Goal: Task Accomplishment & Management: Use online tool/utility

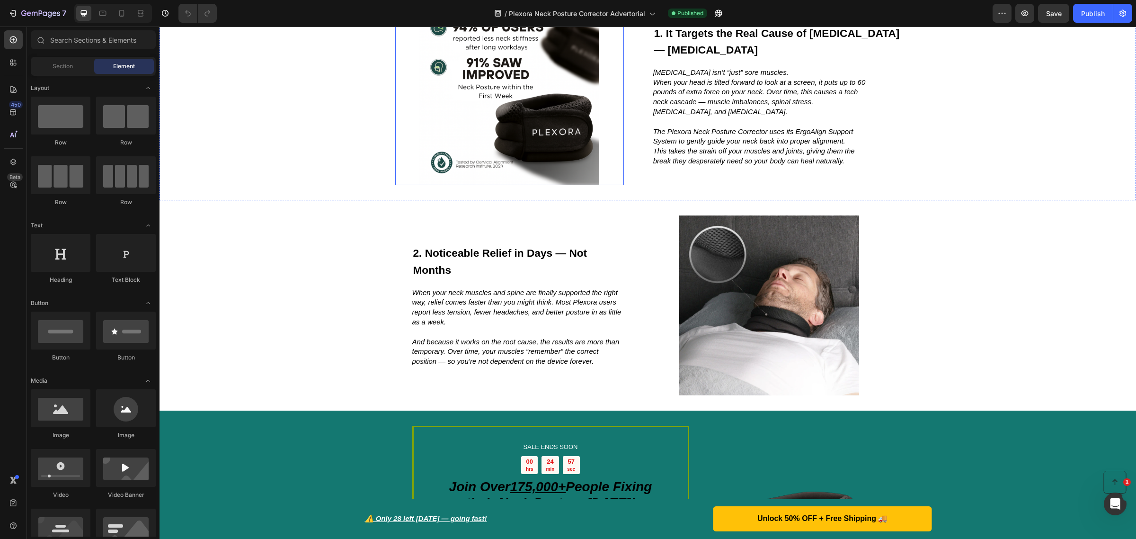
scroll to position [355, 0]
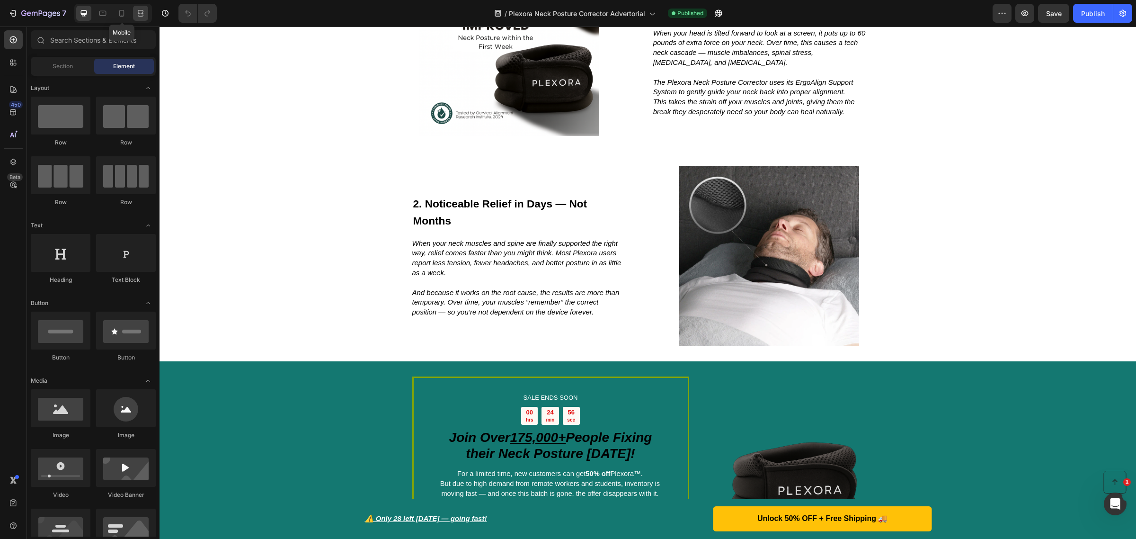
drag, startPoint x: 125, startPoint y: 11, endPoint x: 135, endPoint y: 19, distance: 13.1
click at [125, 11] on icon at bounding box center [121, 13] width 9 height 9
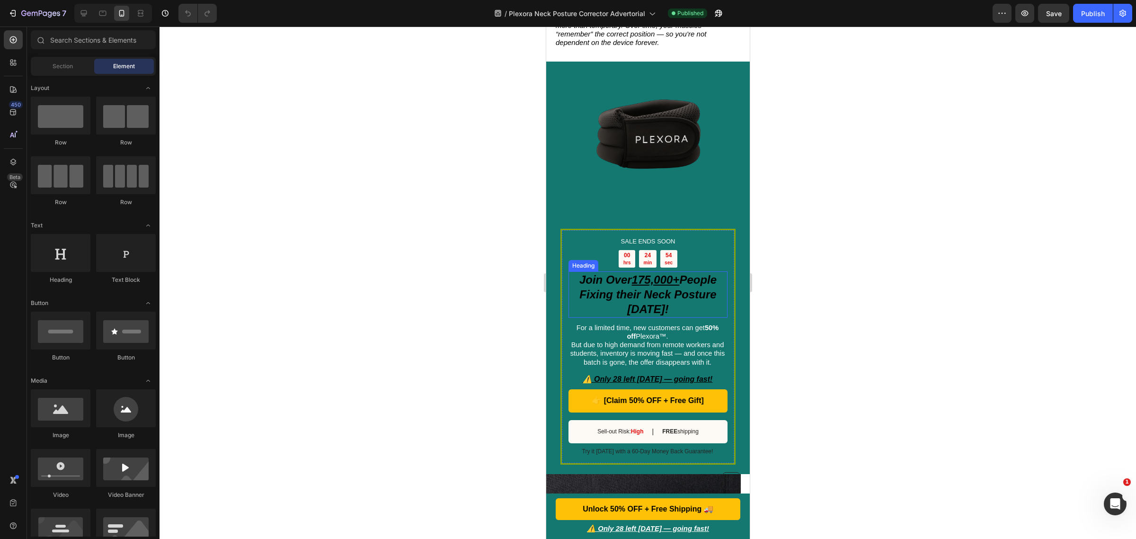
scroll to position [992, 0]
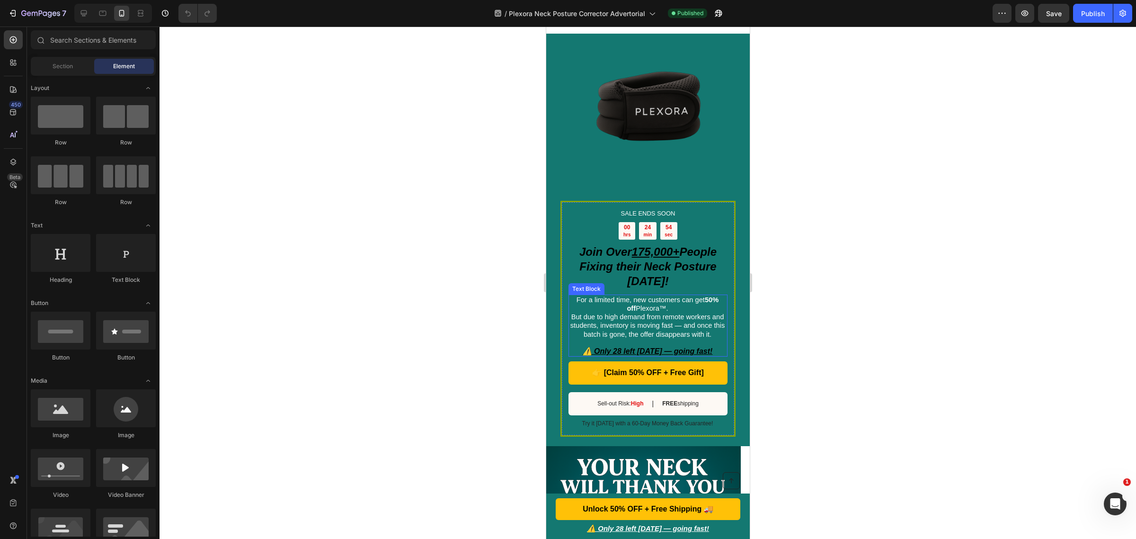
click at [608, 313] on span "But due to high demand from remote workers and students, inventory is moving fa…" at bounding box center [647, 325] width 155 height 25
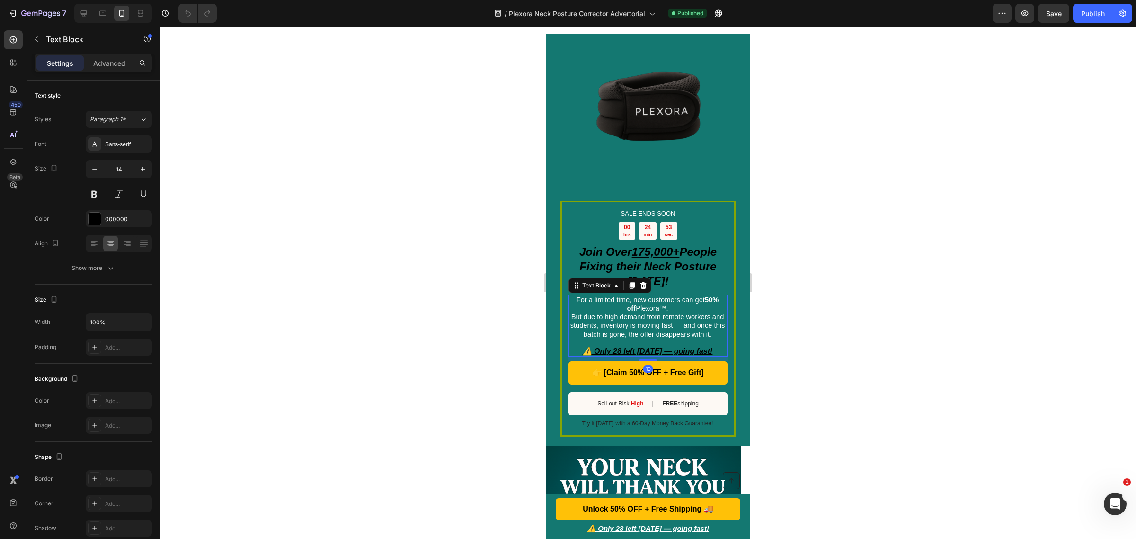
click at [575, 313] on span "But due to high demand from remote workers and students, inventory is moving fa…" at bounding box center [647, 325] width 155 height 25
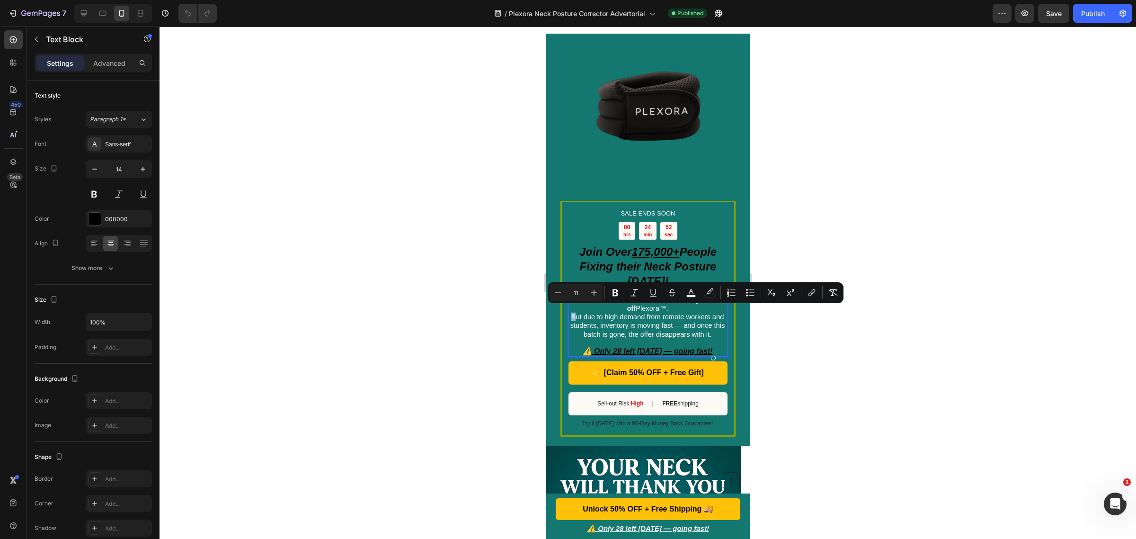
click at [575, 313] on span "But due to high demand from remote workers and students, inventory is moving fa…" at bounding box center [647, 325] width 155 height 25
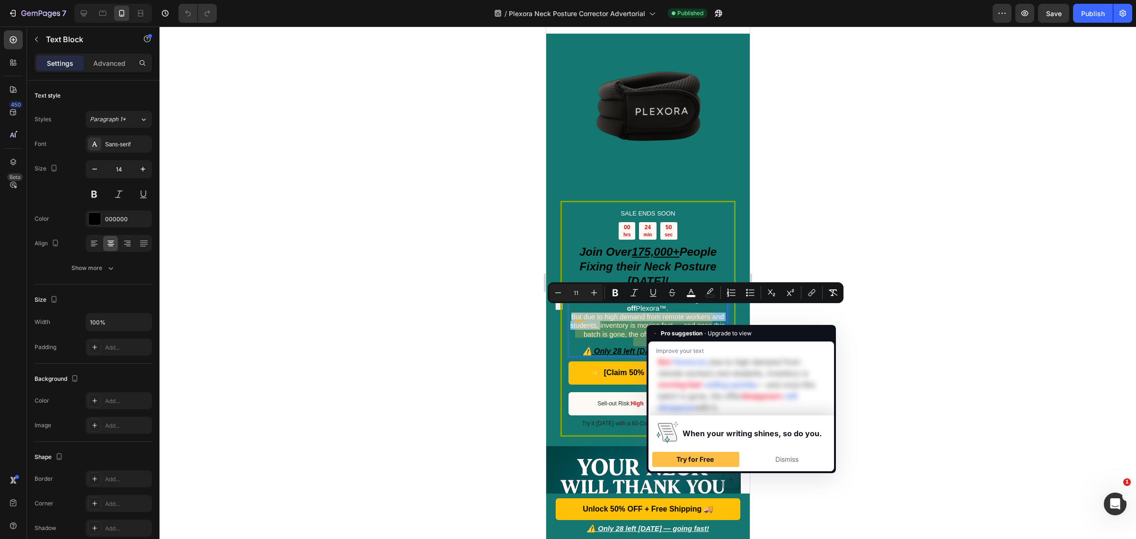
drag, startPoint x: 575, startPoint y: 312, endPoint x: 614, endPoint y: 321, distance: 40.4
click at [614, 321] on span "But due to high demand from remote workers and students, inventory is moving fa…" at bounding box center [647, 325] width 155 height 25
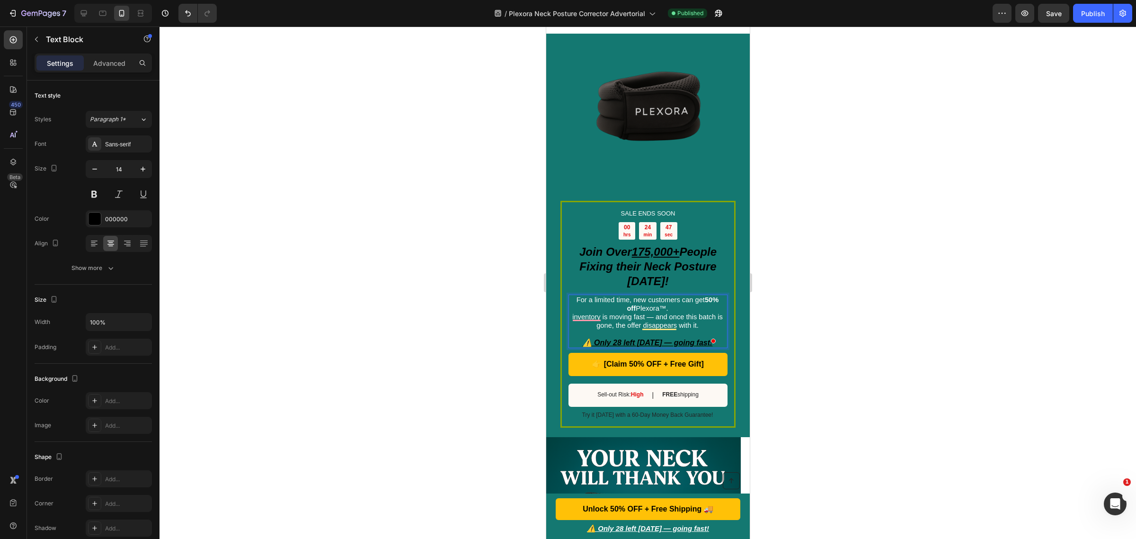
click at [865, 250] on div at bounding box center [648, 283] width 977 height 512
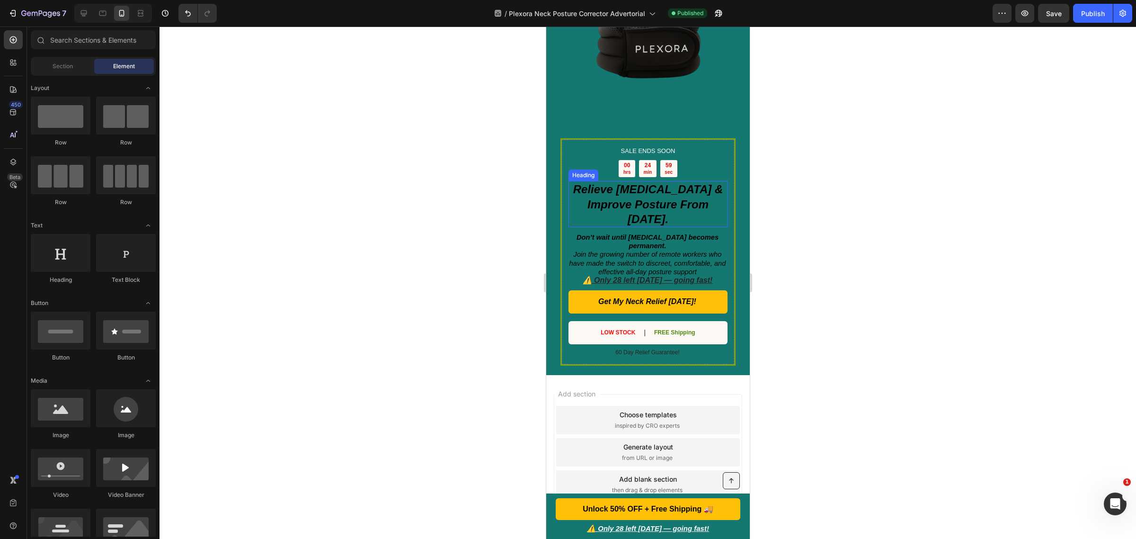
scroll to position [2945, 0]
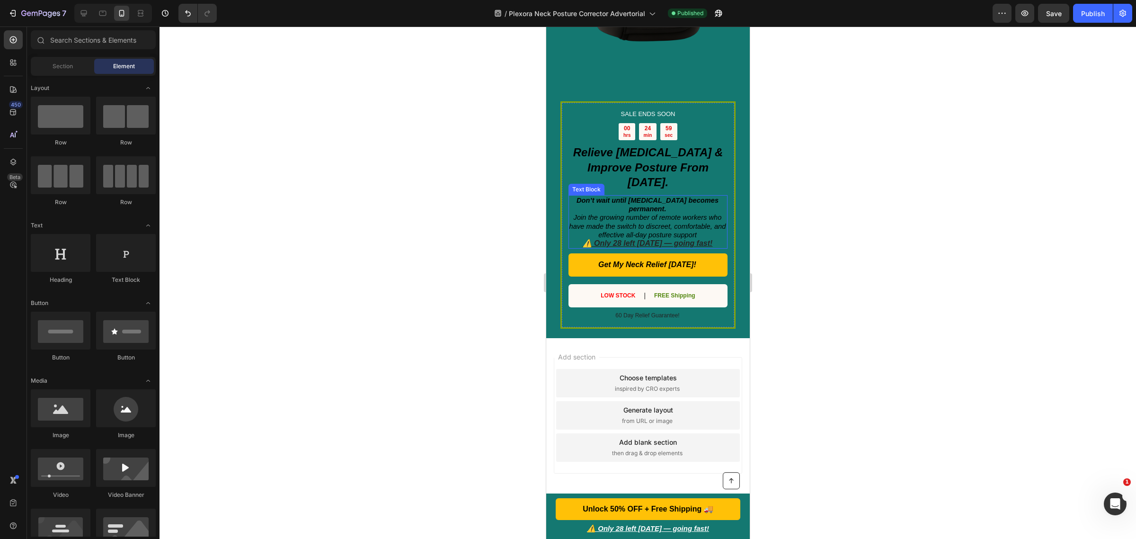
click at [611, 220] on span "Join the growing number of remote workers who have made the switch to discreet,…" at bounding box center [647, 226] width 157 height 25
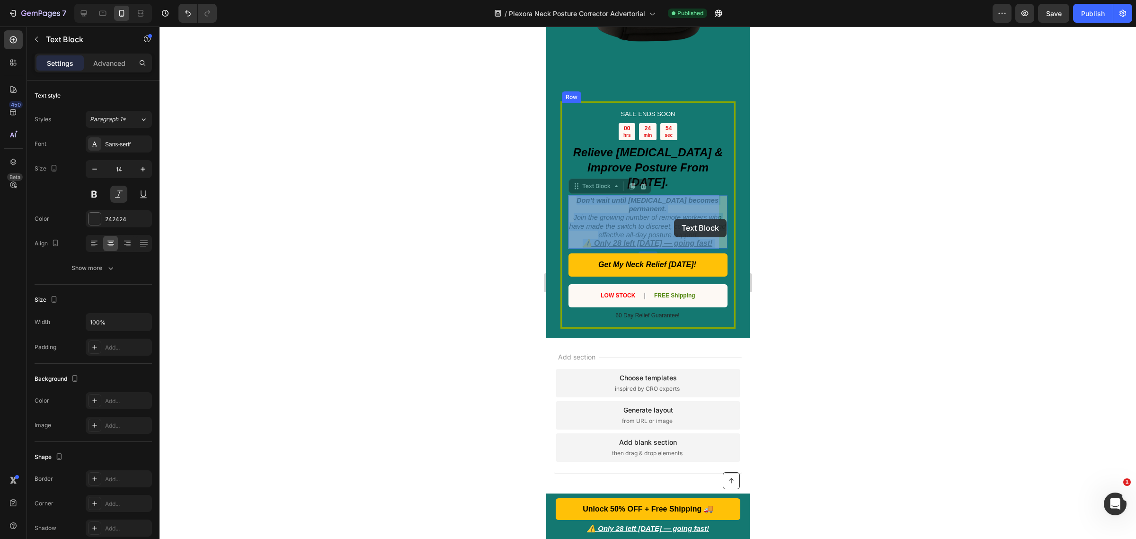
drag, startPoint x: 655, startPoint y: 218, endPoint x: 674, endPoint y: 219, distance: 19.4
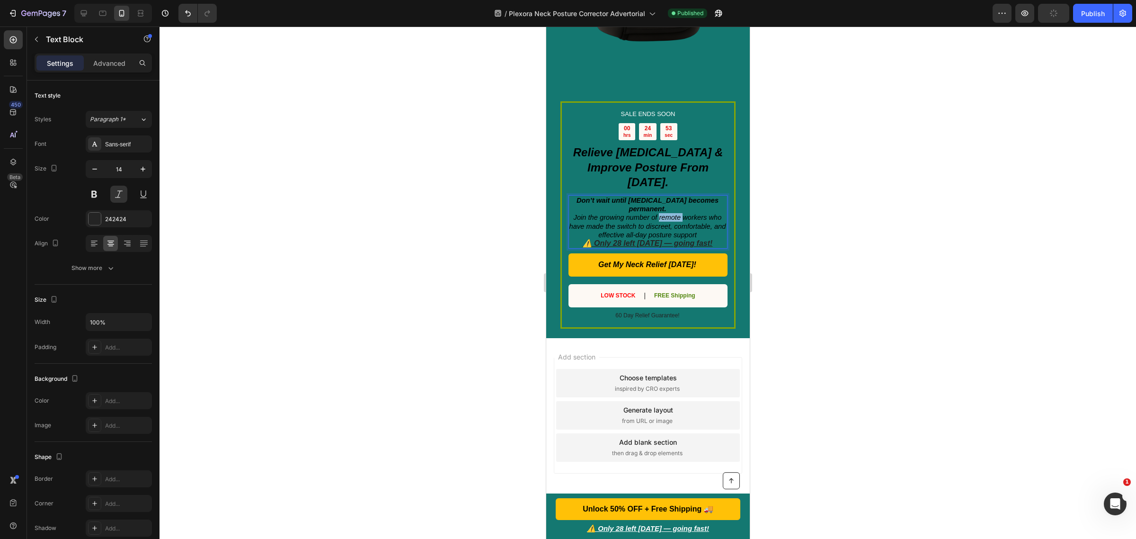
click at [670, 219] on span "Join the growing number of remote workers who have made the switch to discreet,…" at bounding box center [647, 226] width 157 height 25
click at [666, 218] on span "Join the growing number of workers who have made the switch to discreet, comfor…" at bounding box center [648, 226] width 142 height 25
click at [858, 207] on div at bounding box center [648, 283] width 977 height 512
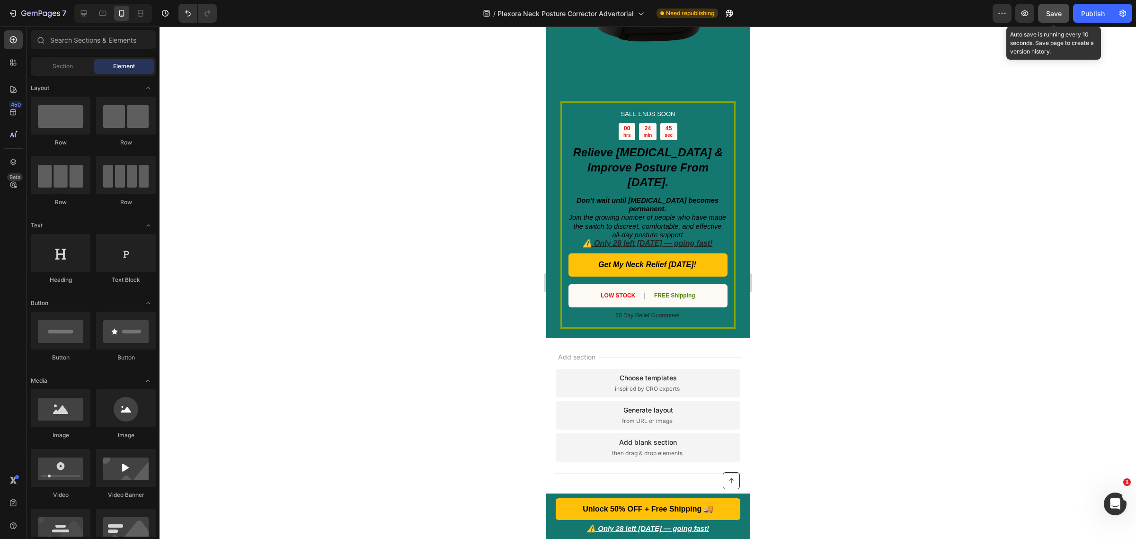
click at [1050, 18] on div "Save" at bounding box center [1054, 14] width 16 height 10
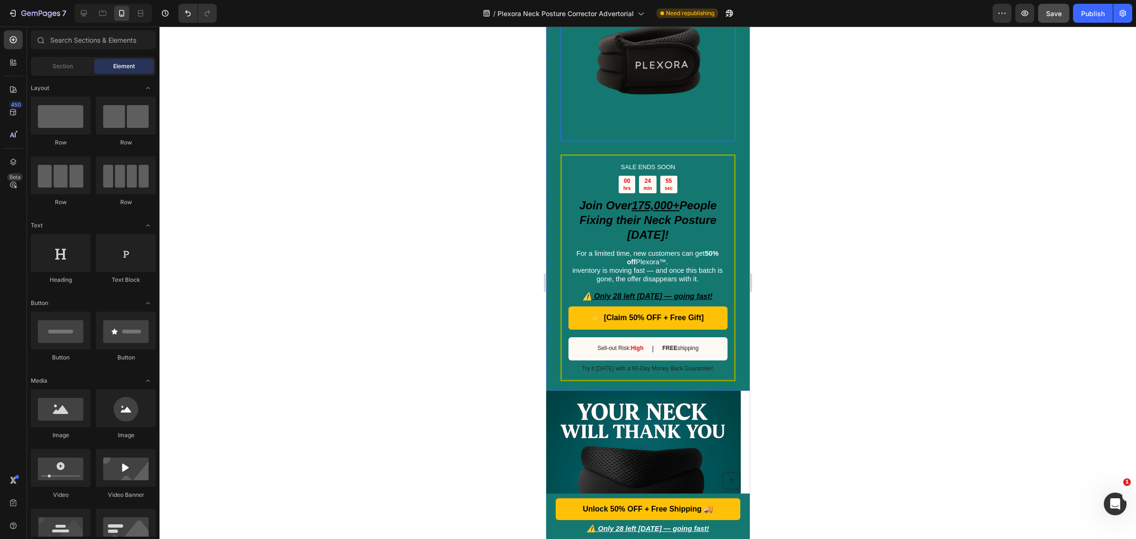
scroll to position [1227, 0]
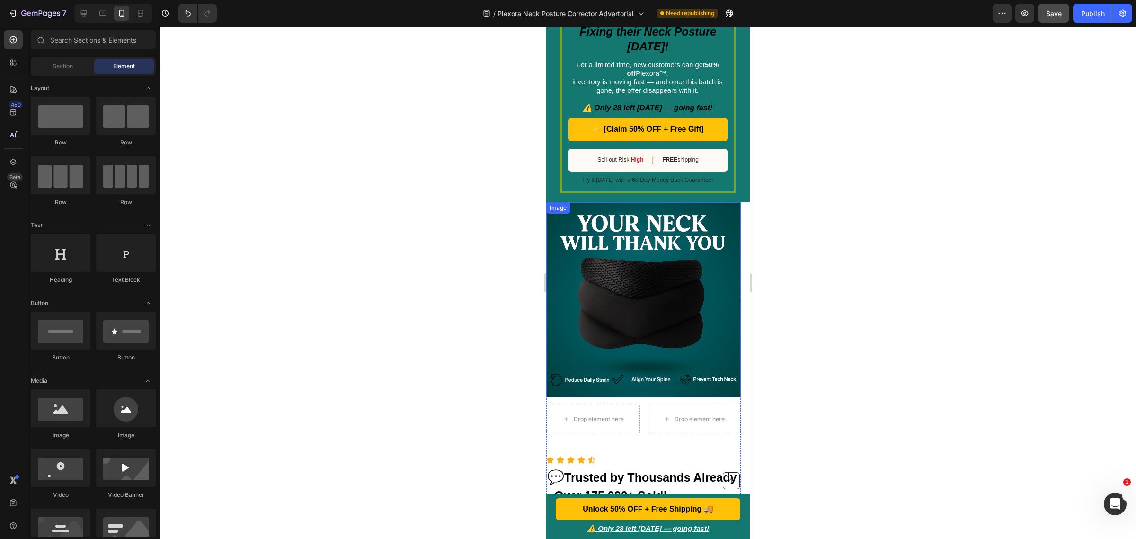
click at [657, 240] on img at bounding box center [643, 299] width 195 height 195
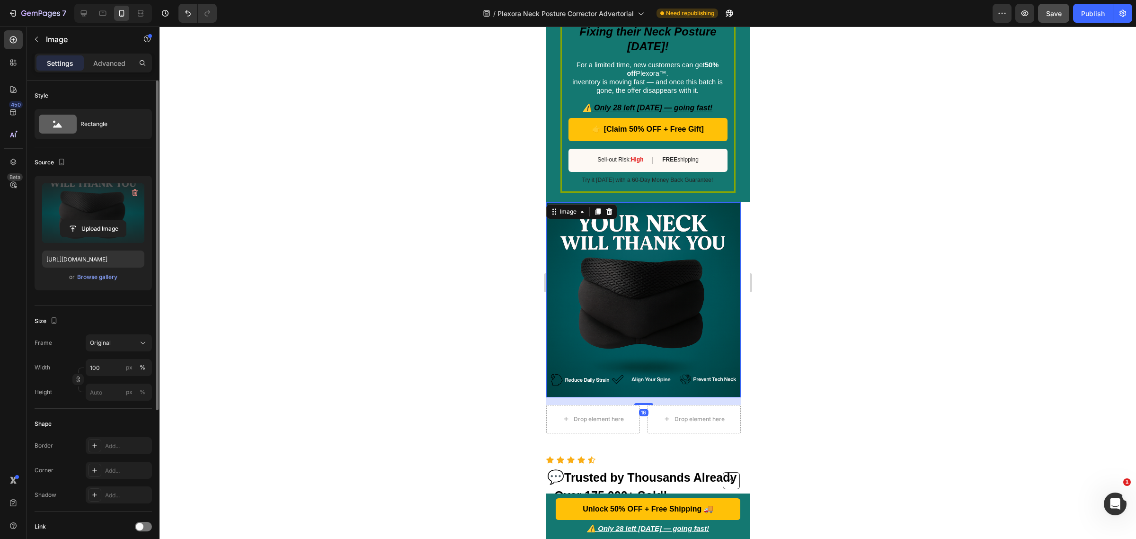
click at [93, 211] on label at bounding box center [93, 213] width 102 height 60
click at [93, 221] on input "file" at bounding box center [93, 229] width 65 height 16
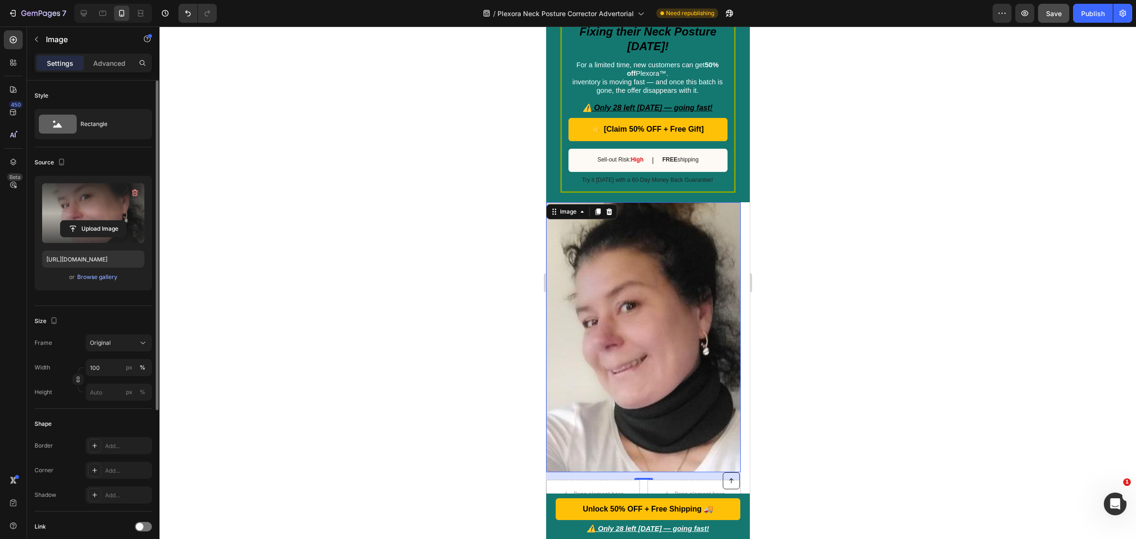
click at [89, 214] on label at bounding box center [93, 213] width 102 height 60
click at [89, 221] on input "file" at bounding box center [93, 229] width 65 height 16
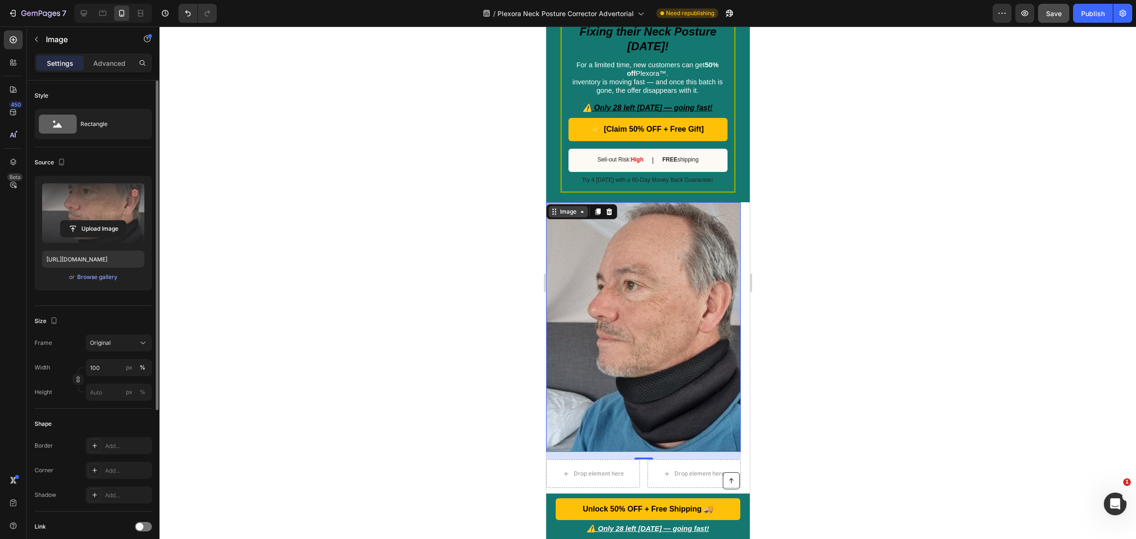
click at [577, 207] on div "Image" at bounding box center [568, 211] width 20 height 9
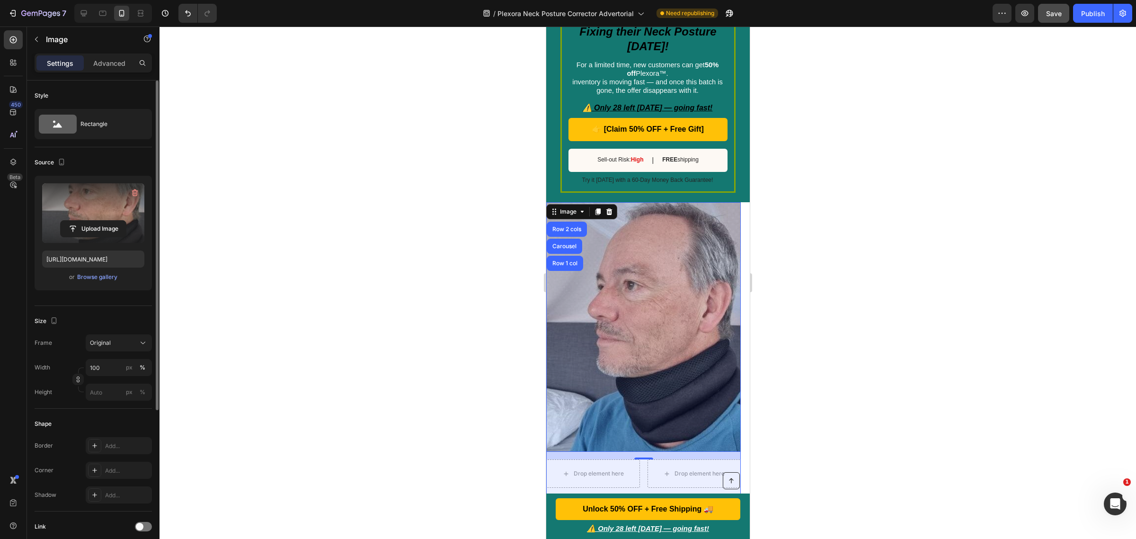
click at [653, 245] on img at bounding box center [643, 327] width 195 height 250
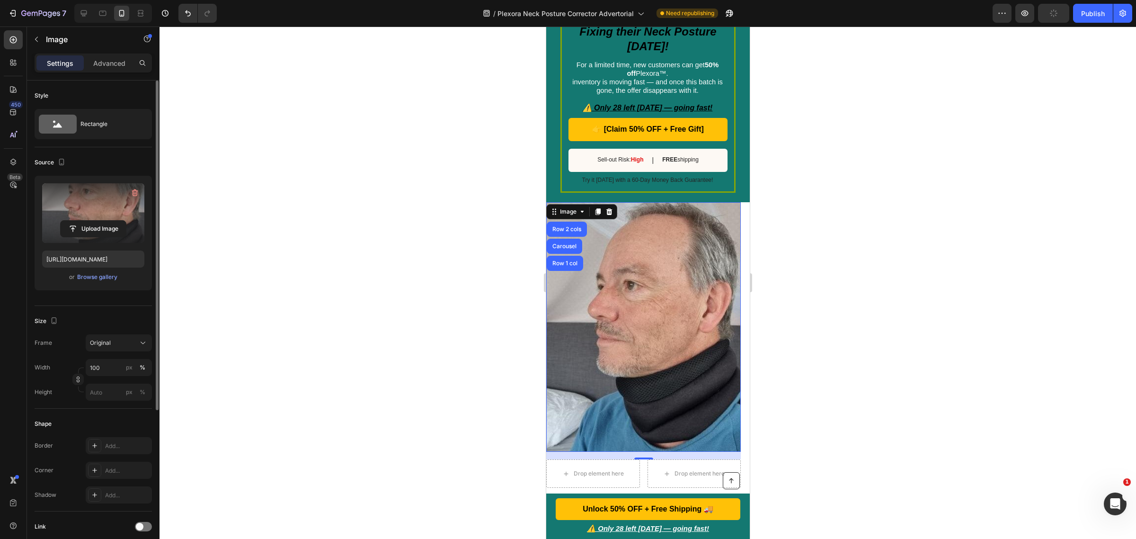
click at [100, 206] on label at bounding box center [93, 213] width 102 height 60
click at [100, 221] on input "file" at bounding box center [93, 229] width 65 height 16
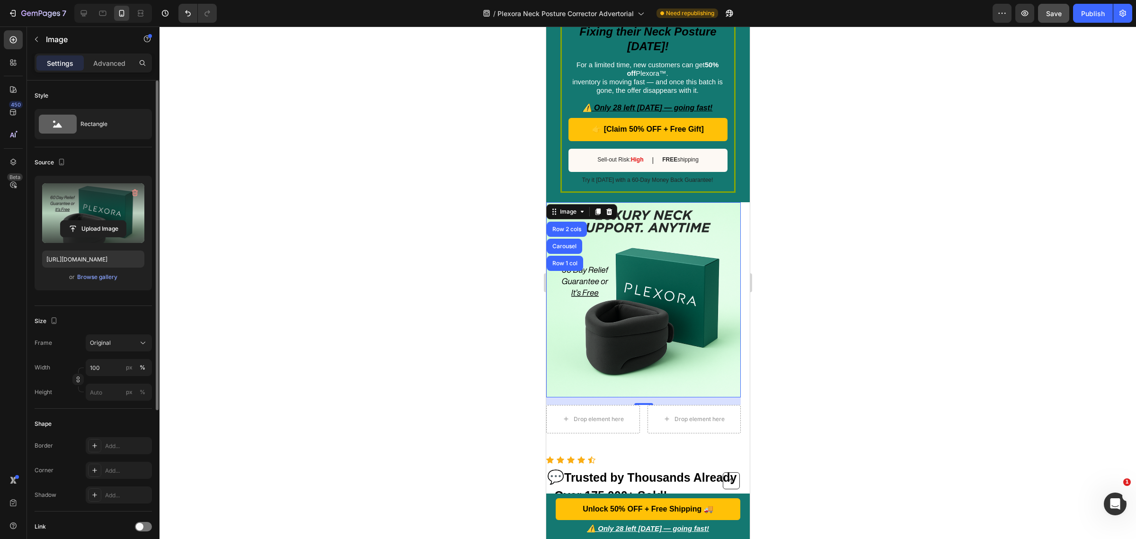
click at [84, 200] on label at bounding box center [93, 213] width 102 height 60
click at [84, 221] on input "file" at bounding box center [93, 229] width 65 height 16
type input "https://cdn.shopify.com/s/files/1/0888/9653/6923/files/gempages_578045059925017…"
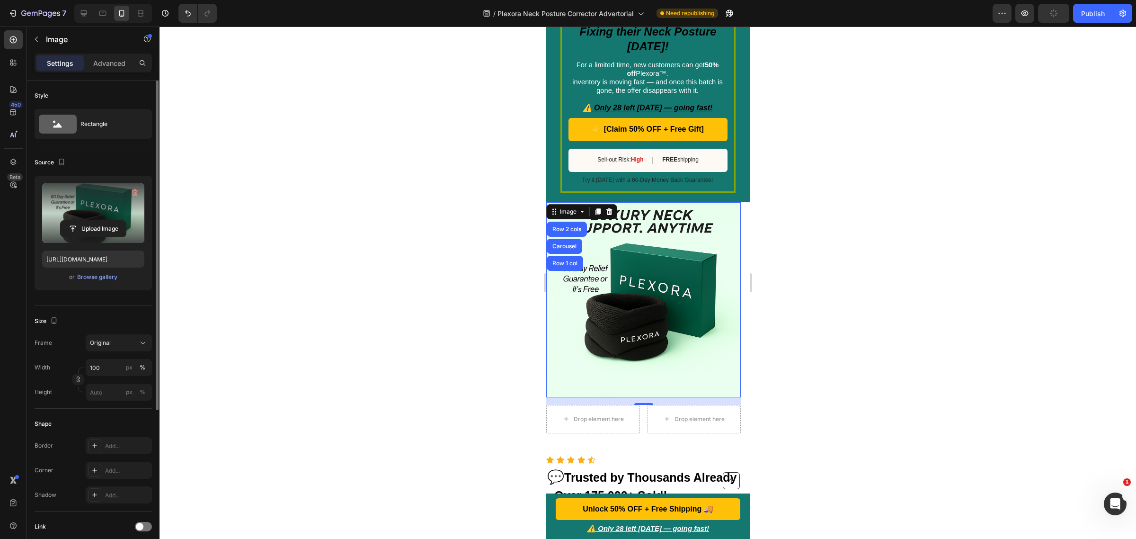
click at [911, 226] on div at bounding box center [648, 283] width 977 height 512
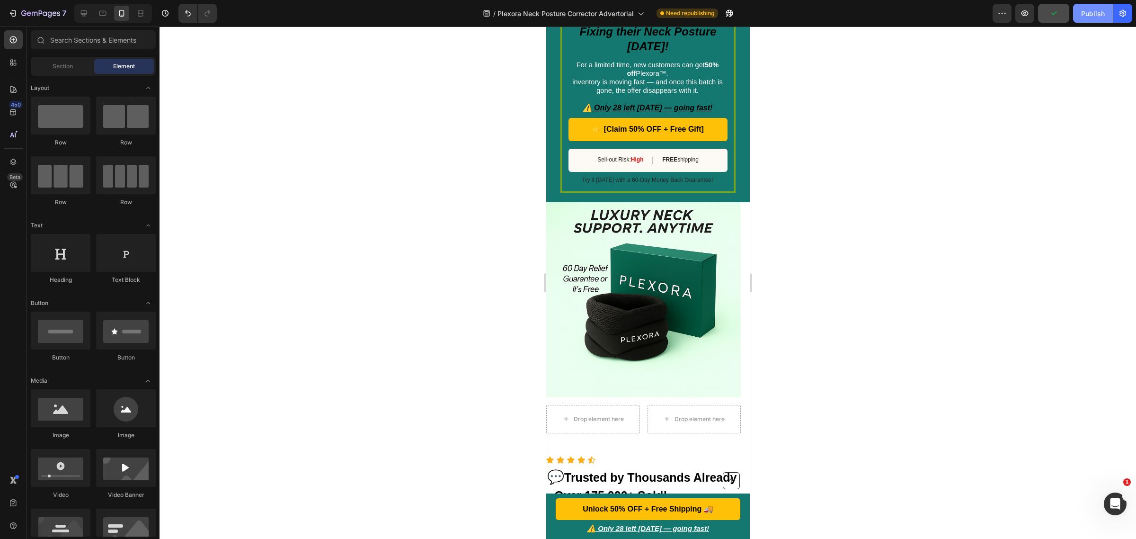
click at [1097, 15] on div "Publish" at bounding box center [1093, 14] width 24 height 10
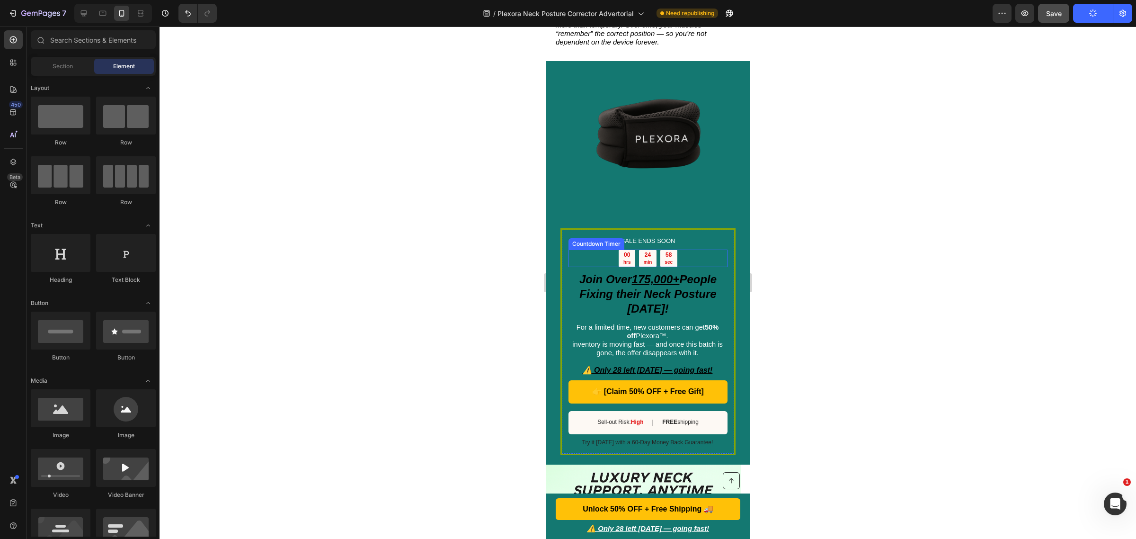
scroll to position [870, 0]
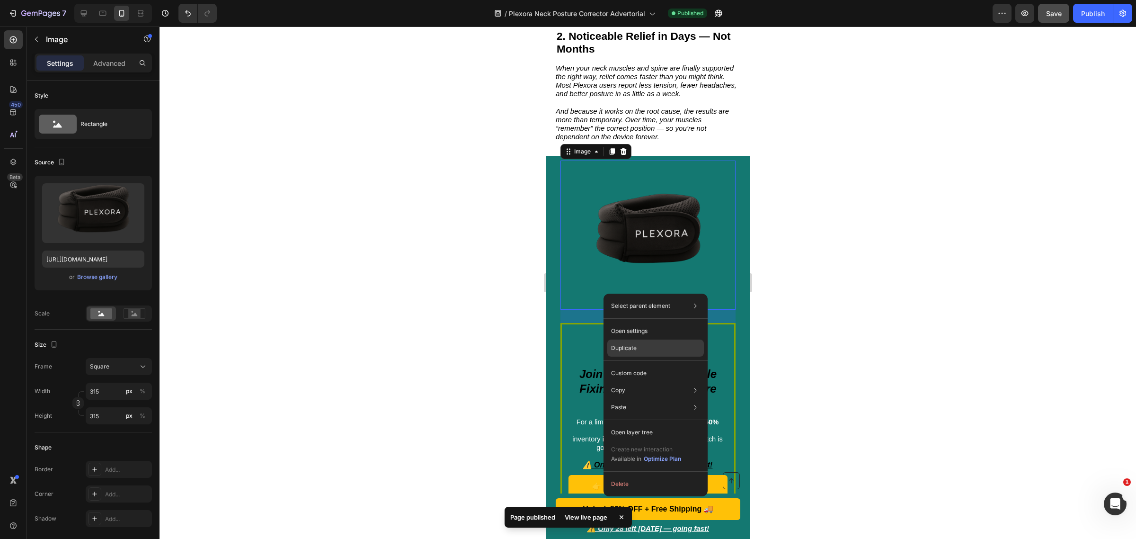
click at [646, 365] on div "Duplicate" at bounding box center [655, 373] width 97 height 17
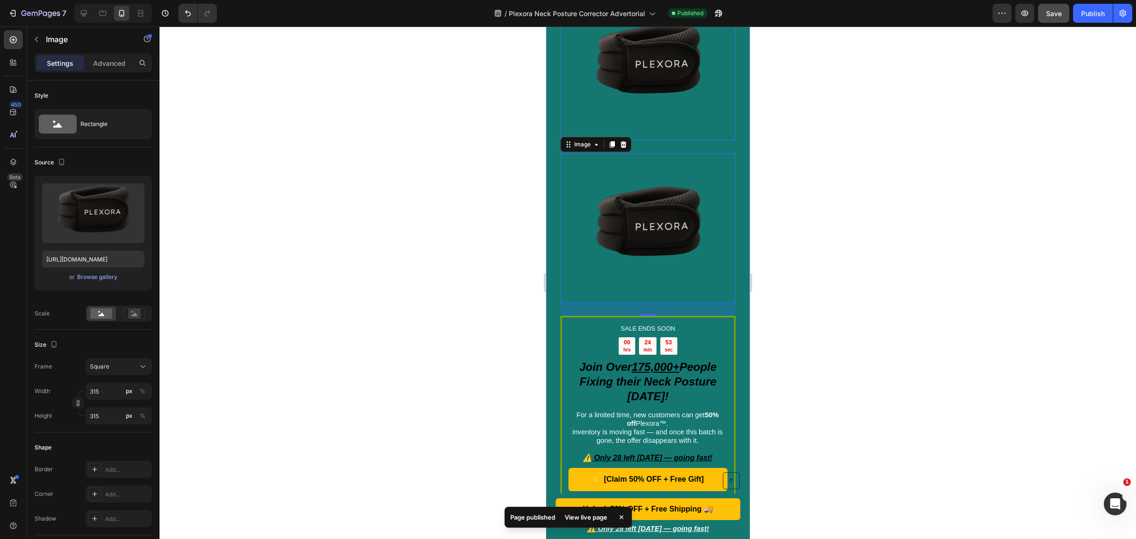
scroll to position [1047, 0]
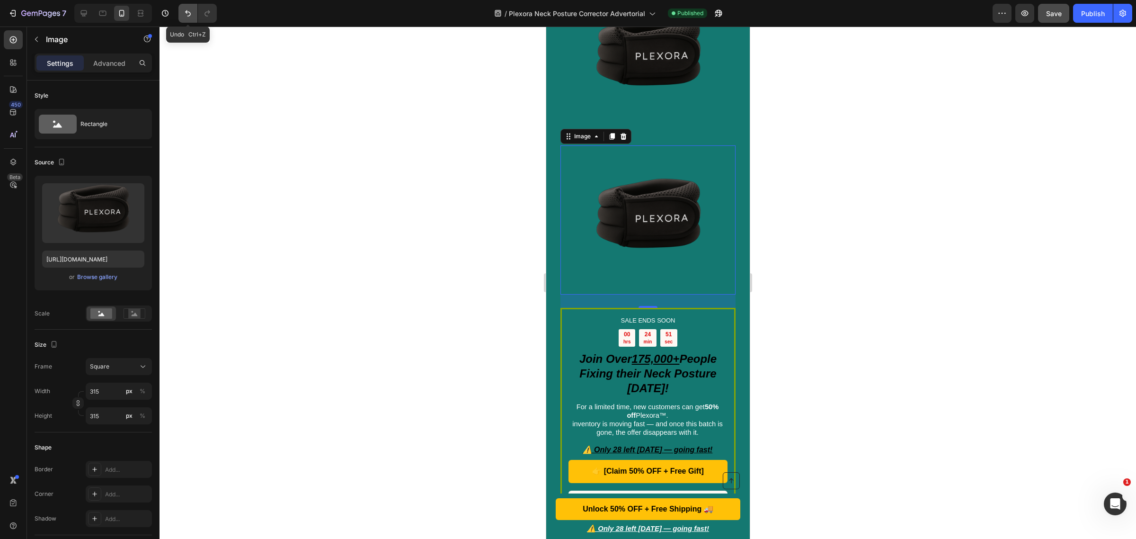
click at [187, 14] on icon "Undo/Redo" at bounding box center [187, 13] width 9 height 9
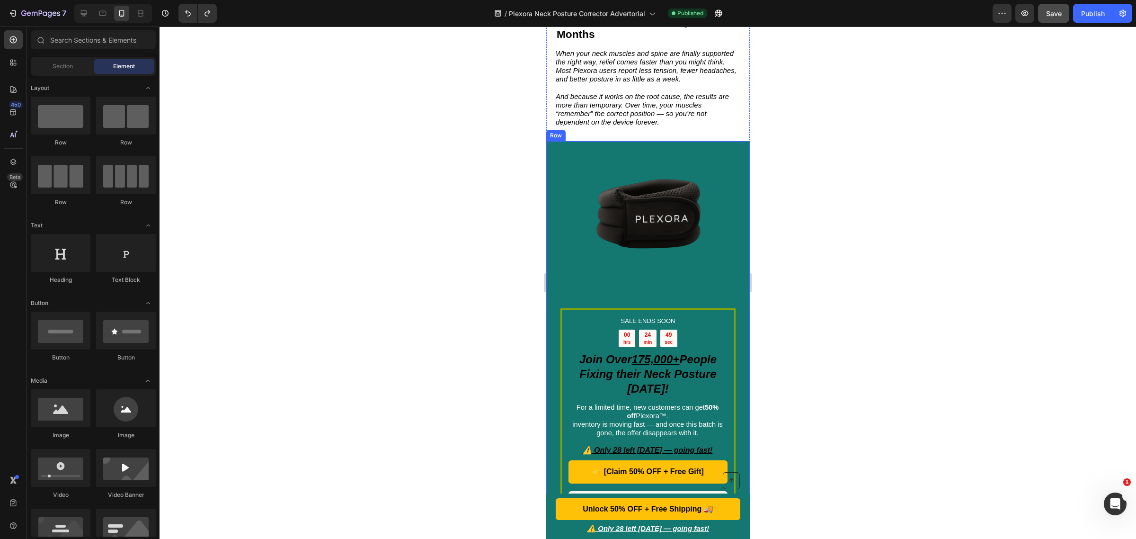
click at [551, 337] on div "SALE ENDS SOON Text Block 00 hrs 24 min 49 sec Countdown Timer Join Over 175,00…" at bounding box center [648, 343] width 204 height 404
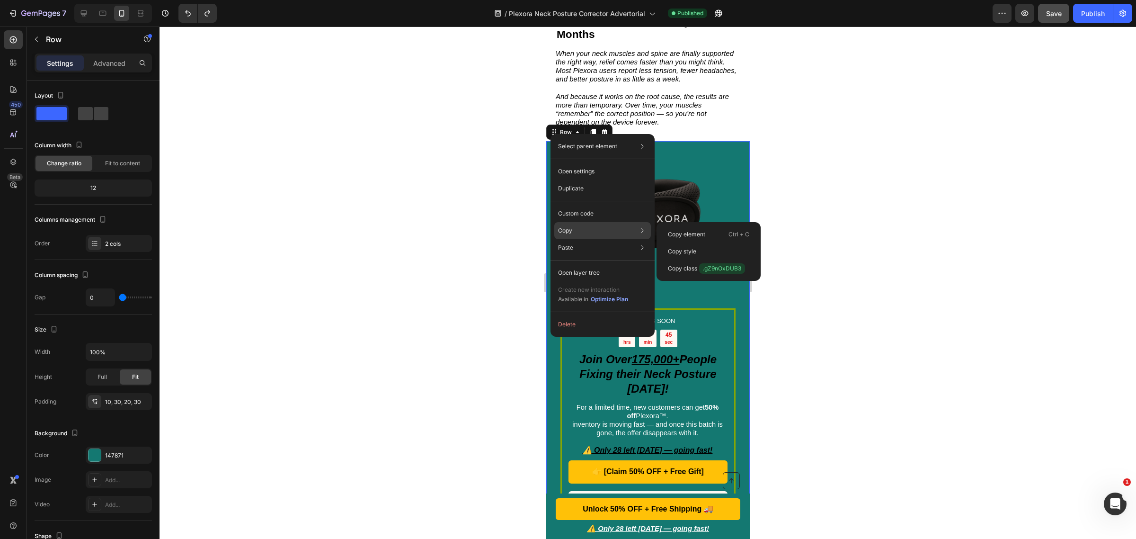
click at [593, 230] on div "Copy Copy element Ctrl + C Copy style Copy class .gZ9nOxDUB3" at bounding box center [602, 230] width 97 height 17
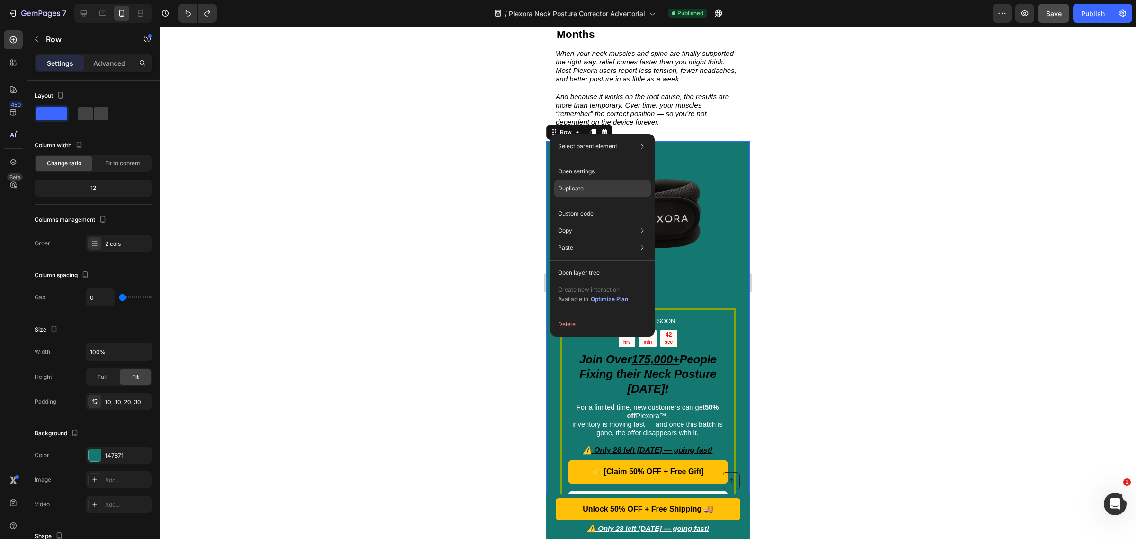
click at [597, 205] on div "Duplicate" at bounding box center [602, 213] width 97 height 17
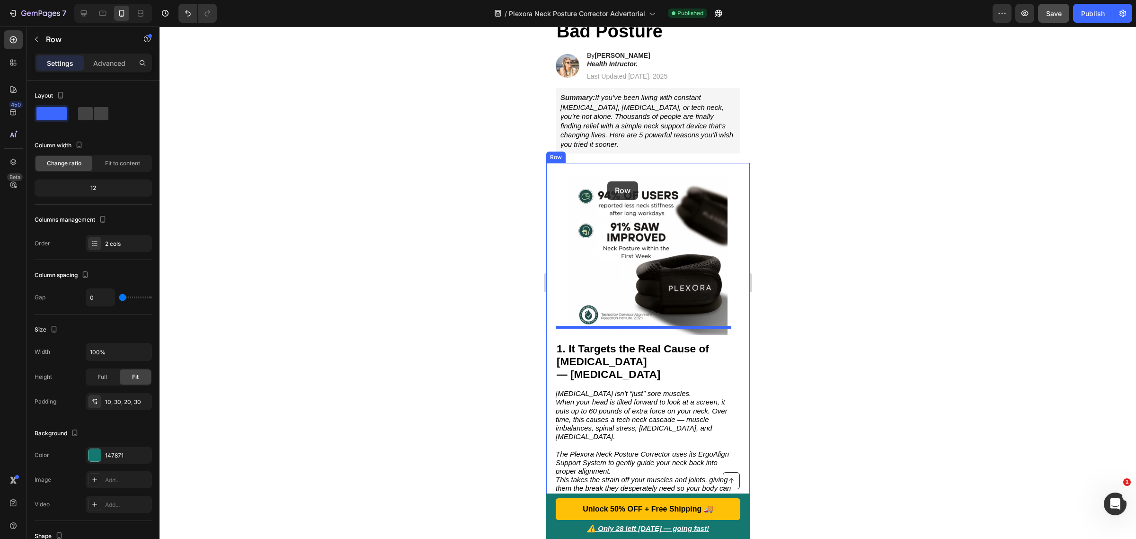
scroll to position [121, 0]
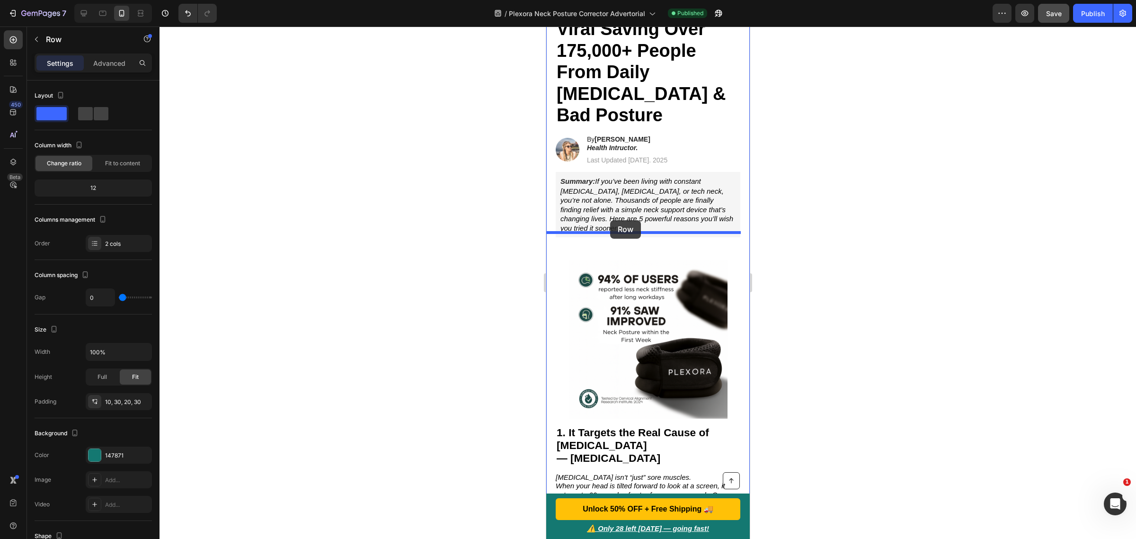
drag, startPoint x: 553, startPoint y: 189, endPoint x: 610, endPoint y: 220, distance: 64.6
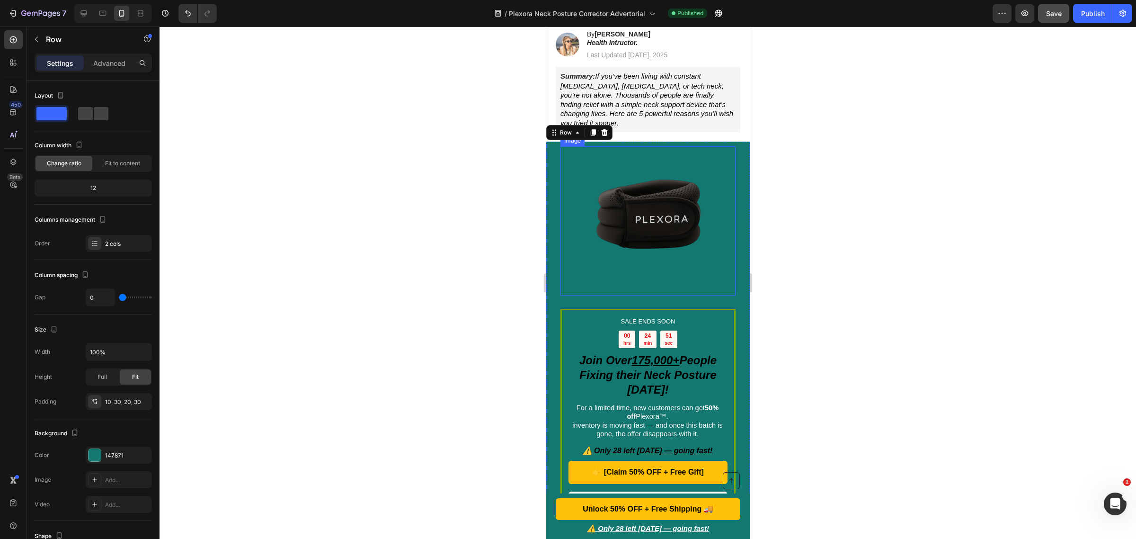
scroll to position [298, 0]
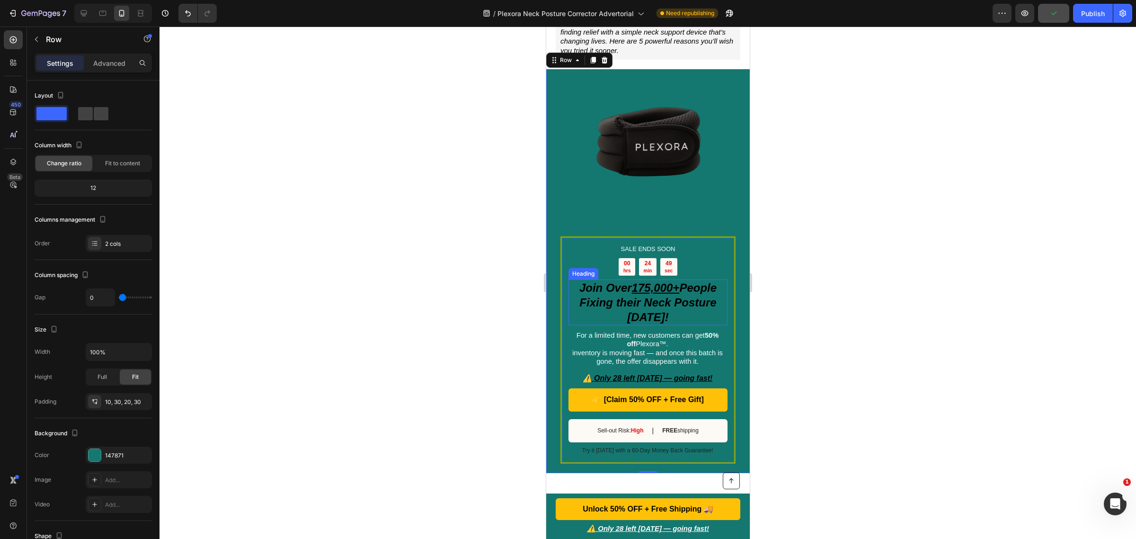
click at [646, 281] on u "175,000+" at bounding box center [656, 287] width 48 height 13
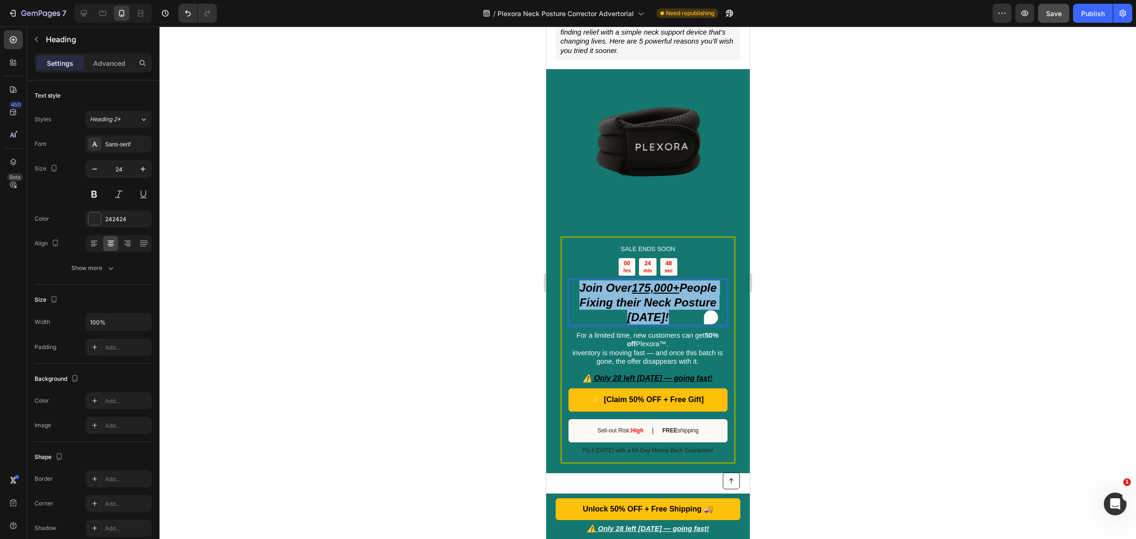
click at [646, 281] on u "175,000+" at bounding box center [656, 287] width 48 height 13
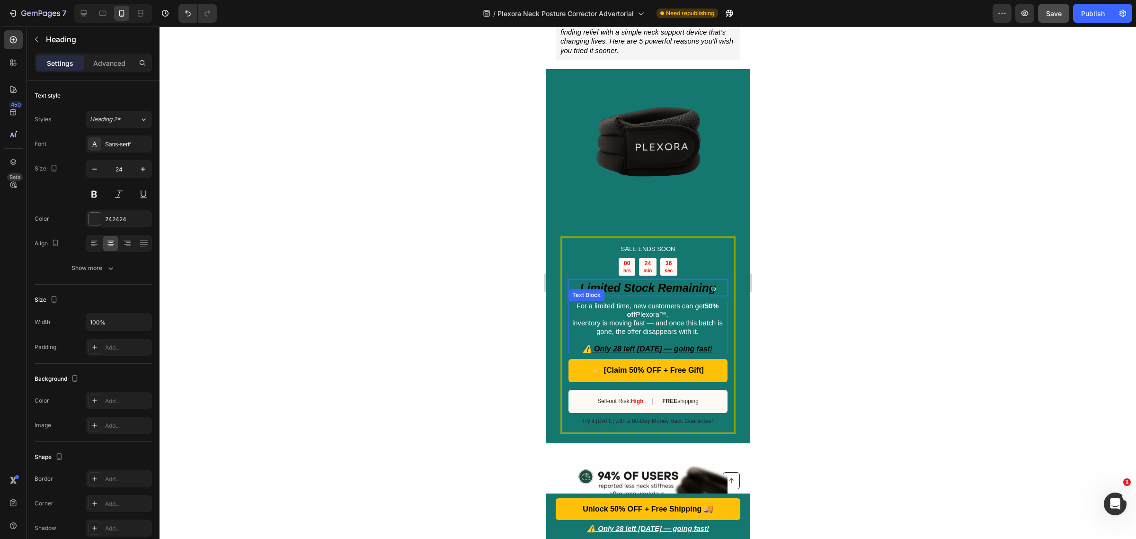
click at [695, 319] on span "inventory is moving fast — and once this batch is gone, the offer disappears wi…" at bounding box center [647, 327] width 151 height 16
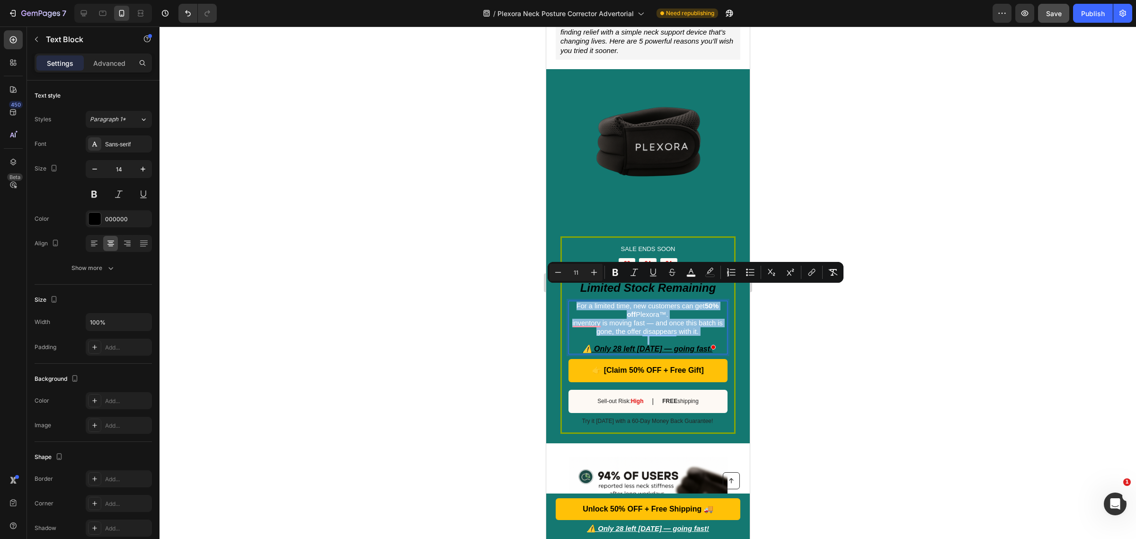
drag, startPoint x: 695, startPoint y: 318, endPoint x: 574, endPoint y: 294, distance: 122.5
click at [574, 302] on p "For a limited time, new customers can get 50% off Plexora™. inventory is moving…" at bounding box center [647, 319] width 158 height 35
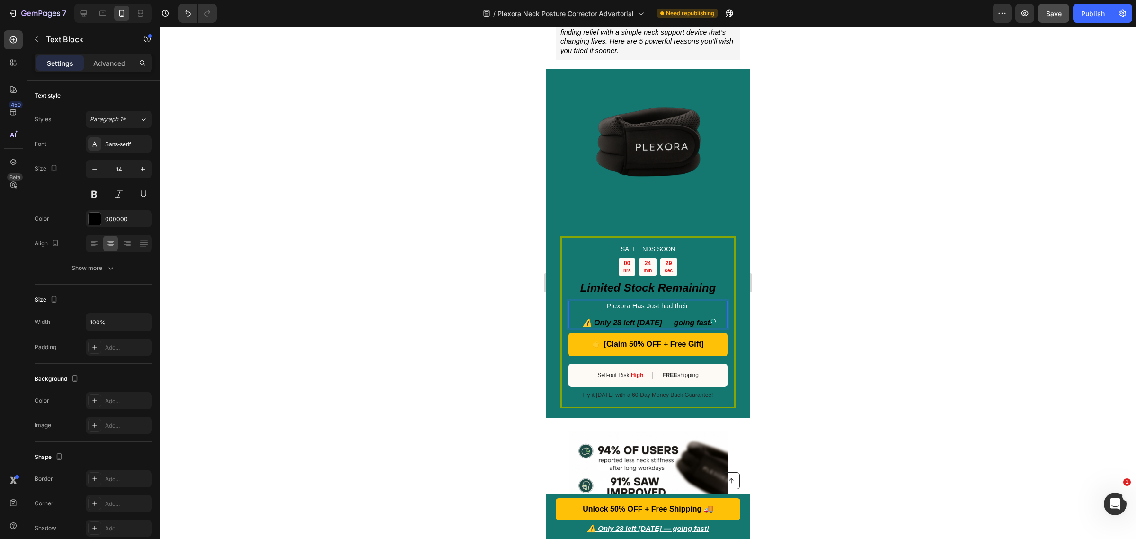
click at [632, 302] on span "Plexora Has Just had their" at bounding box center [646, 306] width 81 height 8
drag, startPoint x: 669, startPoint y: 289, endPoint x: 601, endPoint y: 289, distance: 67.2
click at [601, 302] on p "Plexora has Just had their" at bounding box center [647, 306] width 158 height 9
click at [845, 311] on div at bounding box center [648, 283] width 977 height 512
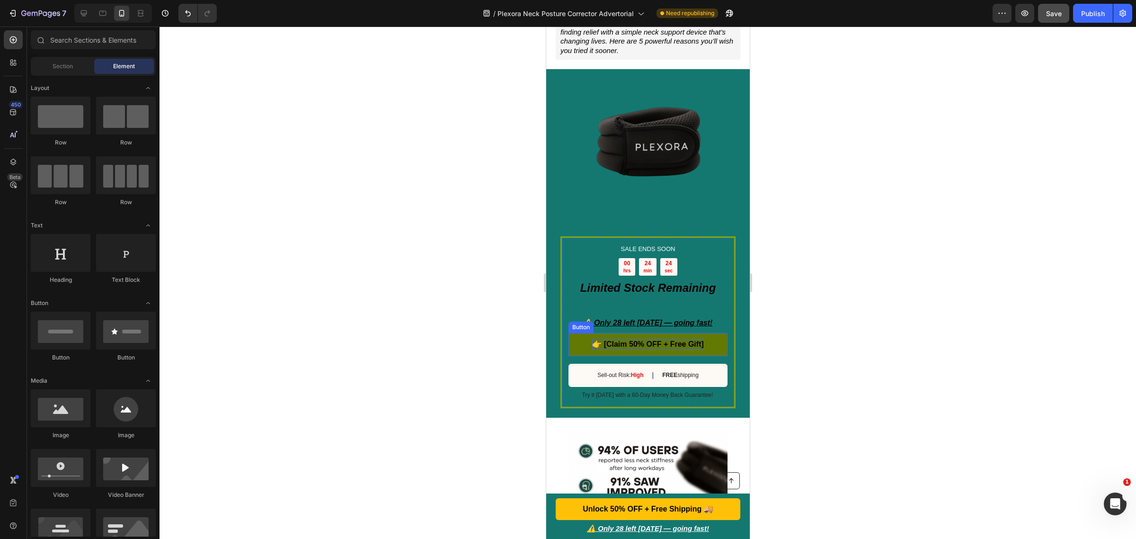
click at [653, 340] on span "👉 [Claim 50% OFF + Free Gift]" at bounding box center [648, 344] width 112 height 8
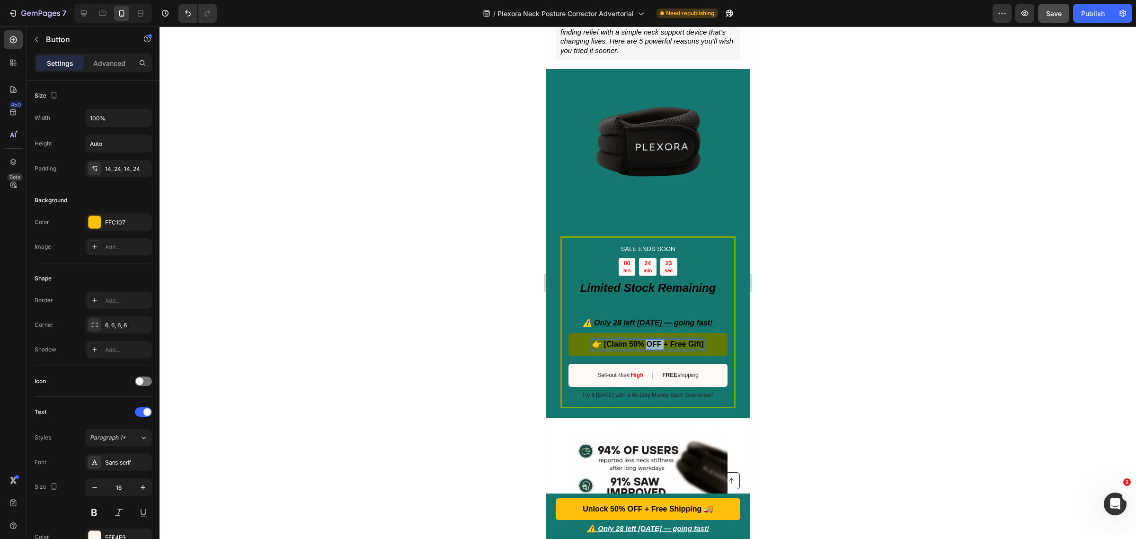
click at [653, 340] on span "👉 [Claim 50% OFF + Free Gift]" at bounding box center [648, 344] width 112 height 8
click at [884, 219] on div at bounding box center [648, 283] width 977 height 512
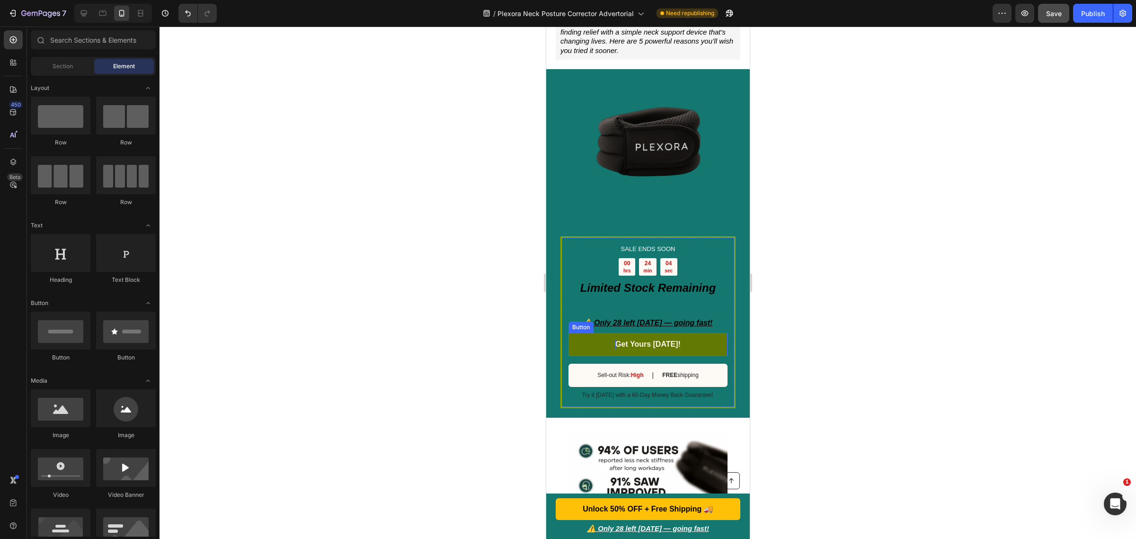
click at [655, 339] on p "Get Yours Today!" at bounding box center [647, 344] width 65 height 10
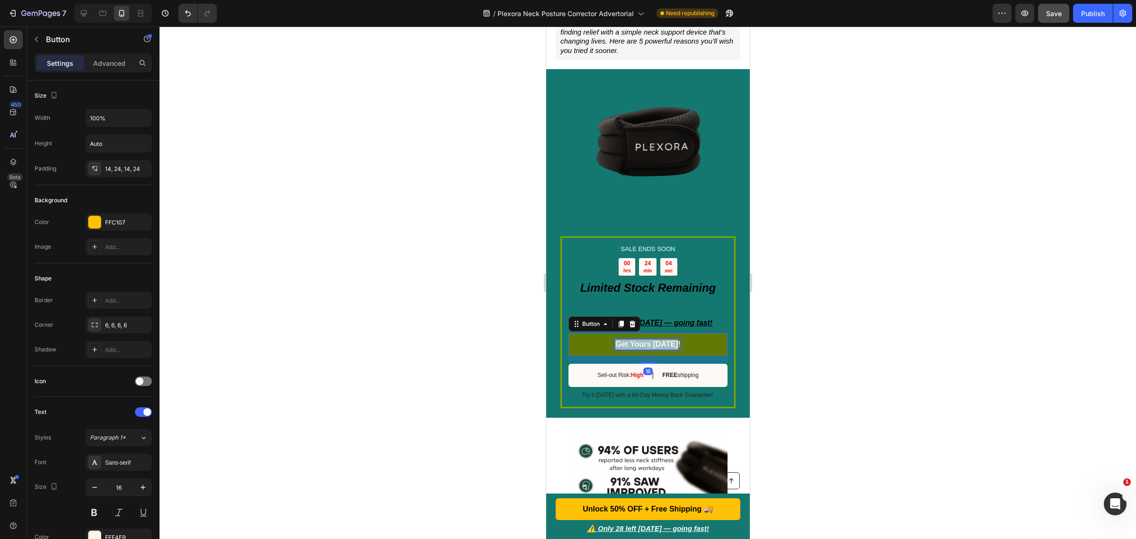
click at [655, 339] on p "Get Yours Today!" at bounding box center [647, 344] width 65 height 10
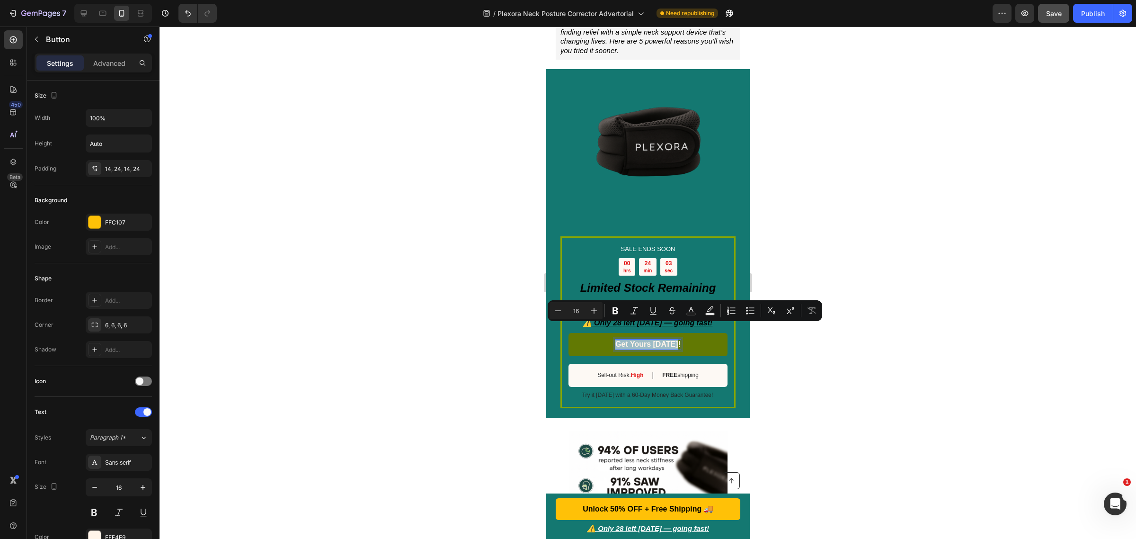
click at [655, 339] on p "Get Yours Today!" at bounding box center [647, 344] width 65 height 10
click at [847, 376] on div at bounding box center [648, 283] width 977 height 512
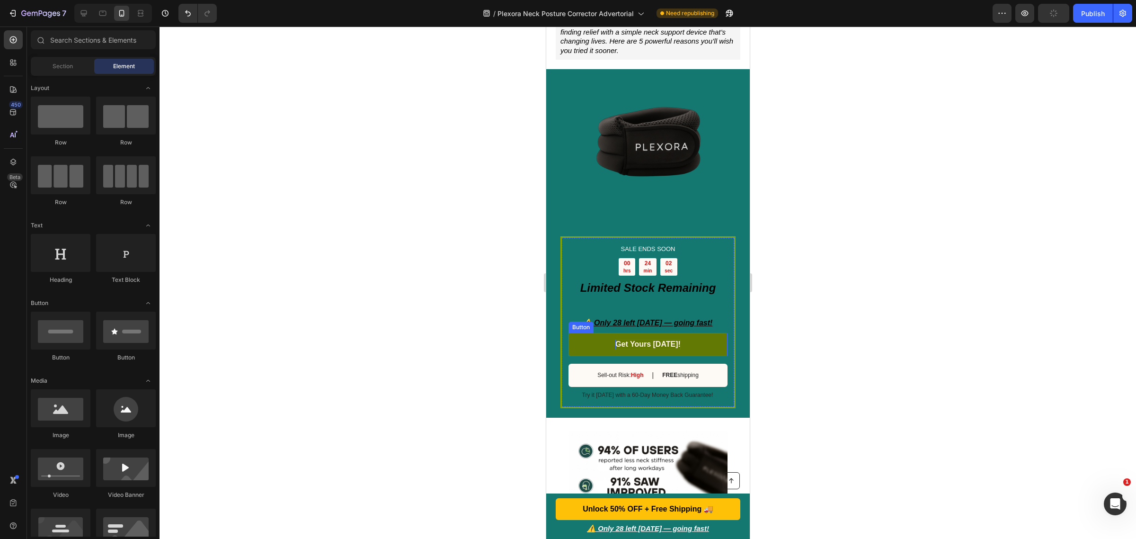
click at [653, 339] on p "Get Yours Today!" at bounding box center [647, 344] width 65 height 10
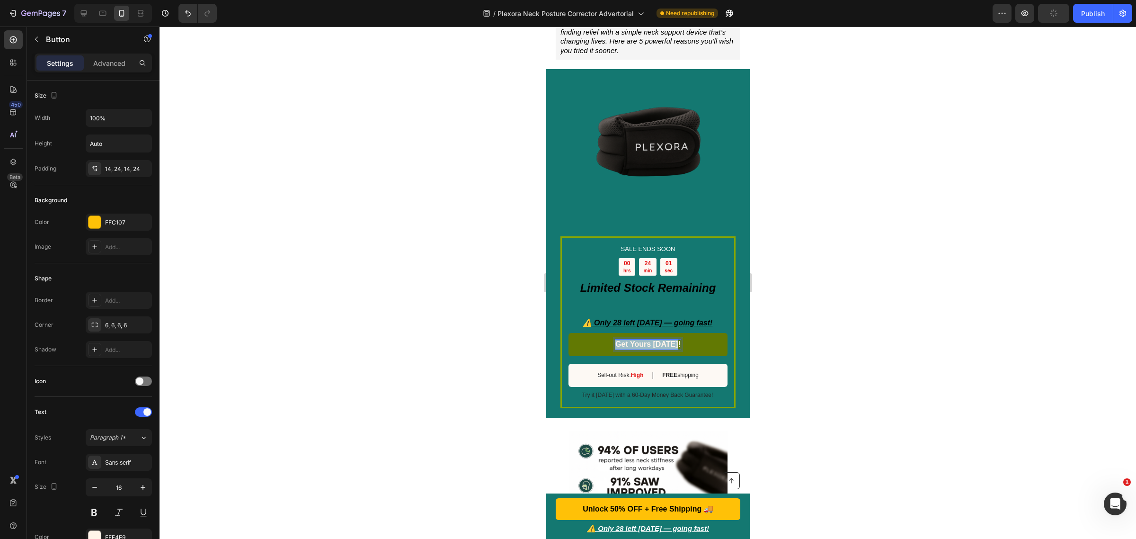
click at [653, 339] on p "Get Yours Today!" at bounding box center [647, 344] width 65 height 10
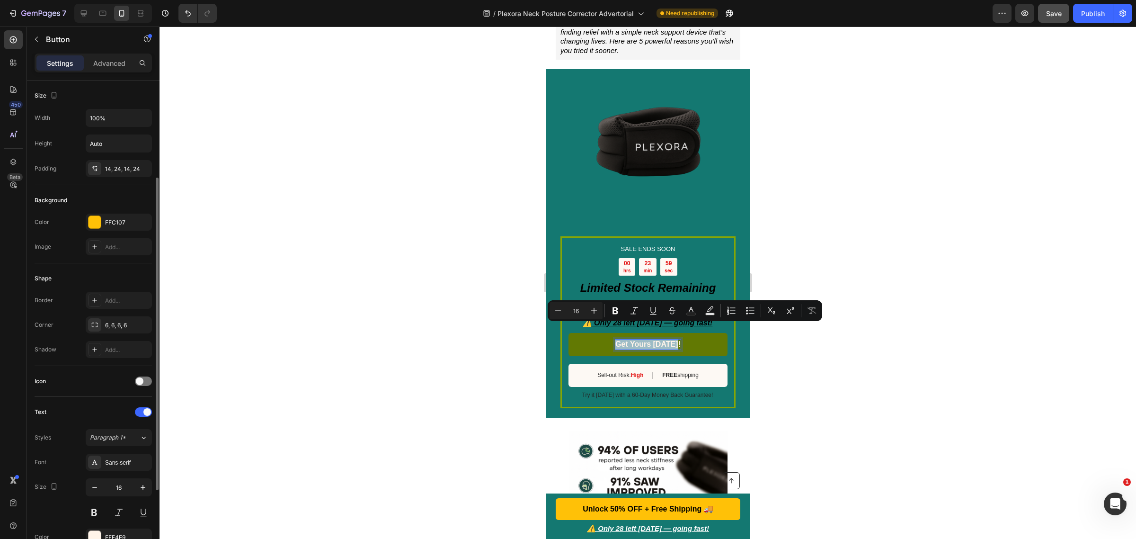
scroll to position [118, 0]
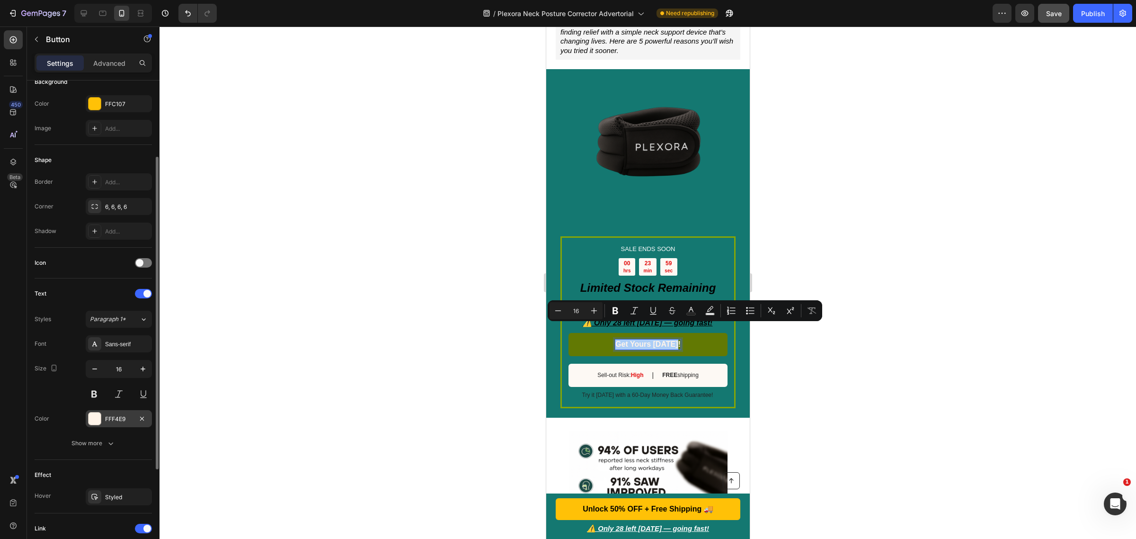
drag, startPoint x: 95, startPoint y: 415, endPoint x: 106, endPoint y: 420, distance: 11.9
click at [96, 416] on div at bounding box center [95, 418] width 12 height 12
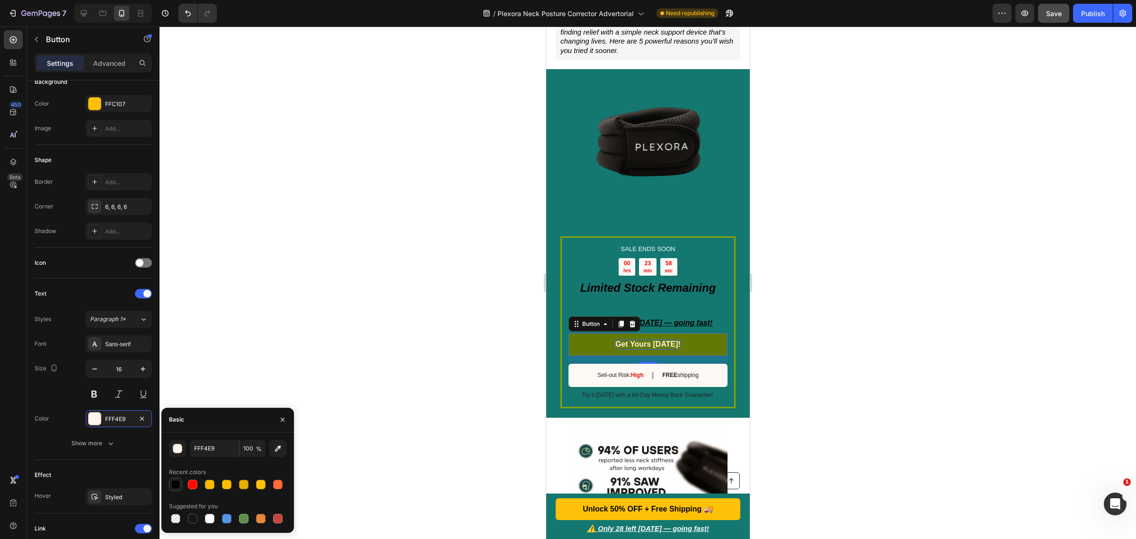
click at [175, 481] on div at bounding box center [175, 484] width 9 height 9
type input "000000"
click at [277, 287] on div at bounding box center [648, 283] width 977 height 512
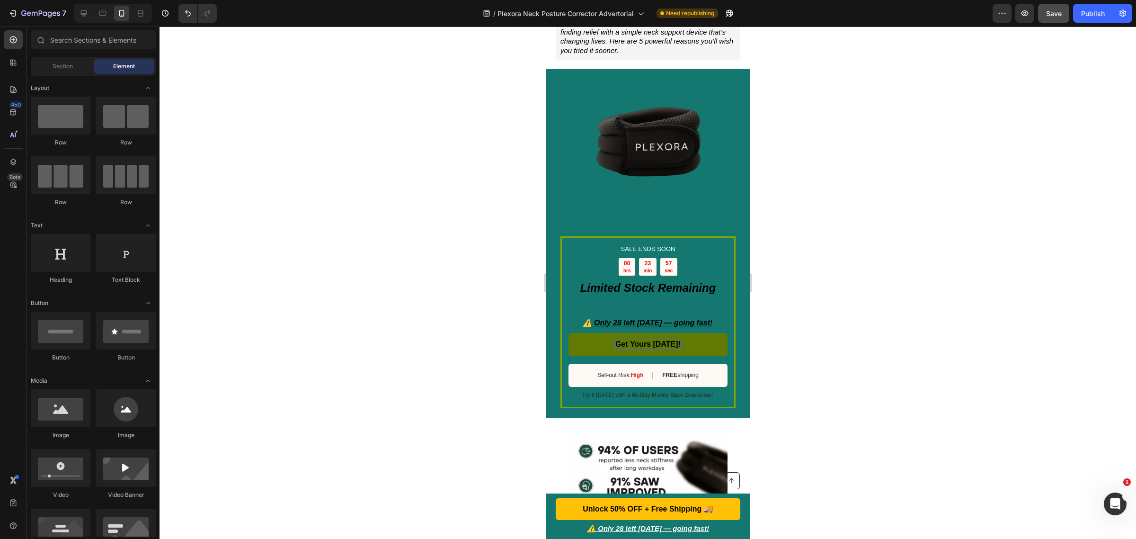
click at [277, 287] on div at bounding box center [648, 283] width 977 height 512
click at [660, 339] on p "Get Yours Today!" at bounding box center [647, 344] width 65 height 10
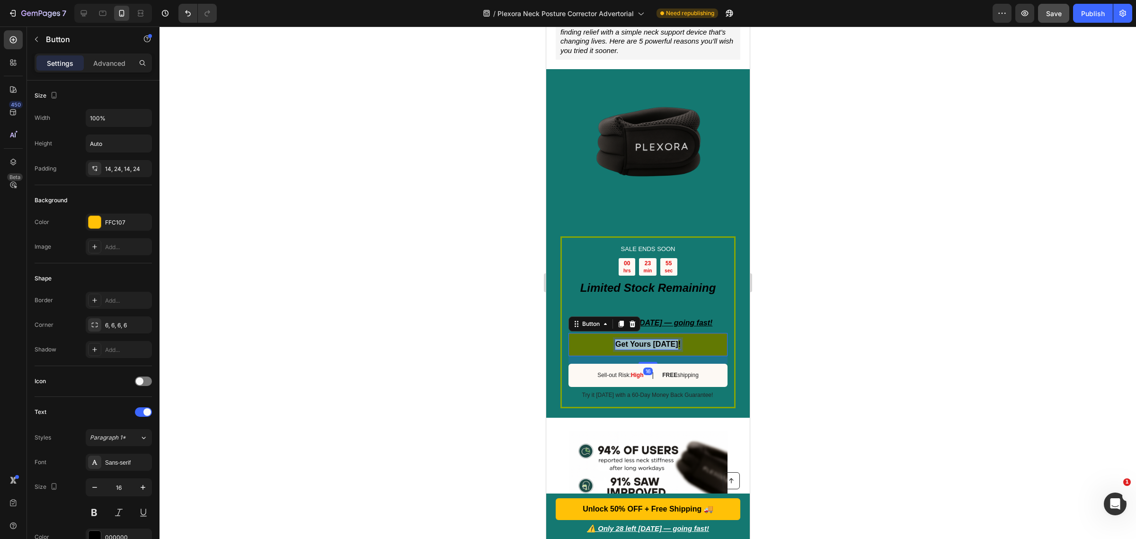
click at [660, 339] on p "Get Yours Today!" at bounding box center [647, 344] width 65 height 10
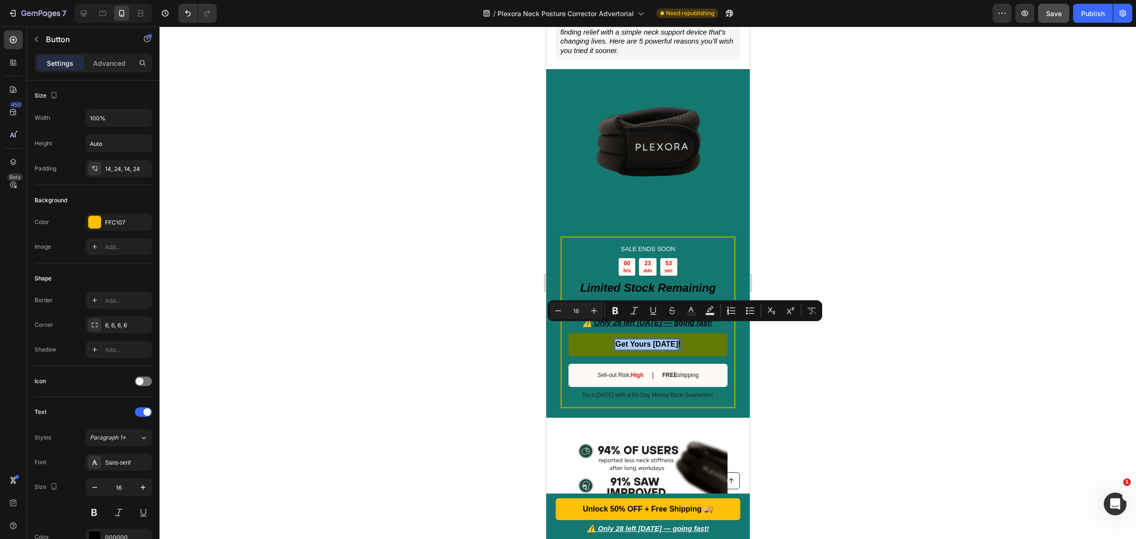
click at [898, 401] on div at bounding box center [648, 283] width 977 height 512
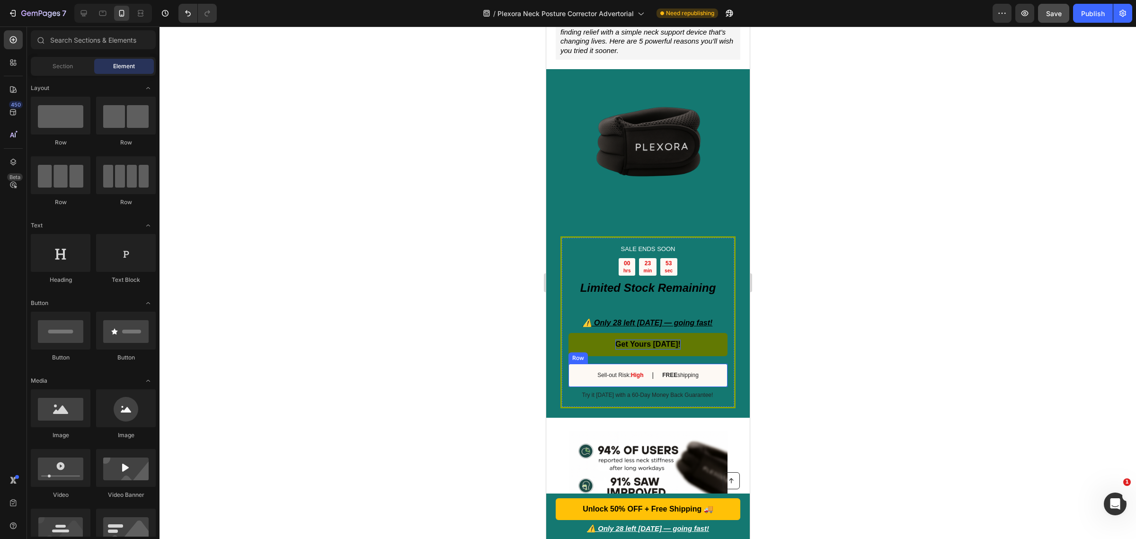
click at [624, 372] on p "Sell-out Risk: High" at bounding box center [620, 376] width 46 height 8
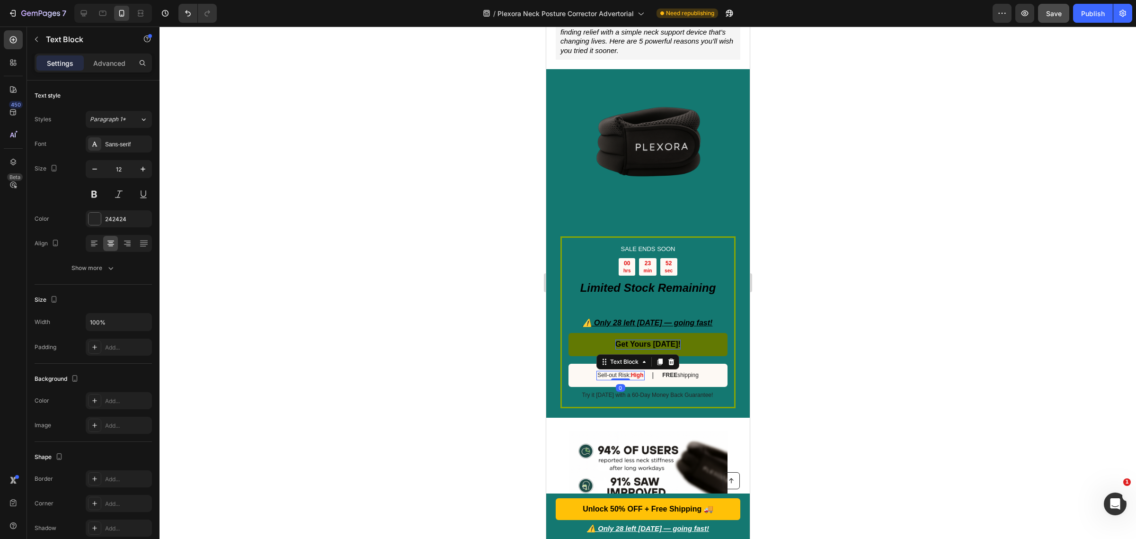
click at [624, 372] on p "Sell-out Risk: High" at bounding box center [620, 376] width 46 height 8
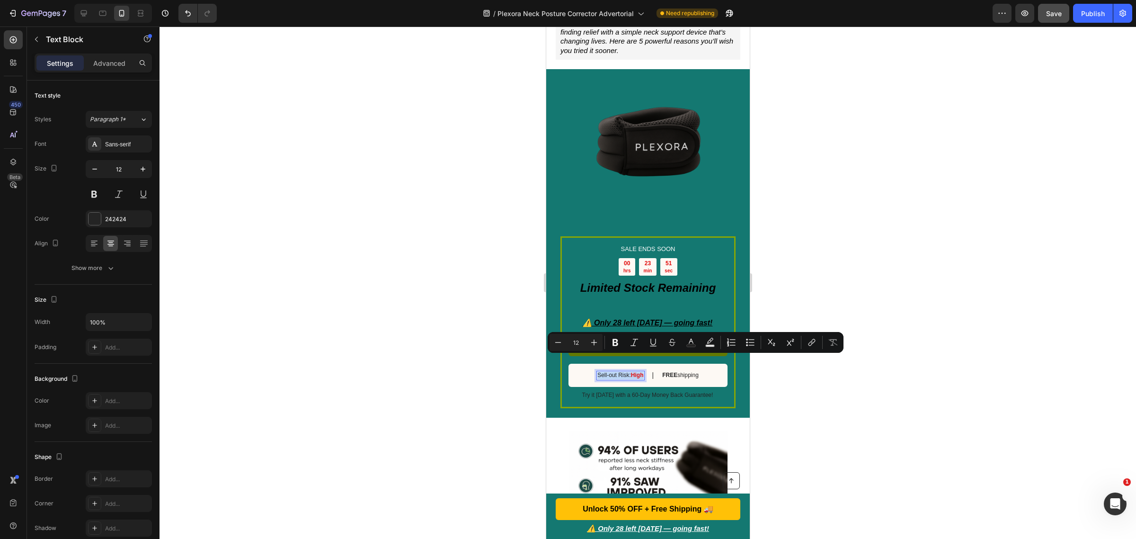
click at [624, 372] on p "Sell-out Risk: High" at bounding box center [620, 376] width 46 height 8
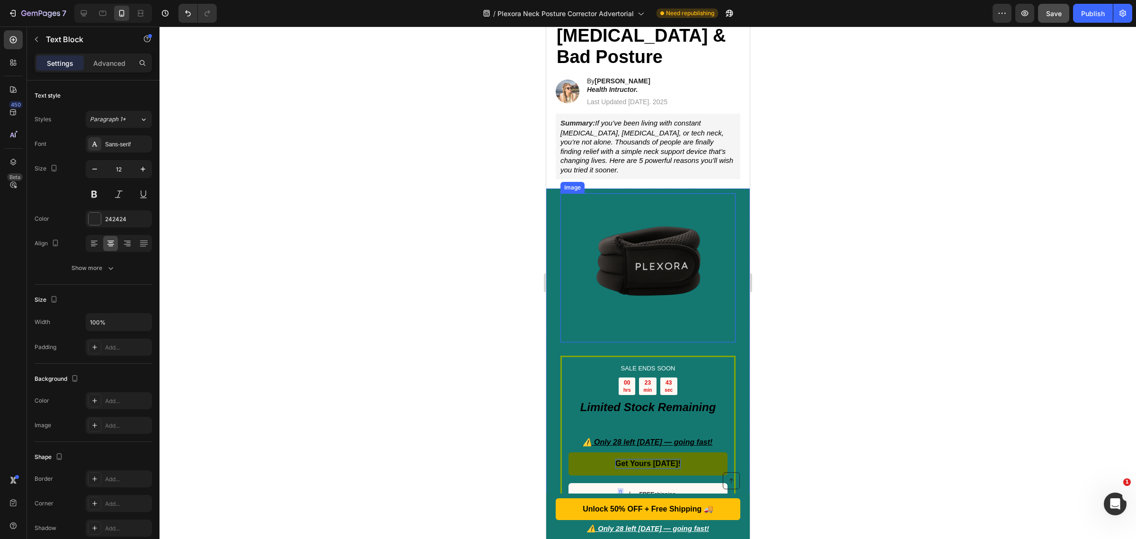
scroll to position [180, 0]
click at [669, 244] on img at bounding box center [647, 266] width 149 height 149
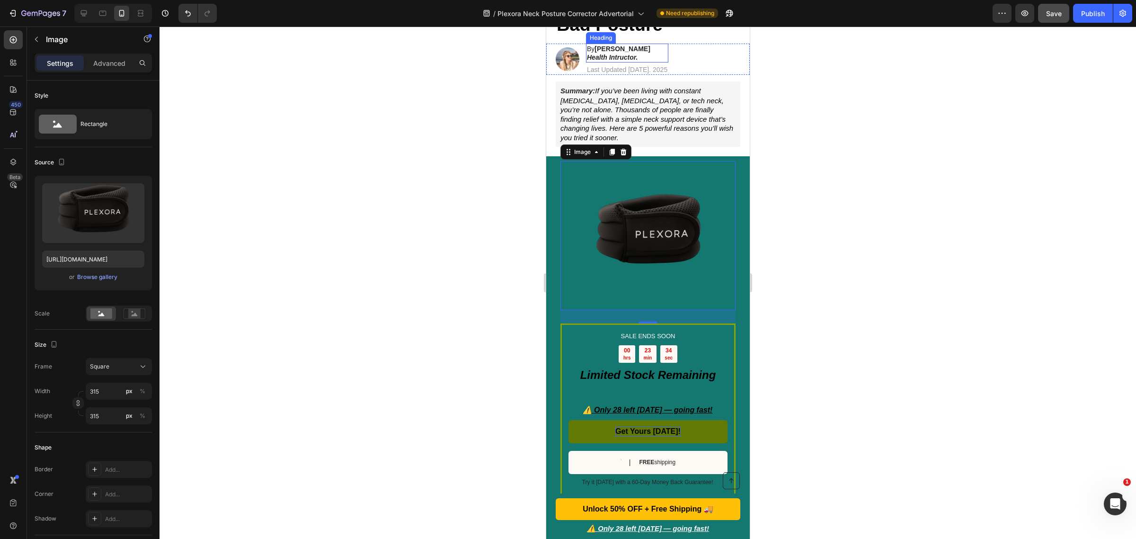
scroll to position [237, 0]
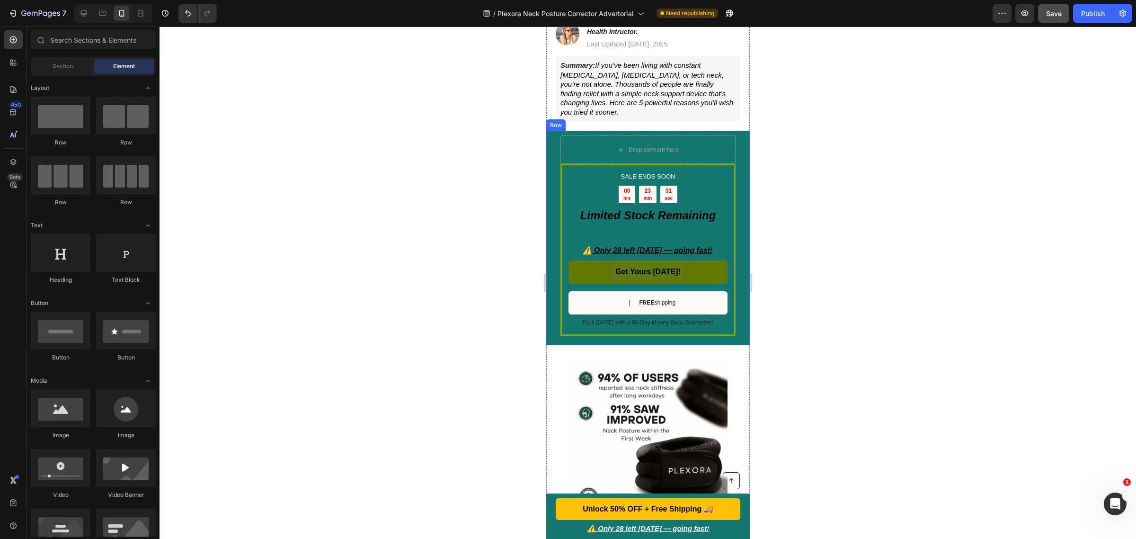
click at [1015, 224] on div at bounding box center [648, 283] width 977 height 512
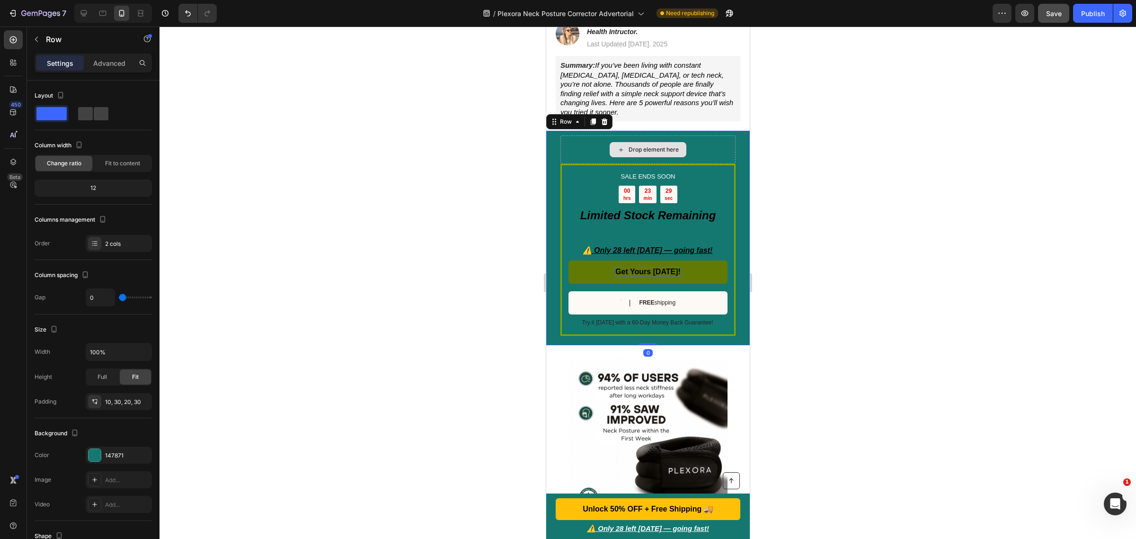
click at [567, 135] on div "Drop element here" at bounding box center [647, 149] width 175 height 28
click at [940, 227] on div at bounding box center [648, 283] width 977 height 512
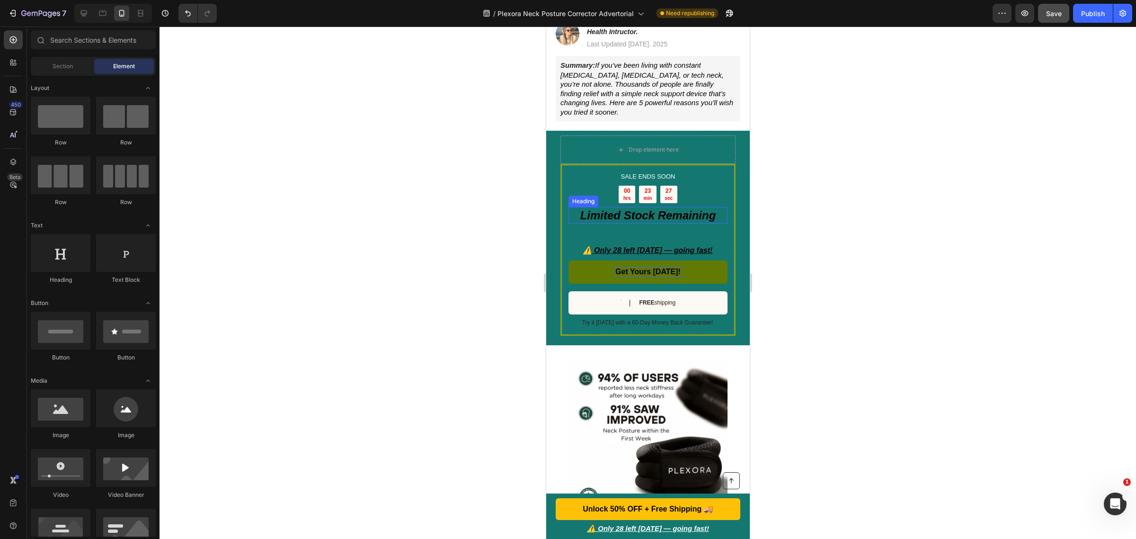
click at [654, 209] on strong "Limited Stock Remaining" at bounding box center [648, 215] width 136 height 13
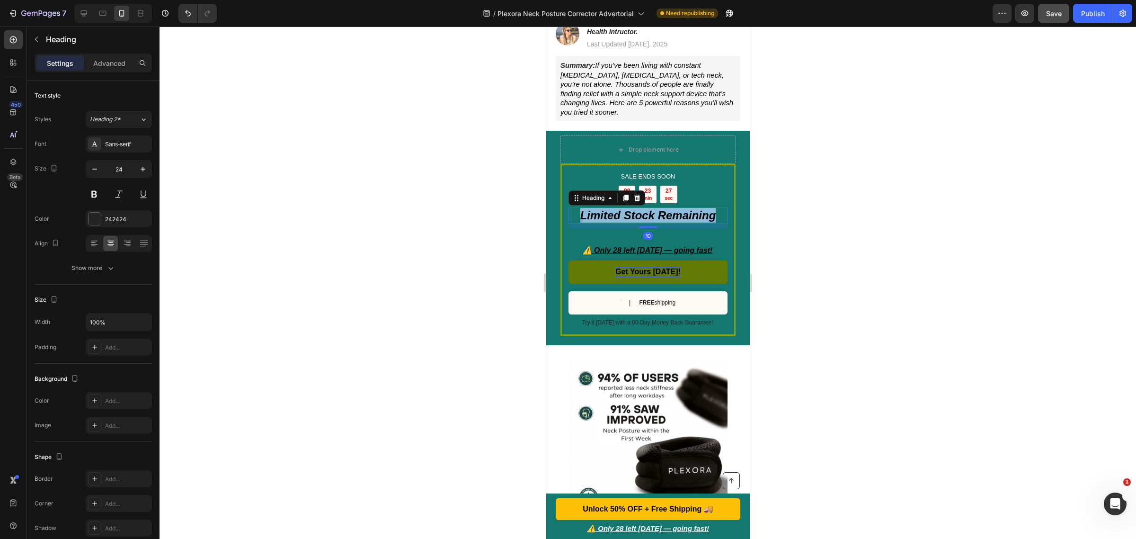
click at [654, 209] on strong "Limited Stock Remaining" at bounding box center [648, 215] width 136 height 13
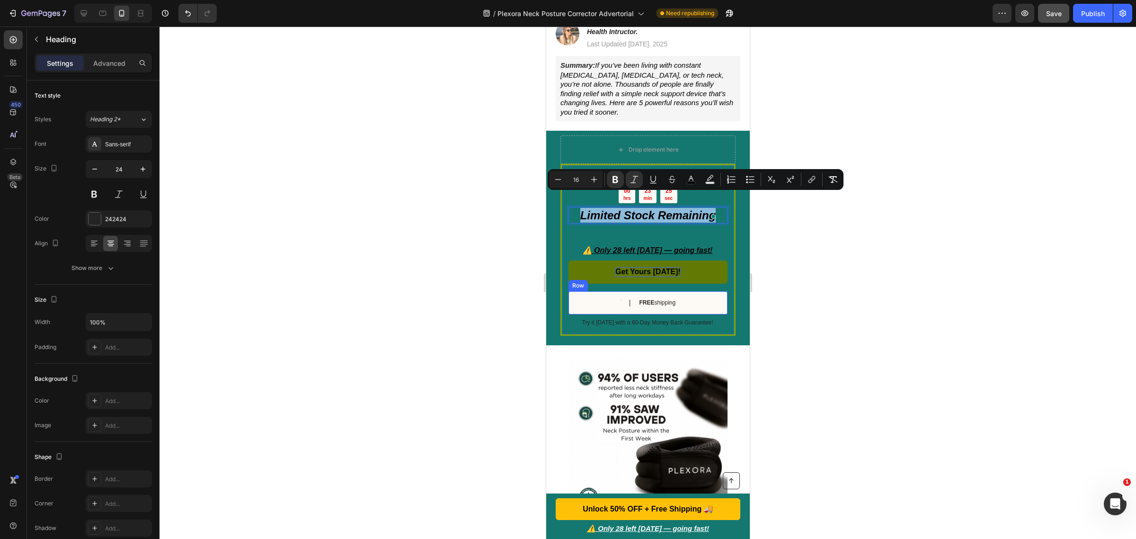
click at [601, 291] on div "Text Block | Text Block FREE shipping Text Block Row" at bounding box center [647, 302] width 159 height 23
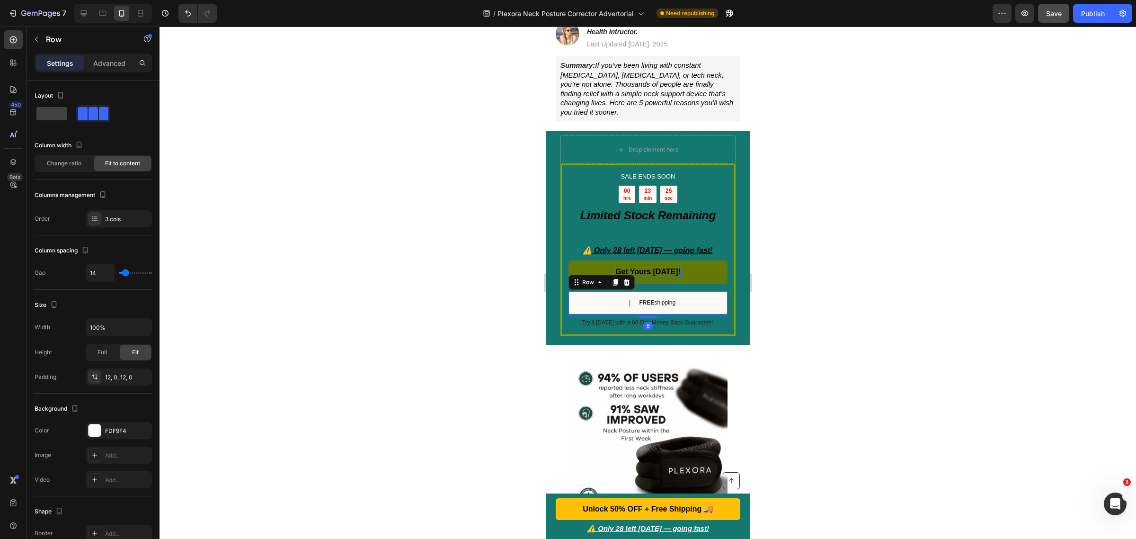
click at [597, 291] on div "Text Block | Text Block FREE shipping Text Block Row 8" at bounding box center [647, 302] width 159 height 23
click at [649, 209] on strong "Limited Stock Remaining" at bounding box center [648, 215] width 136 height 13
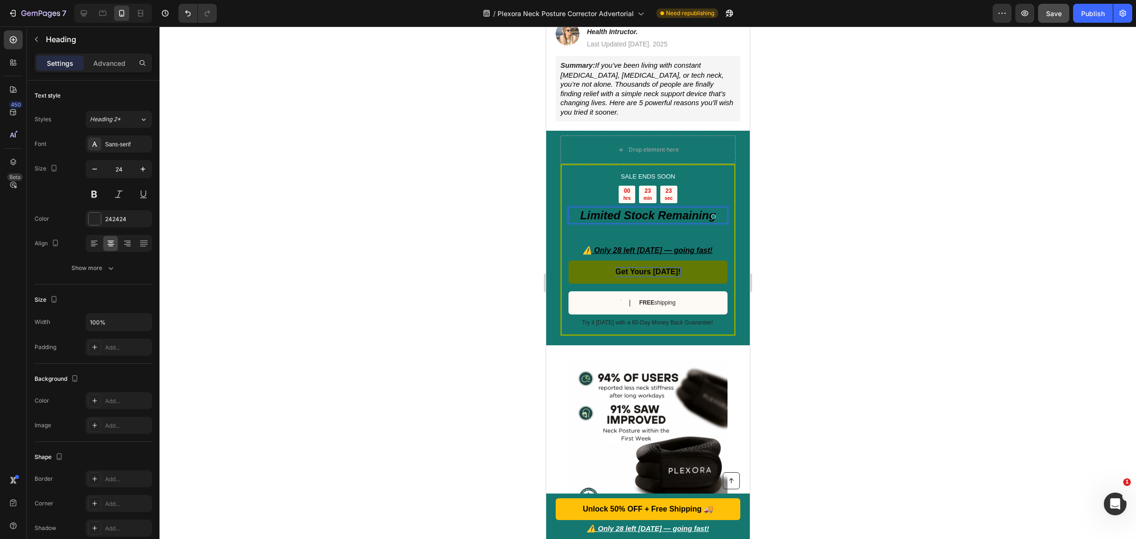
click at [629, 209] on strong "Limited Stock Remaining" at bounding box center [648, 215] width 136 height 13
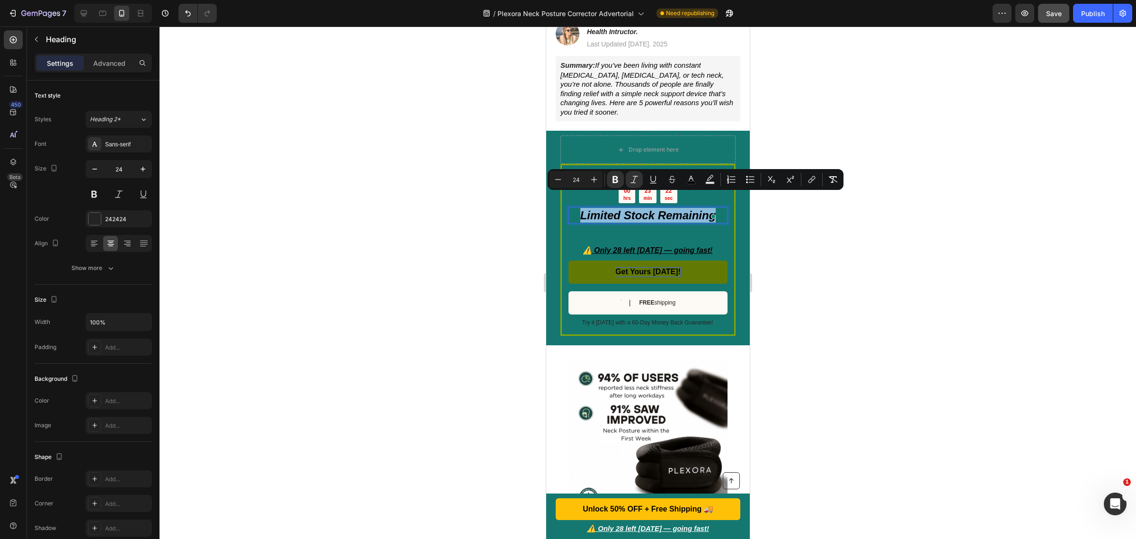
click at [629, 209] on strong "Limited Stock Remaining" at bounding box center [648, 215] width 136 height 13
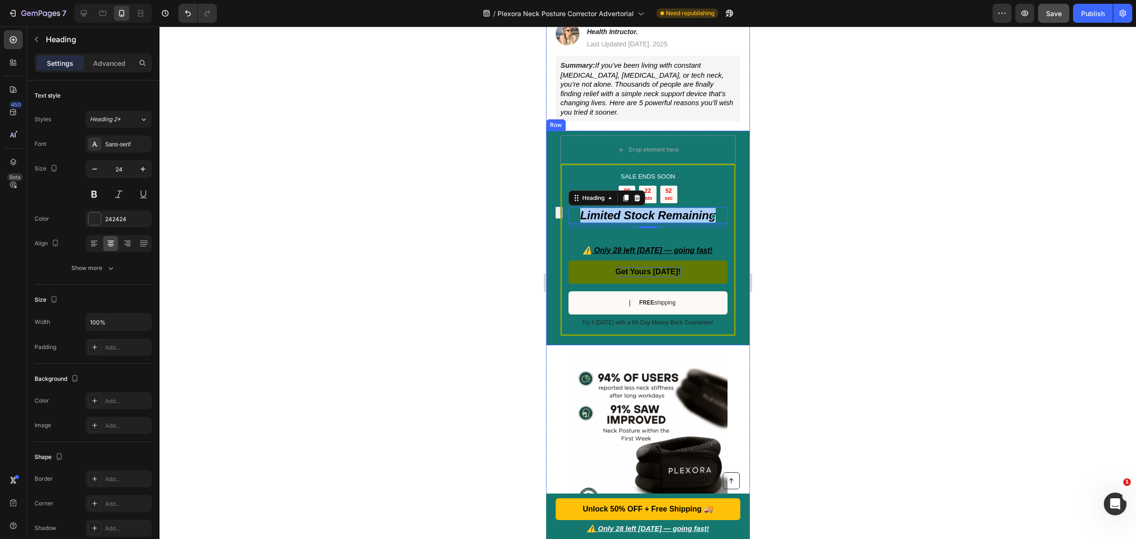
click at [900, 185] on div at bounding box center [648, 283] width 977 height 512
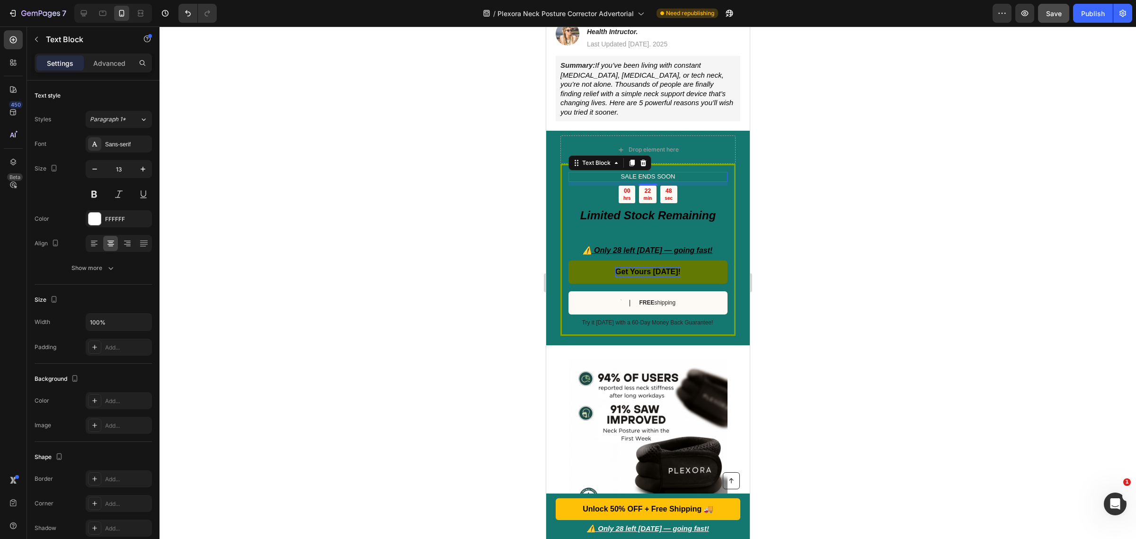
click at [650, 173] on p "SALE ENDS SOON" at bounding box center [647, 177] width 157 height 8
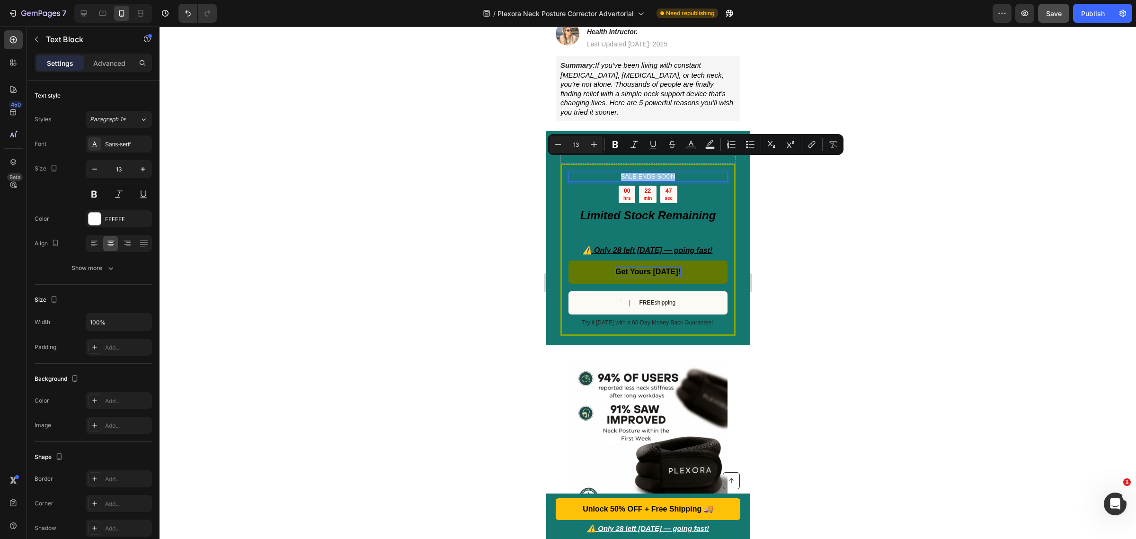
click at [650, 173] on p "SALE ENDS SOON" at bounding box center [647, 177] width 157 height 8
click at [679, 186] on div "00 hrs 22 min 42 sec" at bounding box center [647, 195] width 159 height 18
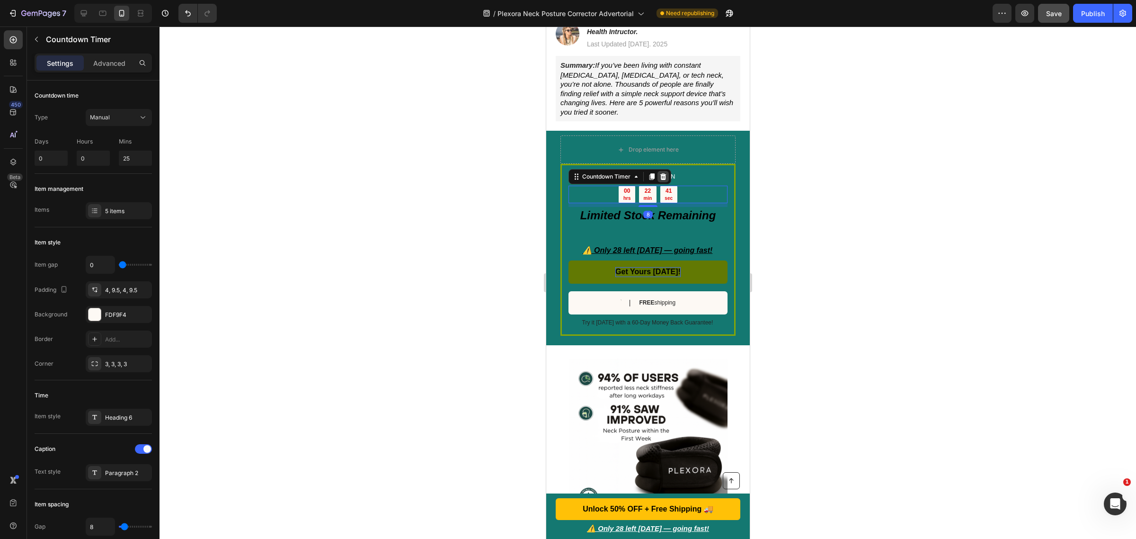
click at [662, 173] on icon at bounding box center [663, 176] width 6 height 7
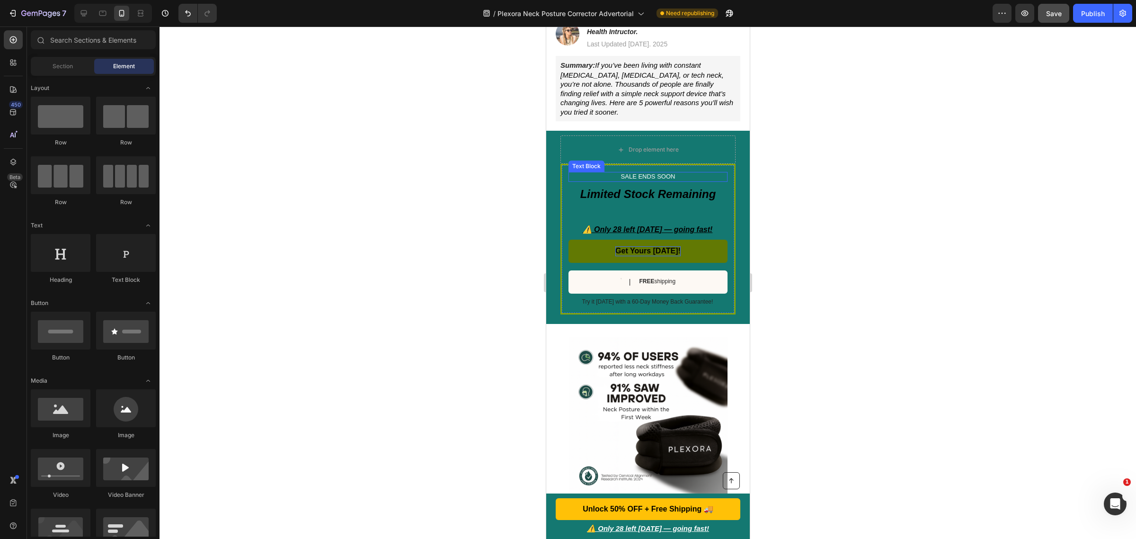
click at [671, 173] on p "SALE ENDS SOON" at bounding box center [647, 177] width 157 height 8
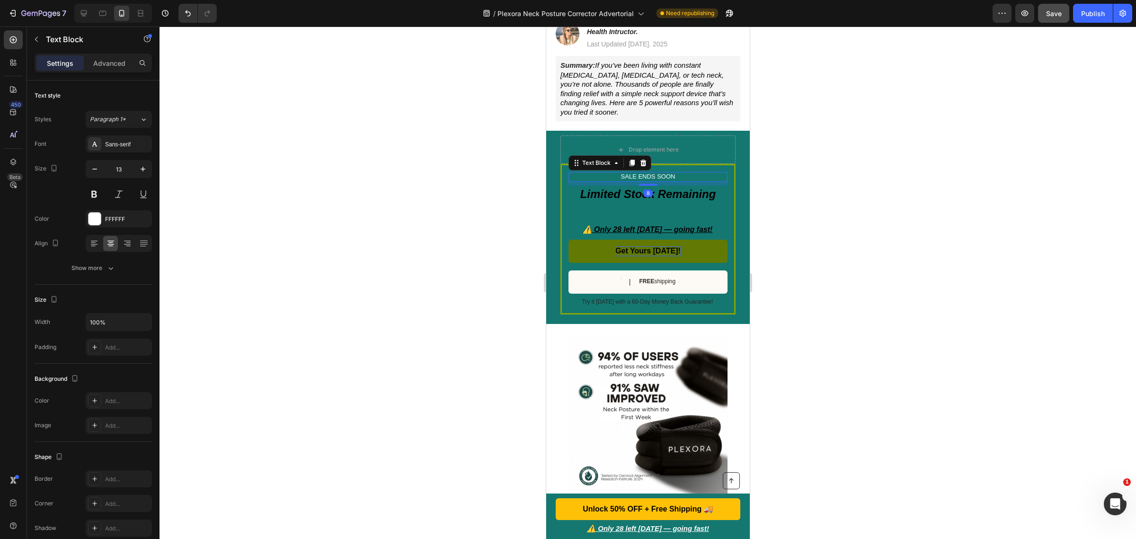
click at [1056, 193] on div at bounding box center [648, 283] width 977 height 512
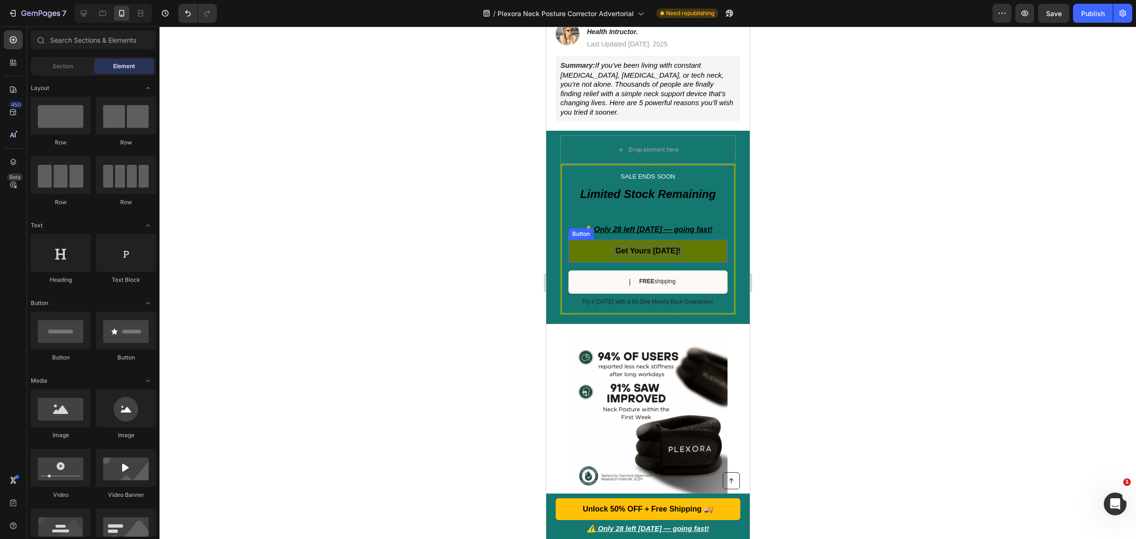
click at [658, 246] on p "Get Yours [DATE]!" at bounding box center [647, 251] width 65 height 10
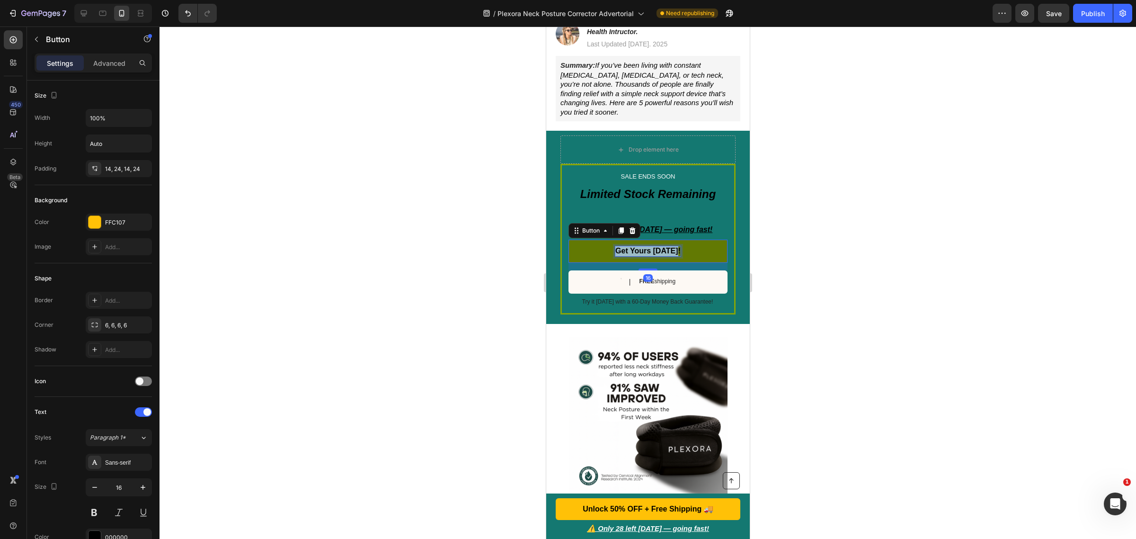
click at [658, 246] on p "Get Yours [DATE]!" at bounding box center [647, 251] width 65 height 10
click at [819, 241] on div at bounding box center [648, 283] width 977 height 512
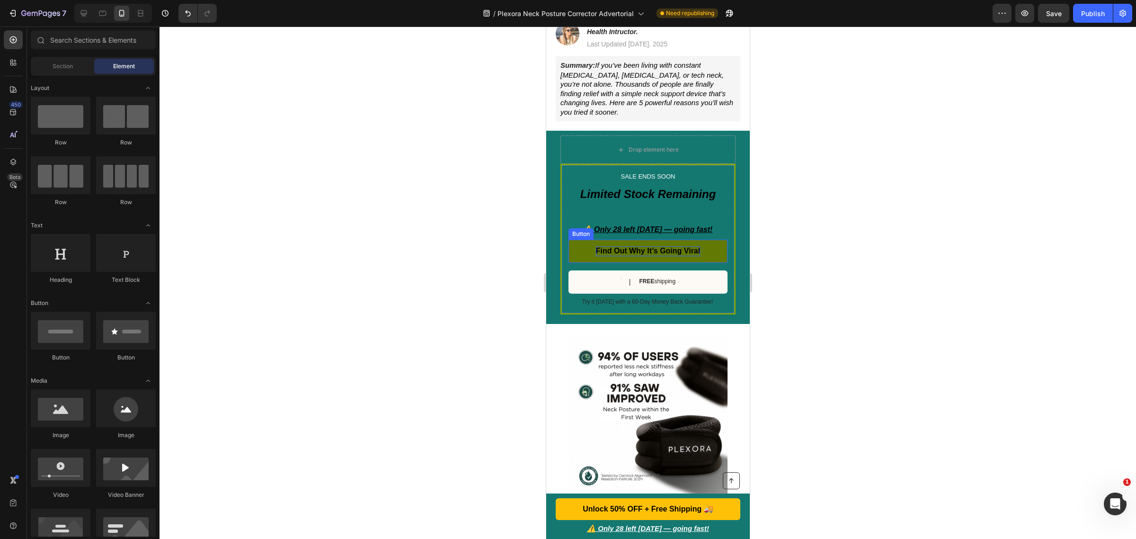
click at [677, 246] on p "Find Out Why It’s Going Viral" at bounding box center [648, 251] width 104 height 10
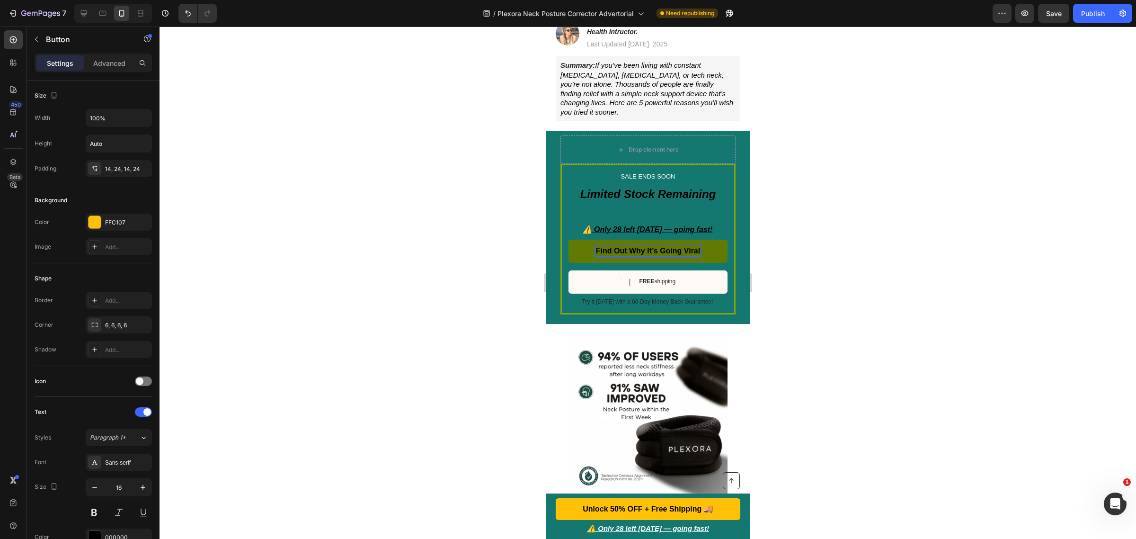
click at [693, 246] on p "Find Out Why It’s Going Viral" at bounding box center [648, 251] width 104 height 10
click at [933, 223] on div at bounding box center [648, 283] width 977 height 512
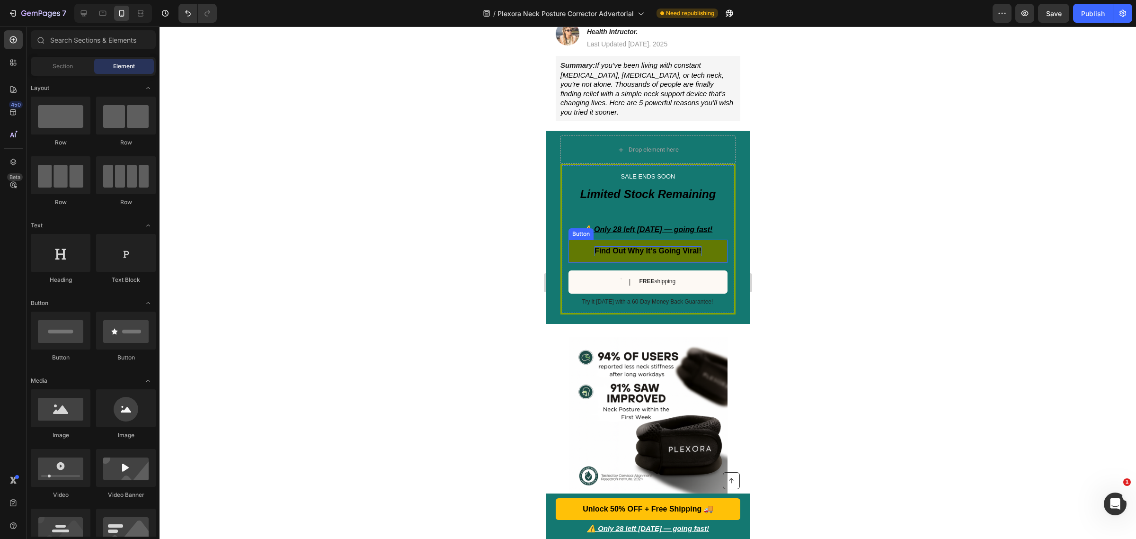
click at [657, 246] on p "Find Out Why It’s Going Viral!" at bounding box center [647, 251] width 107 height 10
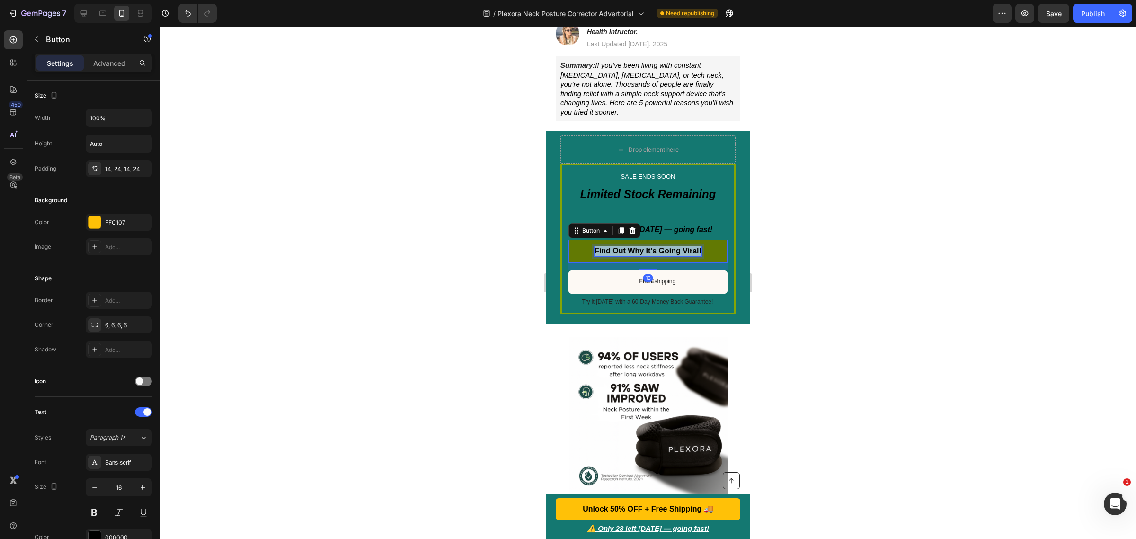
click at [657, 246] on p "Find Out Why It’s Going Viral!" at bounding box center [647, 251] width 107 height 10
click at [679, 246] on p "Click Here to Chcek it out!" at bounding box center [647, 251] width 94 height 10
click at [853, 237] on div at bounding box center [648, 283] width 977 height 512
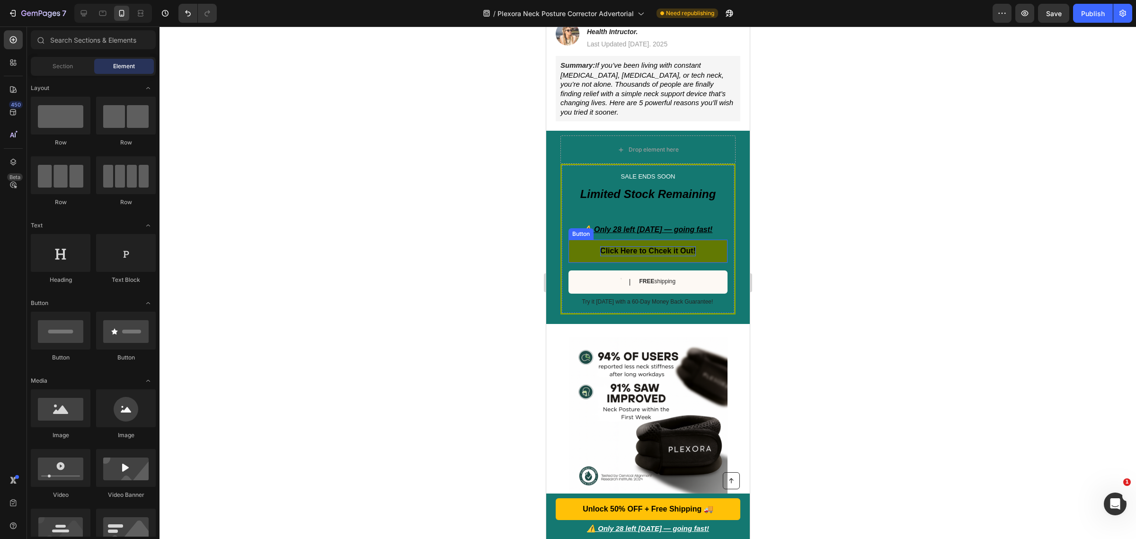
click at [648, 246] on p "Click Here to Chcek it Out!" at bounding box center [648, 251] width 96 height 10
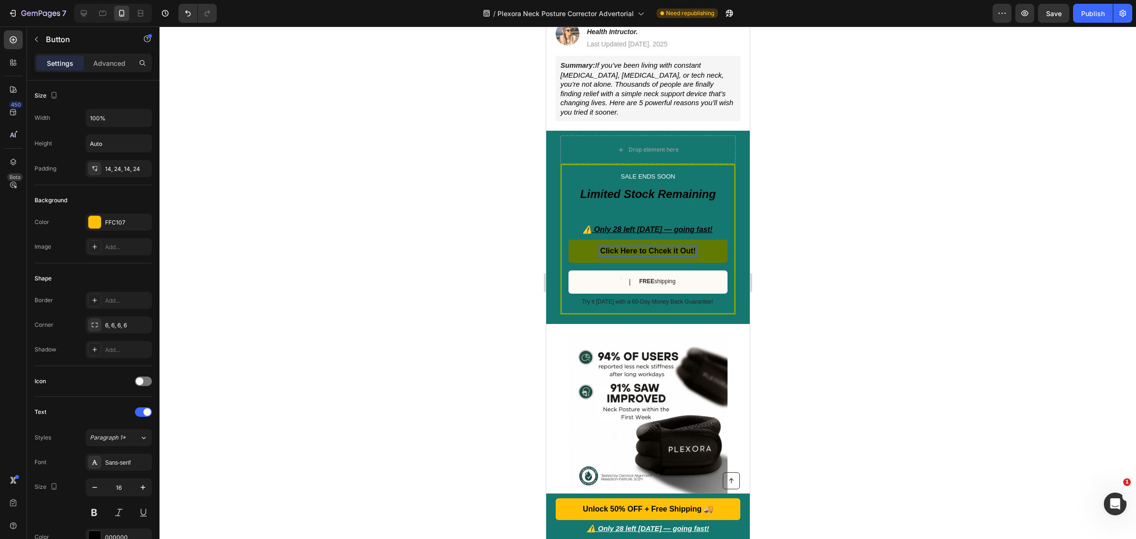
click at [648, 246] on p "Click Here to Chcek it Out!" at bounding box center [648, 251] width 96 height 10
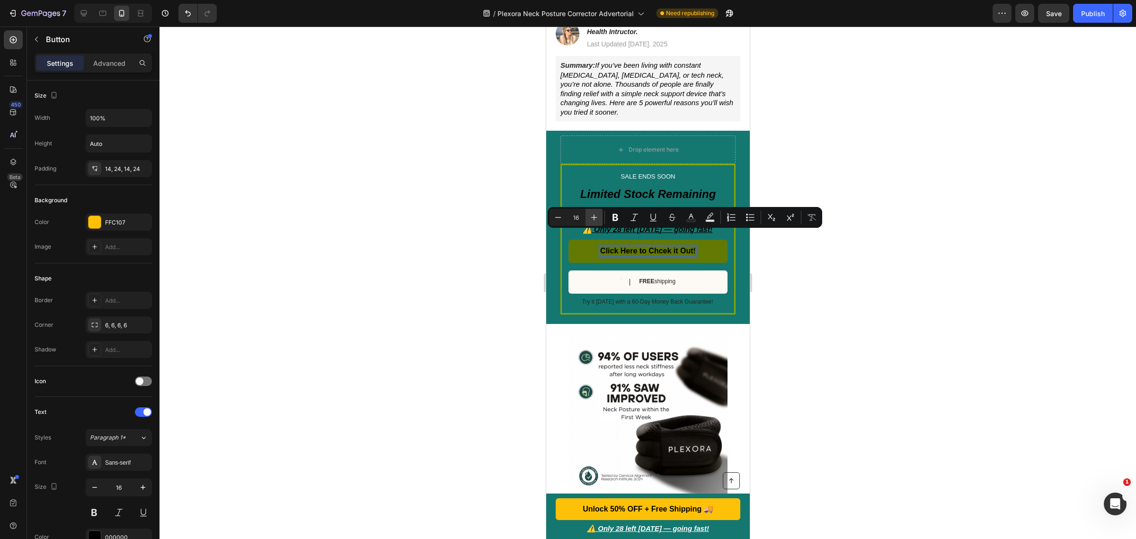
click at [594, 216] on icon "Editor contextual toolbar" at bounding box center [594, 217] width 6 height 6
type input "17"
click at [615, 216] on icon "Editor contextual toolbar" at bounding box center [615, 217] width 9 height 9
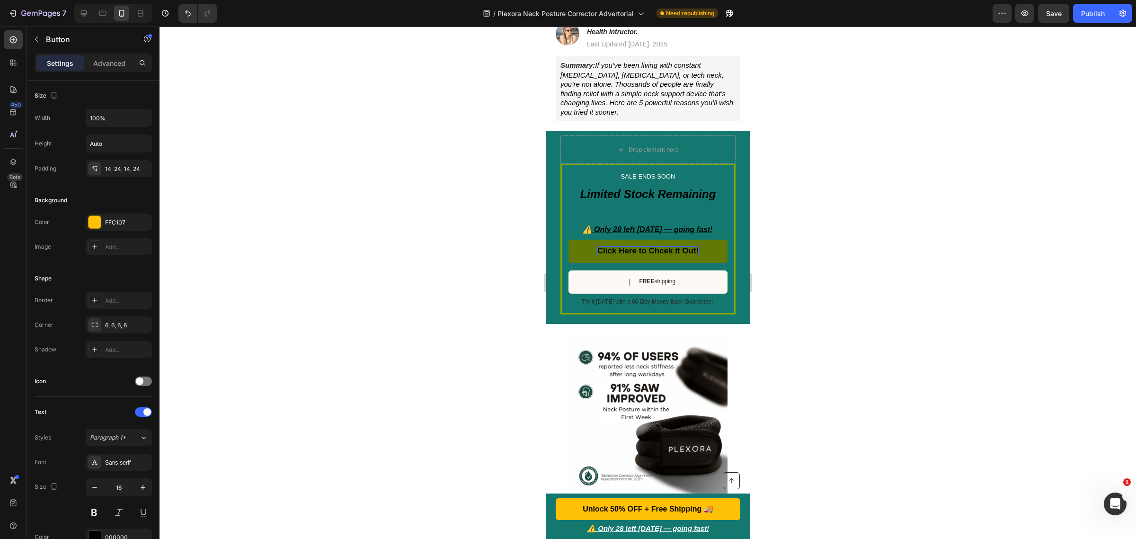
click at [619, 246] on strong "Click Here to Chcek it Out!" at bounding box center [647, 250] width 101 height 9
click at [634, 246] on strong "Click Here to Chcek it Out!" at bounding box center [647, 250] width 101 height 9
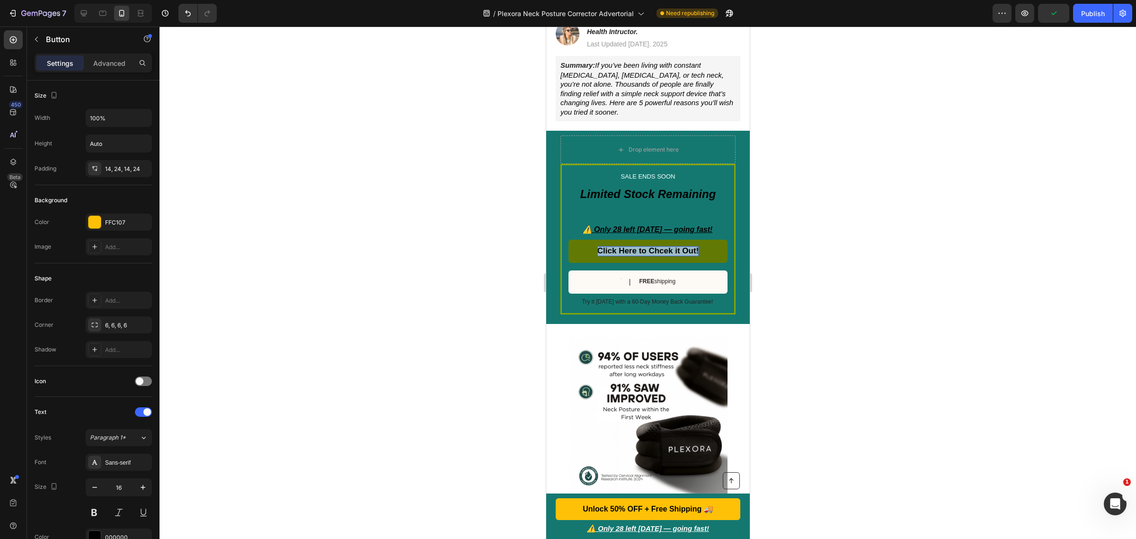
click at [634, 246] on strong "Click Here to Chcek it Out!" at bounding box center [647, 250] width 101 height 9
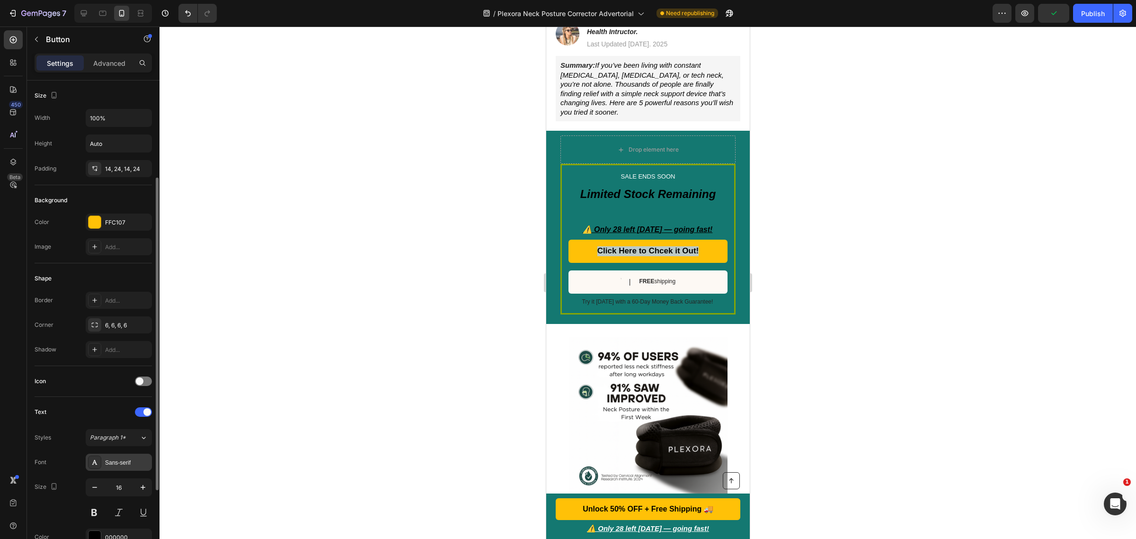
scroll to position [59, 0]
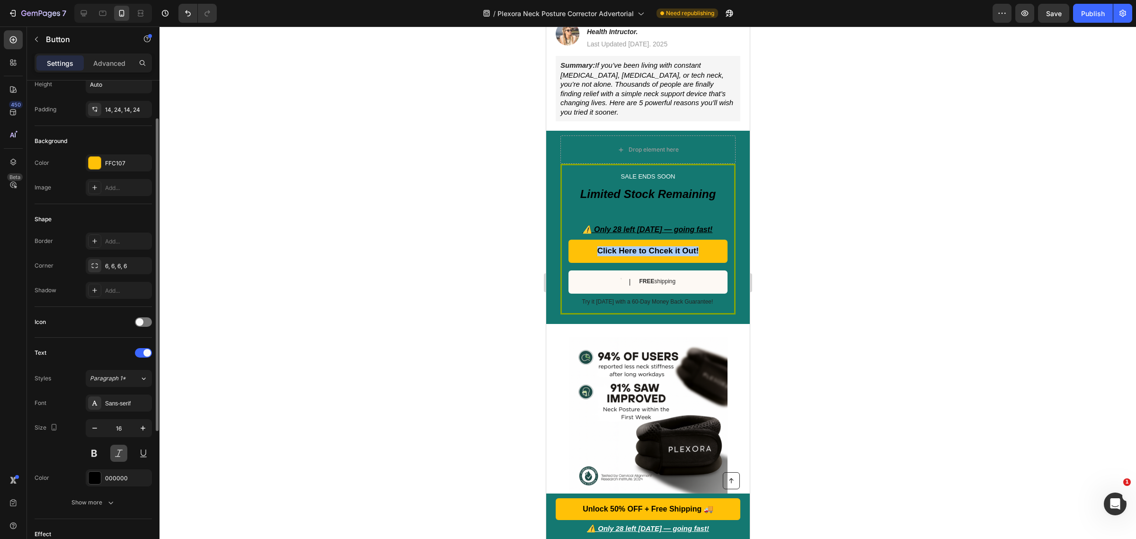
click at [117, 457] on button at bounding box center [118, 453] width 17 height 17
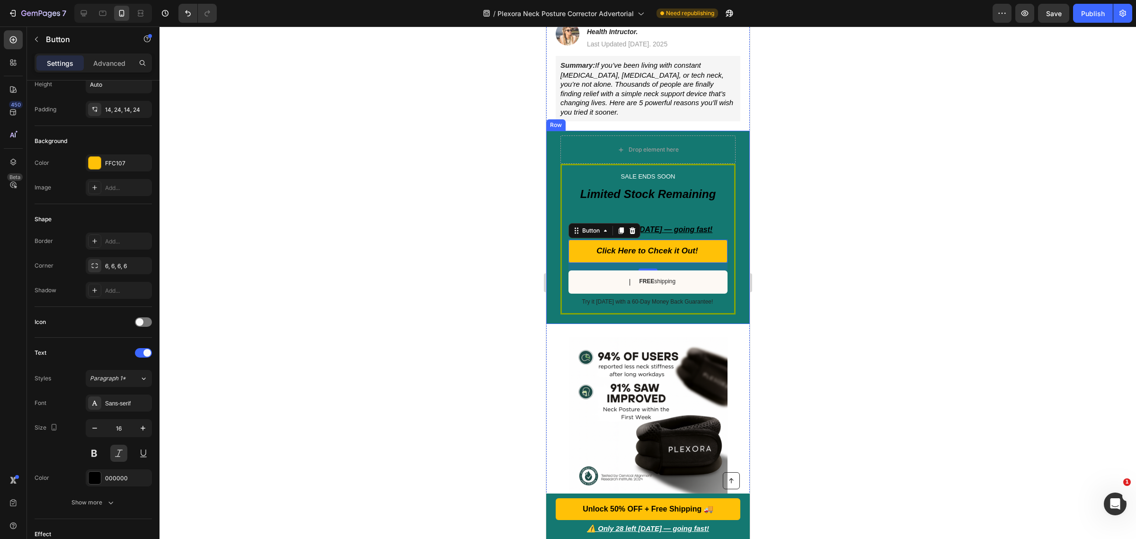
click at [827, 249] on div at bounding box center [648, 283] width 977 height 512
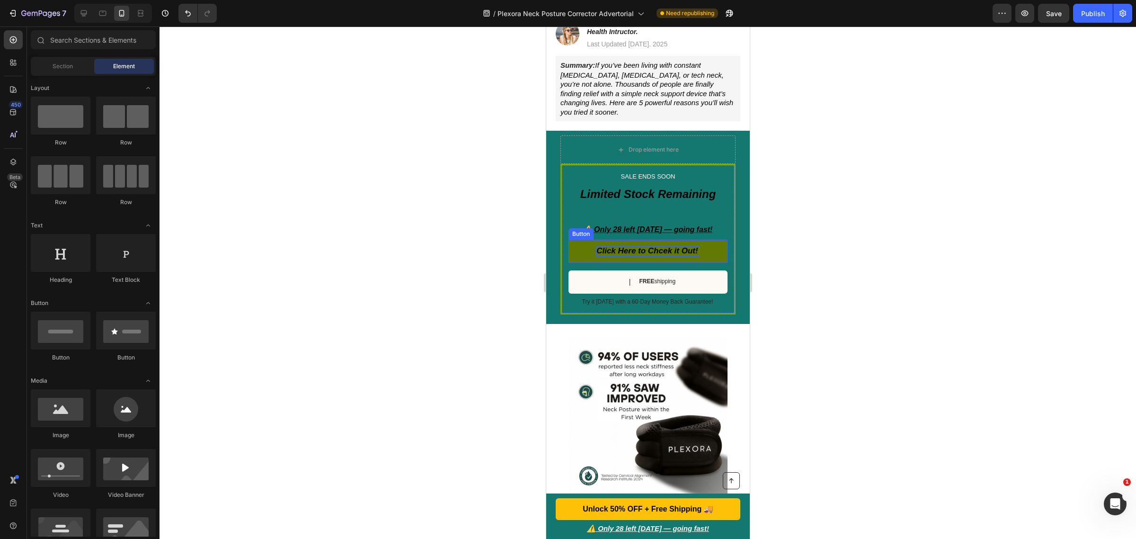
click at [658, 246] on strong "Click Here to Chcek it Out!" at bounding box center [646, 250] width 101 height 9
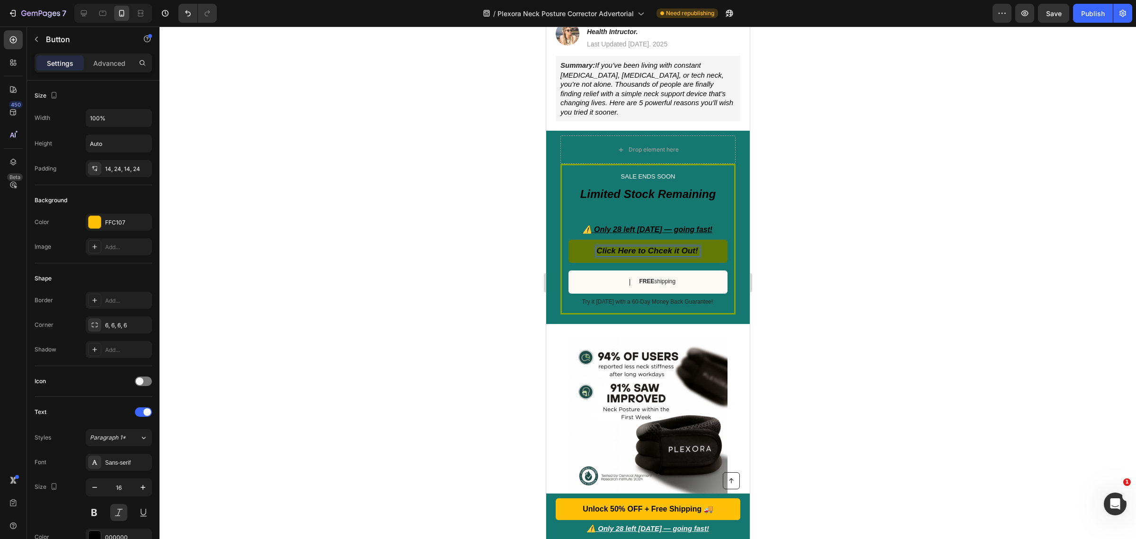
drag, startPoint x: 658, startPoint y: 237, endPoint x: 666, endPoint y: 252, distance: 16.7
click at [658, 246] on strong "Click Here to Chcek it Out!" at bounding box center [646, 250] width 101 height 9
drag, startPoint x: 763, startPoint y: 192, endPoint x: 790, endPoint y: 188, distance: 27.3
click at [769, 192] on div at bounding box center [648, 283] width 977 height 512
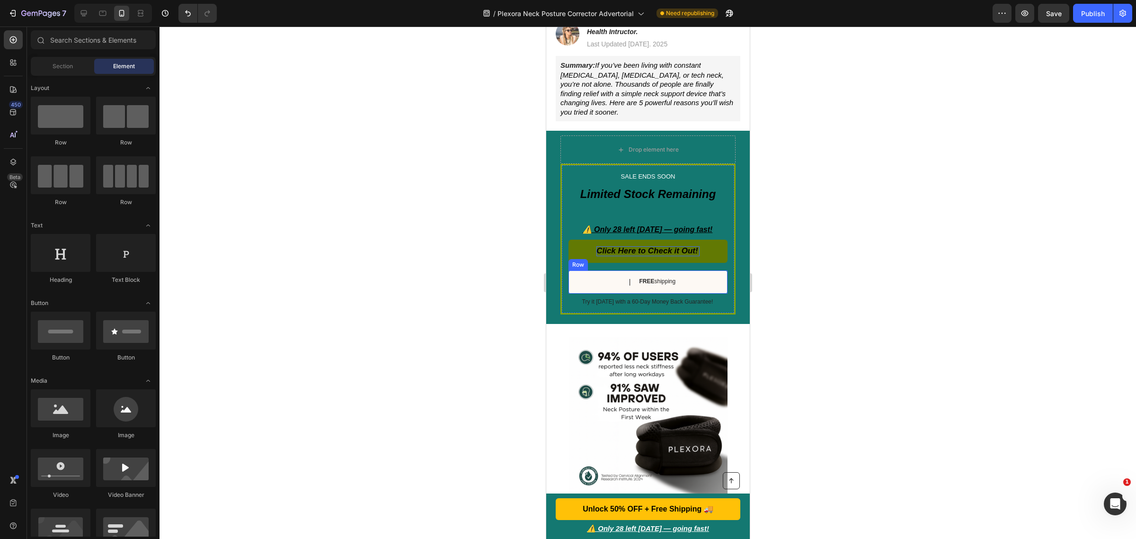
click at [602, 270] on div "Text Block | Text Block FREE shipping Text Block Row" at bounding box center [647, 281] width 159 height 23
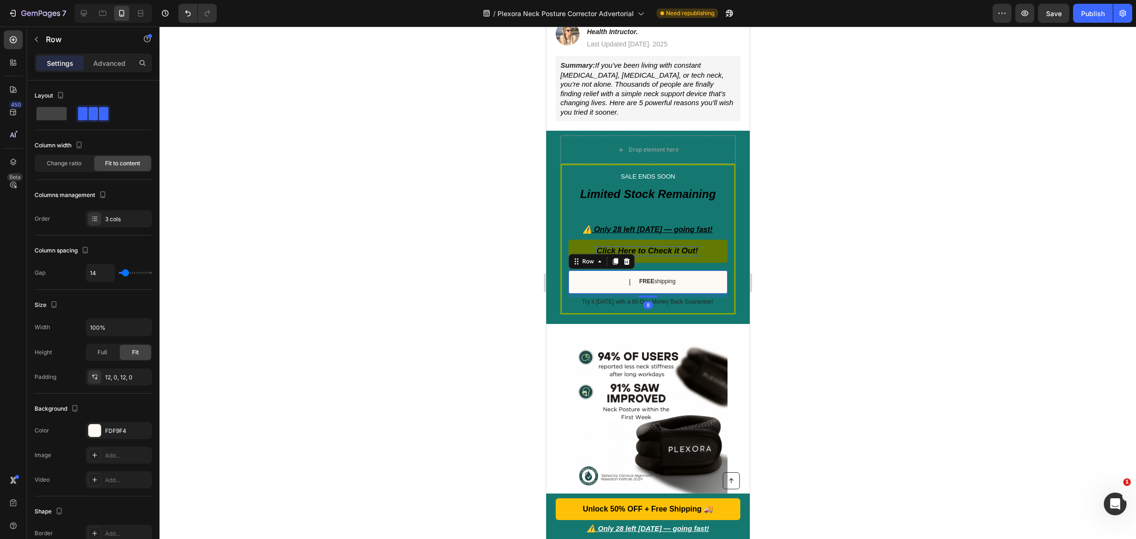
click at [602, 270] on div "Text Block | Text Block FREE shipping Text Block Row 8" at bounding box center [647, 281] width 159 height 23
click at [598, 270] on div "Text Block | Text Block FREE shipping Text Block Row 8" at bounding box center [647, 281] width 159 height 23
click at [593, 270] on div "Text Block | Text Block FREE shipping Text Block Row 8" at bounding box center [647, 281] width 159 height 23
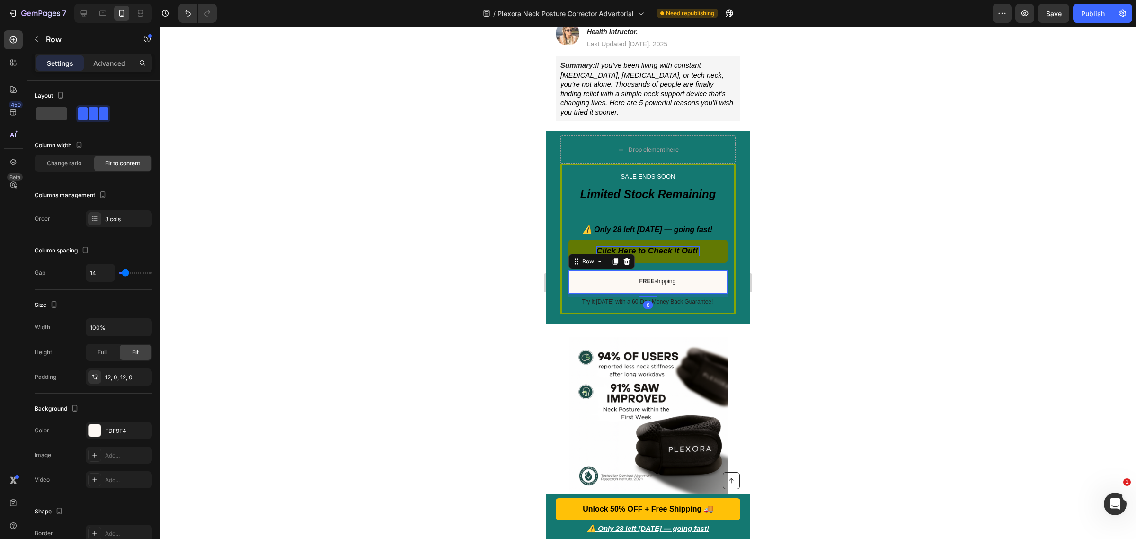
click at [599, 270] on div "Text Block | Text Block FREE shipping Text Block Row 8" at bounding box center [647, 281] width 159 height 23
click at [600, 270] on div "Text Block | Text Block FREE shipping Text Block Row 8" at bounding box center [647, 281] width 159 height 23
click at [650, 278] on strong "FREE" at bounding box center [646, 281] width 15 height 7
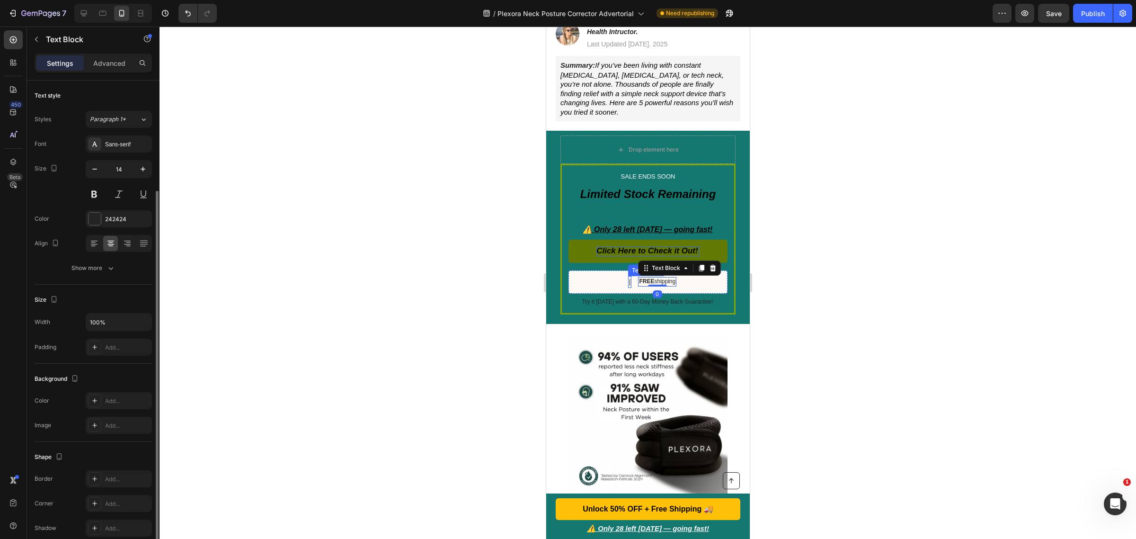
click at [629, 277] on p "|" at bounding box center [630, 282] width 2 height 10
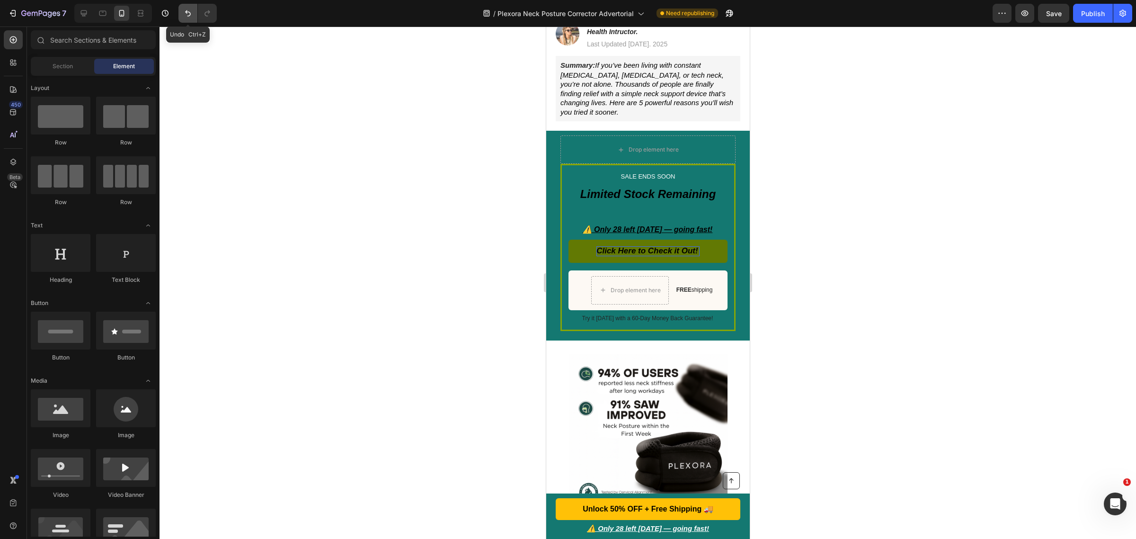
click at [184, 10] on icon "Undo/Redo" at bounding box center [187, 13] width 9 height 9
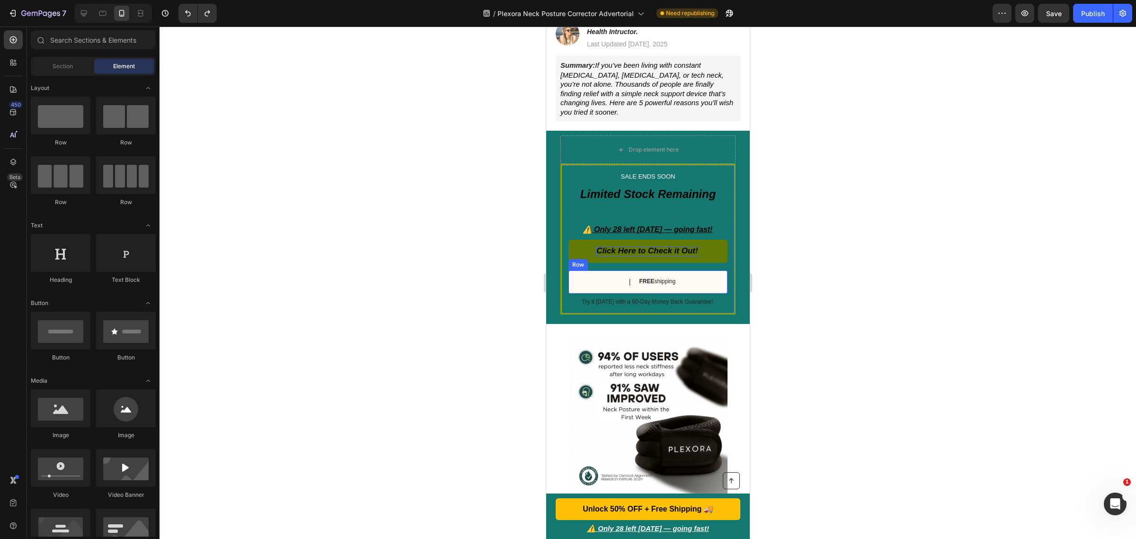
click at [629, 277] on p "|" at bounding box center [630, 282] width 2 height 10
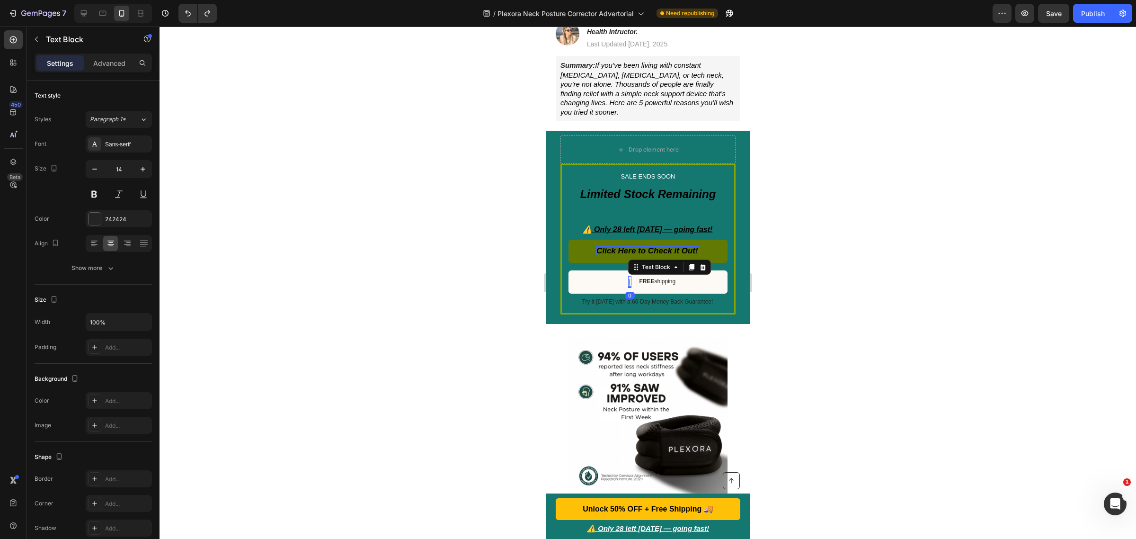
click at [594, 270] on div "Text Block | Text Block 0 FREE shipping Text Block Row" at bounding box center [647, 281] width 159 height 23
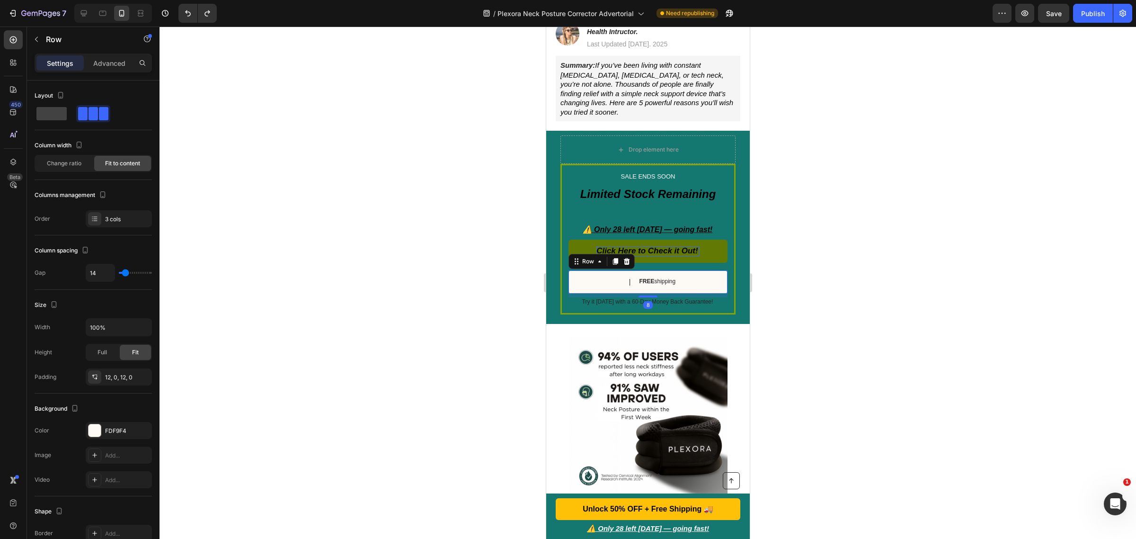
click at [599, 270] on div "Text Block | Text Block FREE shipping Text Block Row 8" at bounding box center [647, 281] width 159 height 23
click at [600, 270] on div "Text Block | Text Block FREE shipping Text Block Row 8" at bounding box center [647, 281] width 159 height 23
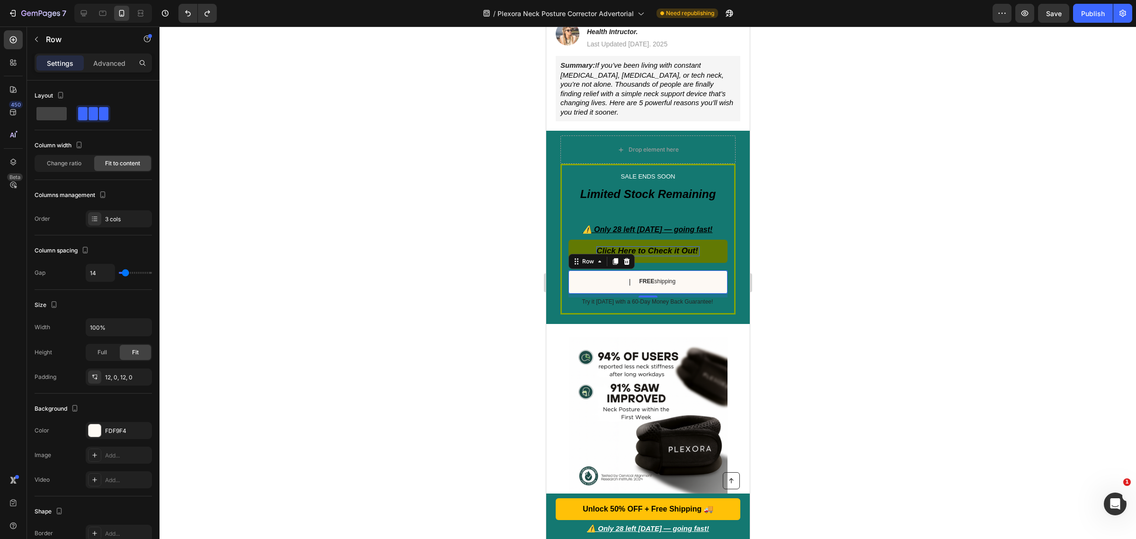
click at [600, 270] on div "Text Block | Text Block FREE shipping Text Block Row 8" at bounding box center [647, 281] width 159 height 23
click at [605, 270] on div "Text Block | Text Block FREE shipping Text Block Row 8" at bounding box center [647, 281] width 159 height 23
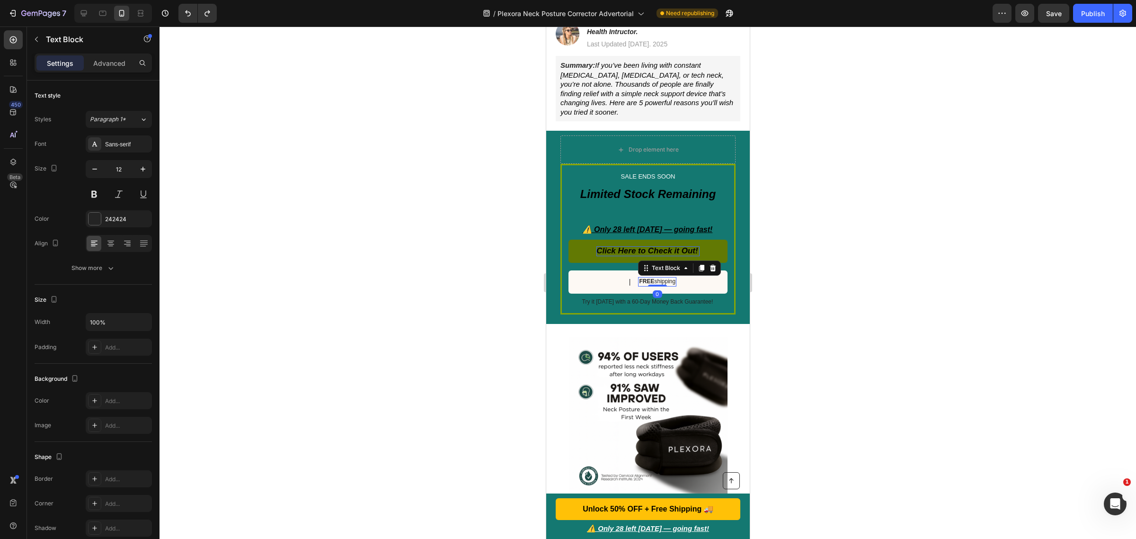
click at [648, 278] on strong "FREE" at bounding box center [646, 281] width 15 height 7
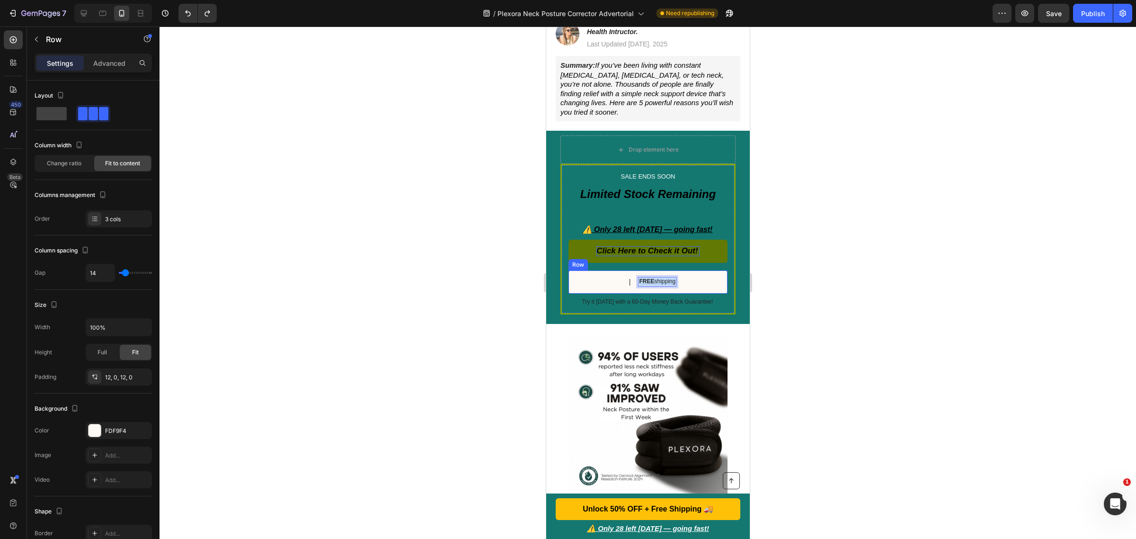
click at [621, 270] on div "Text Block | Text Block FREE shipping Text Block 0 Row" at bounding box center [647, 281] width 159 height 23
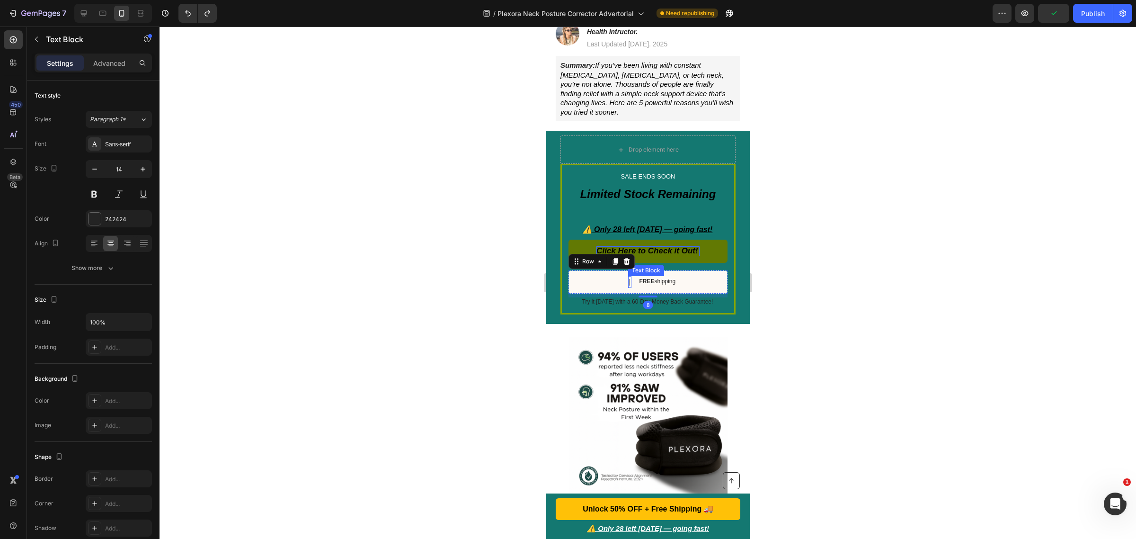
click at [628, 276] on div "|" at bounding box center [630, 282] width 4 height 12
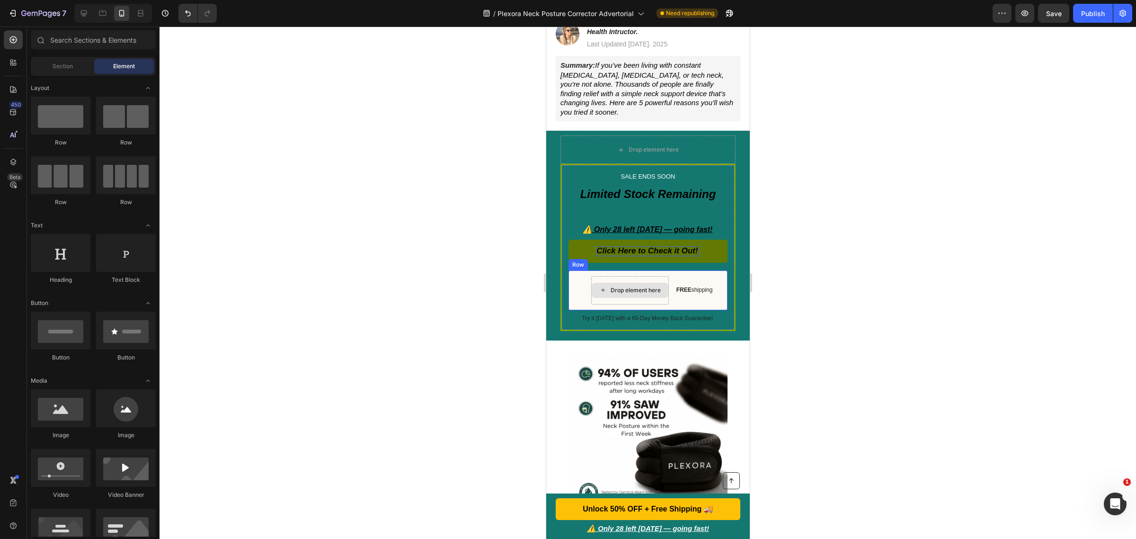
click at [620, 286] on div "Drop element here" at bounding box center [635, 290] width 50 height 8
click at [596, 283] on div "Drop element here" at bounding box center [629, 290] width 77 height 15
click at [599, 286] on icon at bounding box center [603, 290] width 8 height 8
drag, startPoint x: 663, startPoint y: 282, endPoint x: 607, endPoint y: 273, distance: 56.7
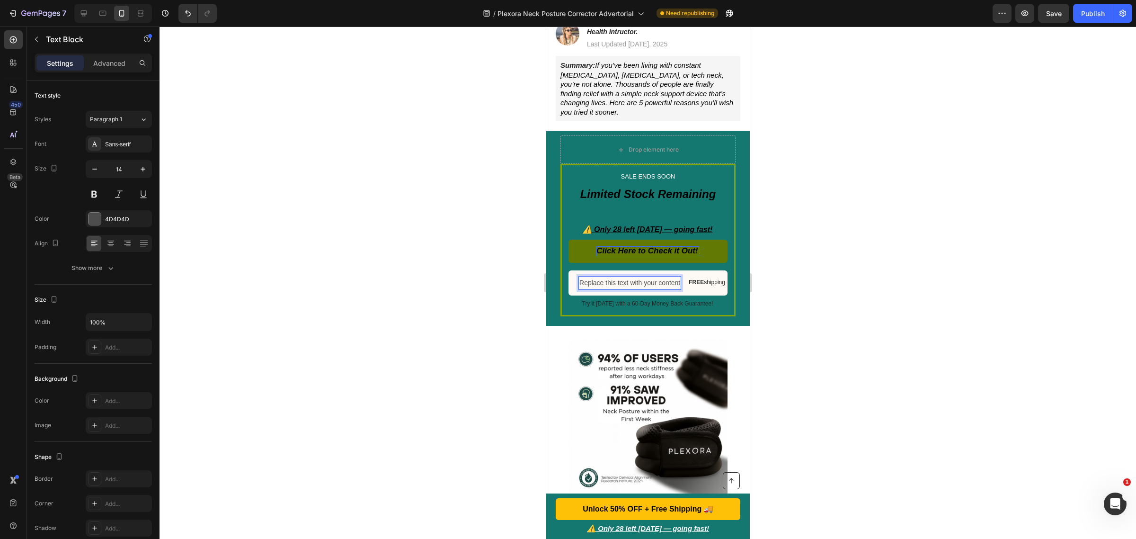
click at [607, 276] on div "Replace this text with your content" at bounding box center [629, 283] width 103 height 14
click at [607, 277] on p "Replace this text with your content" at bounding box center [629, 283] width 101 height 12
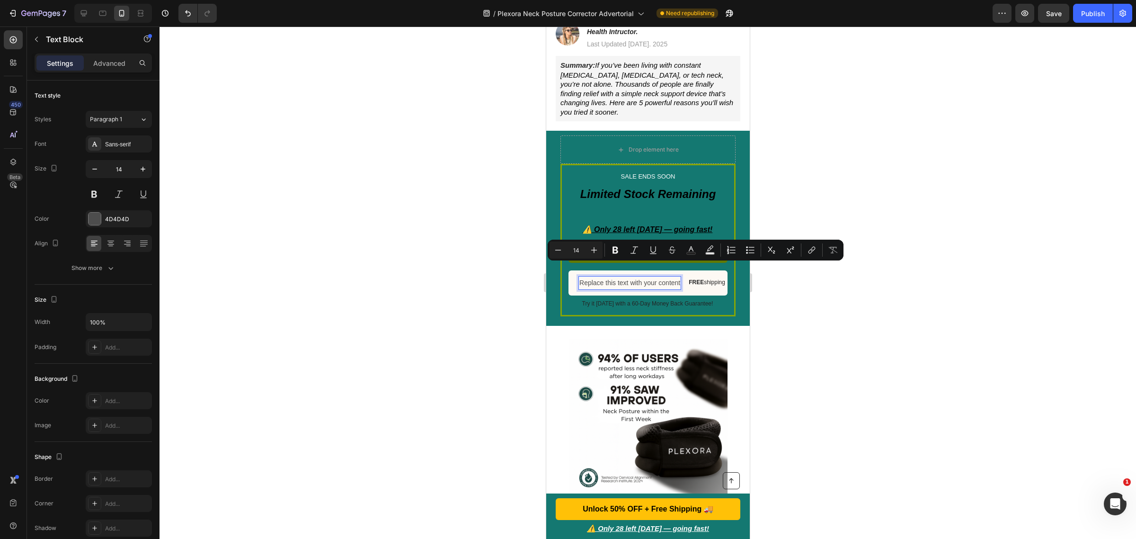
click at [617, 277] on p "Replace this text with your content" at bounding box center [629, 283] width 101 height 12
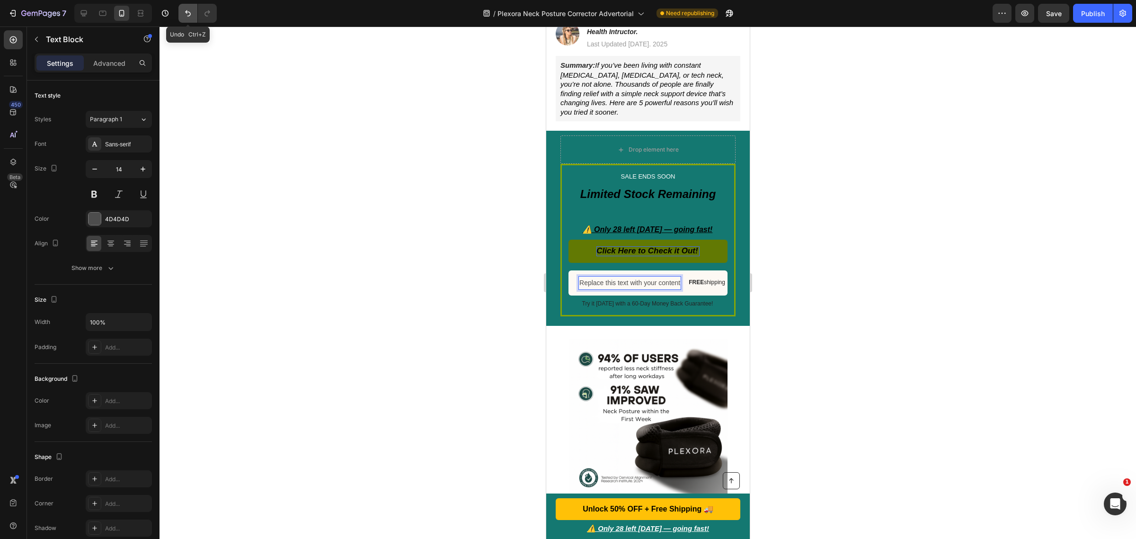
click at [185, 14] on icon "Undo/Redo" at bounding box center [187, 13] width 9 height 9
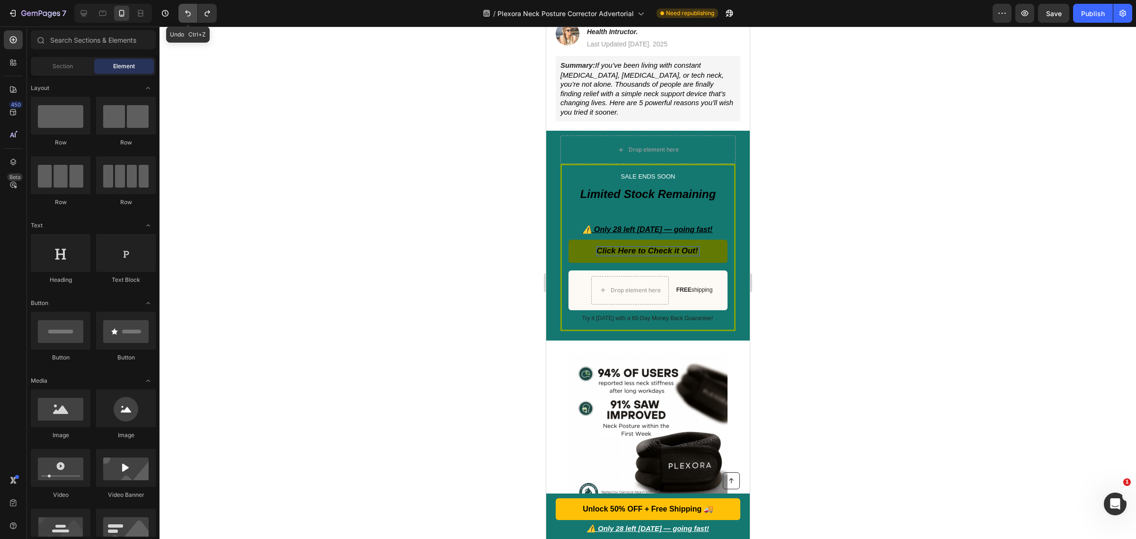
click at [185, 14] on icon "Undo/Redo" at bounding box center [187, 13] width 9 height 9
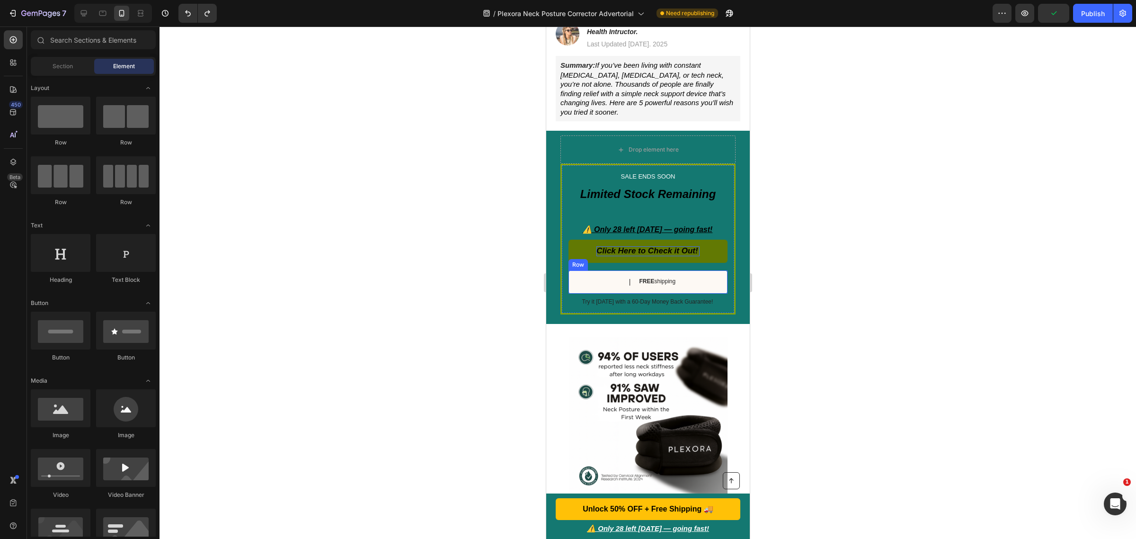
click at [605, 270] on div "Text Block | Text Block FREE shipping Text Block Row" at bounding box center [647, 281] width 159 height 23
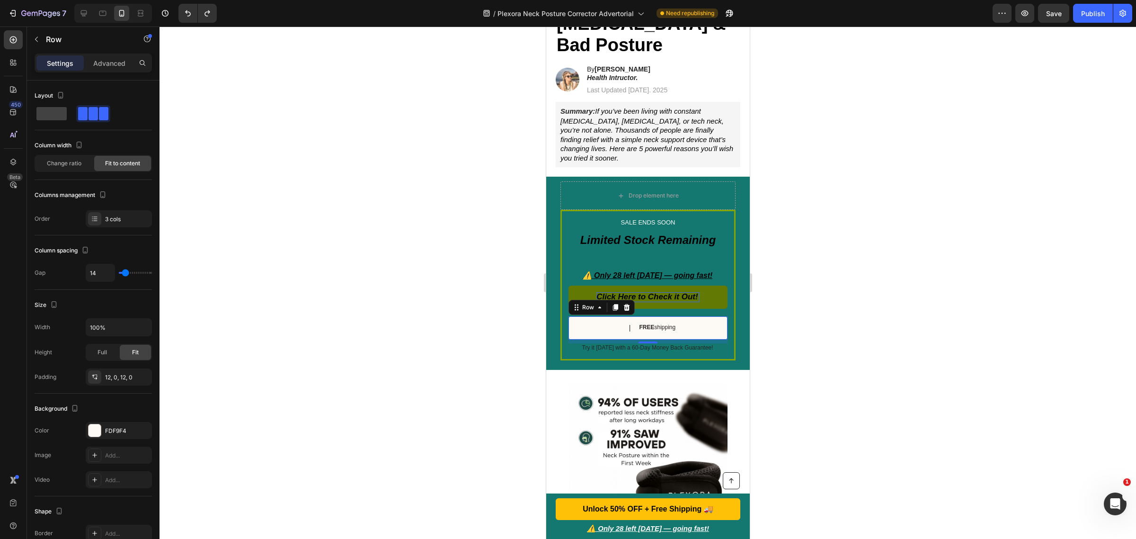
scroll to position [178, 0]
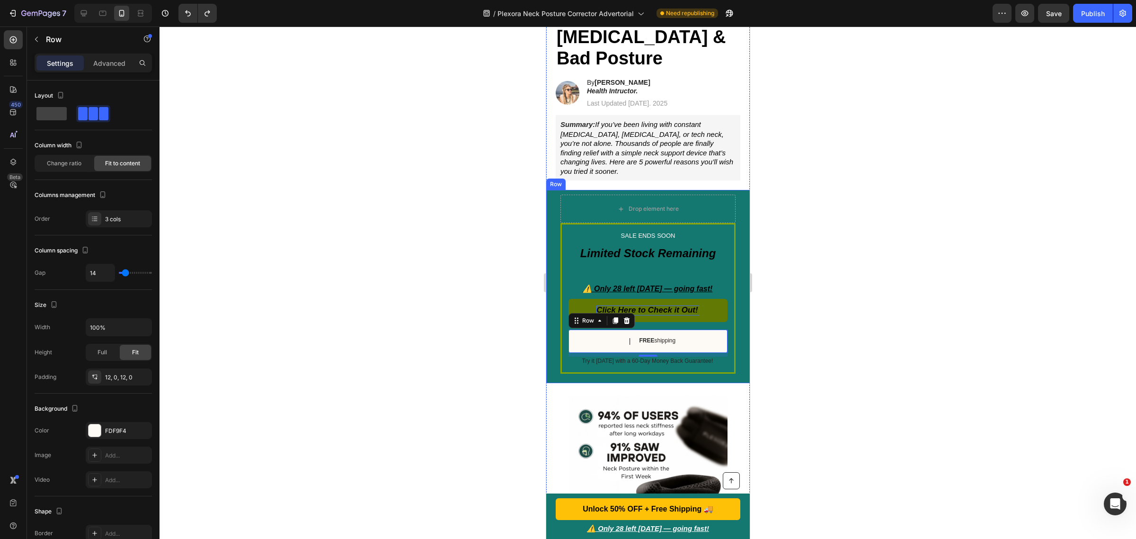
click at [731, 197] on div "SALE ENDS SOON Text Block ⁠⁠⁠⁠⁠⁠⁠ Limited Stock Remaining Heading ⚠️ Only 28 le…" at bounding box center [648, 286] width 204 height 193
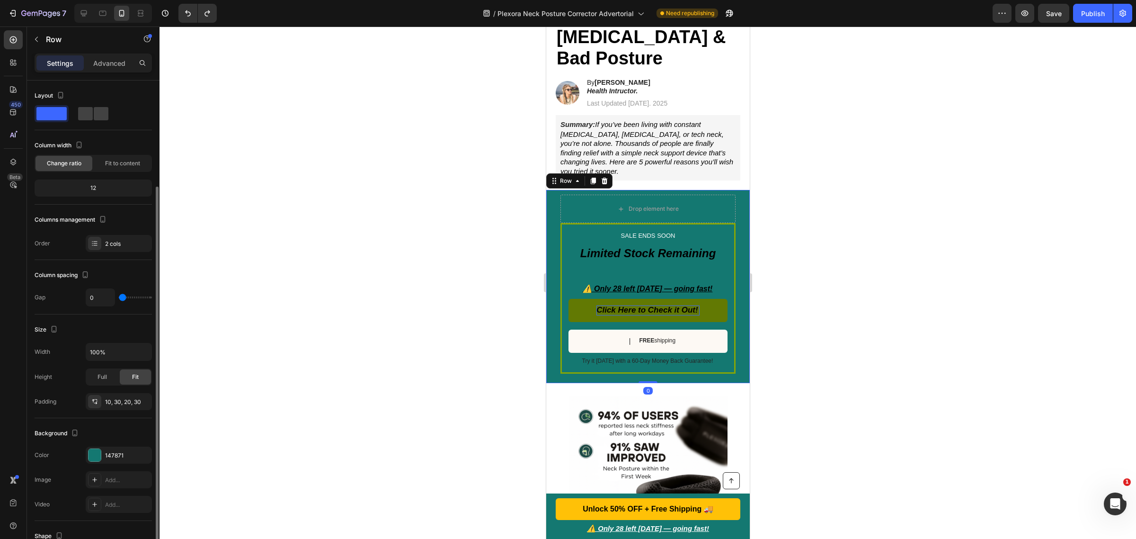
scroll to position [59, 0]
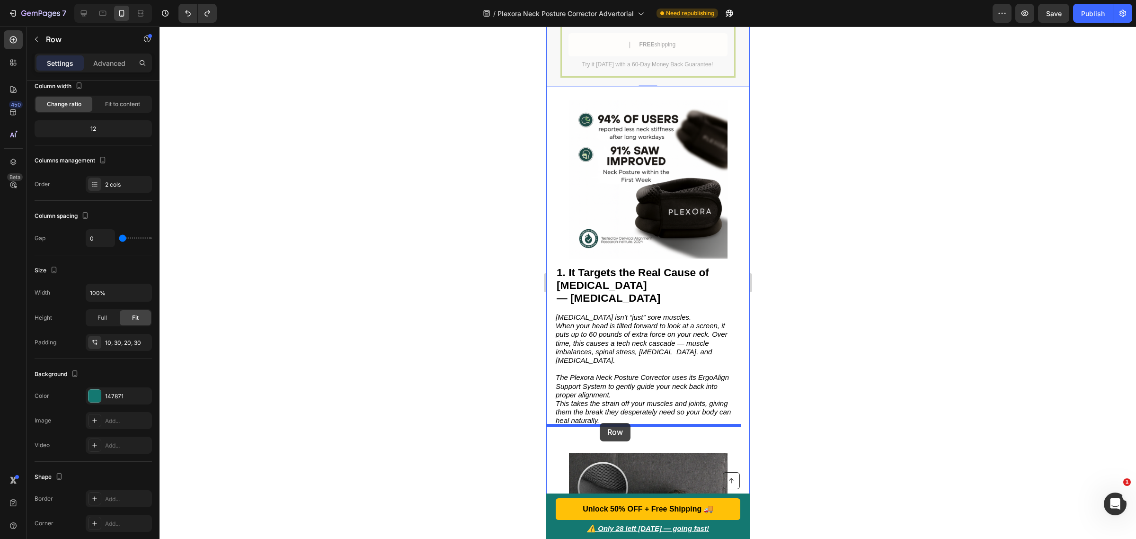
drag, startPoint x: 556, startPoint y: 185, endPoint x: 600, endPoint y: 423, distance: 241.6
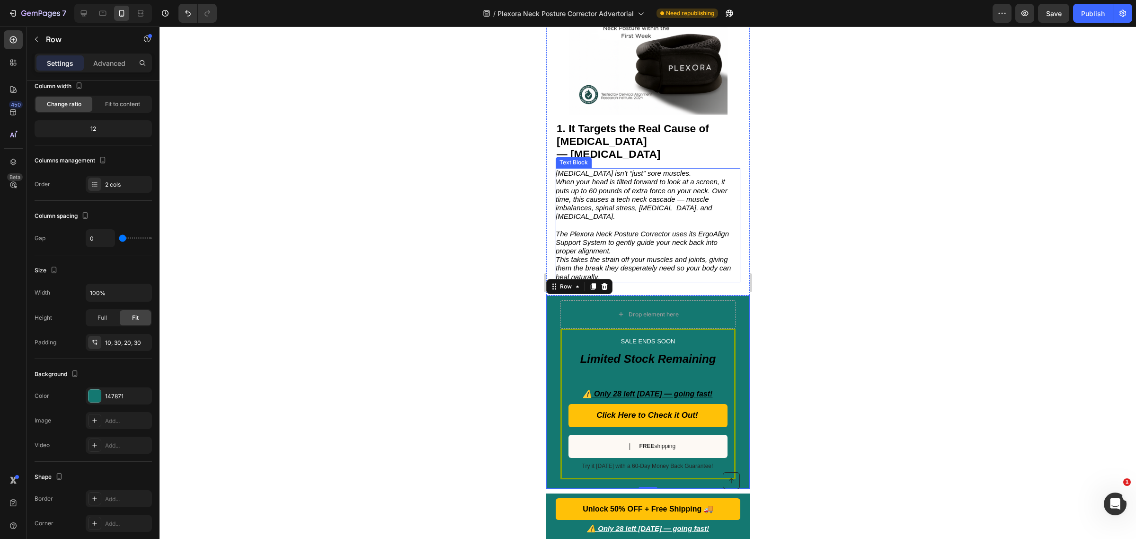
scroll to position [458, 0]
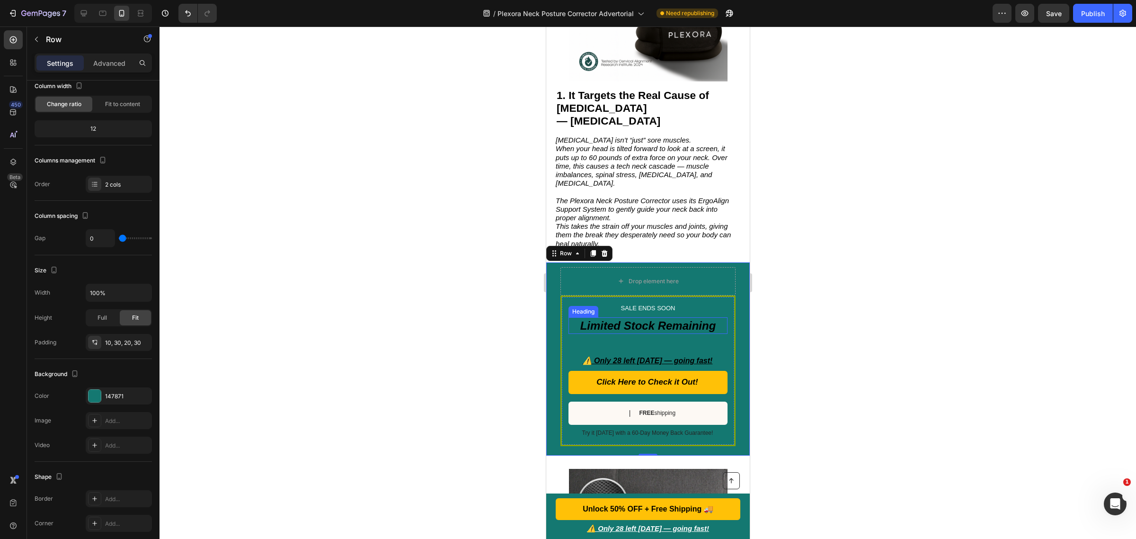
click at [674, 319] on strong "Limited Stock Remaining" at bounding box center [648, 325] width 136 height 13
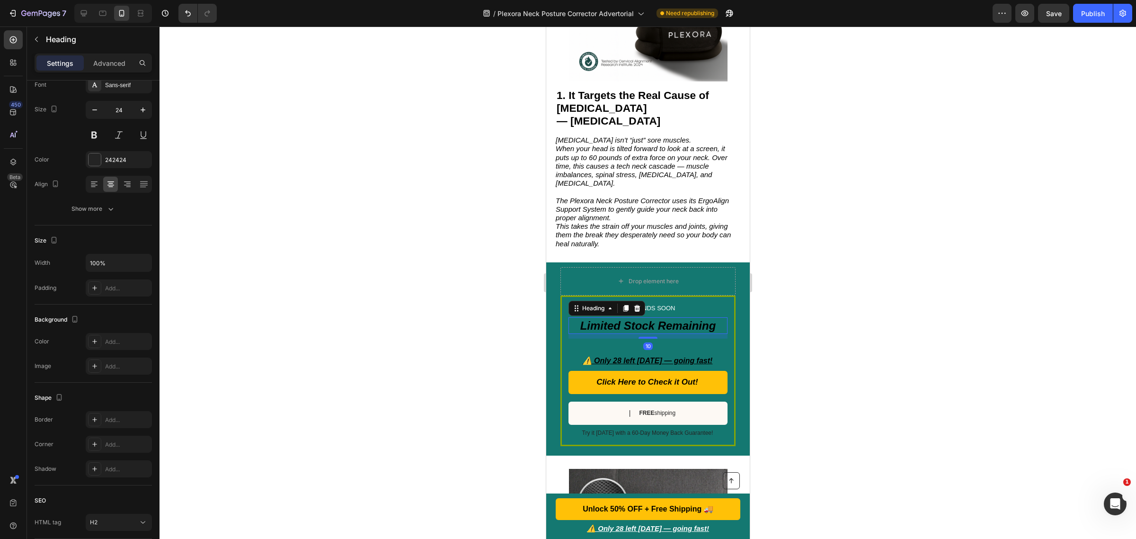
scroll to position [0, 0]
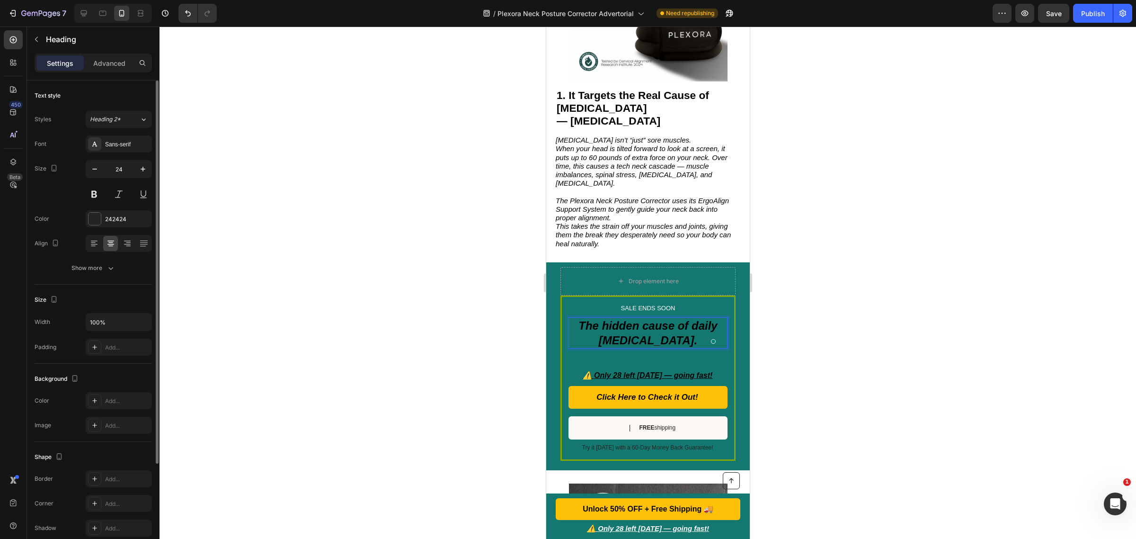
click at [867, 332] on div at bounding box center [648, 283] width 977 height 512
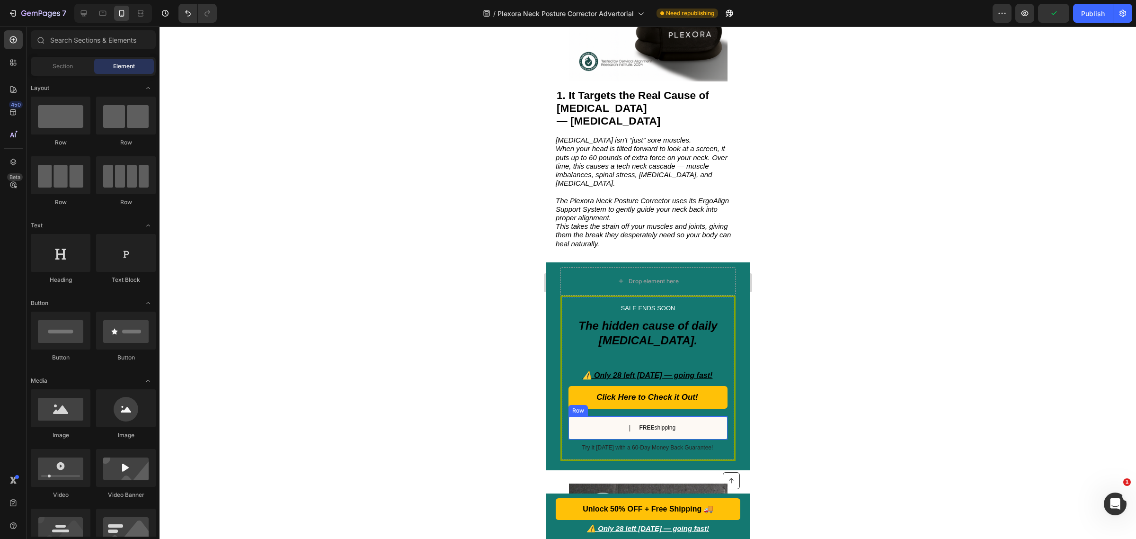
click at [605, 416] on div "Text Block | Text Block FREE shipping Text Block Row" at bounding box center [647, 427] width 159 height 23
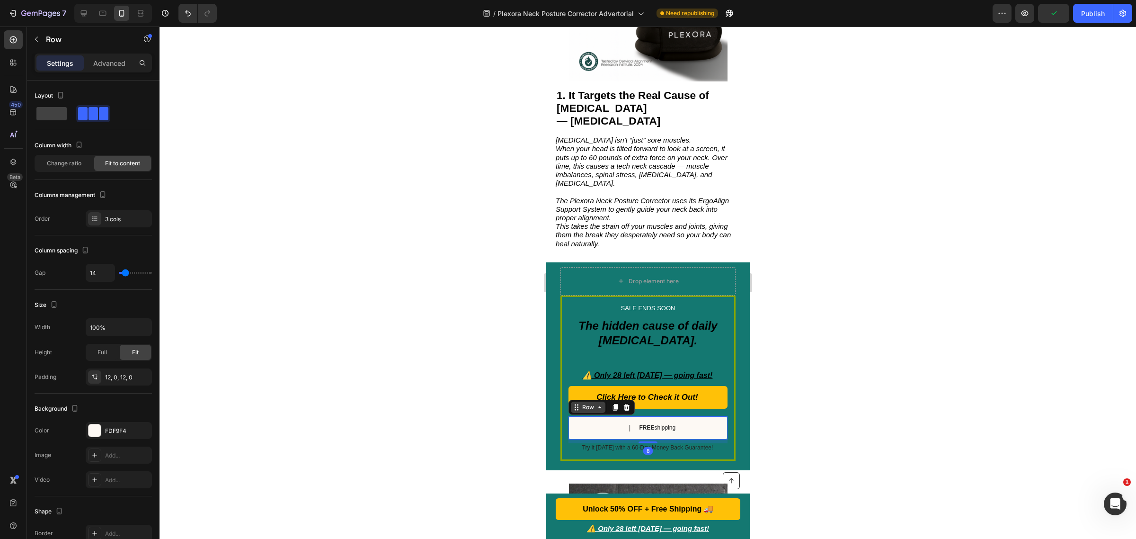
click at [600, 401] on div "Row" at bounding box center [588, 406] width 35 height 11
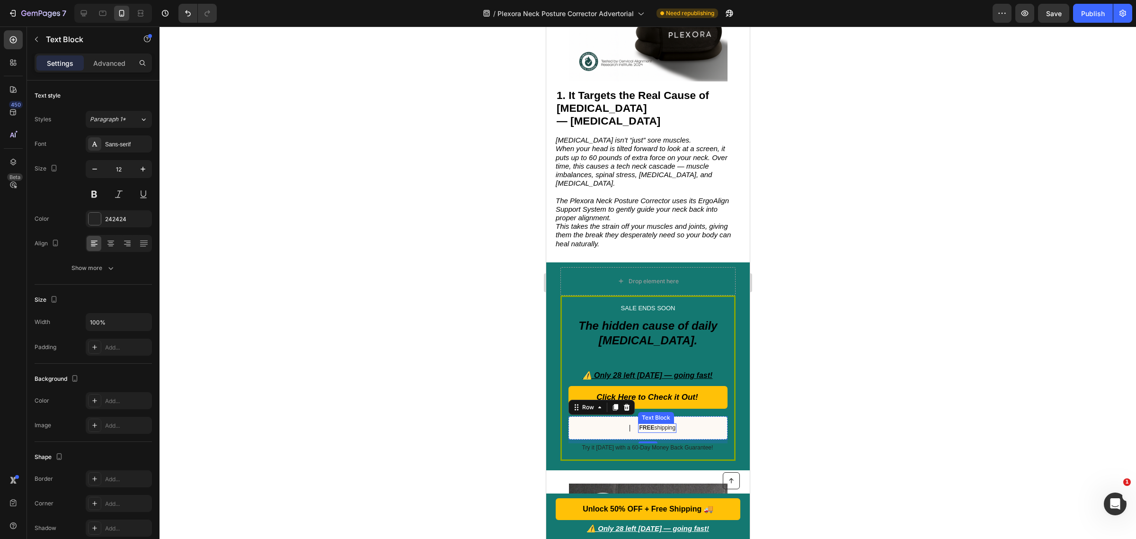
click at [655, 424] on p "FREE shipping" at bounding box center [657, 428] width 36 height 8
copy p "FREE shipping"
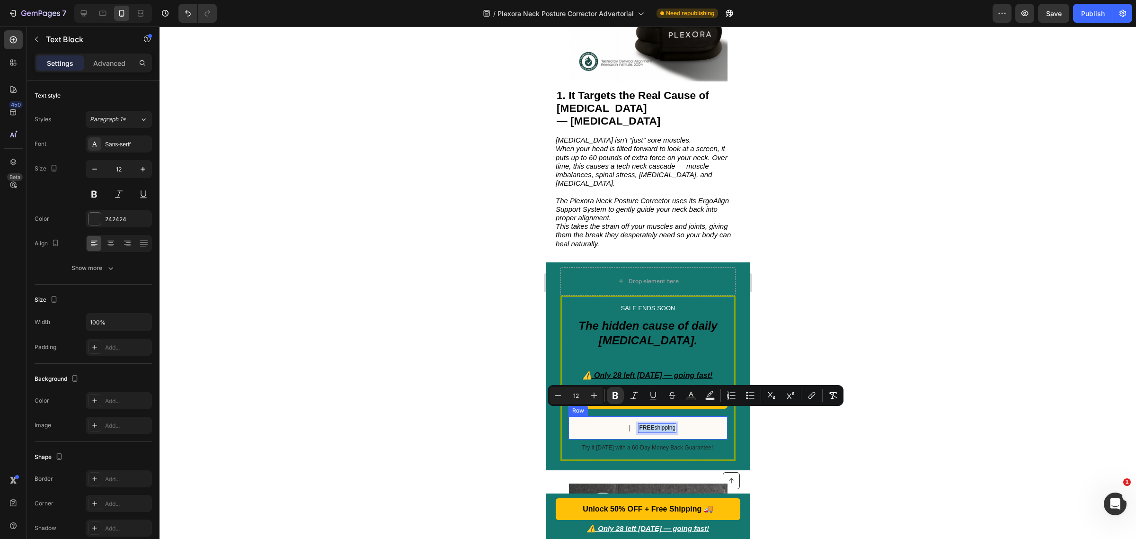
click at [594, 416] on div "Text Block | Text Block FREE shipping Text Block 0 Row" at bounding box center [647, 427] width 159 height 23
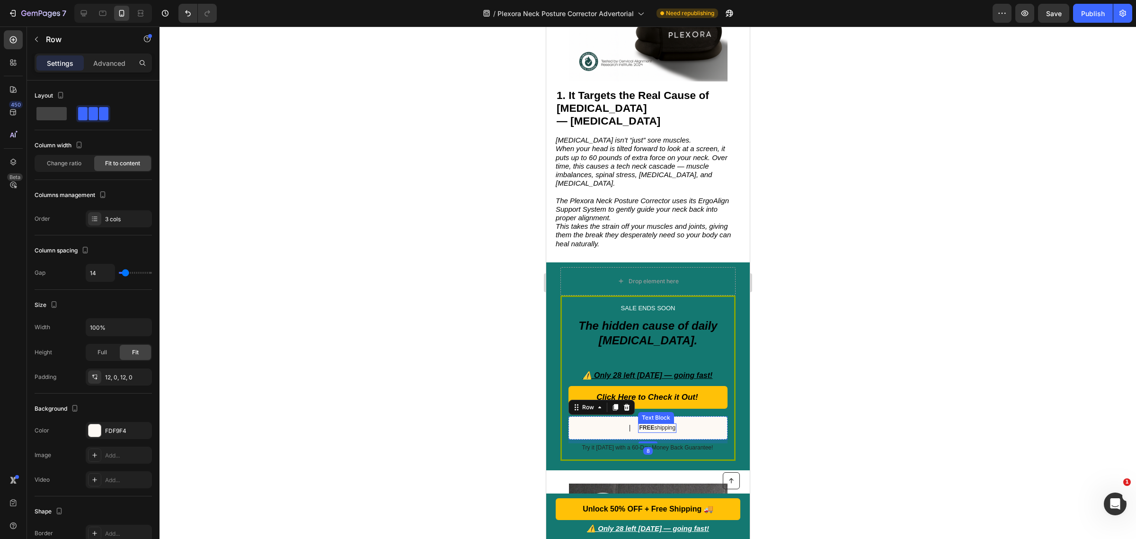
click at [645, 423] on div "FREE shipping Text Block" at bounding box center [657, 427] width 38 height 9
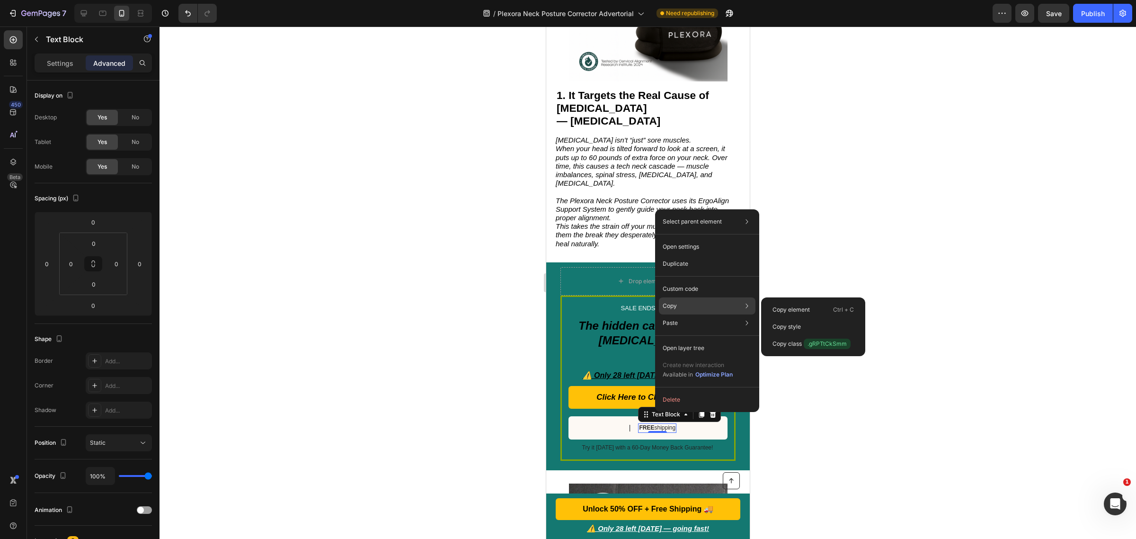
click at [685, 305] on div "Copy Copy element Ctrl + C Copy style Copy class .gRPTtCkSmm" at bounding box center [707, 305] width 97 height 17
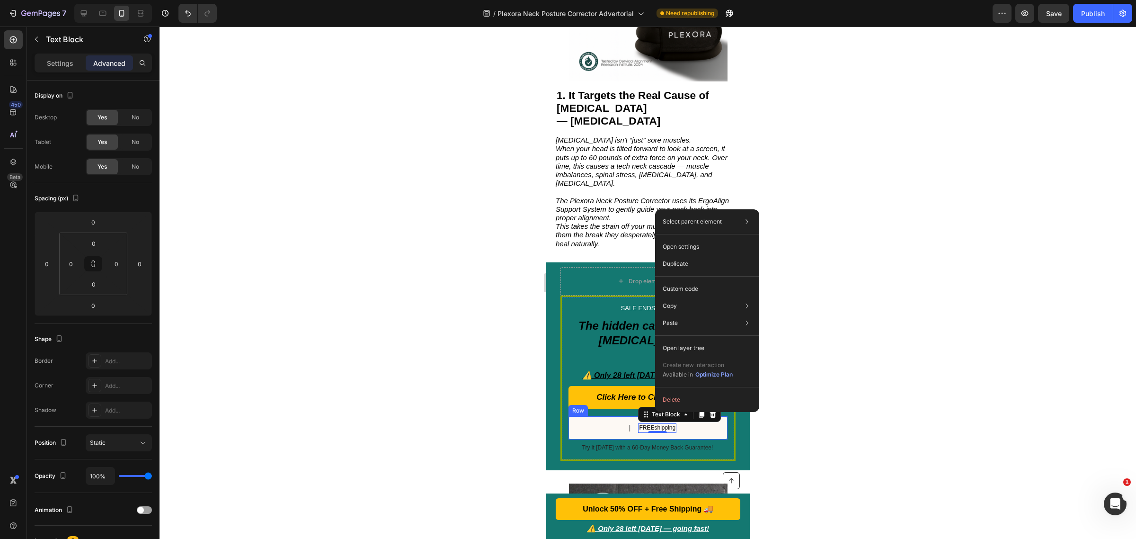
click at [598, 416] on div "Text Block | Text Block FREE shipping Text Block 0 Row" at bounding box center [647, 427] width 159 height 23
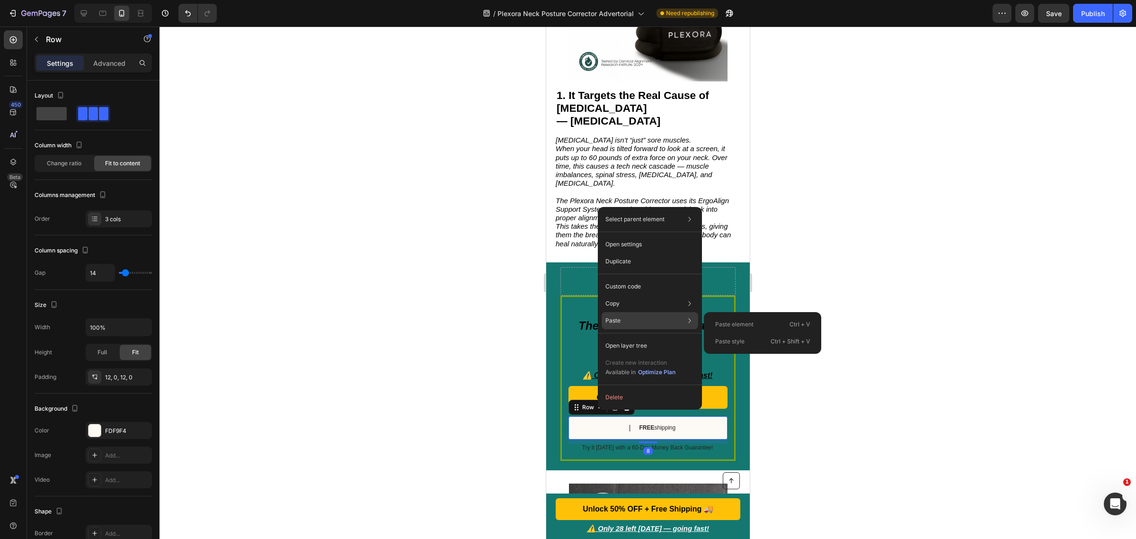
click at [623, 337] on div "Paste Paste element Ctrl + V Paste style Ctrl + Shift + V" at bounding box center [650, 345] width 97 height 17
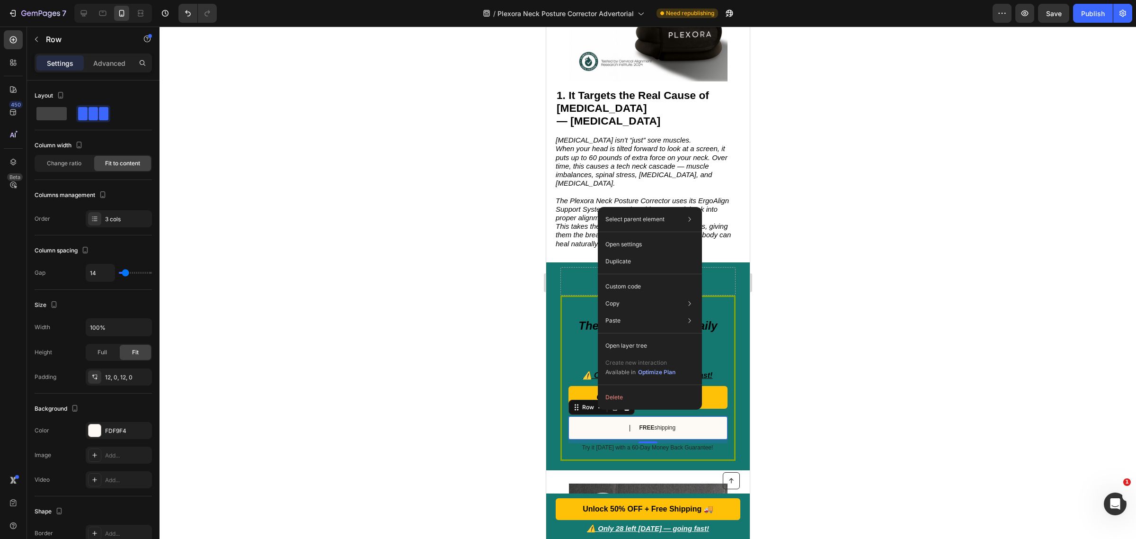
click at [650, 424] on p "FREE shipping" at bounding box center [657, 428] width 36 height 8
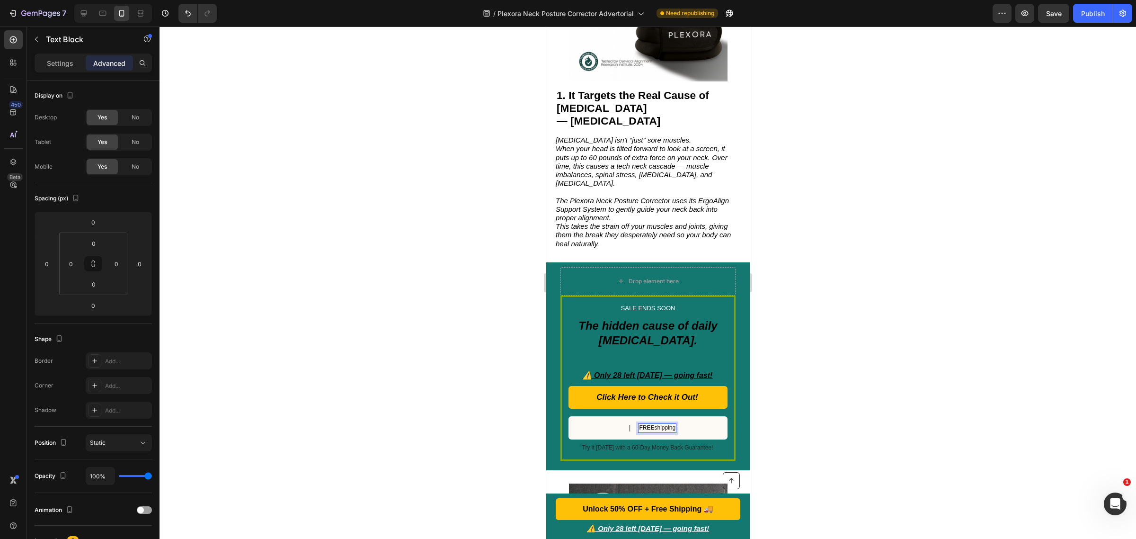
click at [650, 424] on p "FREE shipping" at bounding box center [657, 428] width 36 height 8
click at [801, 396] on div at bounding box center [648, 283] width 977 height 512
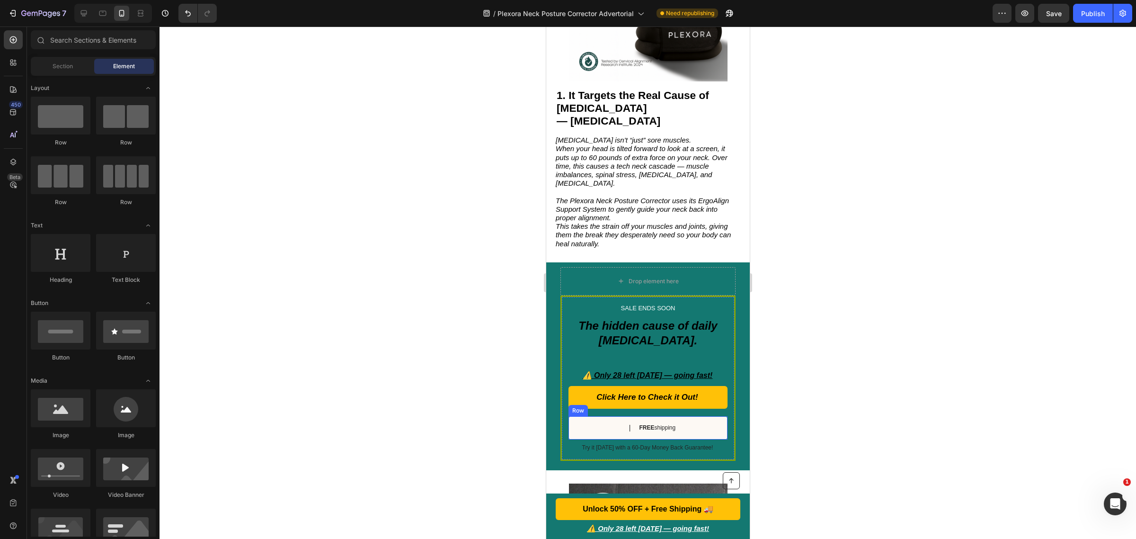
click at [665, 424] on p "FREE shipping" at bounding box center [657, 428] width 36 height 8
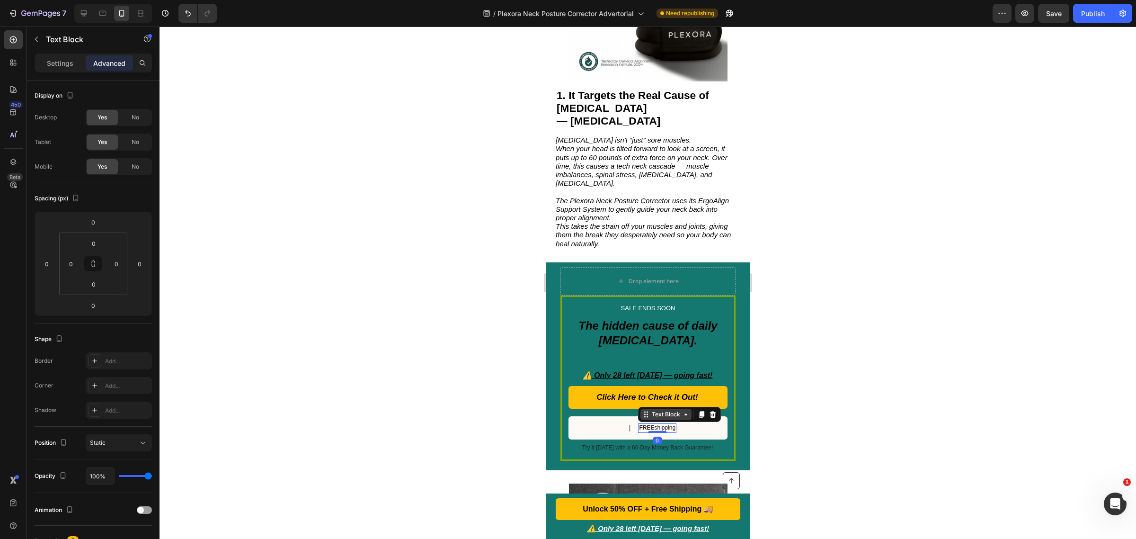
click at [682, 410] on icon at bounding box center [686, 414] width 8 height 8
click at [674, 410] on div "Text Block" at bounding box center [666, 414] width 32 height 9
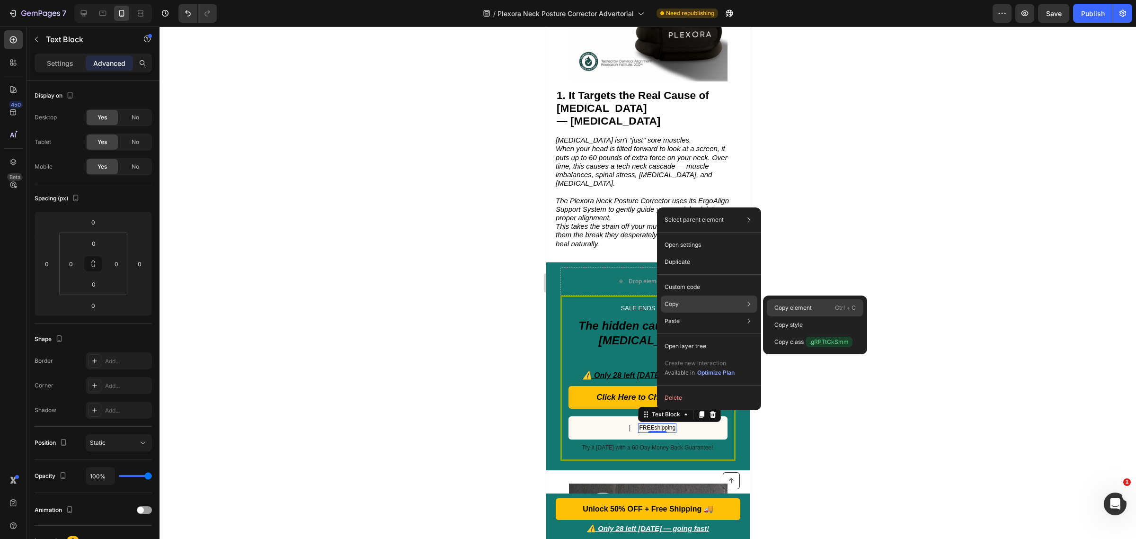
click at [784, 303] on p "Copy element" at bounding box center [793, 307] width 37 height 9
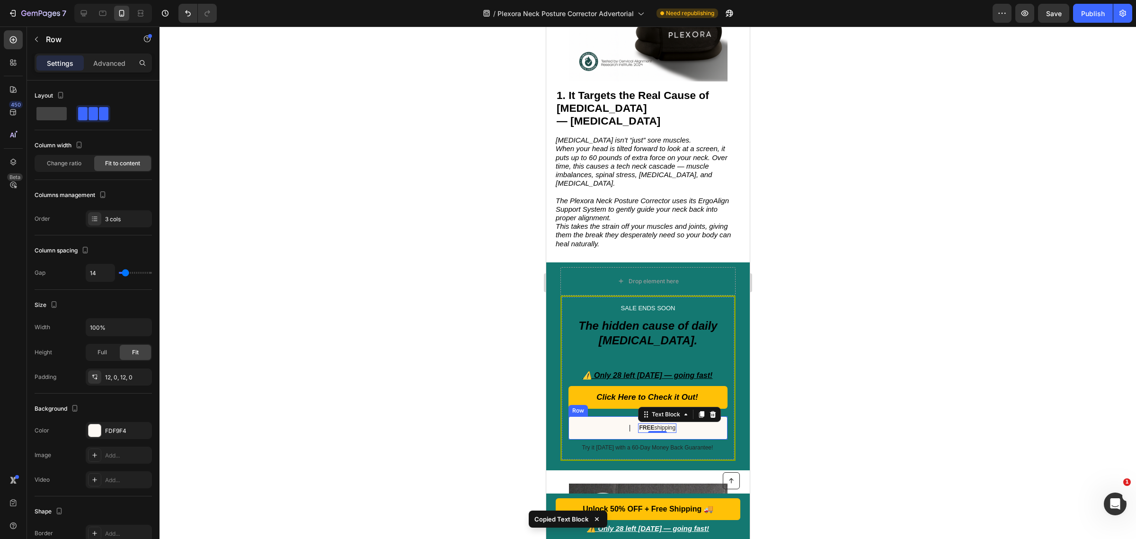
click at [603, 416] on div "Text Block | Text Block FREE shipping Text Block 0 Row" at bounding box center [647, 427] width 159 height 23
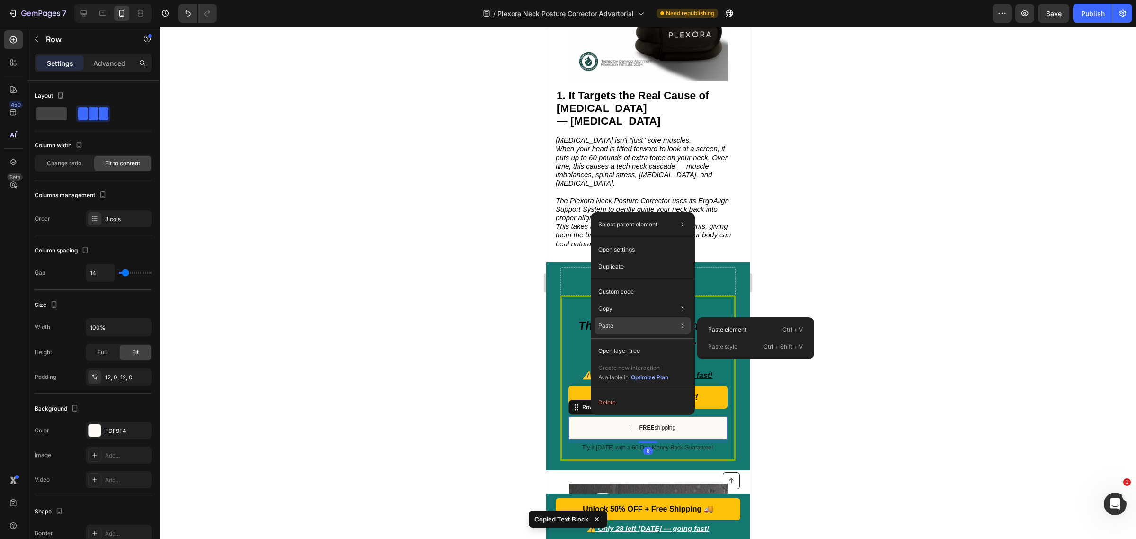
click at [619, 342] on div "Paste Paste element Ctrl + V Paste style Ctrl + Shift + V" at bounding box center [643, 350] width 97 height 17
click at [727, 326] on p "Paste element" at bounding box center [727, 329] width 38 height 9
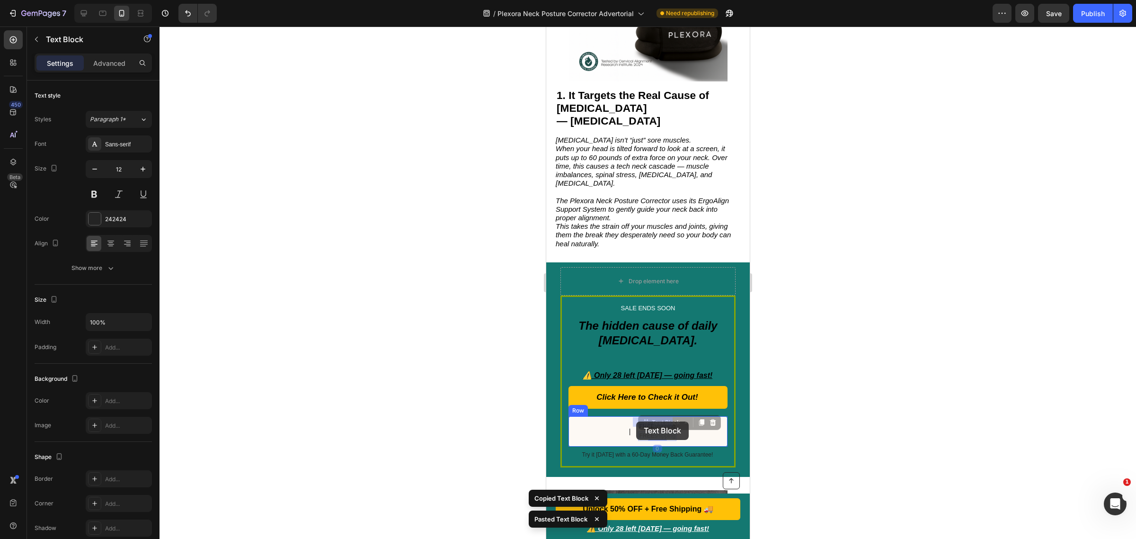
drag, startPoint x: 658, startPoint y: 418, endPoint x: 639, endPoint y: 420, distance: 19.1
drag, startPoint x: 643, startPoint y: 422, endPoint x: 626, endPoint y: 422, distance: 17.1
click at [645, 423] on strong "FREE" at bounding box center [646, 426] width 15 height 7
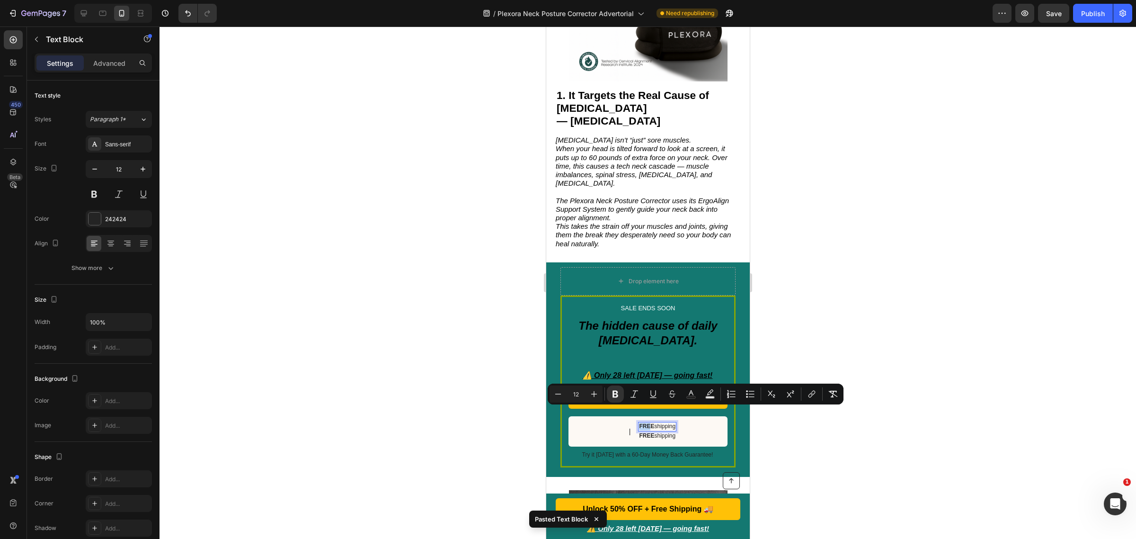
drag, startPoint x: 645, startPoint y: 413, endPoint x: 633, endPoint y: 413, distance: 12.3
click at [645, 423] on strong "FREE" at bounding box center [646, 426] width 15 height 7
click at [805, 434] on div at bounding box center [648, 283] width 977 height 512
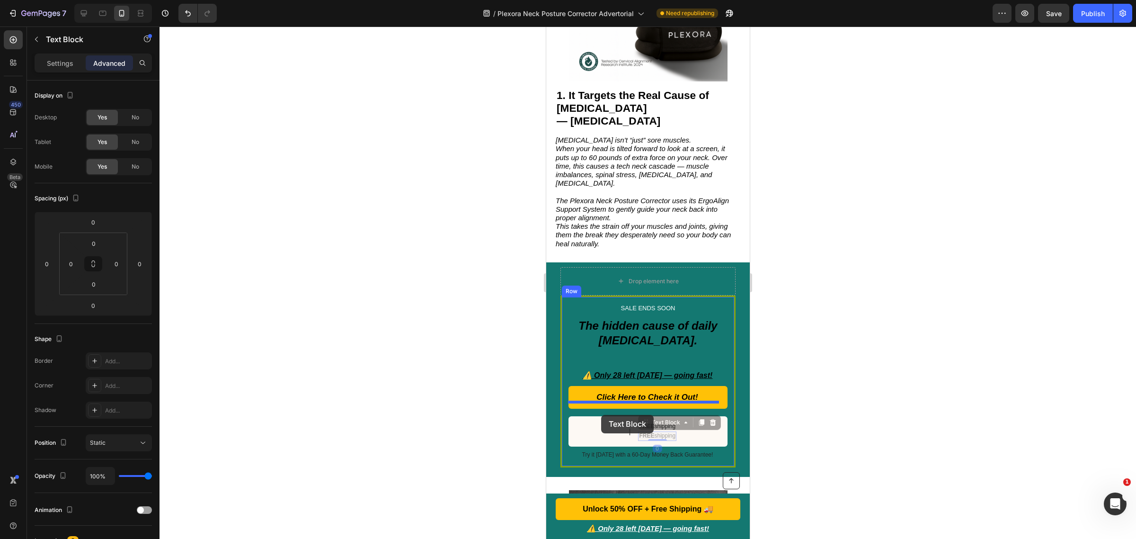
drag, startPoint x: 662, startPoint y: 413, endPoint x: 600, endPoint y: 415, distance: 62.1
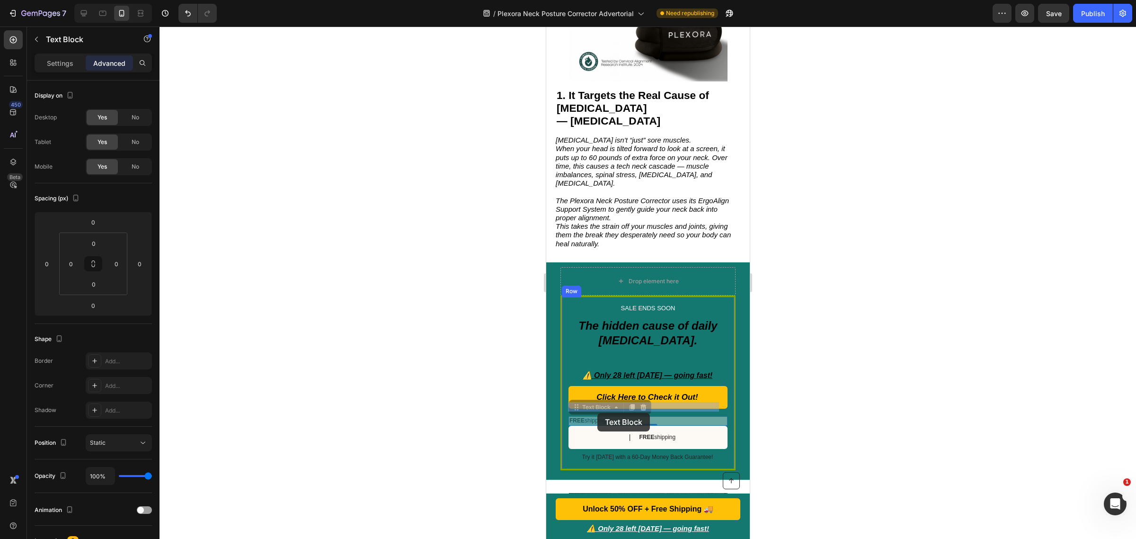
drag, startPoint x: 592, startPoint y: 407, endPoint x: 597, endPoint y: 413, distance: 8.0
drag, startPoint x: 588, startPoint y: 406, endPoint x: 601, endPoint y: 417, distance: 16.5
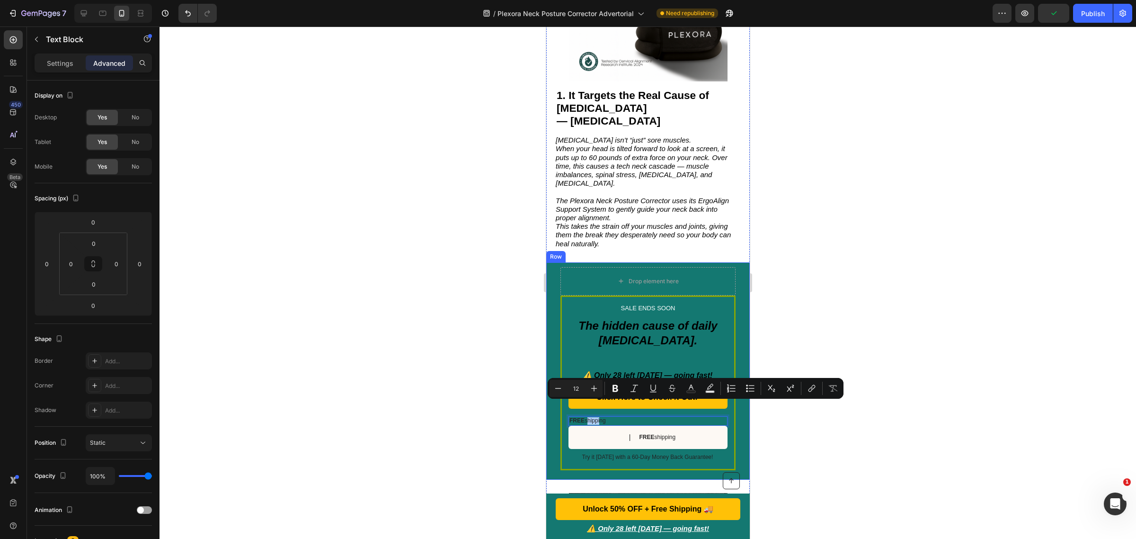
click at [500, 398] on div at bounding box center [648, 283] width 977 height 512
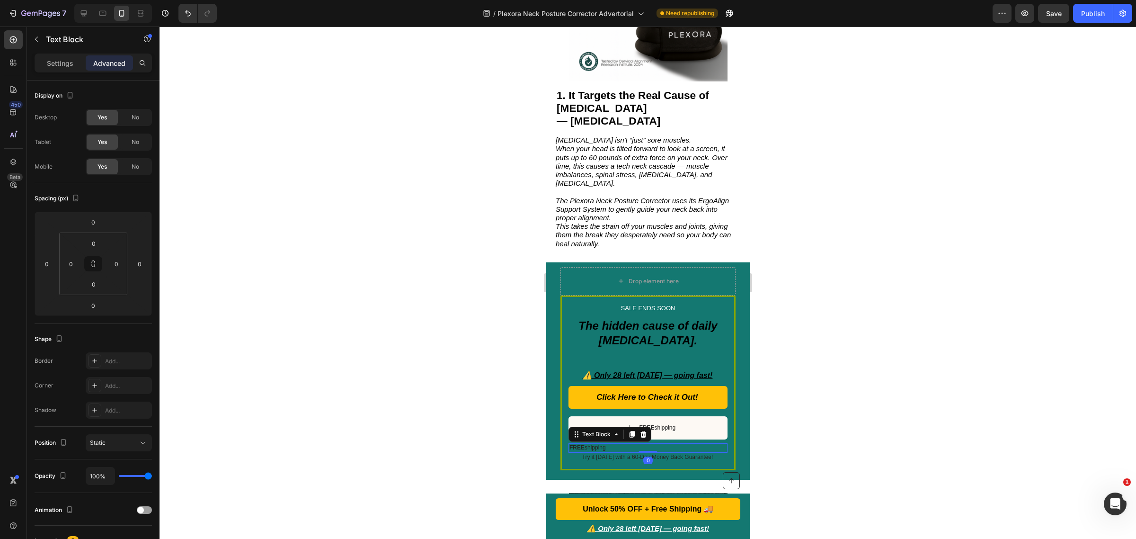
click at [863, 389] on div at bounding box center [648, 283] width 977 height 512
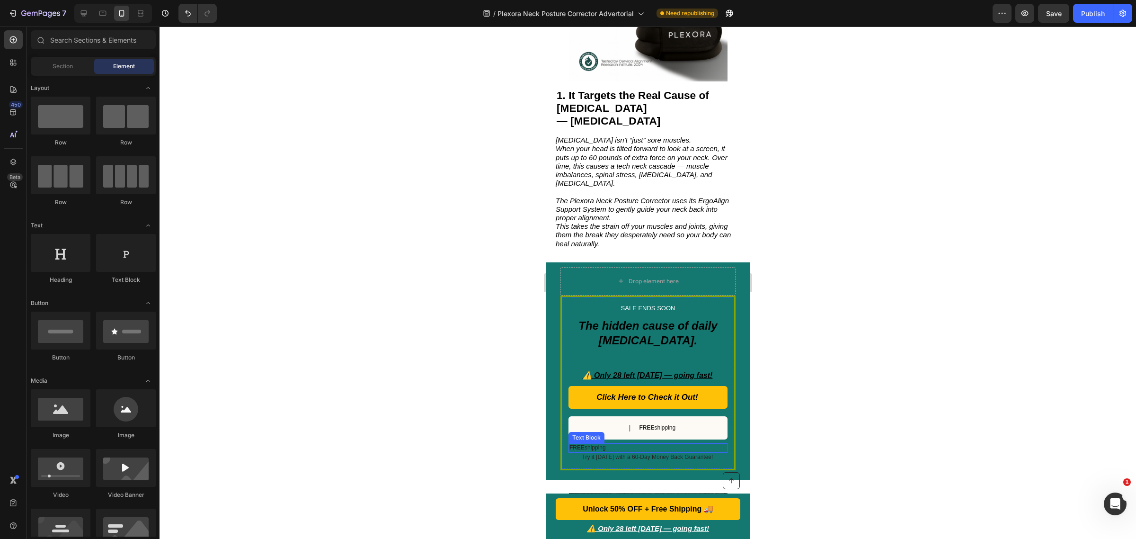
click at [587, 444] on p "FREE shipping" at bounding box center [647, 448] width 157 height 8
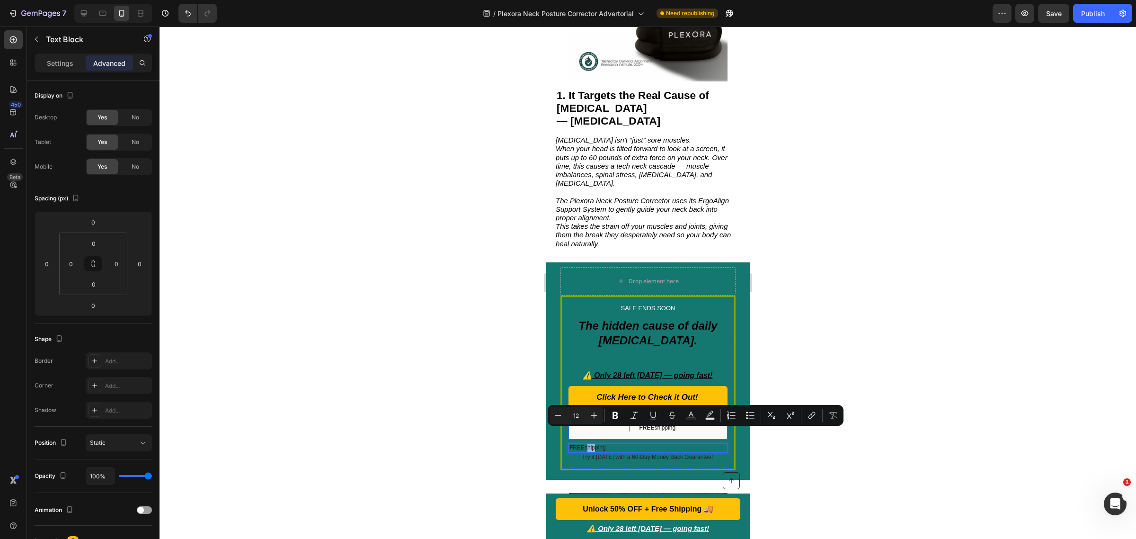
drag, startPoint x: 588, startPoint y: 433, endPoint x: 1078, endPoint y: 438, distance: 489.1
click at [467, 394] on div at bounding box center [648, 283] width 977 height 512
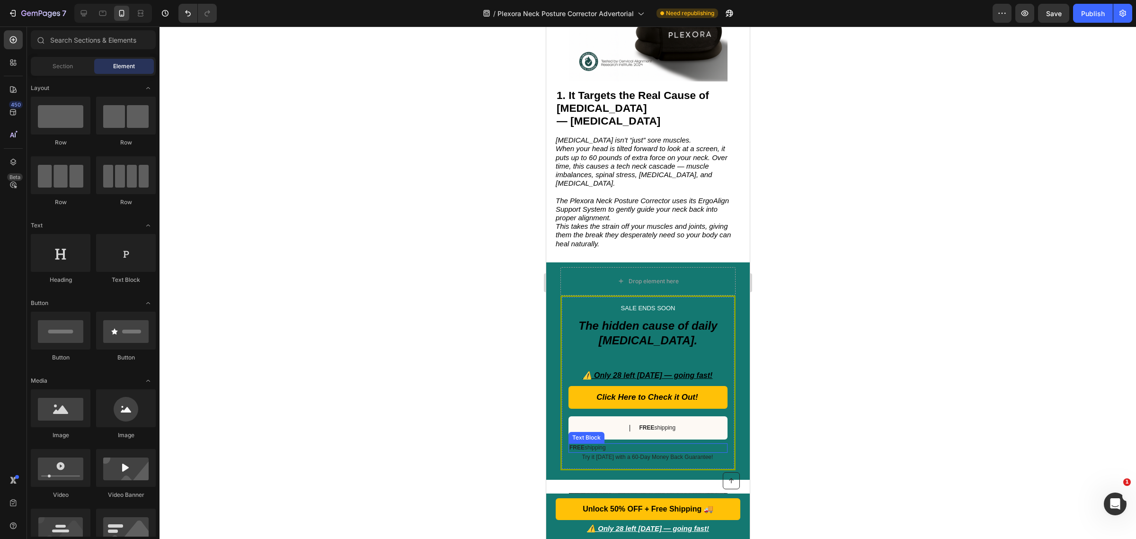
click at [589, 444] on p "FREE shipping" at bounding box center [647, 448] width 157 height 8
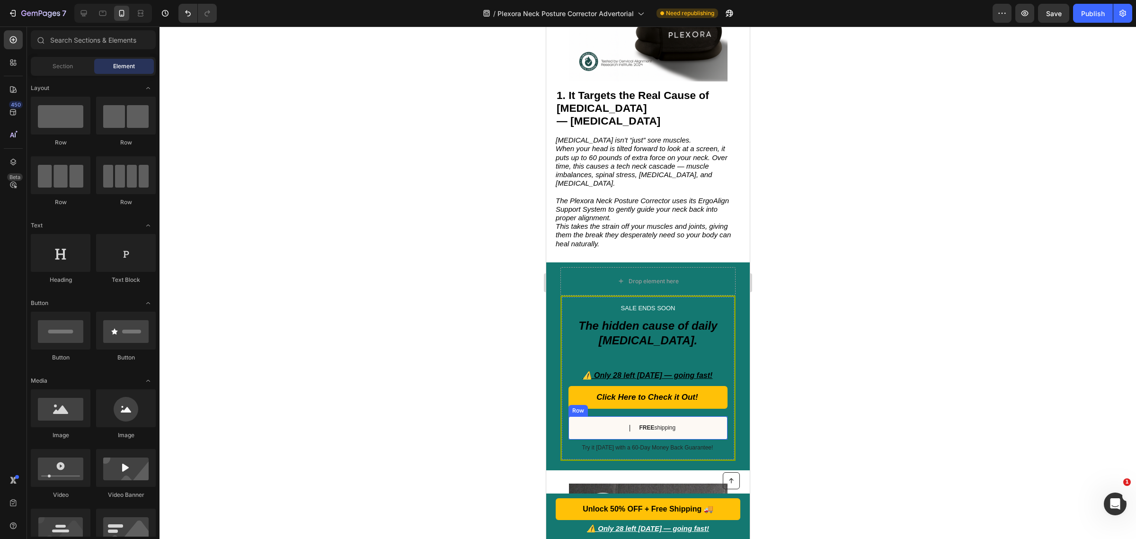
click at [606, 416] on div "Text Block | Text Block FREE shipping Text Block Row" at bounding box center [647, 427] width 159 height 23
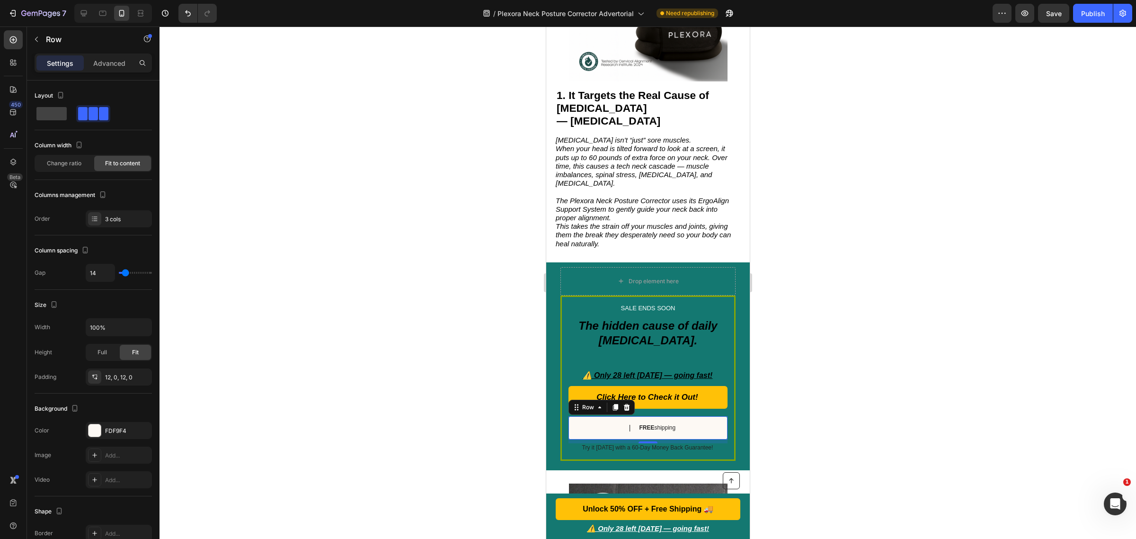
click at [708, 416] on div "Text Block | Text Block FREE shipping Text Block Row 8" at bounding box center [647, 427] width 159 height 23
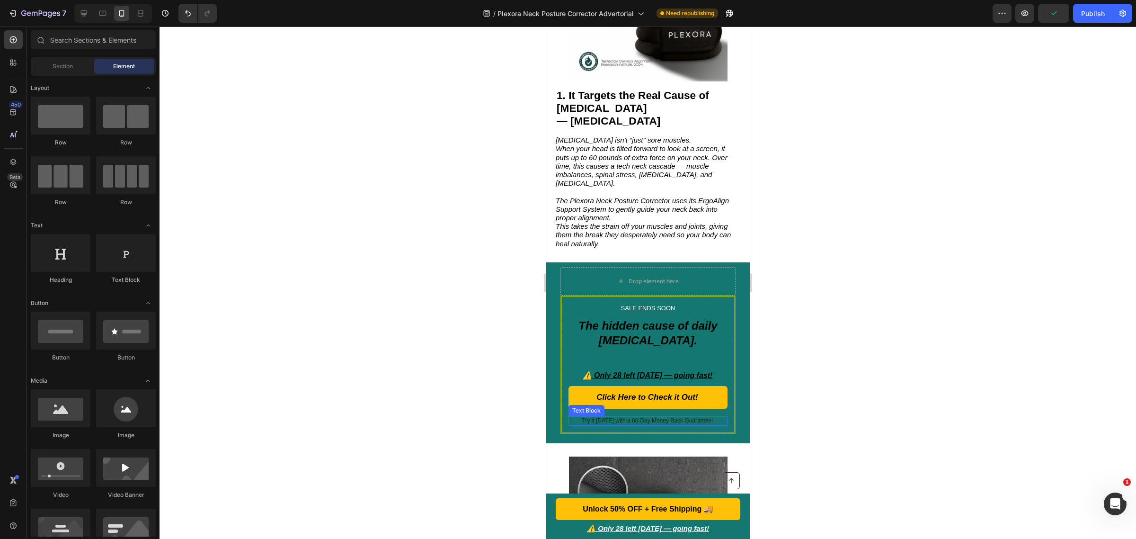
click at [667, 417] on p "Try it today with a 60-Day Money Back Guarantee!" at bounding box center [647, 421] width 158 height 8
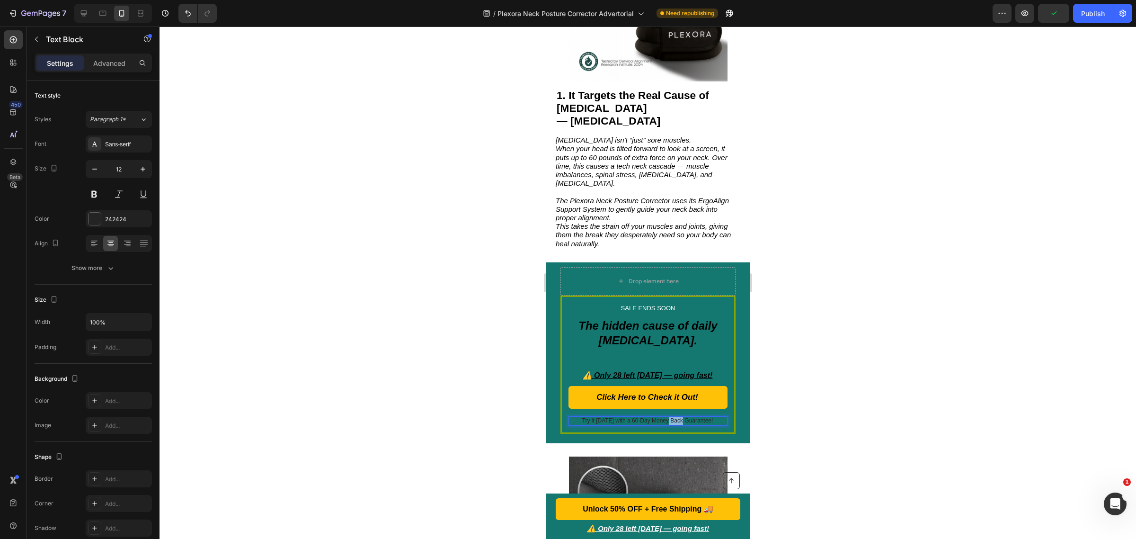
click at [667, 417] on p "Try it today with a 60-Day Money Back Guarantee!" at bounding box center [647, 421] width 158 height 8
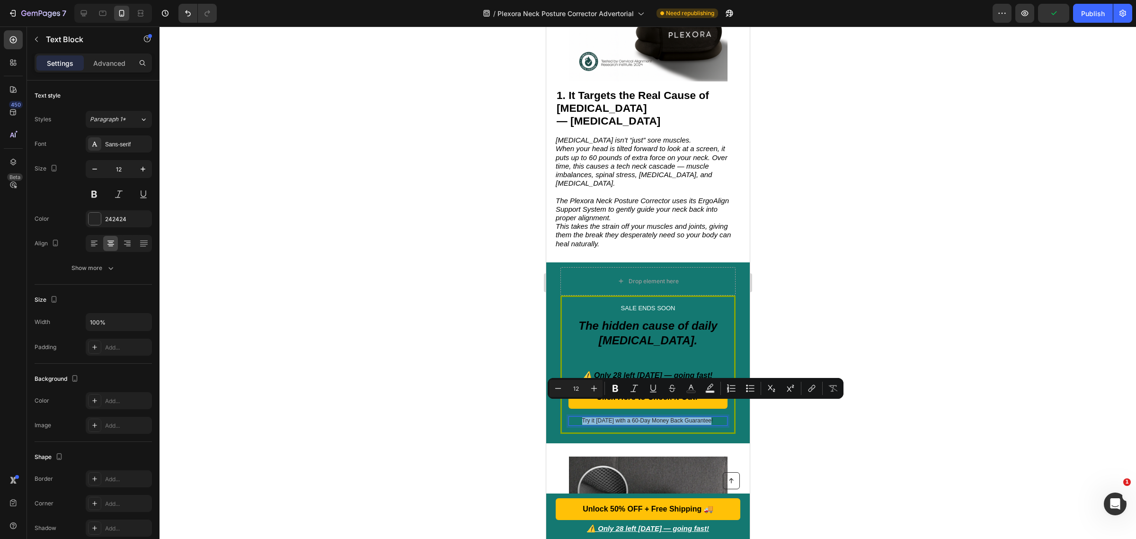
click at [667, 417] on p "Try it today with a 60-Day Money Back Guarantee!" at bounding box center [647, 421] width 158 height 8
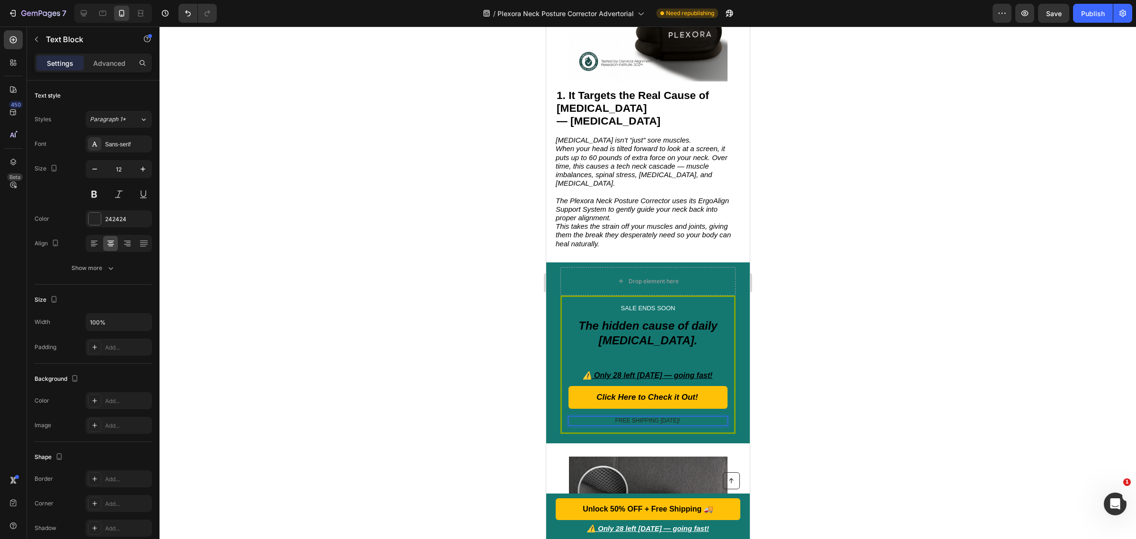
click at [656, 417] on p "FREE SHIPPING TODAY!" at bounding box center [647, 421] width 158 height 8
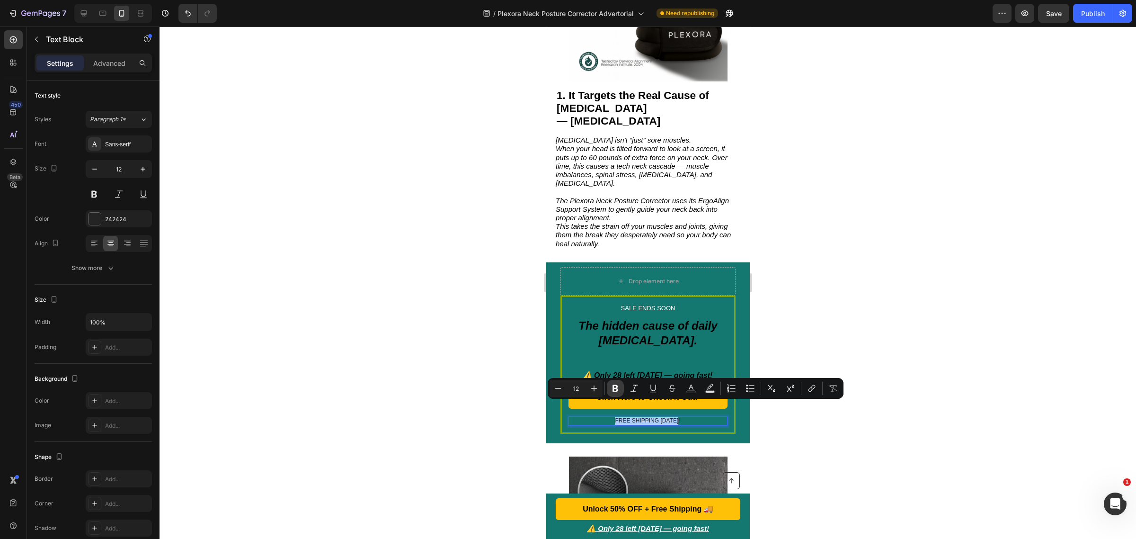
click at [607, 391] on button "Bold" at bounding box center [615, 388] width 17 height 17
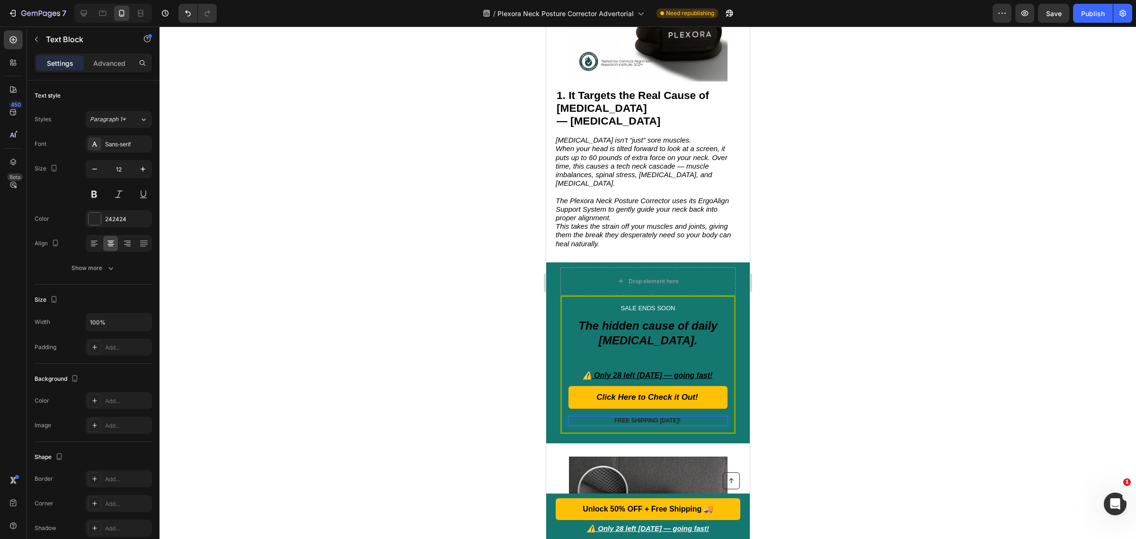
click at [633, 417] on strong "FREE SHIPPING TODAY!" at bounding box center [647, 420] width 66 height 7
click at [839, 382] on div at bounding box center [648, 283] width 977 height 512
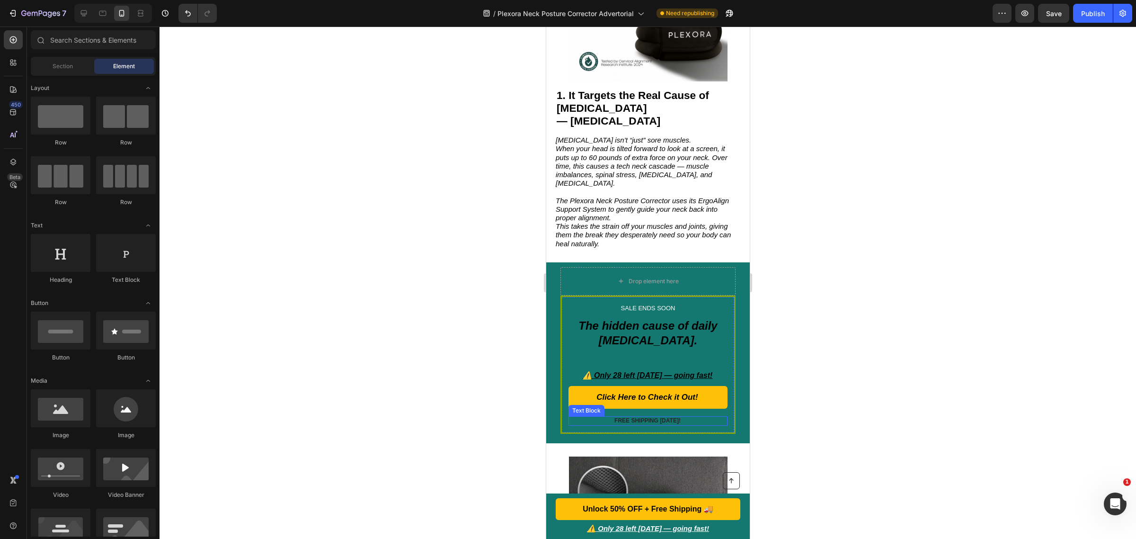
click at [632, 417] on strong "FREE SHIPPING TODAY!" at bounding box center [647, 420] width 66 height 7
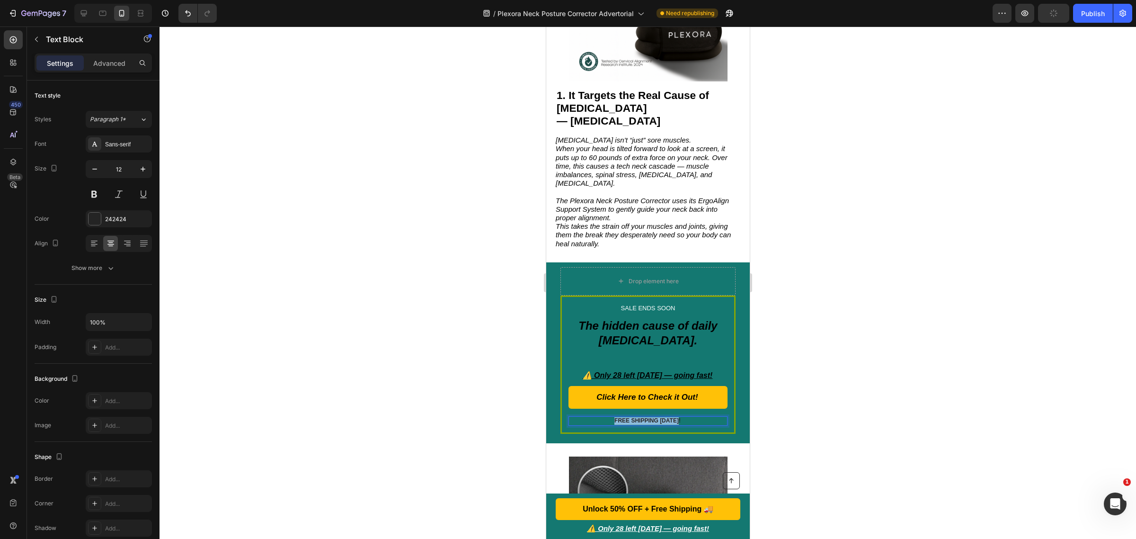
click at [632, 417] on strong "FREE SHIPPING TODAY!" at bounding box center [647, 420] width 66 height 7
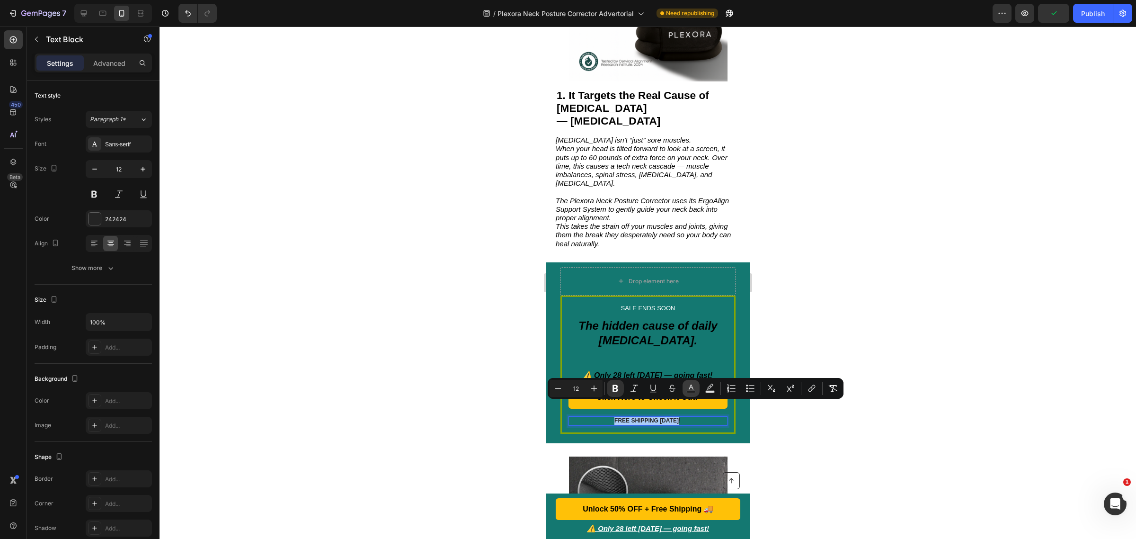
click at [688, 391] on rect "Editor contextual toolbar" at bounding box center [691, 392] width 9 height 2
type input "242424"
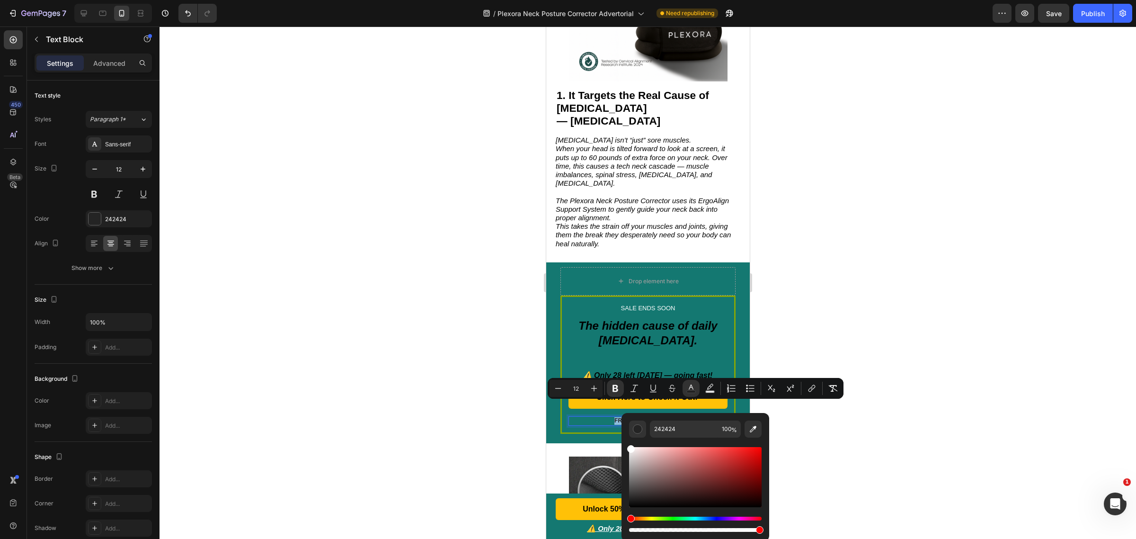
type input "FFFFFF"
drag, startPoint x: 629, startPoint y: 463, endPoint x: 624, endPoint y: 439, distance: 24.6
click at [624, 439] on div "FFFFFF 100 %" at bounding box center [696, 473] width 148 height 121
click at [927, 472] on div at bounding box center [648, 283] width 977 height 512
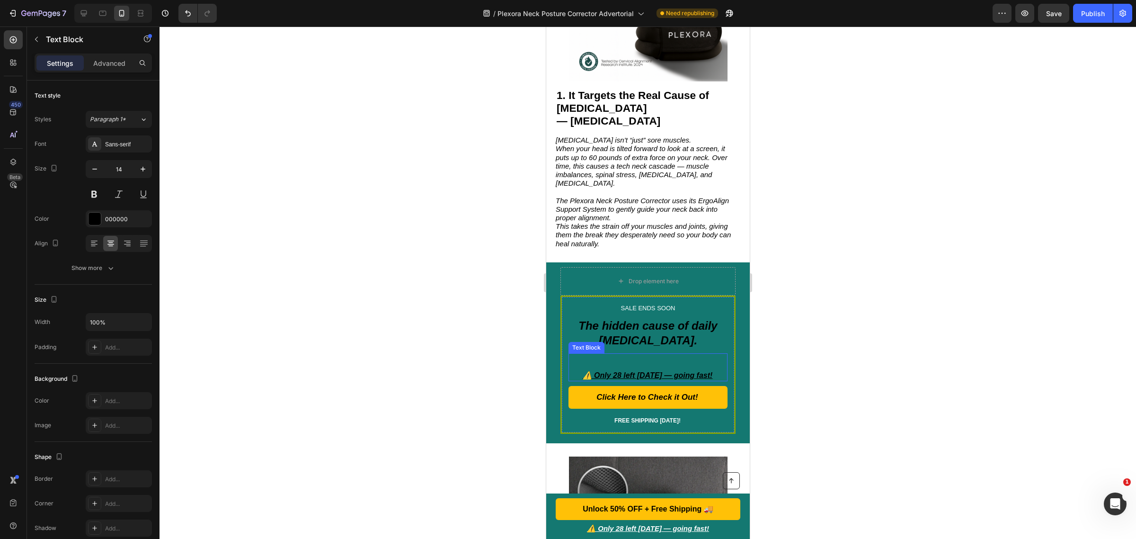
click at [615, 371] on u "⚠️ Only 28 left today — going fast!" at bounding box center [647, 375] width 130 height 8
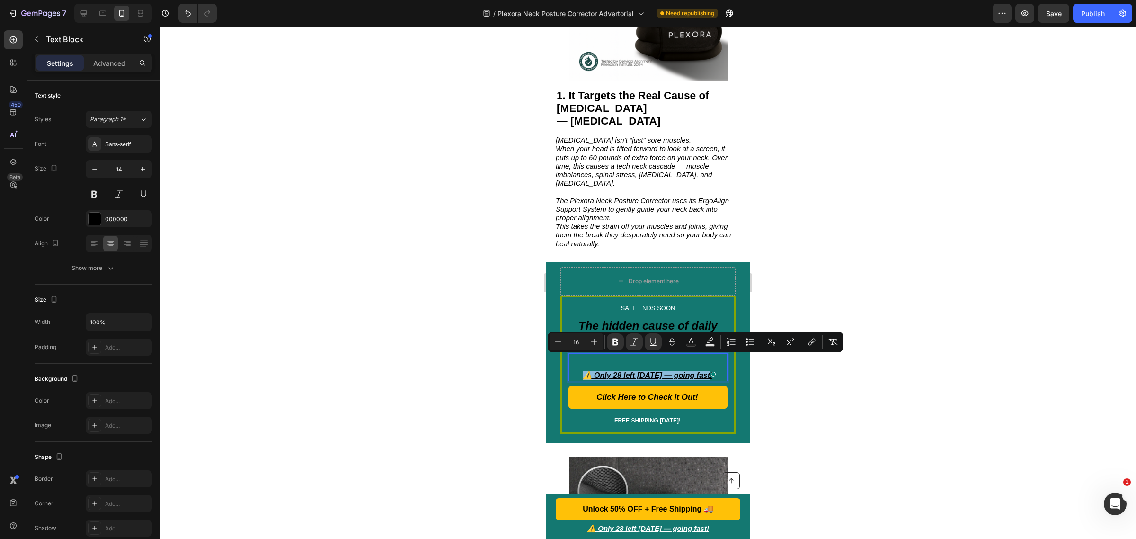
click at [634, 371] on u "⚠️ Only 28 left today — going fast!" at bounding box center [647, 375] width 130 height 8
click at [651, 371] on u "⚠️ Only 28 left today — going fast!" at bounding box center [647, 375] width 130 height 8
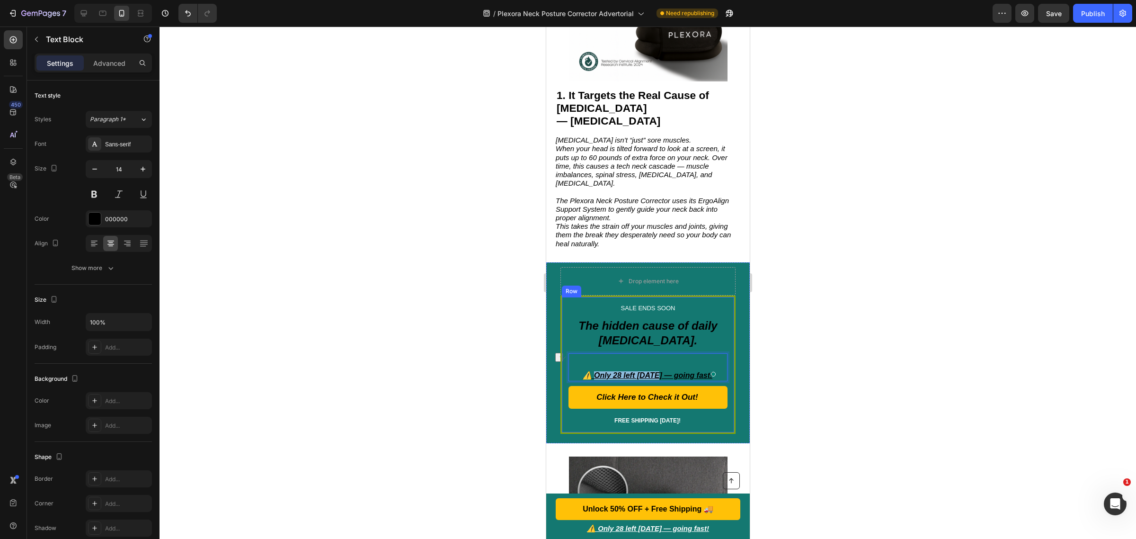
drag, startPoint x: 655, startPoint y: 361, endPoint x: 594, endPoint y: 367, distance: 60.9
click at [594, 367] on div "SALE ENDS SOON Text Block ⁠⁠⁠⁠⁠⁠⁠ The hidden cause of daily neck pain. Heading …" at bounding box center [647, 364] width 159 height 122
click at [867, 379] on div at bounding box center [648, 283] width 977 height 512
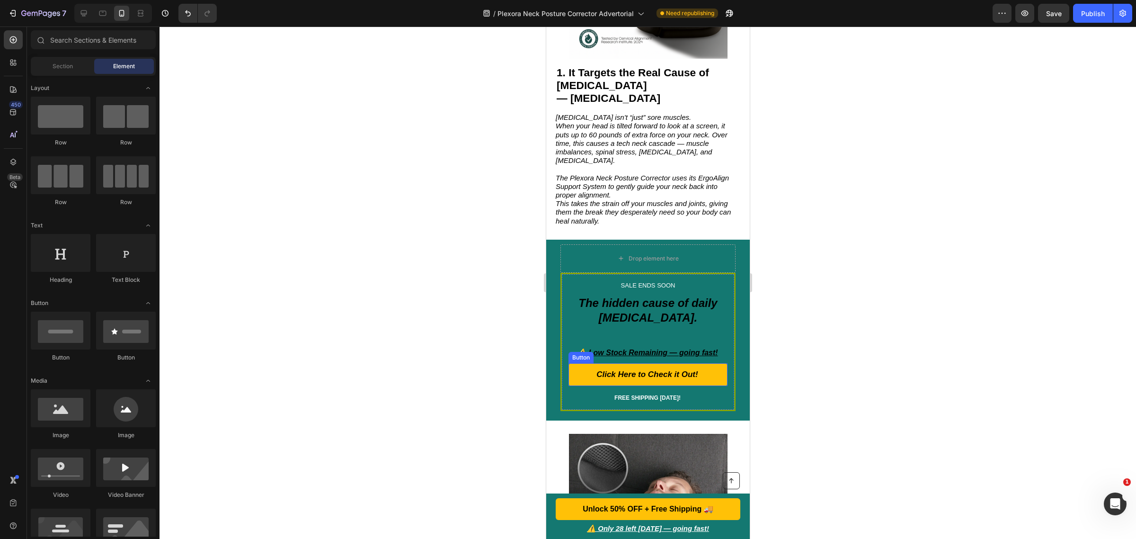
scroll to position [517, 0]
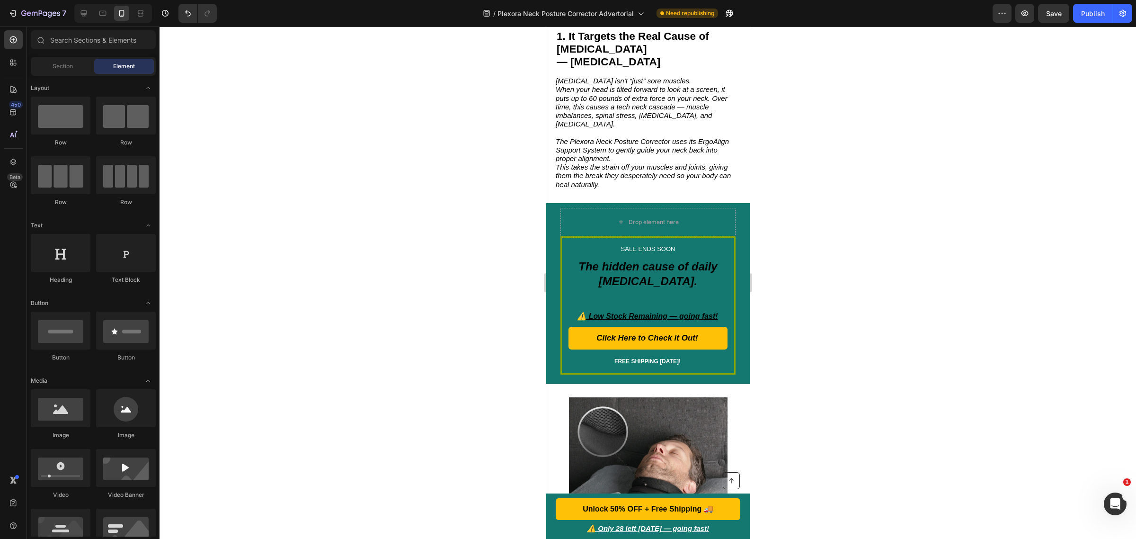
click at [912, 353] on div at bounding box center [648, 283] width 977 height 512
click at [1093, 15] on div "Publish" at bounding box center [1093, 14] width 24 height 10
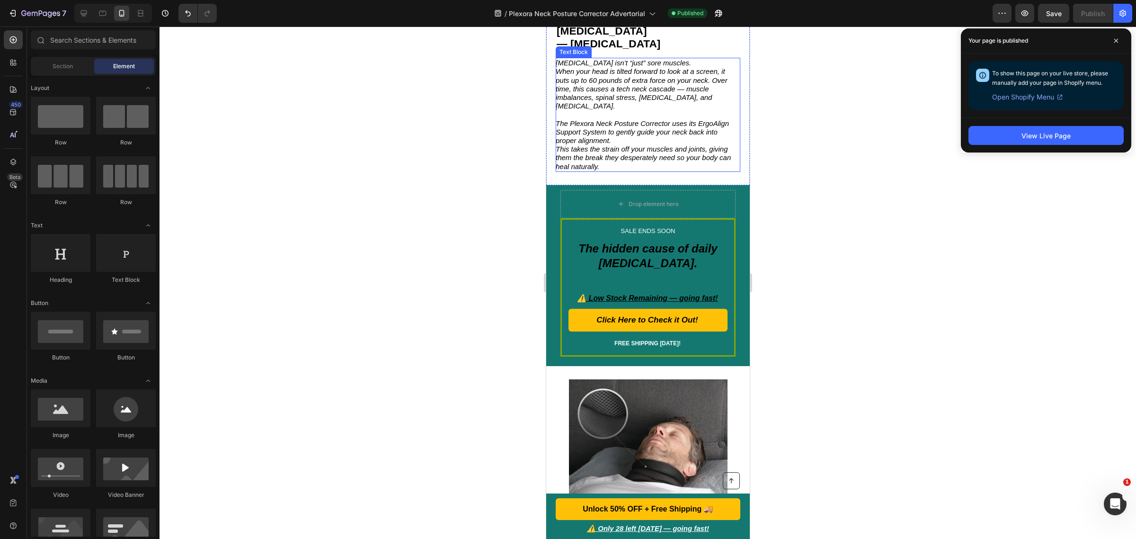
scroll to position [576, 0]
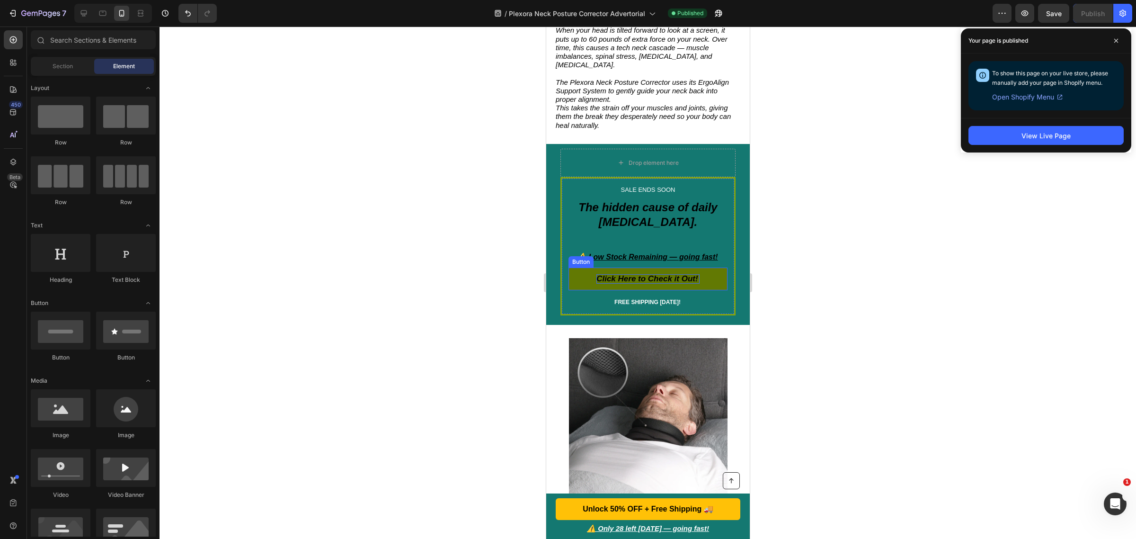
click at [674, 274] on strong "Click Here to Check it Out!" at bounding box center [646, 278] width 101 height 9
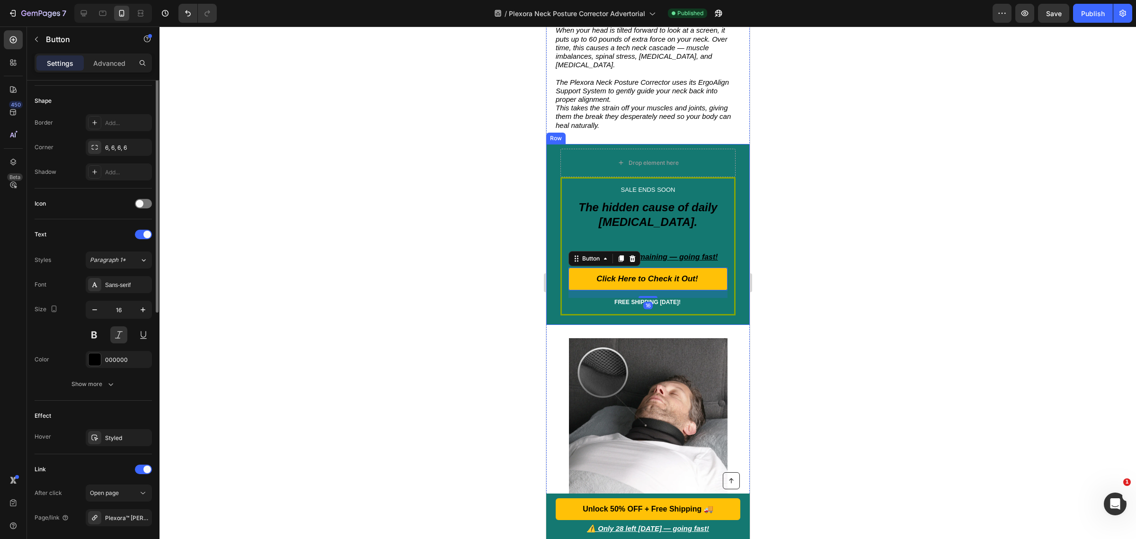
scroll to position [237, 0]
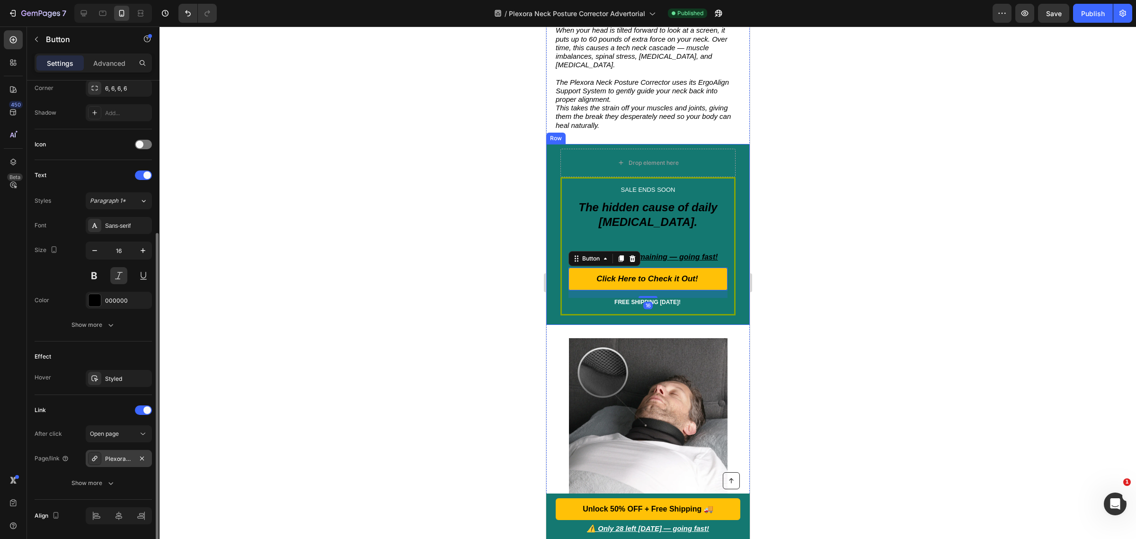
click at [115, 462] on div "Plexora™ Cervi-Neck Posture Corrector" at bounding box center [118, 459] width 27 height 9
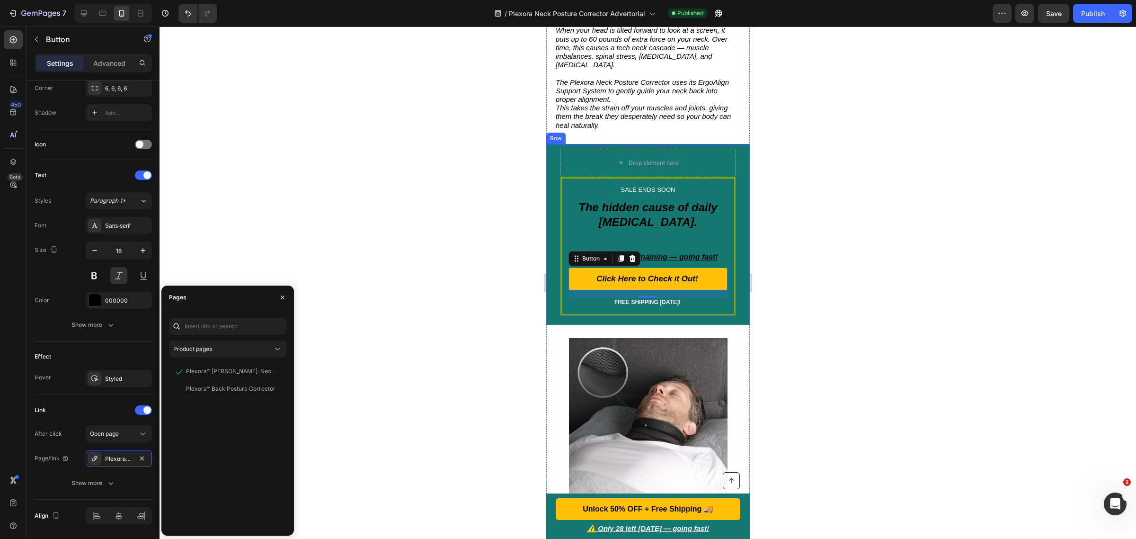
click at [419, 315] on div at bounding box center [648, 283] width 977 height 512
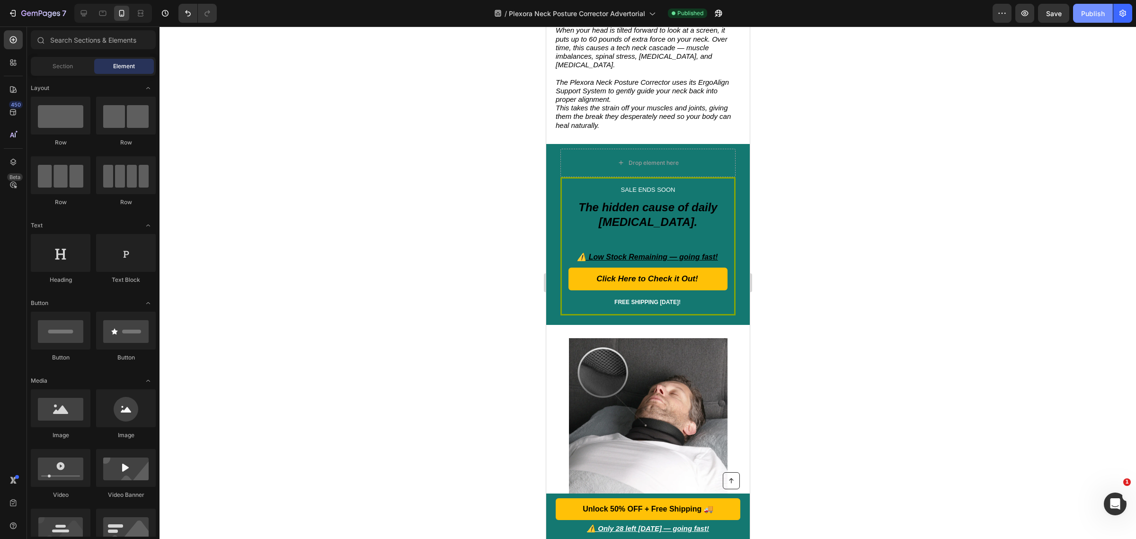
click at [1098, 19] on button "Publish" at bounding box center [1093, 13] width 40 height 19
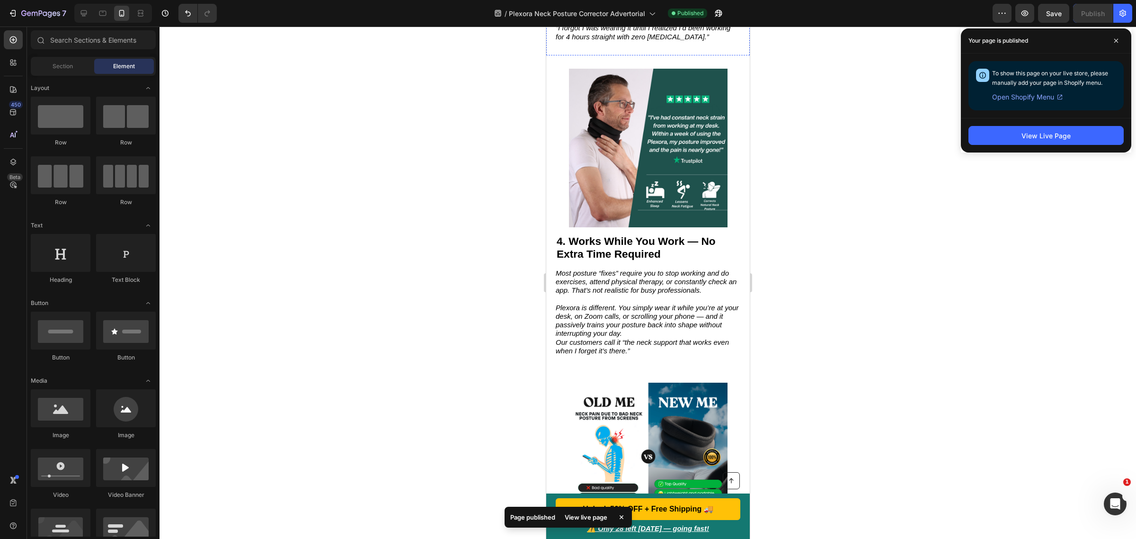
scroll to position [2352, 0]
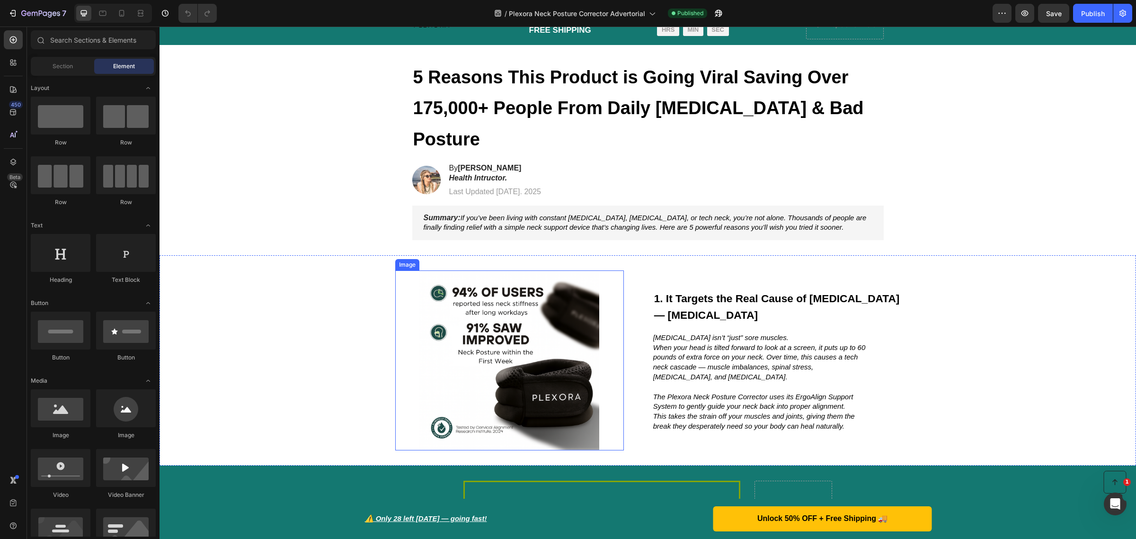
scroll to position [237, 0]
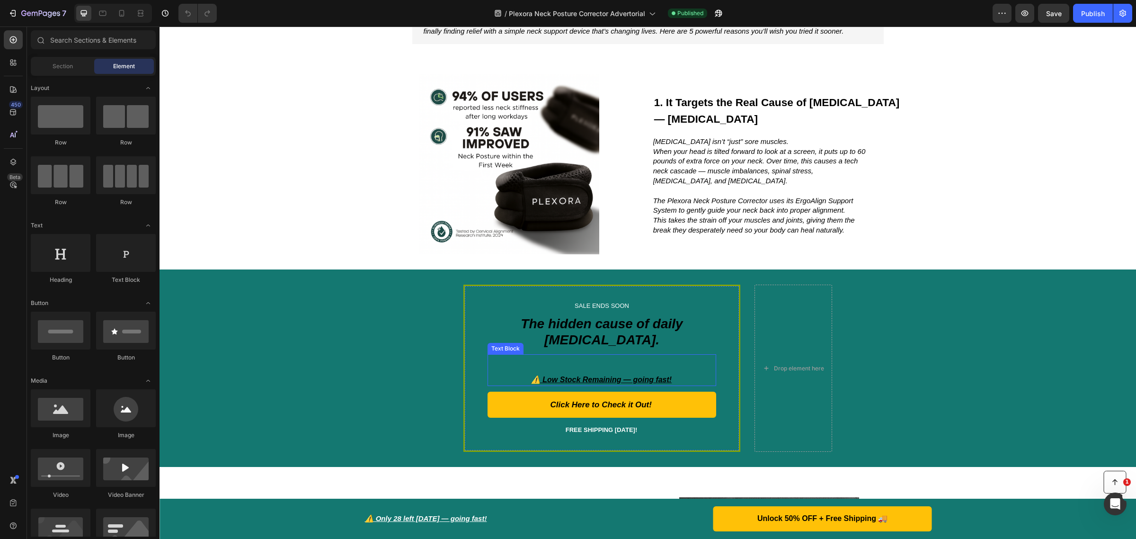
click at [572, 355] on p at bounding box center [602, 360] width 228 height 10
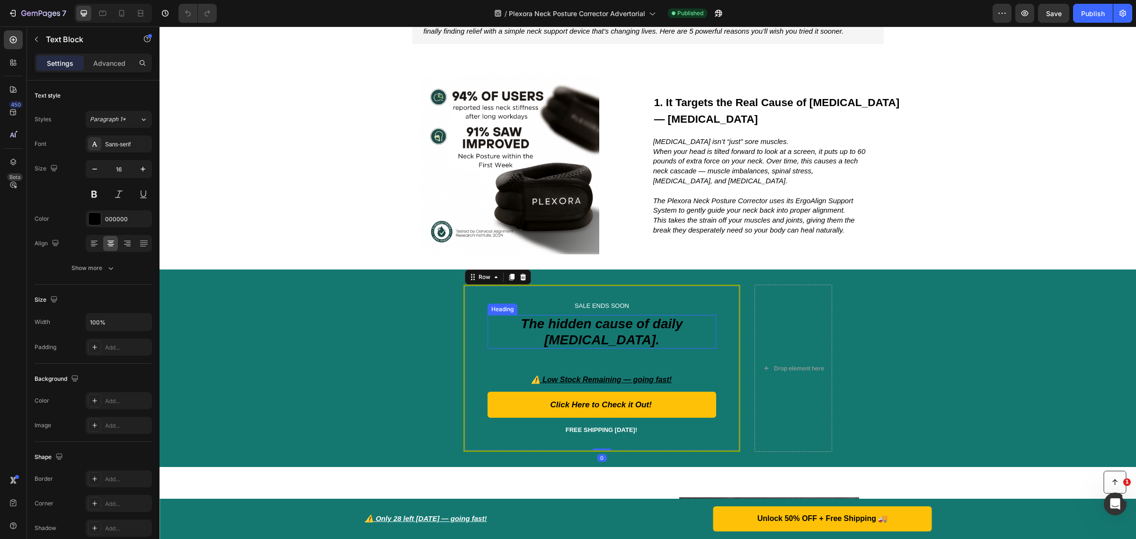
click at [574, 316] on div "SALE ENDS SOON Text Block The hidden cause of daily neck pain. Heading ⚠️ Low S…" at bounding box center [602, 368] width 229 height 134
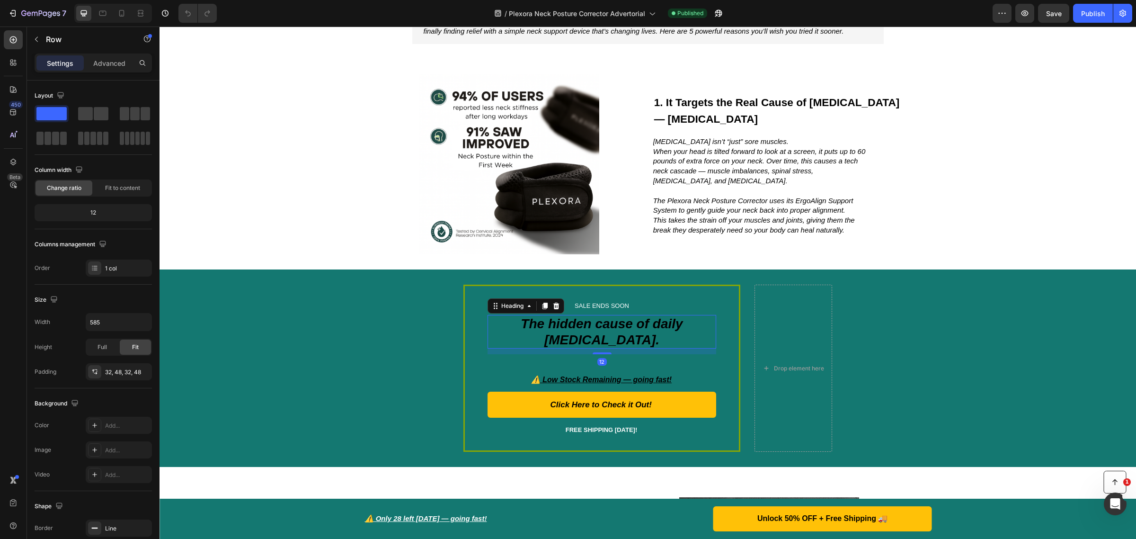
click at [621, 315] on h2 "The hidden cause of daily [MEDICAL_DATA]." at bounding box center [602, 332] width 229 height 34
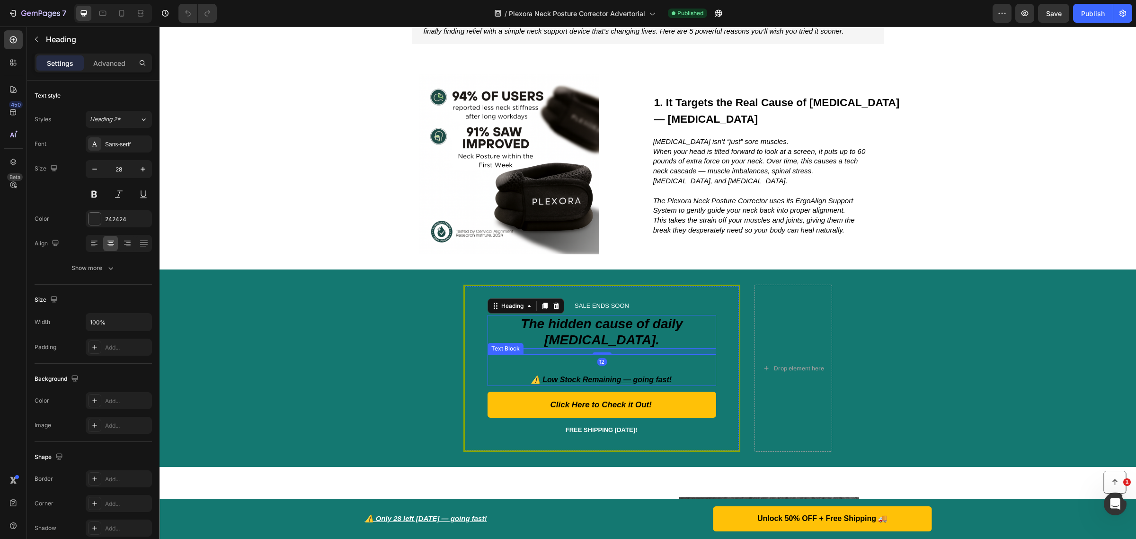
click at [558, 365] on p at bounding box center [602, 370] width 228 height 10
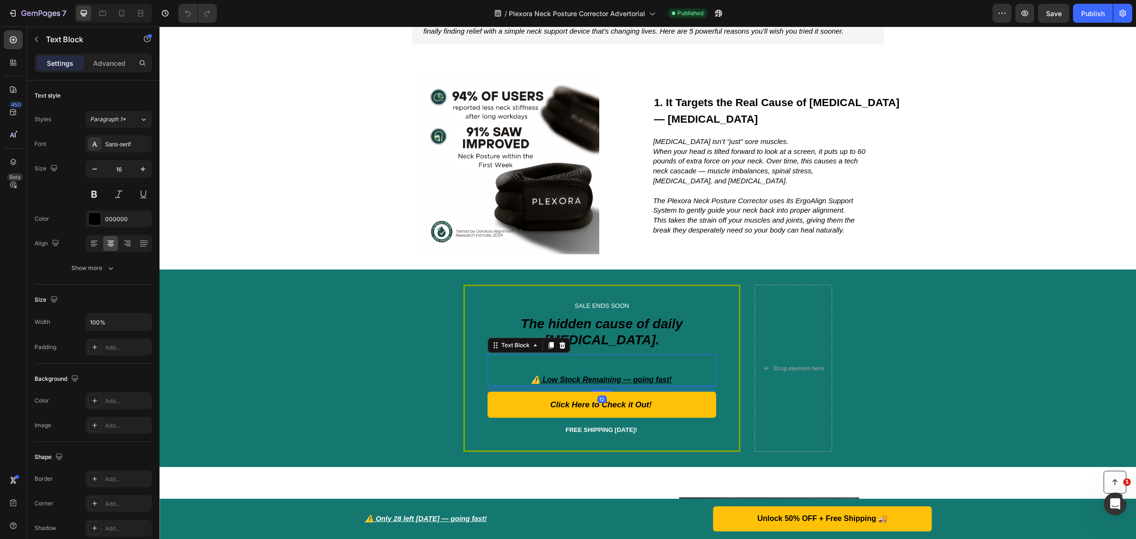
click at [528, 365] on p at bounding box center [602, 370] width 228 height 10
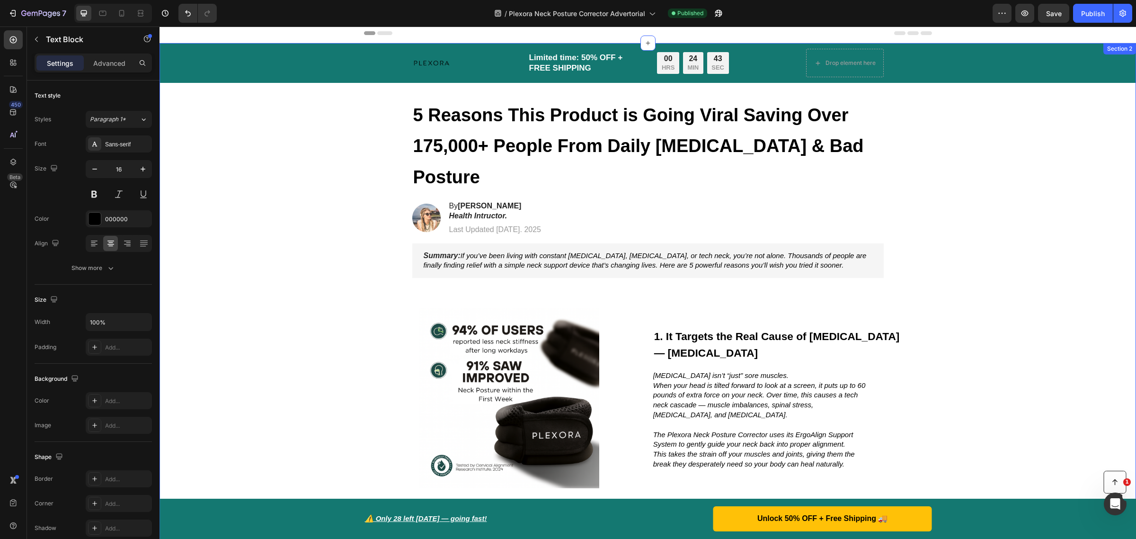
scroll to position [0, 0]
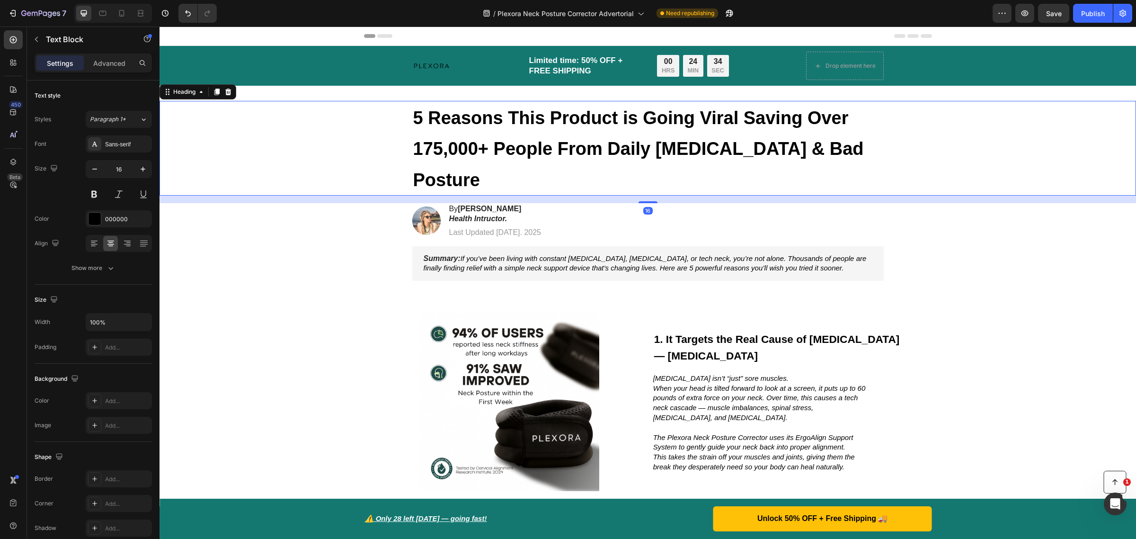
click at [787, 117] on strong "5 Reasons This Product is Going Viral Saving Over 175,000+ People From Daily [M…" at bounding box center [638, 149] width 451 height 82
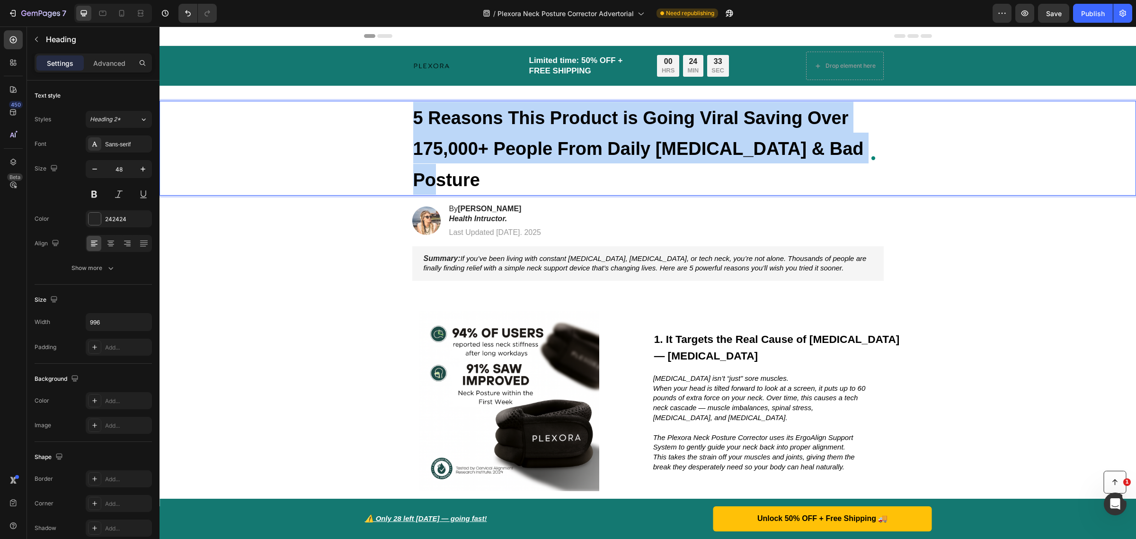
click at [787, 117] on strong "5 Reasons This Product is Going Viral Saving Over 175,000+ People From Daily [M…" at bounding box center [638, 149] width 451 height 82
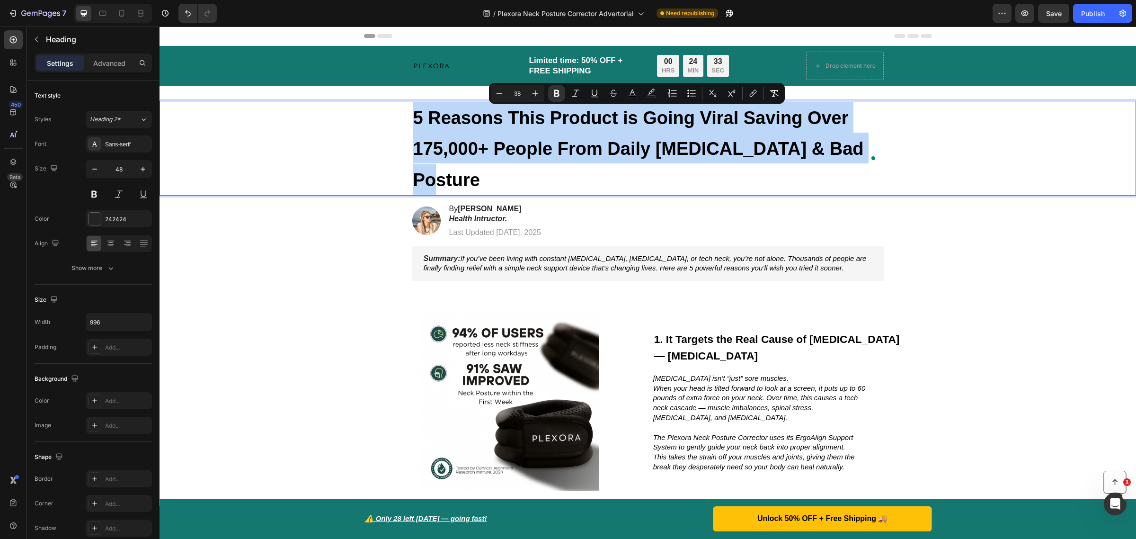
click at [787, 117] on strong "5 Reasons This Product is Going Viral Saving Over 175,000+ People From Daily [M…" at bounding box center [638, 149] width 451 height 82
click at [784, 117] on strong "5 Reasons This Product is Going Viral Saving Over 175,000+ People From Daily Ne…" at bounding box center [638, 149] width 451 height 82
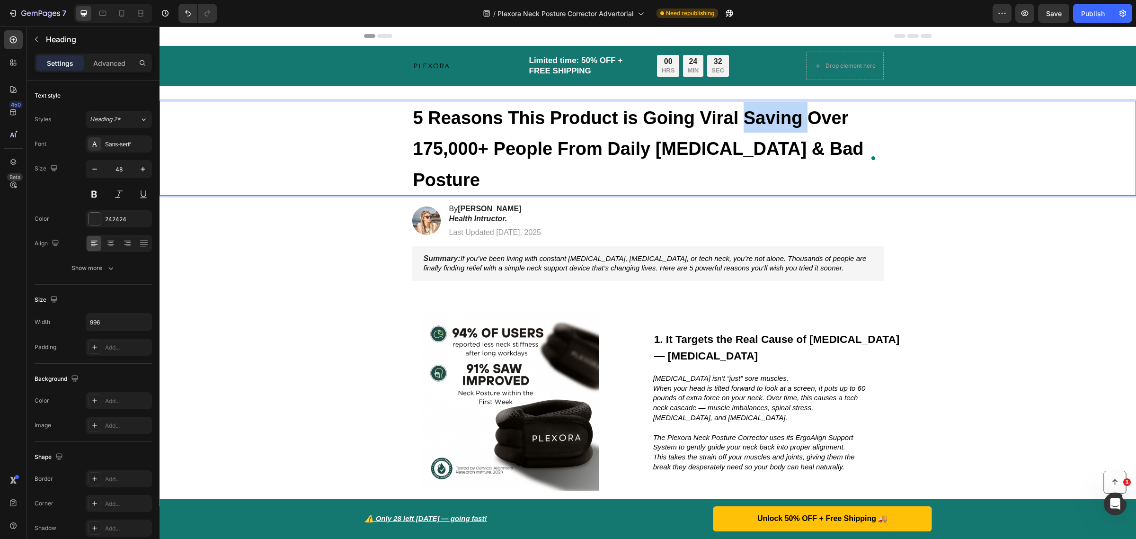
click at [784, 117] on strong "5 Reasons This Product is Going Viral Saving Over 175,000+ People From Daily Ne…" at bounding box center [638, 149] width 451 height 82
click at [443, 150] on strong "5 Reasons This Product is Going Viral All Over 175,000+ People From Daily Neck …" at bounding box center [638, 149] width 451 height 82
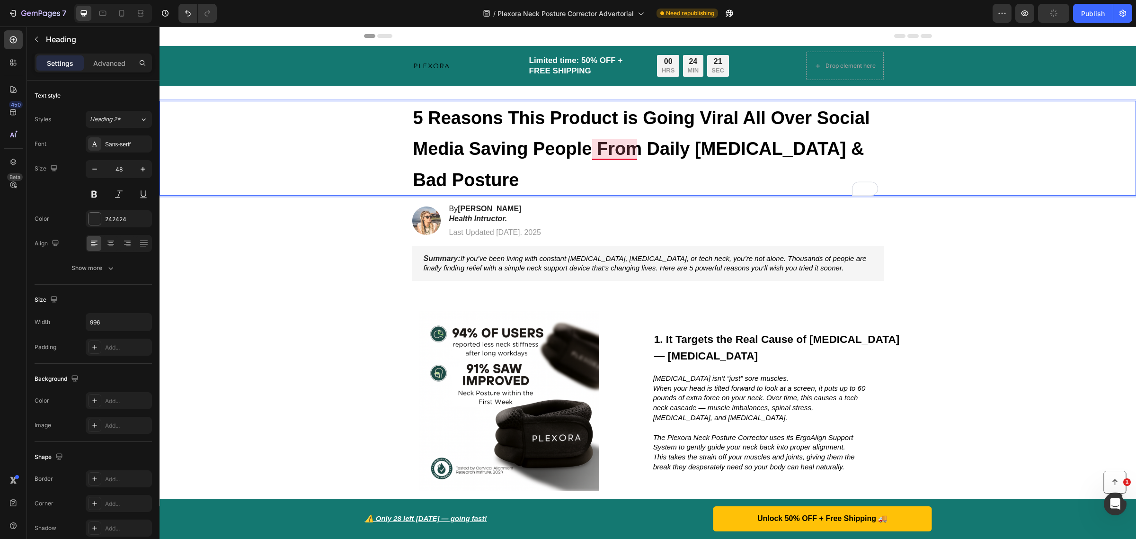
click at [619, 152] on strong "5 Reasons This Product is Going Viral All Over Social Media Saving People From …" at bounding box center [641, 149] width 457 height 82
click at [499, 151] on strong "5 Reasons This Product is Going Viral All Over Social Media Saving People From …" at bounding box center [641, 149] width 457 height 82
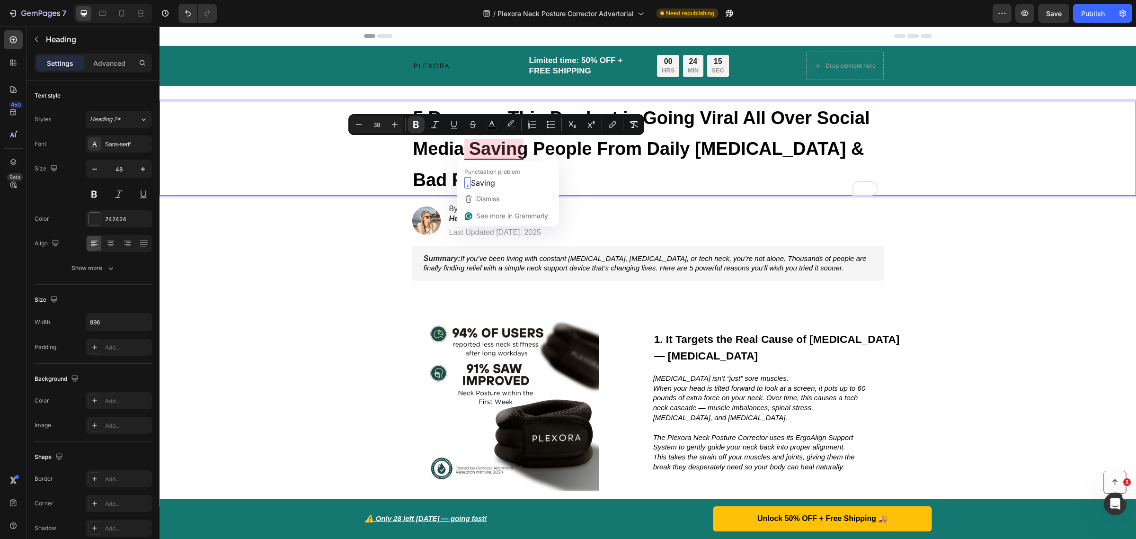
click at [614, 174] on p "5 Reasons This Product is Going Viral All Over Social Media Saving People From …" at bounding box center [648, 148] width 470 height 93
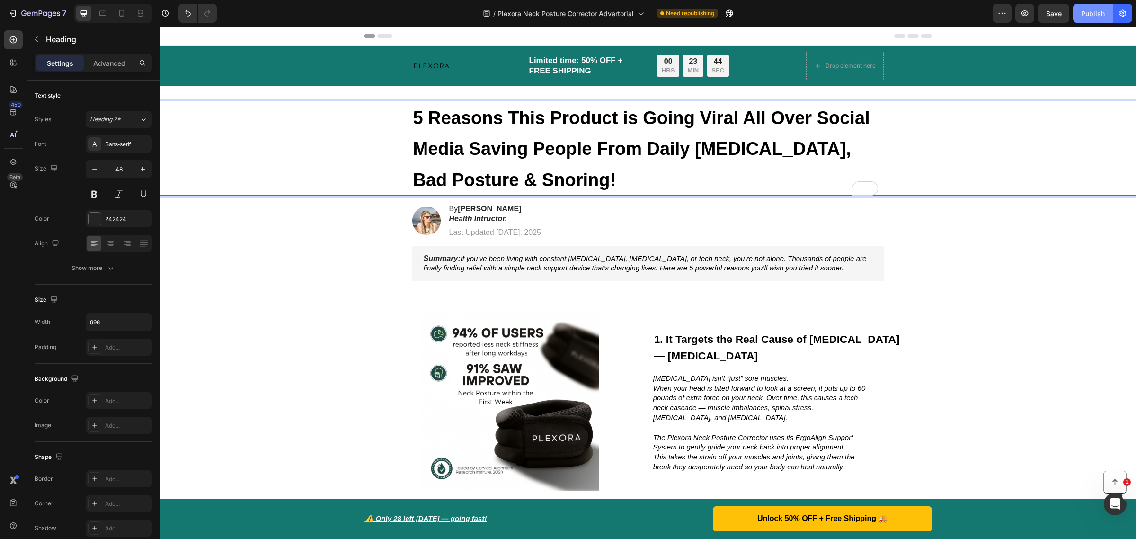
click at [1104, 16] on div "Publish" at bounding box center [1093, 14] width 24 height 10
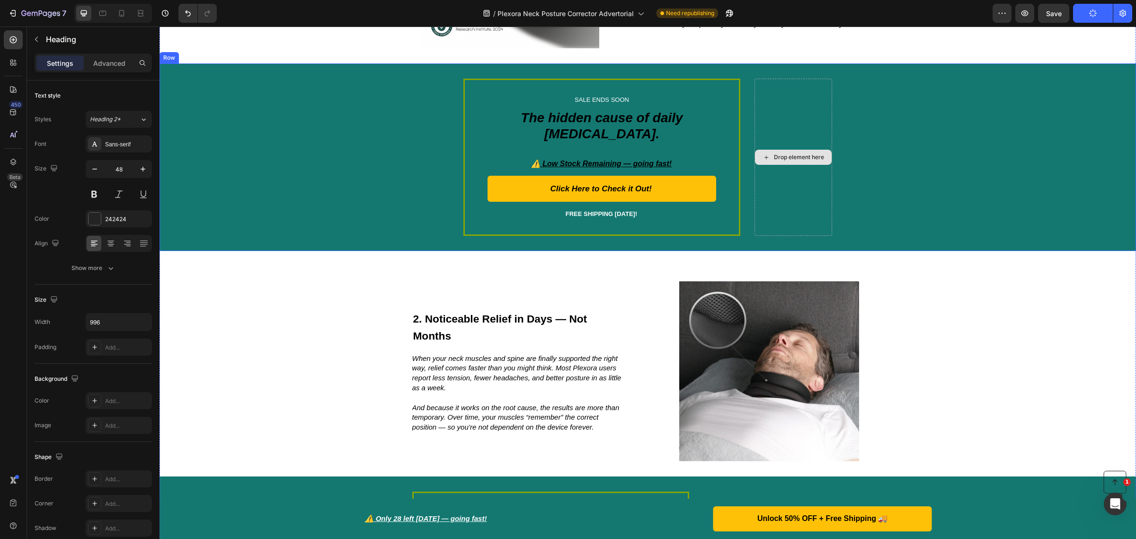
scroll to position [592, 0]
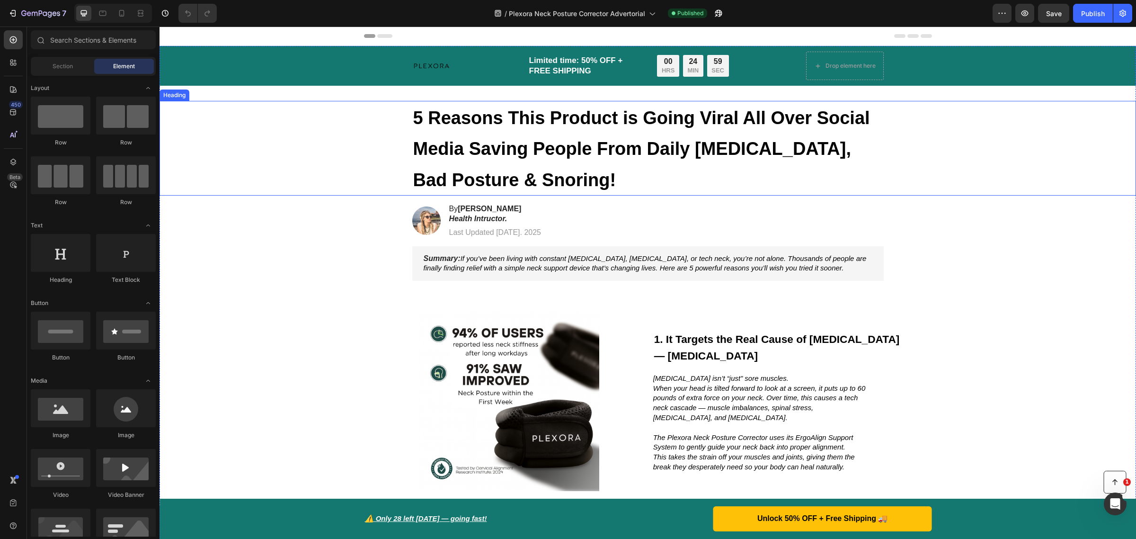
click at [457, 128] on strong "5 Reasons This Product is Going Viral All Over Social Media Saving People From …" at bounding box center [641, 149] width 457 height 82
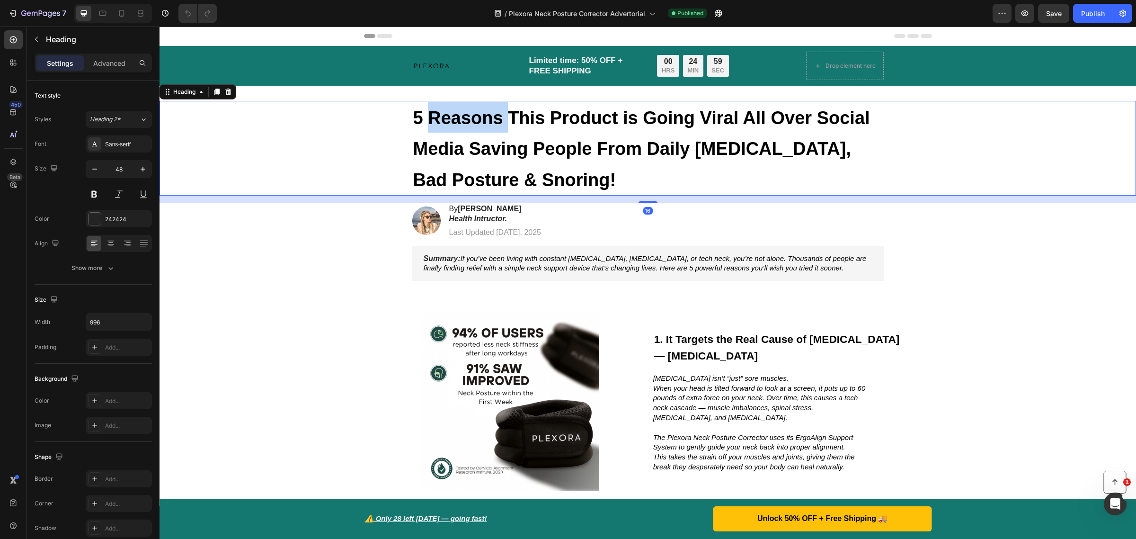
click at [422, 121] on strong "5 Reasons This Product is Going Viral All Over Social Media Saving People From …" at bounding box center [641, 149] width 457 height 82
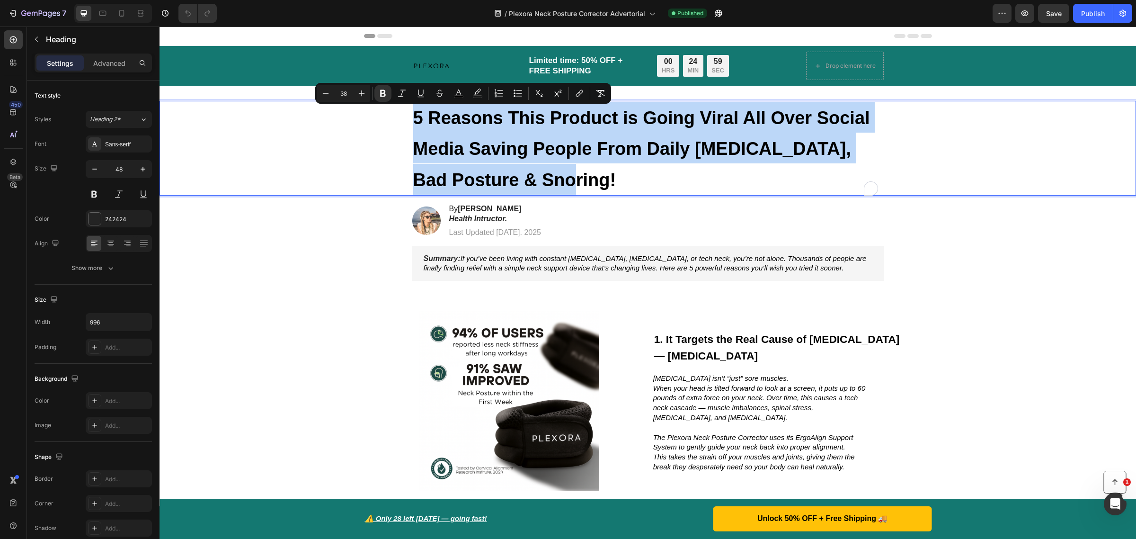
click at [422, 121] on strong "5 Reasons This Product is Going Viral All Over Social Media Saving People From …" at bounding box center [641, 149] width 457 height 82
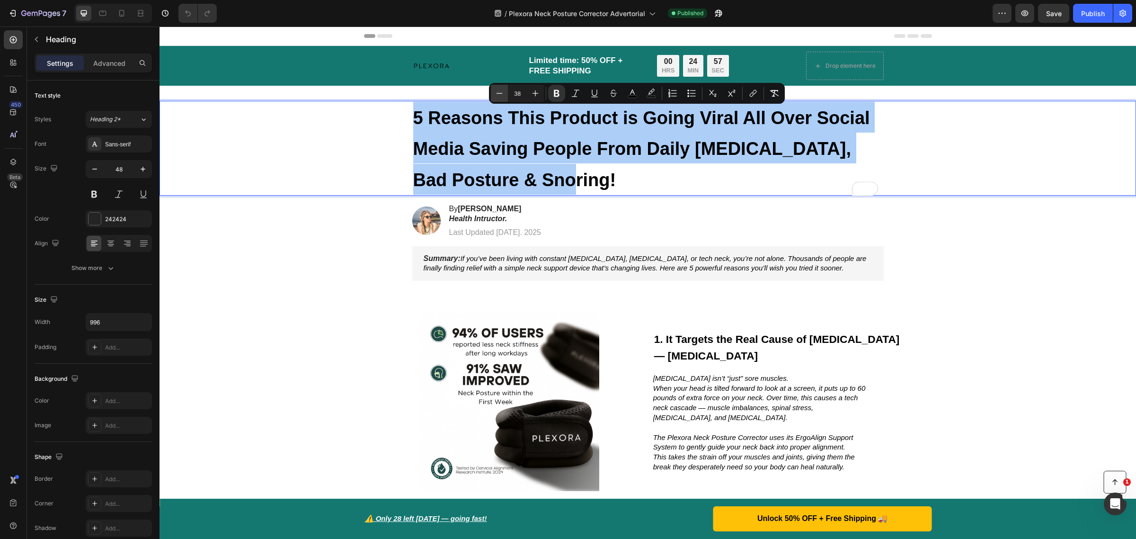
click at [498, 93] on icon "Editor contextual toolbar" at bounding box center [499, 93] width 9 height 9
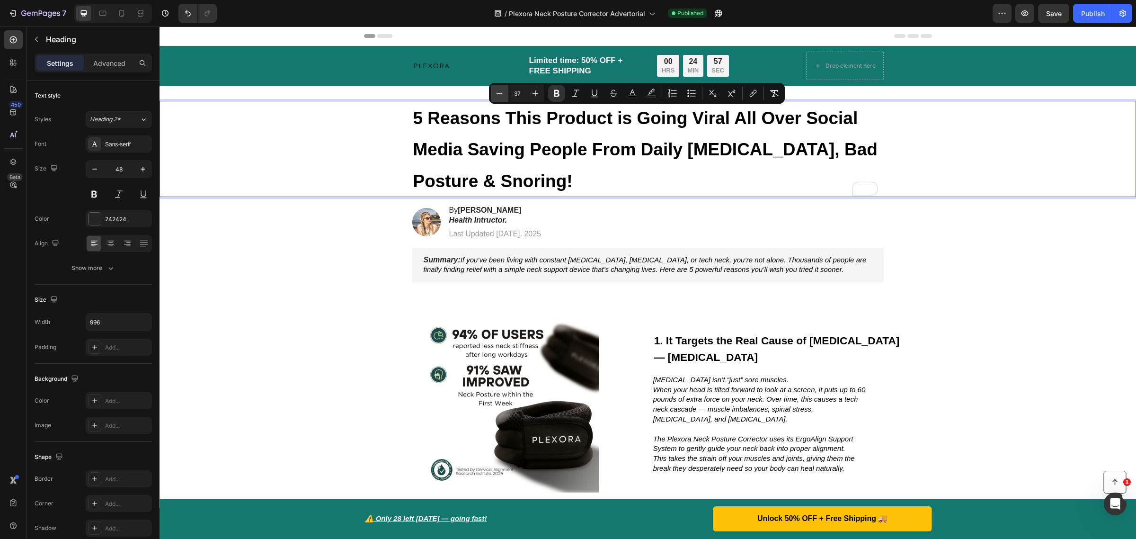
click at [498, 93] on icon "Editor contextual toolbar" at bounding box center [499, 93] width 9 height 9
type input "36"
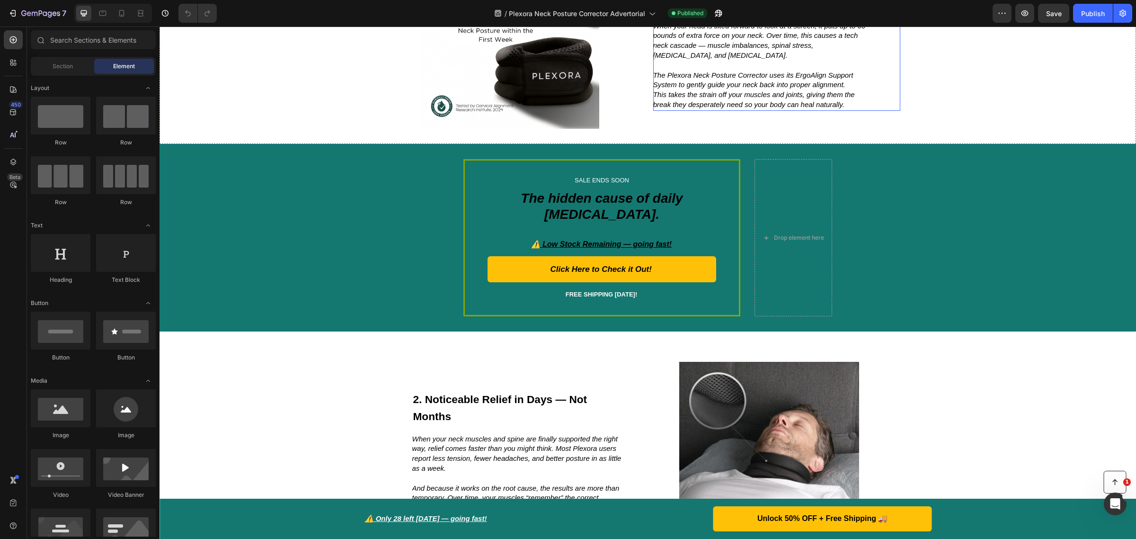
scroll to position [473, 0]
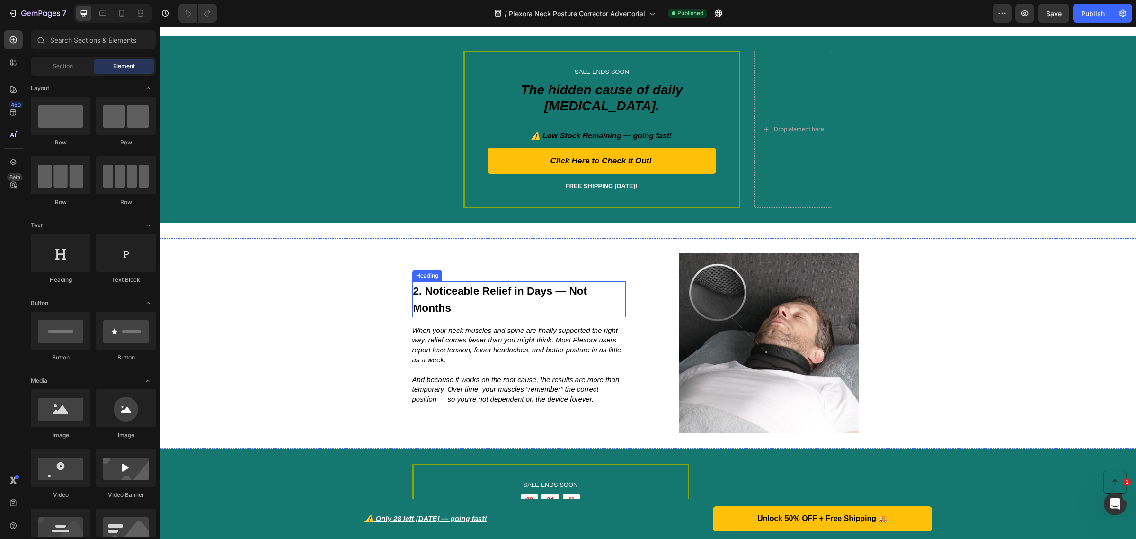
click at [511, 285] on strong "2. Noticeable Relief in Days — Not Months" at bounding box center [500, 299] width 174 height 29
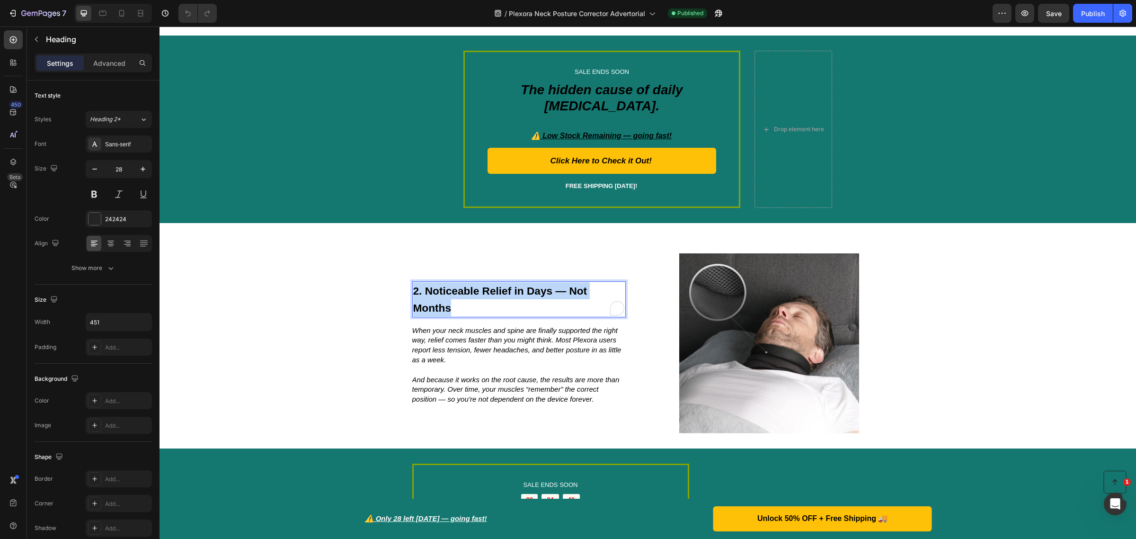
click at [510, 285] on strong "2. Noticeable Relief in Days — Not Months" at bounding box center [500, 299] width 174 height 29
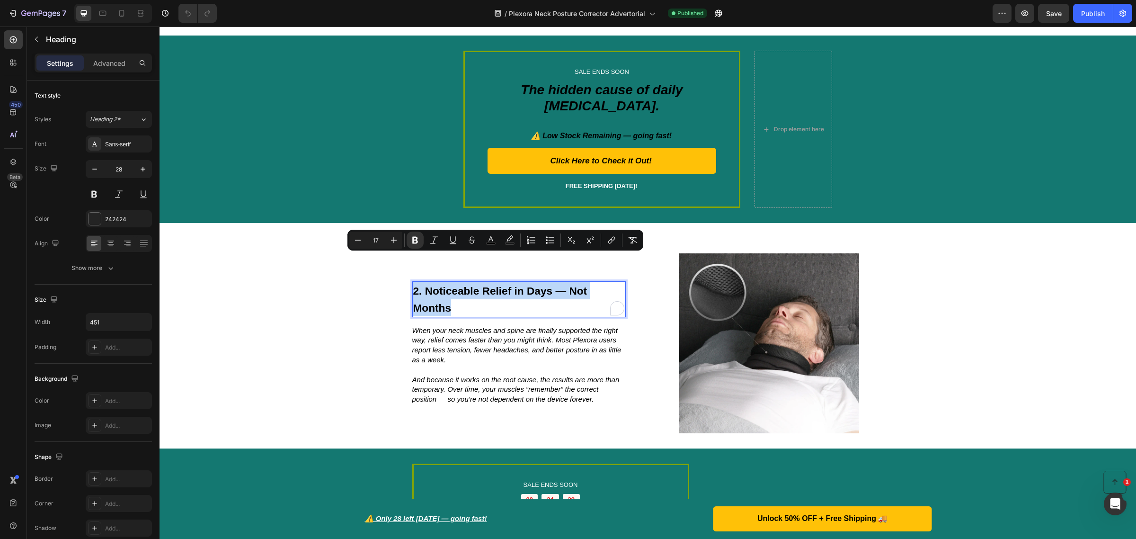
click at [510, 285] on strong "2. Noticeable Relief in Days — Not Months" at bounding box center [500, 299] width 174 height 29
click at [515, 285] on strong "2. Noticeable Relief in Days — Not Months" at bounding box center [500, 299] width 174 height 29
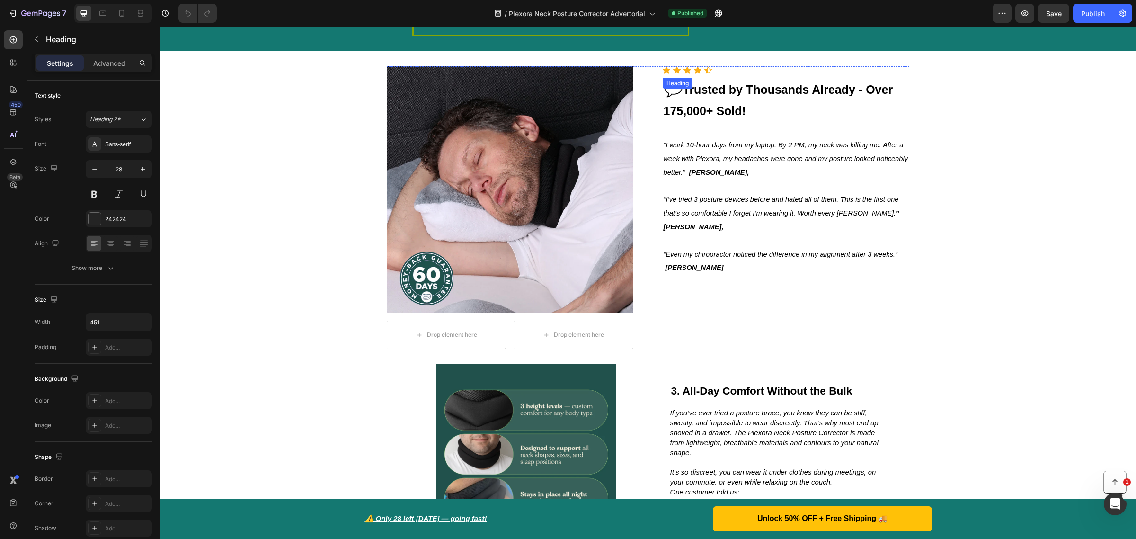
scroll to position [1302, 0]
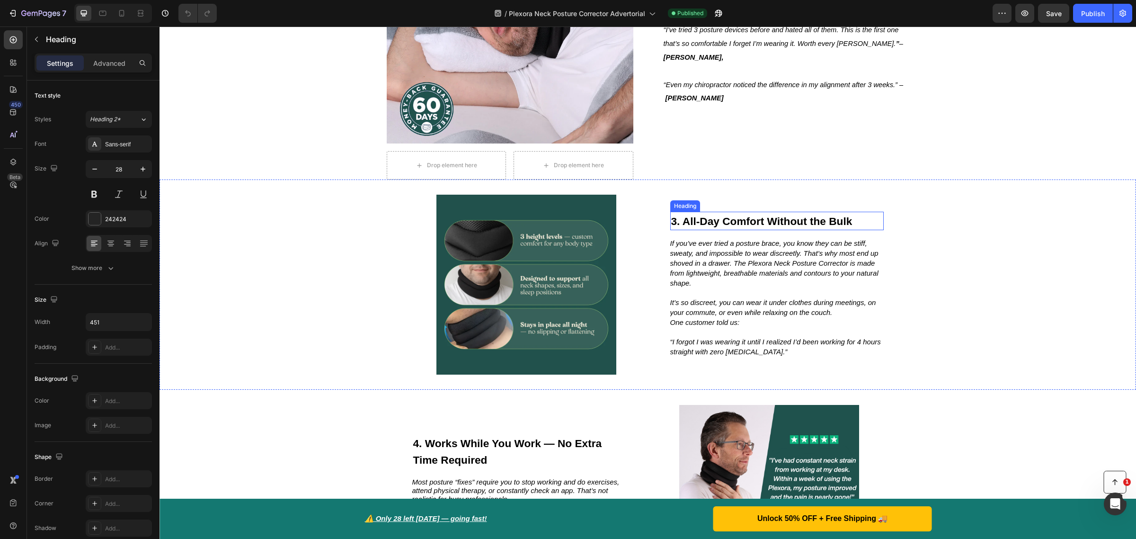
click at [703, 215] on strong "3. All-Day Comfort Without the Bulk" at bounding box center [761, 221] width 181 height 12
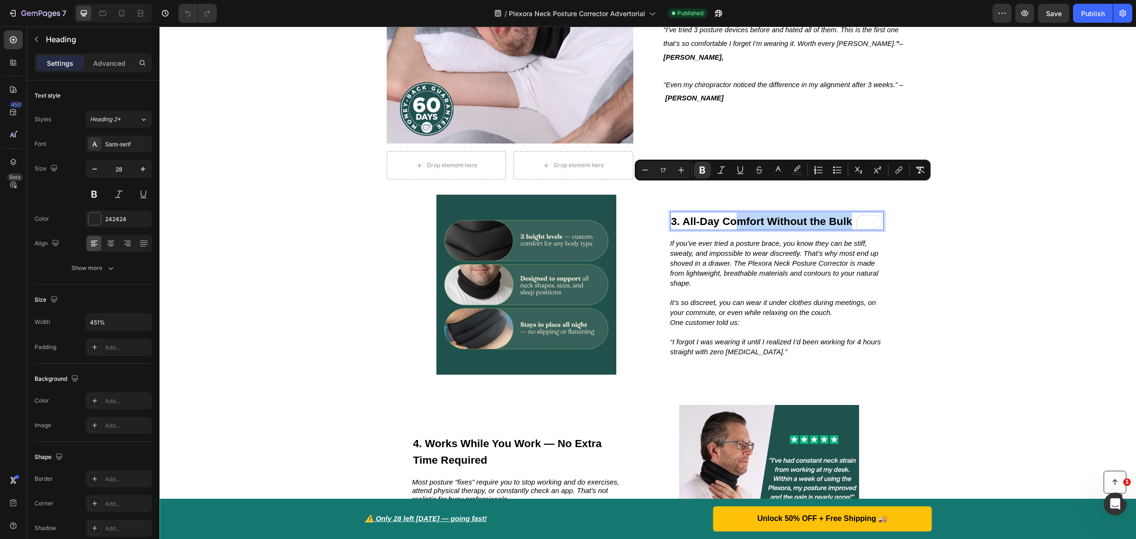
drag, startPoint x: 848, startPoint y: 188, endPoint x: 729, endPoint y: 193, distance: 119.0
click at [729, 213] on p "3. All-Day Comfort Without the Bulk" at bounding box center [777, 221] width 212 height 17
click at [758, 93] on div "Icon Icon Icon Icon Icon Icon List Hoz 💬 Trusted by Thousands Already - Over 17…" at bounding box center [786, 38] width 247 height 283
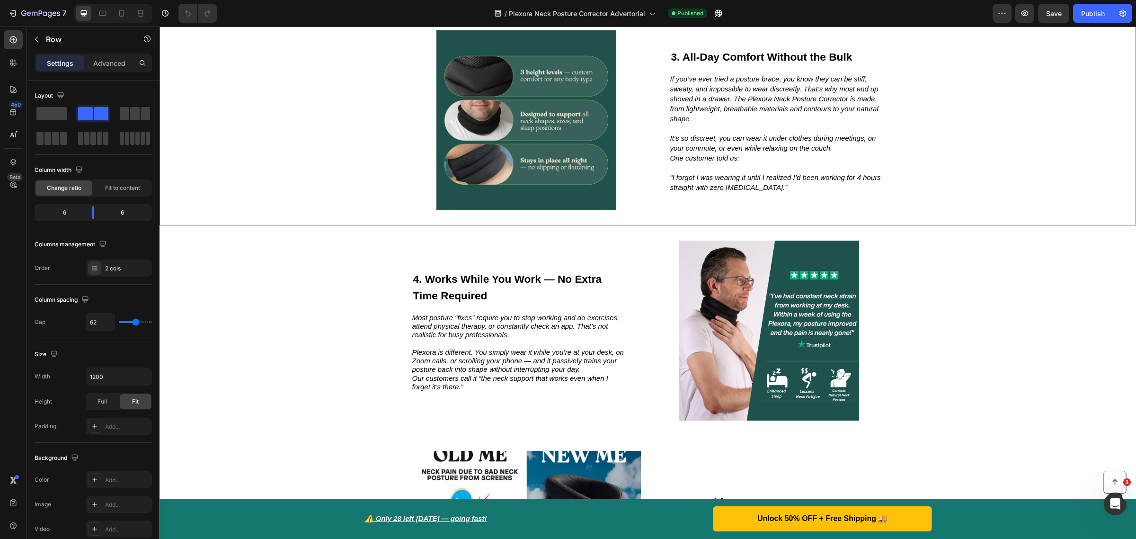
scroll to position [1480, 0]
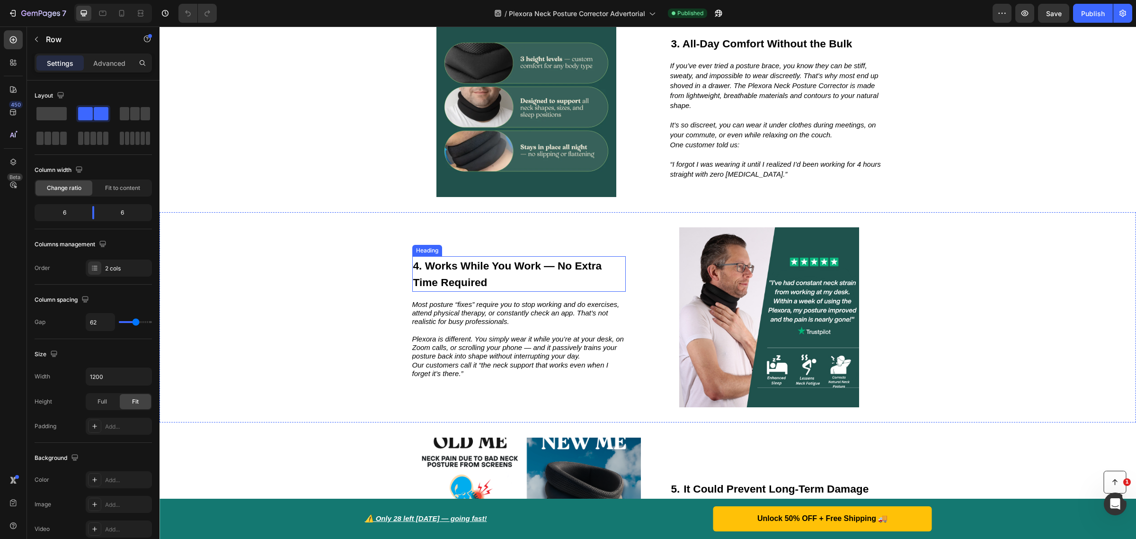
click at [477, 256] on h2 "4. Works While You Work — No Extra Time Required" at bounding box center [519, 274] width 214 height 36
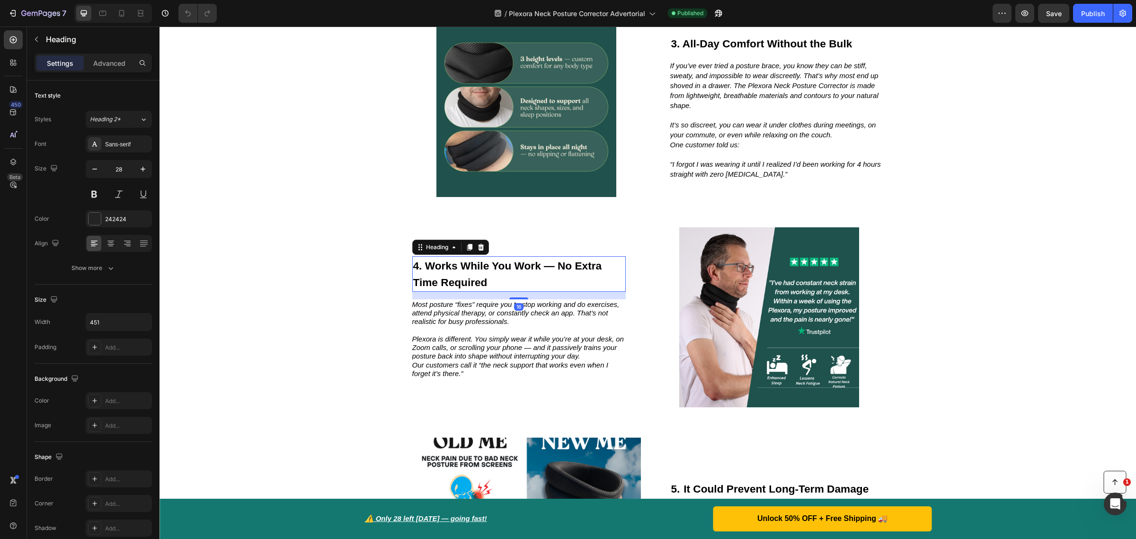
click at [488, 256] on h2 "4. Works While You Work — No Extra Time Required" at bounding box center [519, 274] width 214 height 36
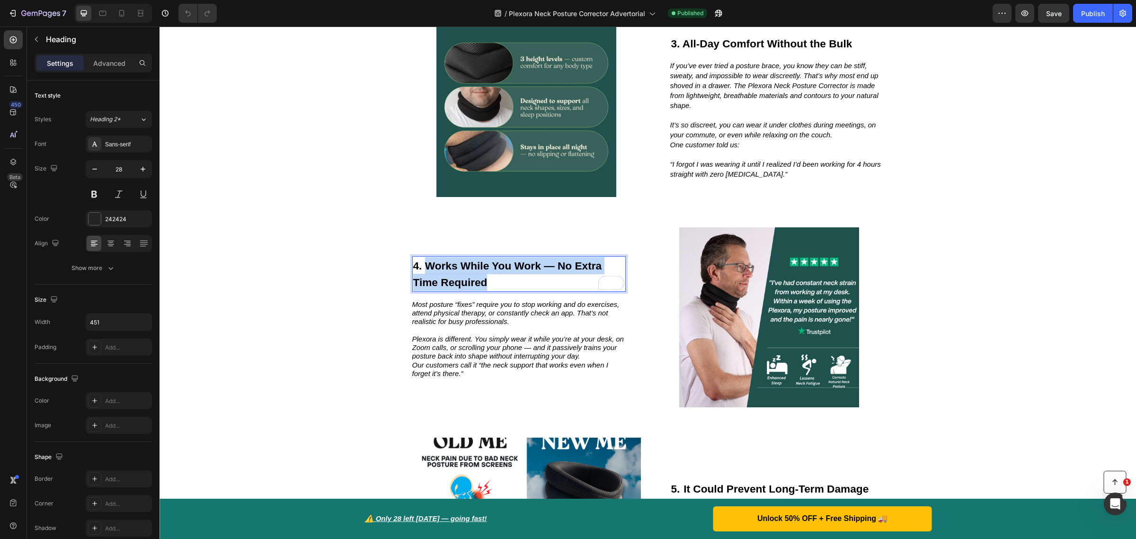
drag, startPoint x: 486, startPoint y: 253, endPoint x: 424, endPoint y: 240, distance: 63.5
click at [424, 257] on p "4. Works While You Work — No Extra Time Required" at bounding box center [519, 274] width 212 height 34
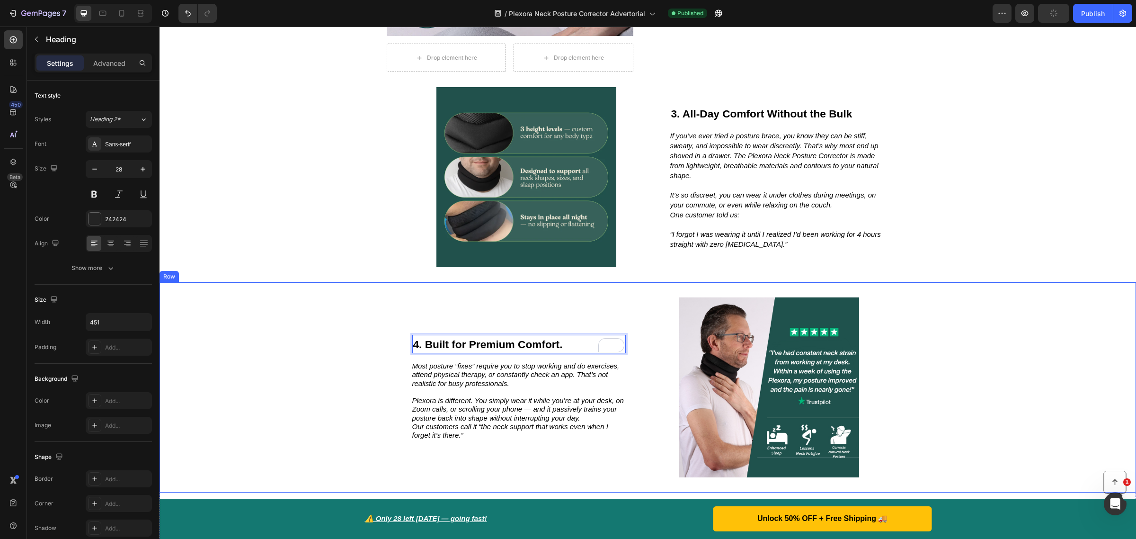
scroll to position [1428, 0]
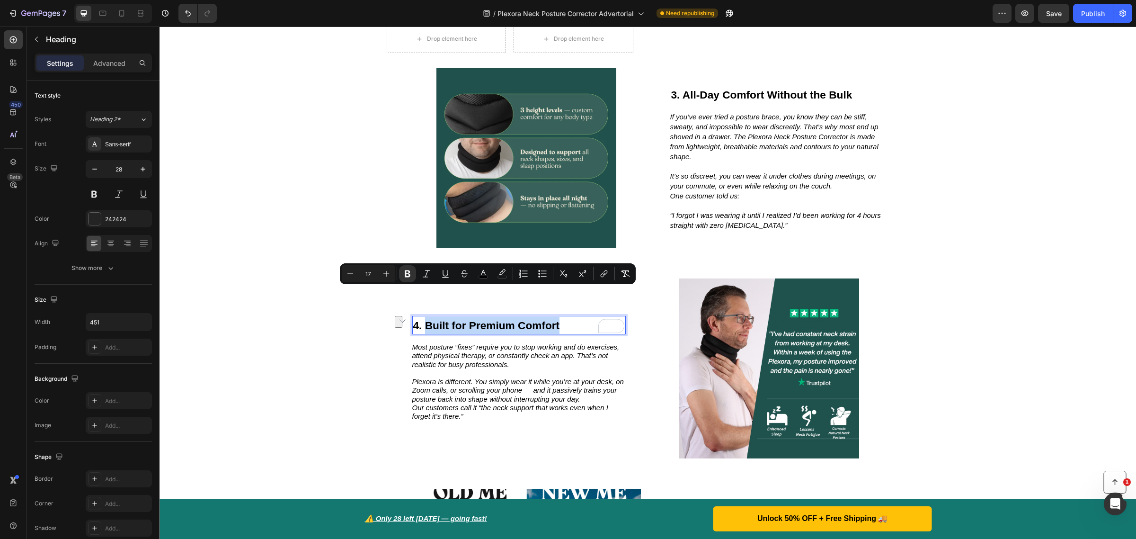
drag, startPoint x: 562, startPoint y: 289, endPoint x: 424, endPoint y: 301, distance: 139.2
click at [424, 317] on p "4. Built for Premium Comfort" at bounding box center [519, 325] width 212 height 17
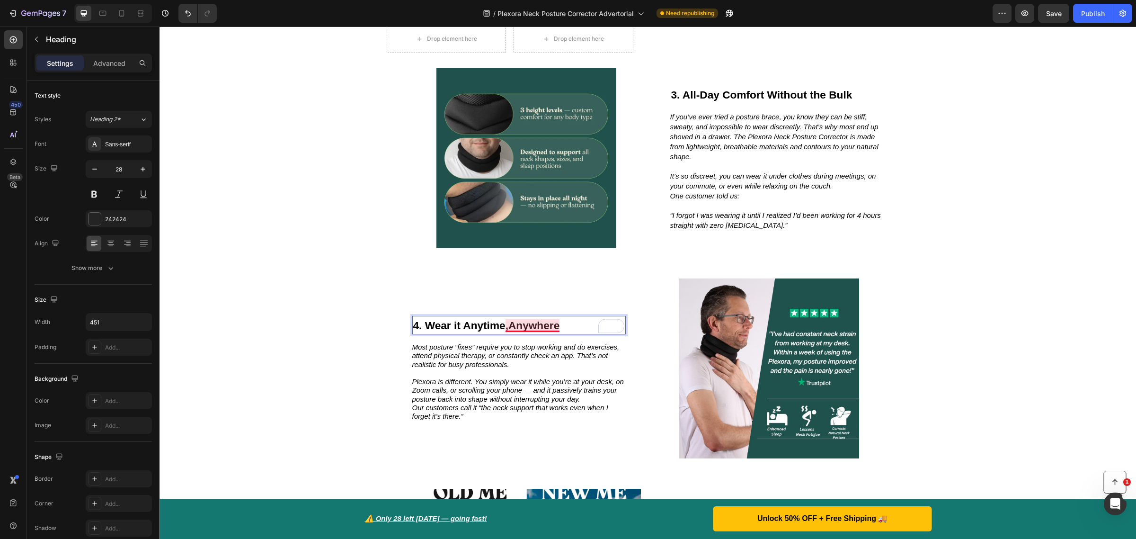
click at [504, 319] on strong "4. Wear it Anytime,Anywhere" at bounding box center [486, 325] width 147 height 12
click at [555, 319] on strong "4. Wear it Anytime, Anywhere" at bounding box center [487, 325] width 149 height 12
click at [963, 289] on div "4. Wear it Anytime, Anywhere. Heading 16 Most posture “fixes” require you to st…" at bounding box center [648, 368] width 977 height 210
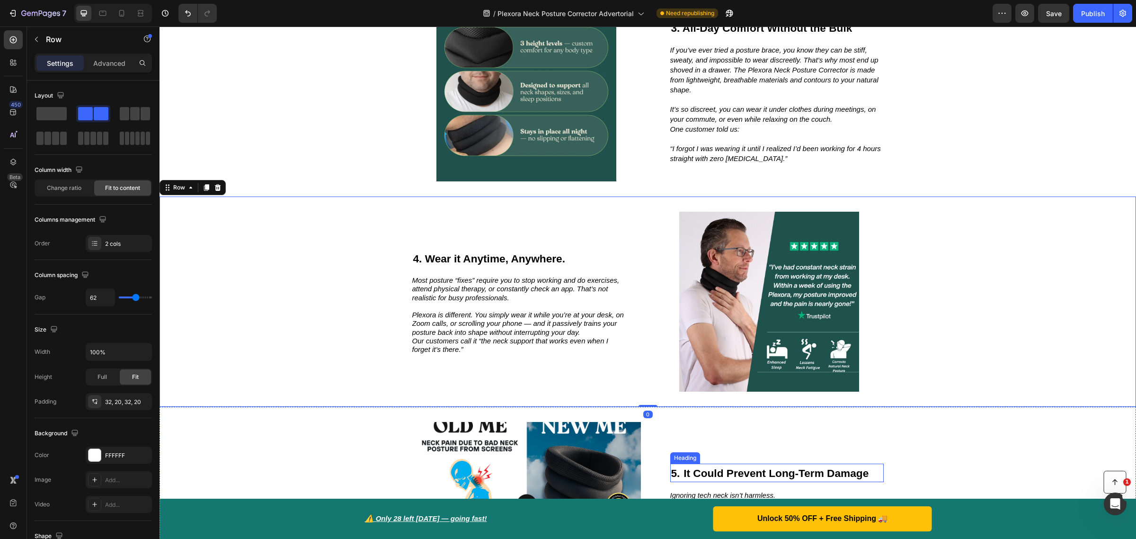
scroll to position [1665, 0]
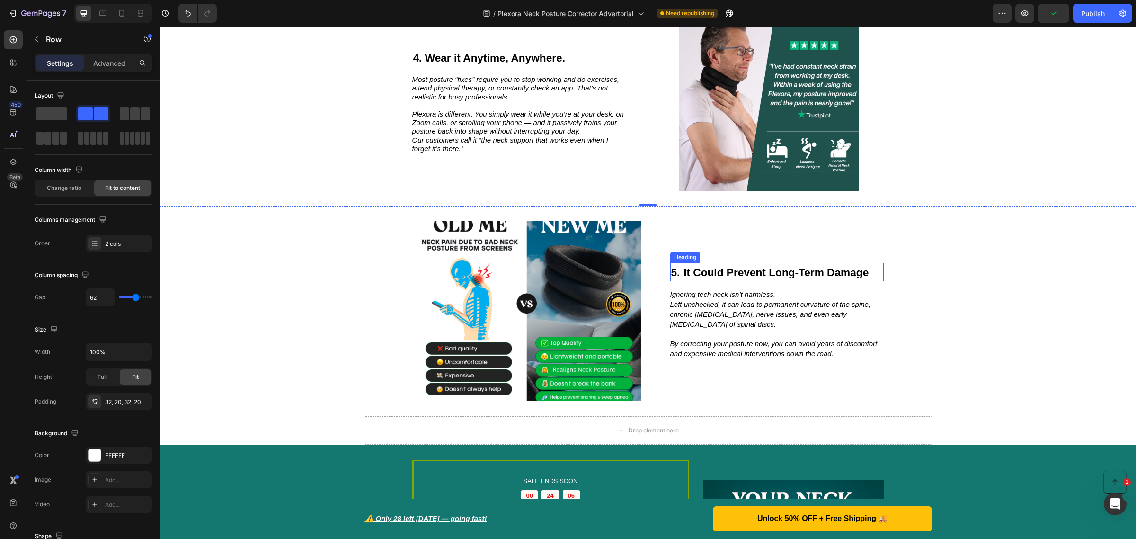
click at [727, 268] on strong "It Could Prevent Long-Term Damage" at bounding box center [776, 272] width 185 height 12
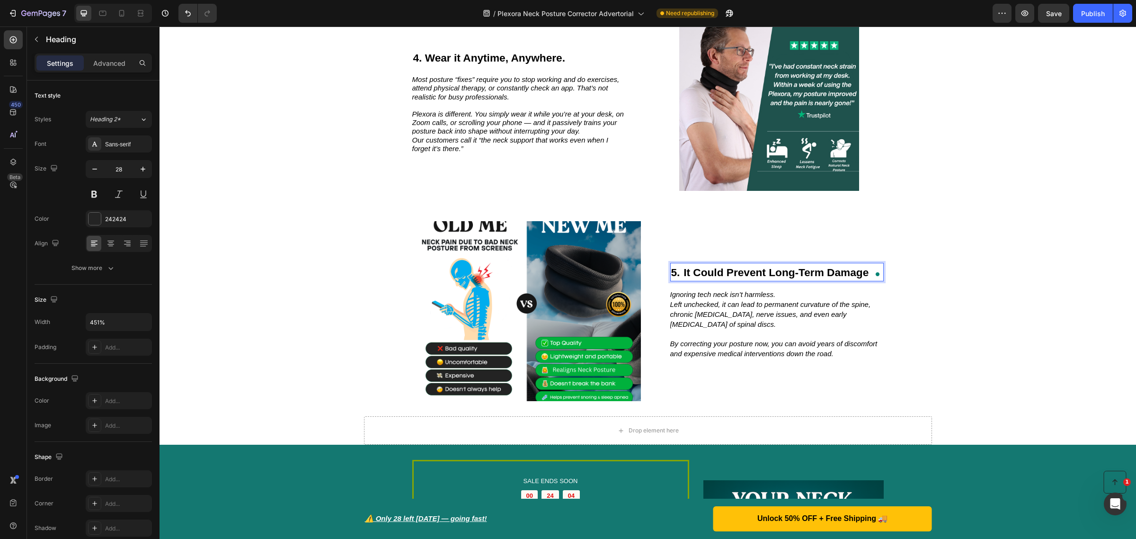
click at [725, 275] on strong "It Could Prevent Long-Term Damage" at bounding box center [776, 272] width 185 height 12
click at [720, 273] on strong "Prevent Long-Term Damage" at bounding box center [755, 272] width 142 height 12
click at [831, 275] on p "5. Prevenst Long-Term Damage" at bounding box center [777, 272] width 212 height 17
click at [722, 271] on strong "Prevenst Long-Term Damage," at bounding box center [759, 272] width 151 height 12
click at [836, 275] on p "⁠⁠⁠⁠⁠⁠⁠ 5. Prevents Long-Term Damage," at bounding box center [777, 272] width 212 height 17
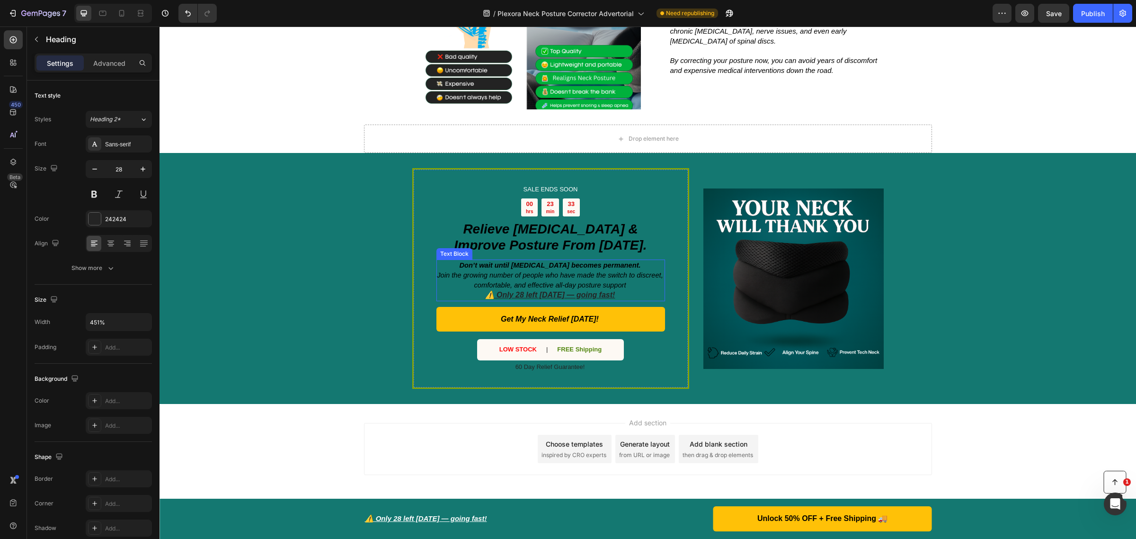
scroll to position [1958, 0]
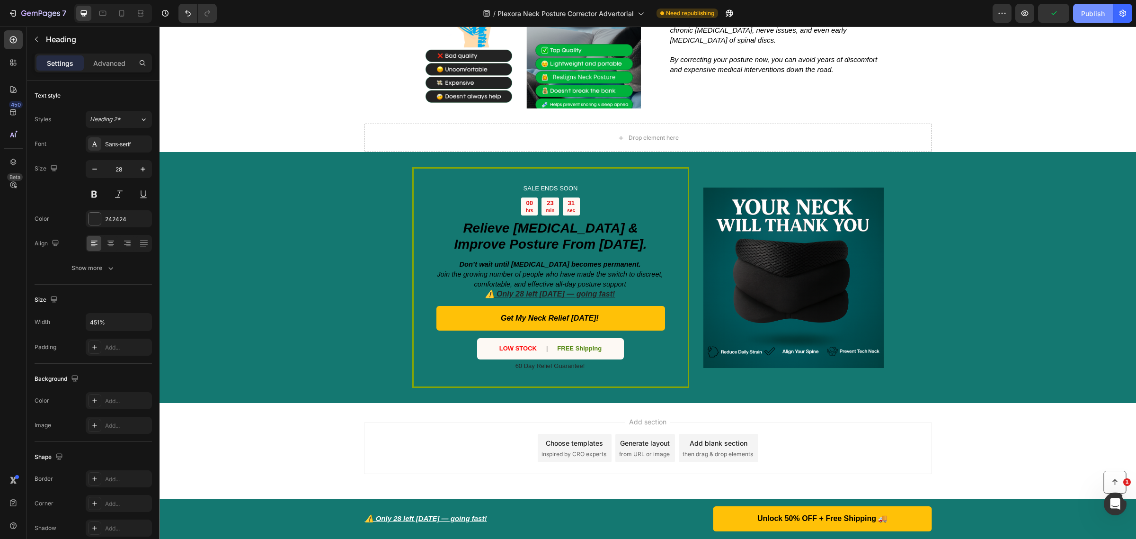
click at [1098, 16] on div "Publish" at bounding box center [1093, 14] width 24 height 10
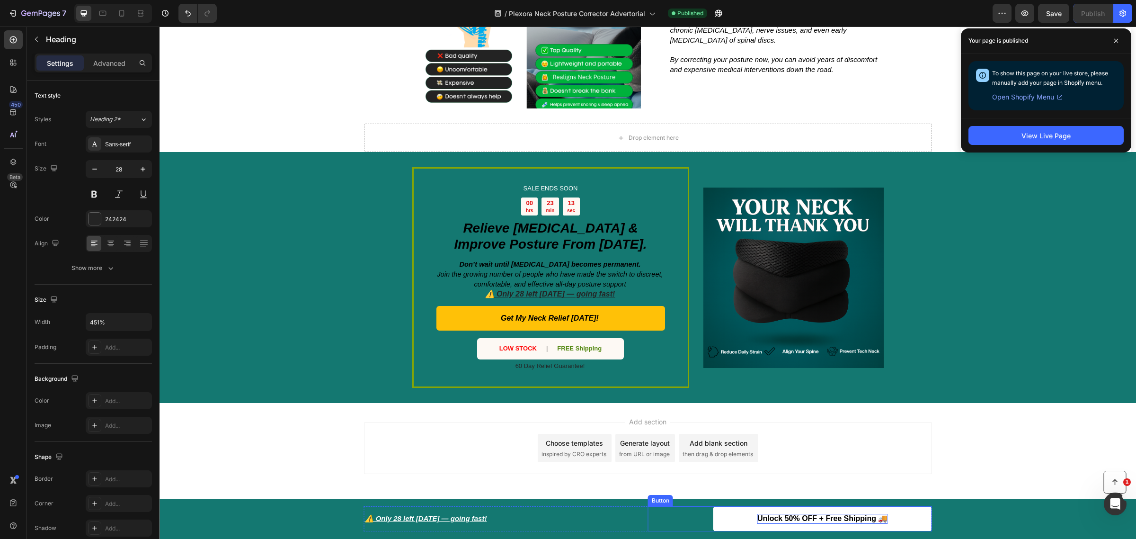
click at [846, 519] on strong "Unlock 50% OFF + Free Shipping 🚚" at bounding box center [823, 518] width 131 height 8
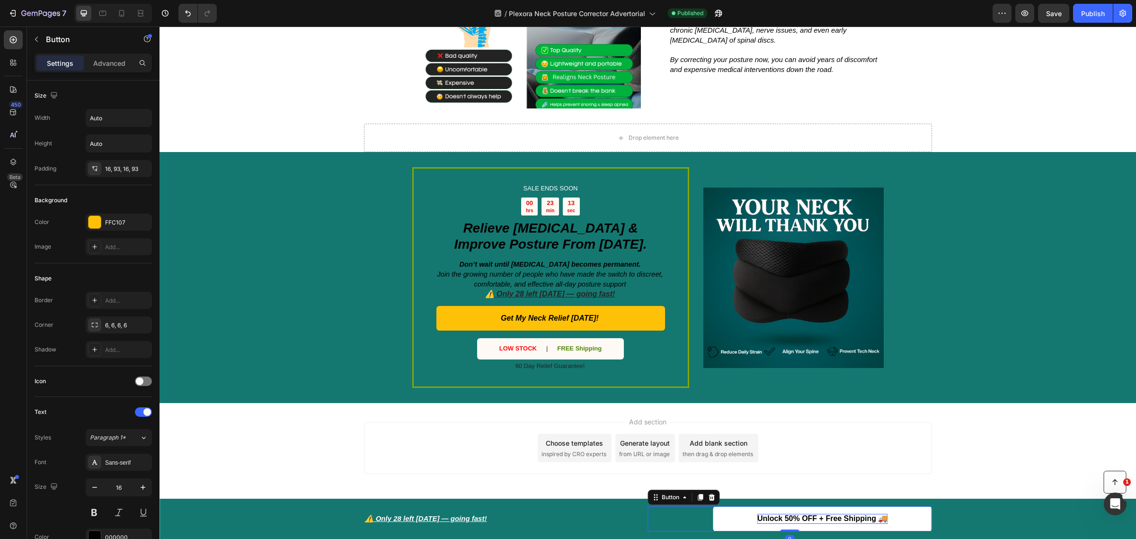
click at [846, 519] on strong "Unlock 50% OFF + Free Shipping 🚚" at bounding box center [823, 518] width 131 height 8
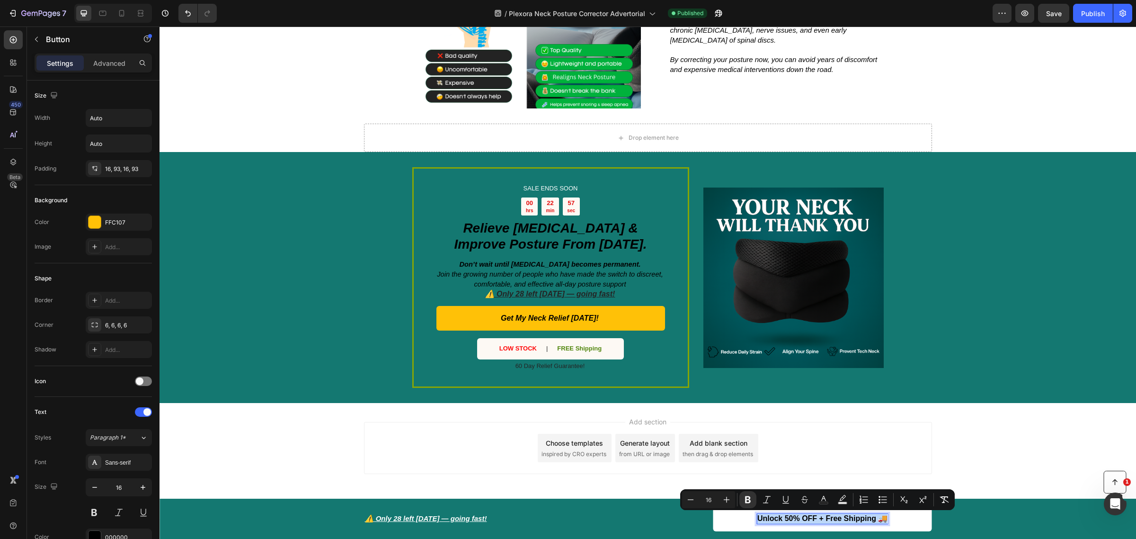
click at [815, 517] on strong "Unlock 50% OFF + Free Shipping 🚚" at bounding box center [823, 518] width 131 height 8
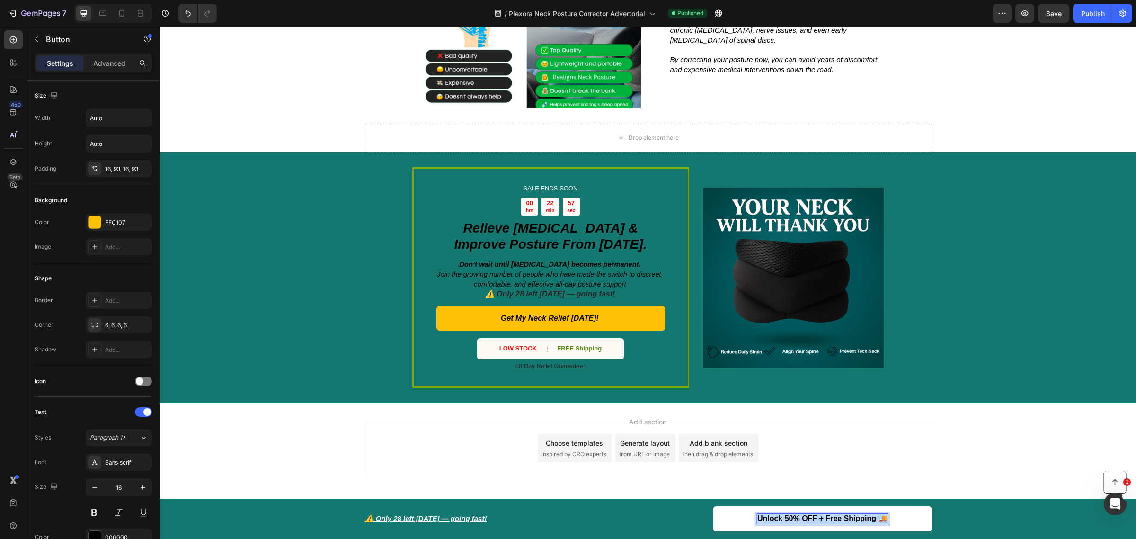
click at [815, 517] on strong "Unlock 50% OFF + Free Shipping 🚚" at bounding box center [823, 518] width 131 height 8
click at [1011, 452] on div "Add section Choose templates inspired by CRO experts Generate layout from URL o…" at bounding box center [648, 461] width 977 height 116
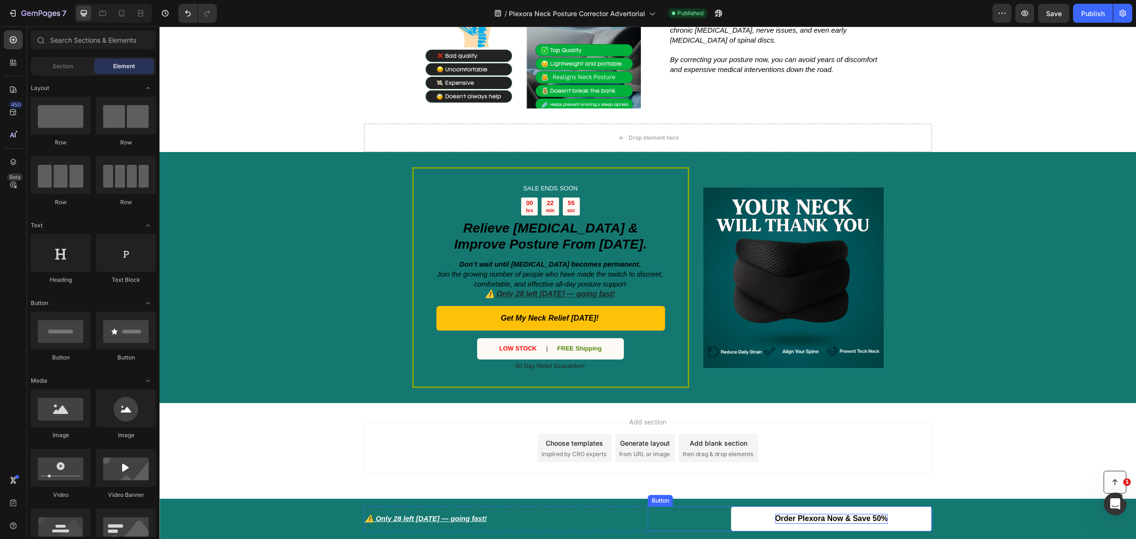
click at [848, 517] on strong "Order Plexora Now & Save 50%" at bounding box center [831, 518] width 113 height 8
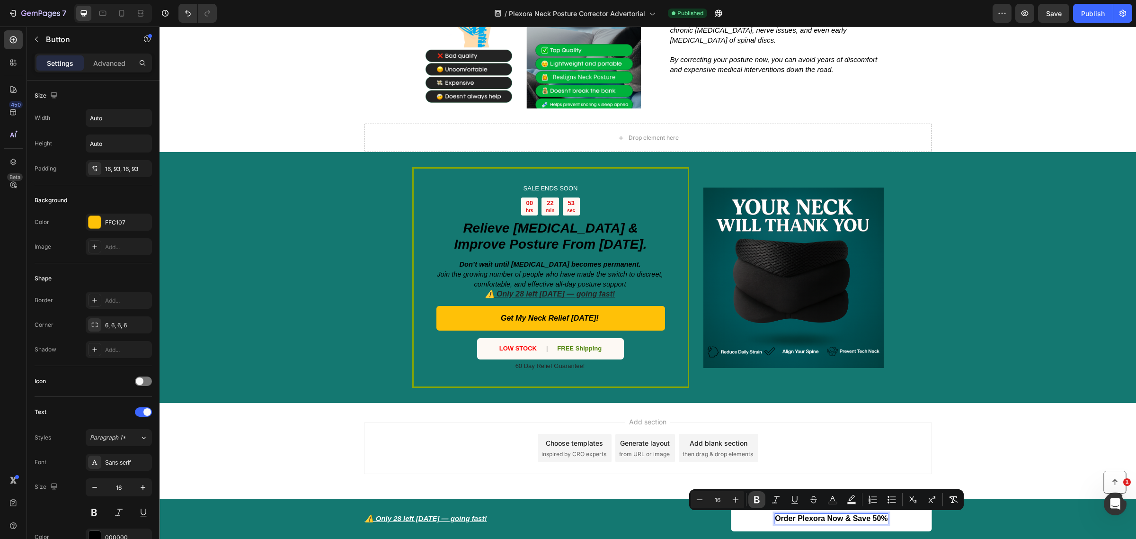
click at [763, 496] on button "Bold" at bounding box center [757, 499] width 17 height 17
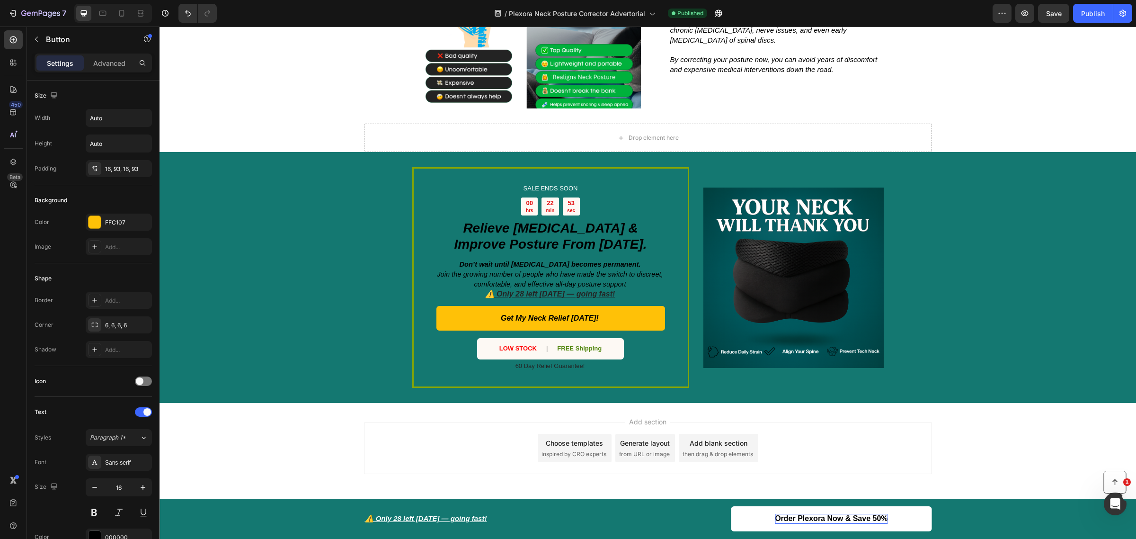
click at [789, 514] on span "Order Plexora Now & Save 50%" at bounding box center [831, 518] width 113 height 8
click at [794, 521] on span "Order Plexora Now & Save 50%" at bounding box center [831, 518] width 113 height 8
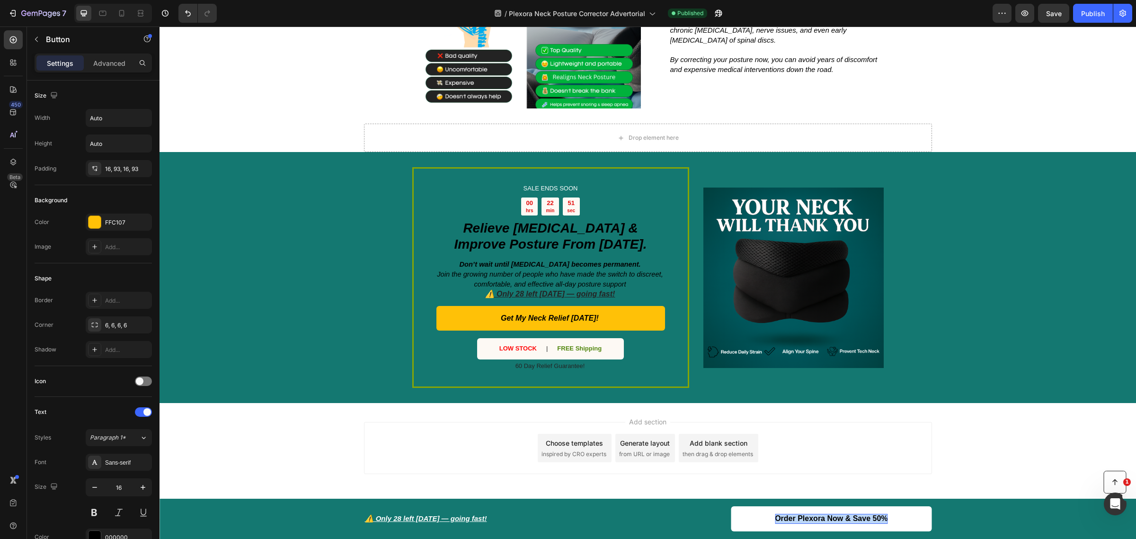
click at [794, 521] on span "Order Plexora Now & Save 50%" at bounding box center [831, 518] width 113 height 8
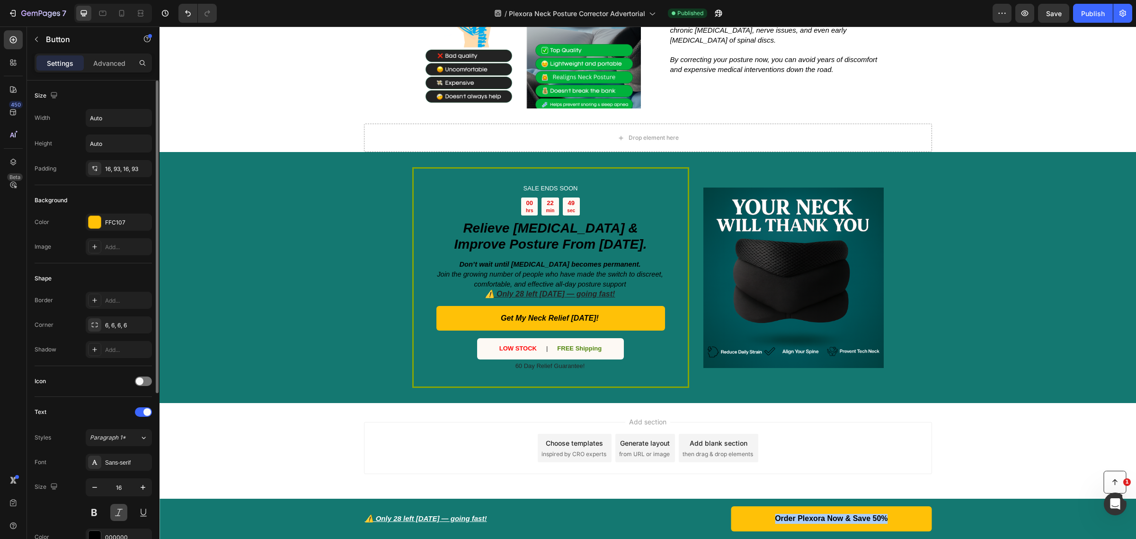
click at [121, 507] on button at bounding box center [118, 512] width 17 height 17
click at [118, 508] on button at bounding box center [118, 512] width 17 height 17
click at [146, 510] on button at bounding box center [143, 512] width 17 height 17
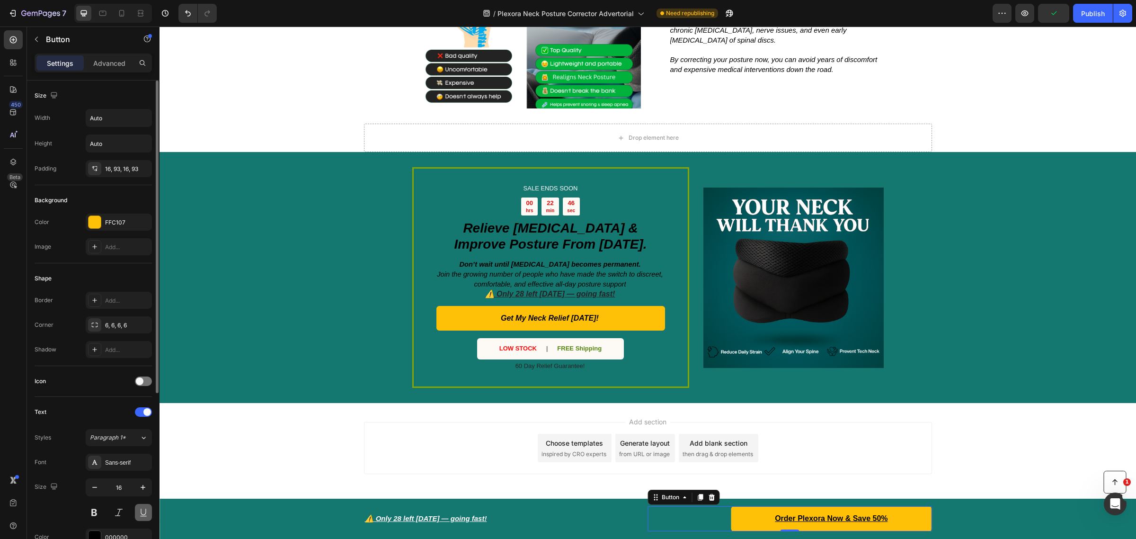
click at [146, 510] on button at bounding box center [143, 512] width 17 height 17
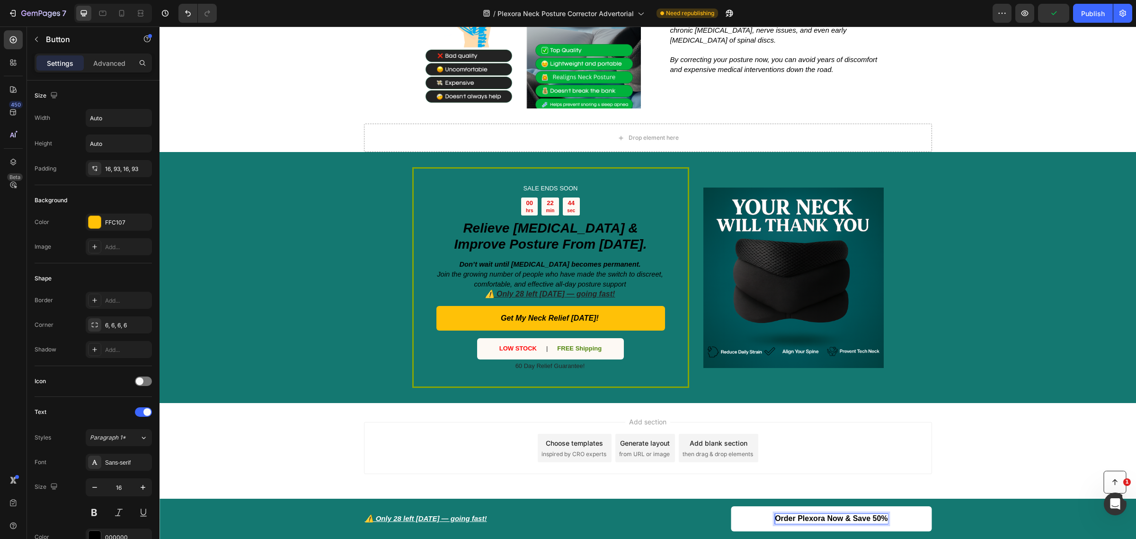
click at [861, 519] on span "Order Plexora Now & Save 50%" at bounding box center [831, 518] width 113 height 8
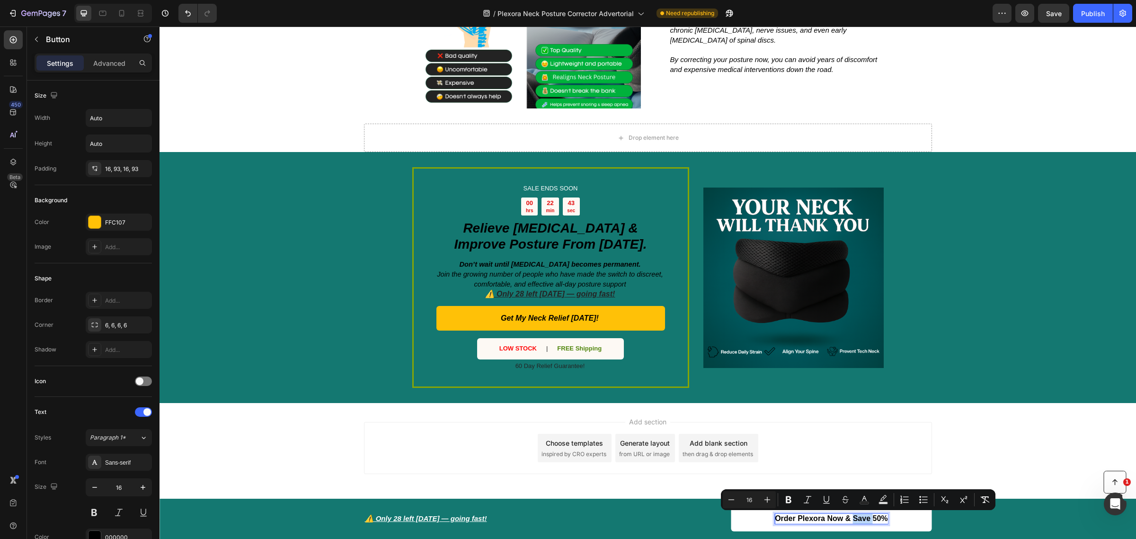
click at [865, 519] on span "Order Plexora Now & Save 50%" at bounding box center [831, 518] width 113 height 8
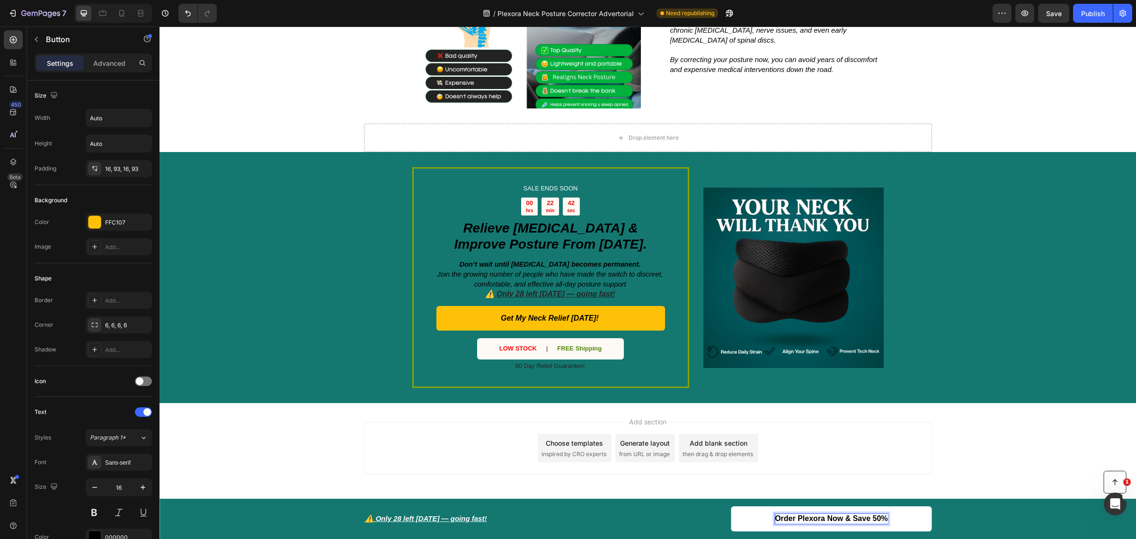
drag, startPoint x: 851, startPoint y: 518, endPoint x: 881, endPoint y: 519, distance: 29.8
click at [882, 519] on span "Order Plexora Now & Save 50%" at bounding box center [831, 518] width 113 height 8
click at [855, 518] on span "Order Plexora Now & Save 50%" at bounding box center [831, 518] width 113 height 8
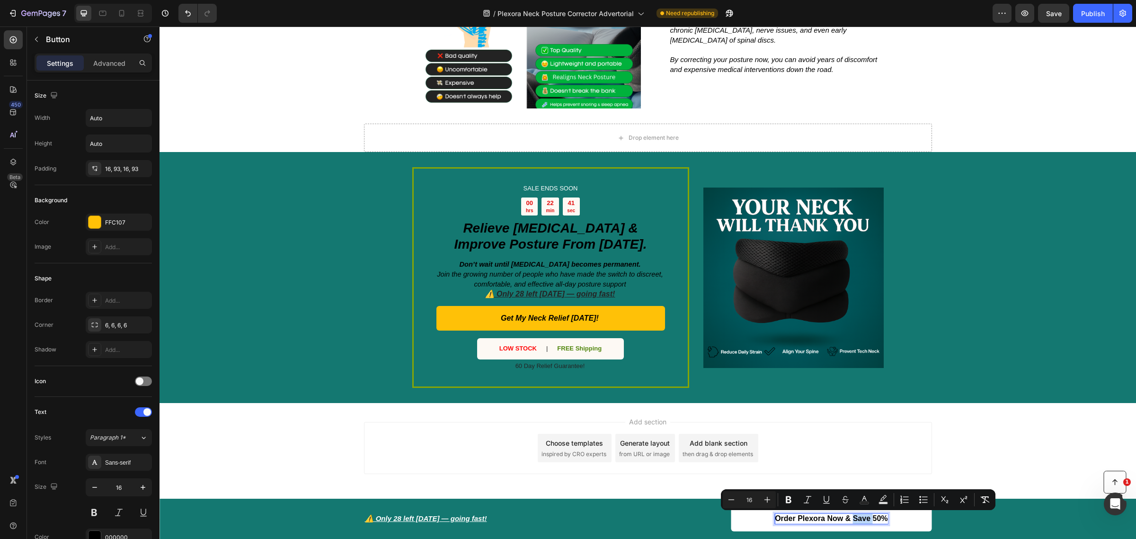
click at [859, 517] on span "Order Plexora Now & Save 50%" at bounding box center [831, 518] width 113 height 8
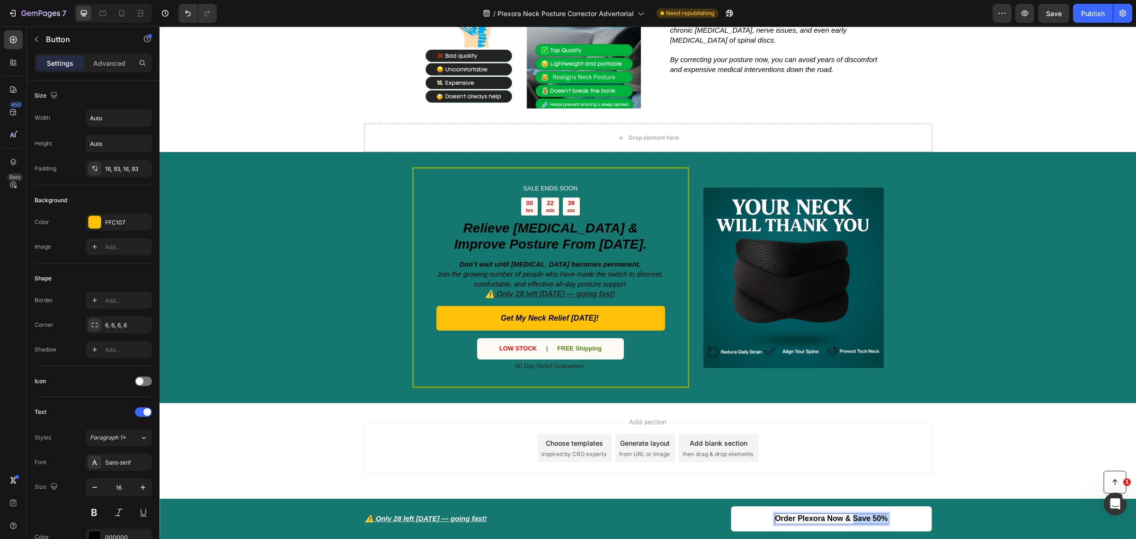
drag, startPoint x: 853, startPoint y: 518, endPoint x: 884, endPoint y: 518, distance: 30.8
click at [884, 518] on link "Order Plexora Now & Save 50%" at bounding box center [831, 518] width 201 height 25
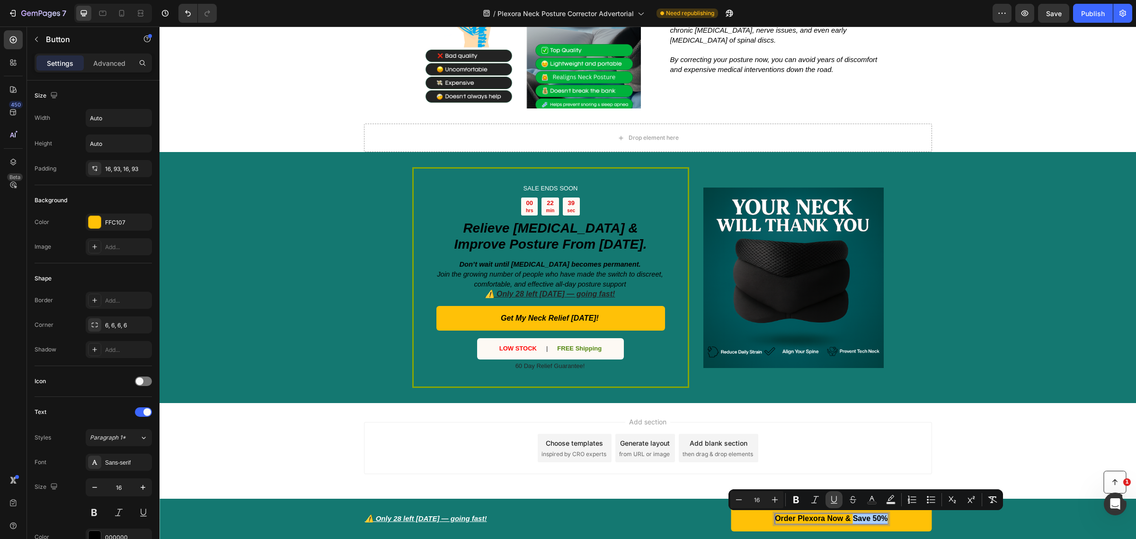
click at [838, 505] on button "Underline" at bounding box center [834, 499] width 17 height 17
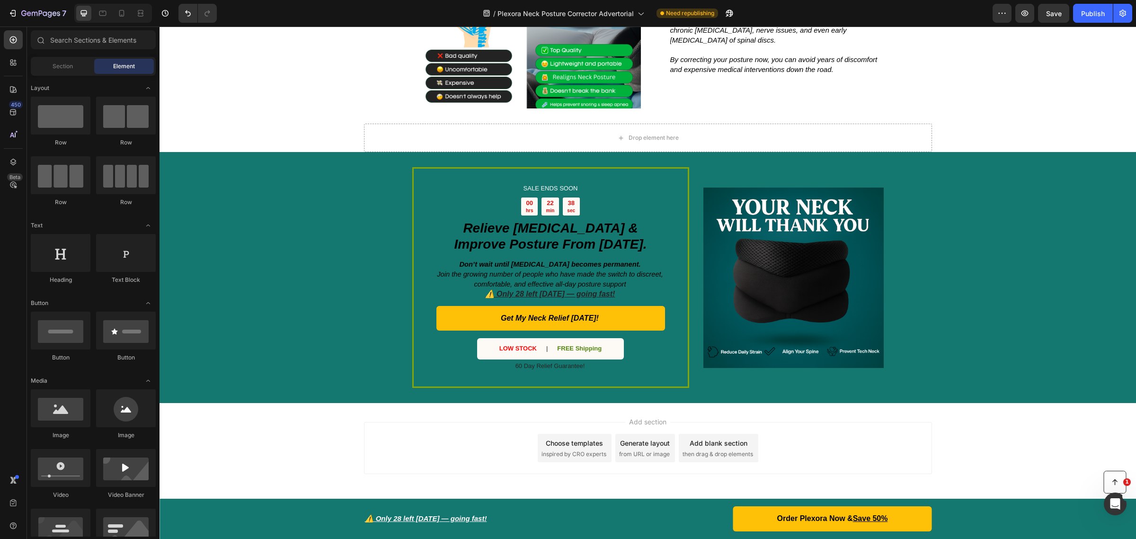
click at [992, 457] on div "Add section Choose templates inspired by CRO experts Generate layout from URL o…" at bounding box center [648, 461] width 977 height 116
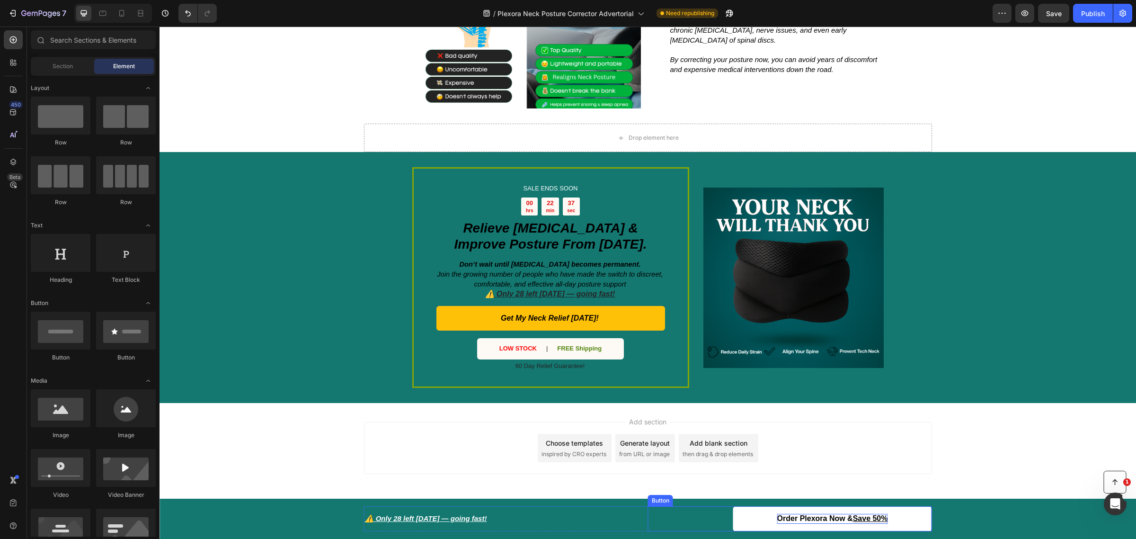
click at [869, 518] on u "Save 50%" at bounding box center [870, 518] width 35 height 8
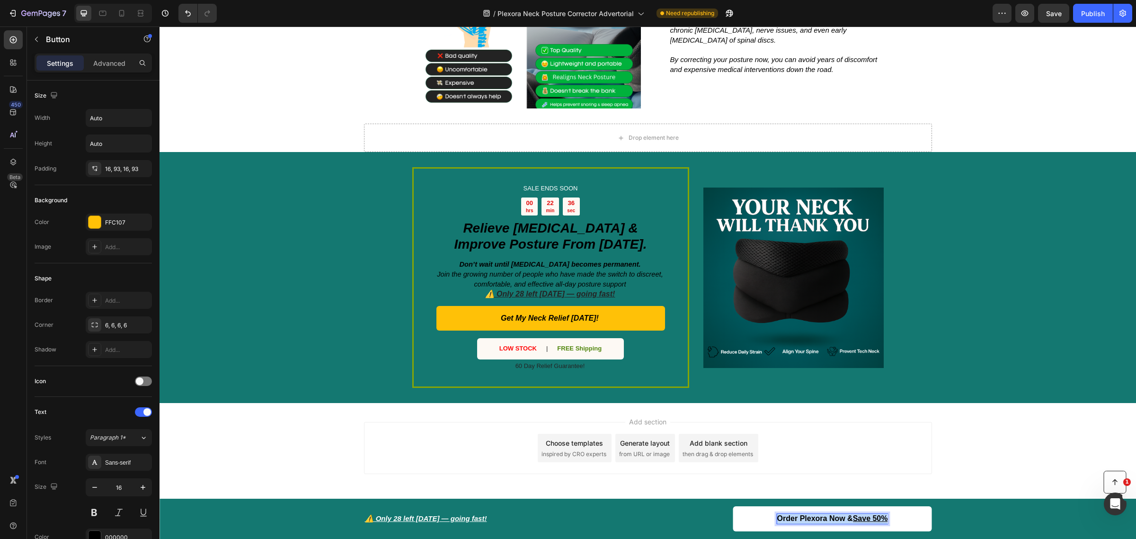
click at [869, 518] on u "Save 50%" at bounding box center [870, 518] width 35 height 8
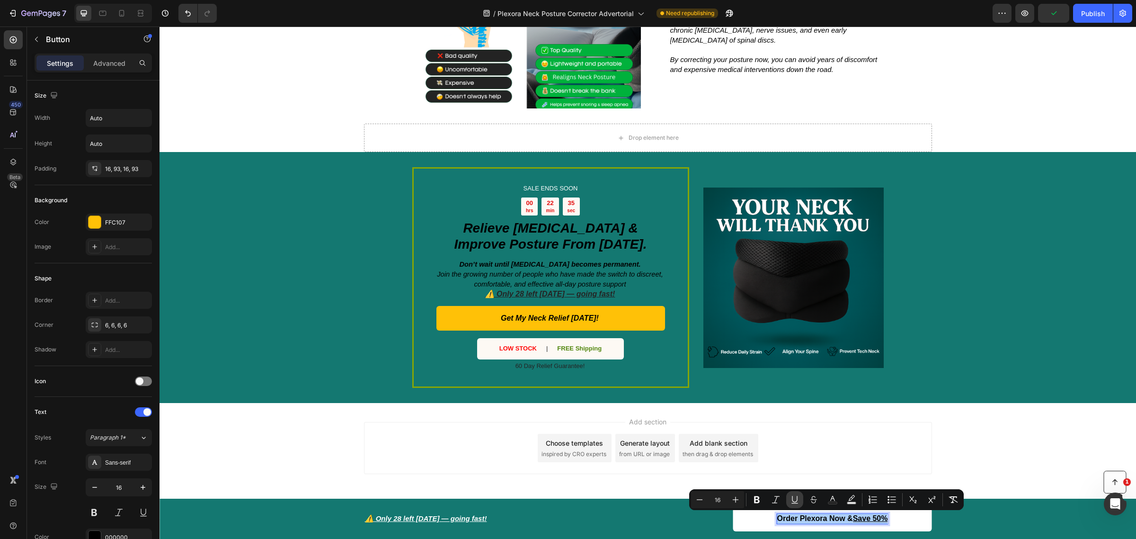
click at [798, 497] on icon "Editor contextual toolbar" at bounding box center [794, 499] width 9 height 9
click at [988, 451] on div "Add section Choose templates inspired by CRO experts Generate layout from URL o…" at bounding box center [648, 461] width 977 height 116
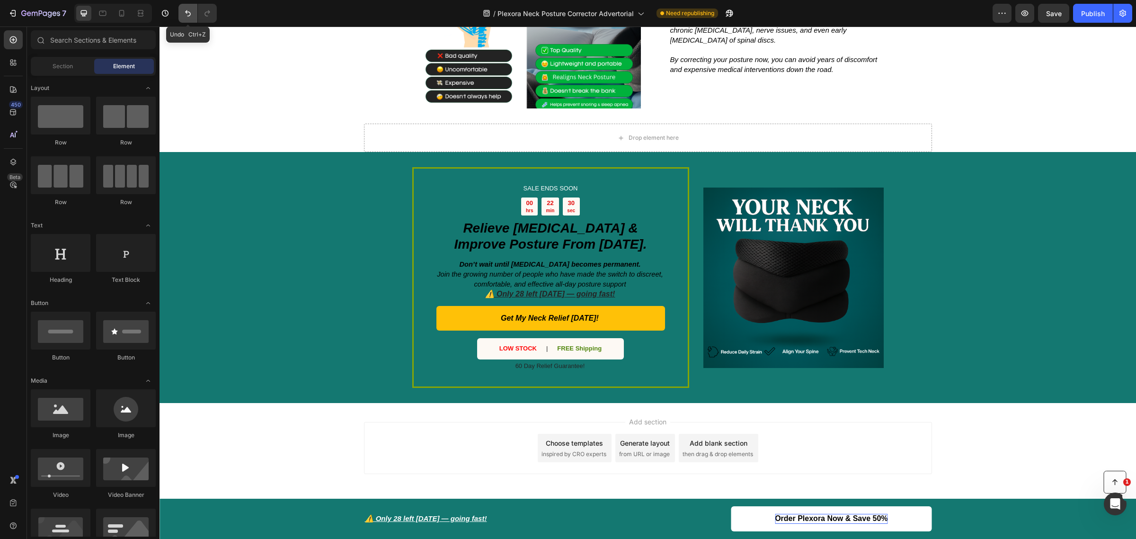
click at [184, 17] on icon "Undo/Redo" at bounding box center [187, 13] width 9 height 9
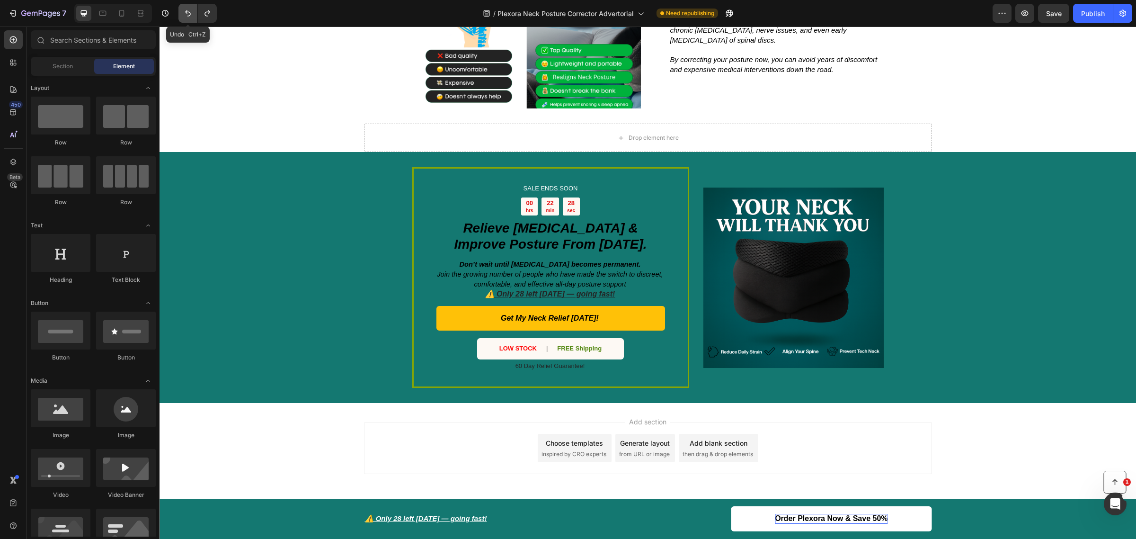
click at [184, 17] on icon "Undo/Redo" at bounding box center [187, 13] width 9 height 9
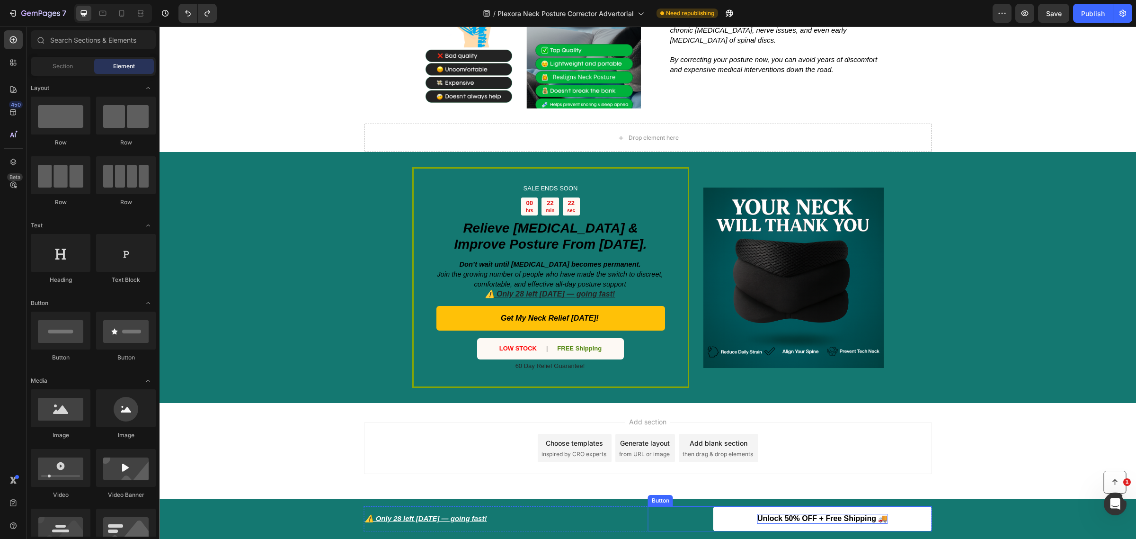
click at [876, 519] on strong "Unlock 50% OFF + Free Shipping 🚚" at bounding box center [823, 518] width 131 height 8
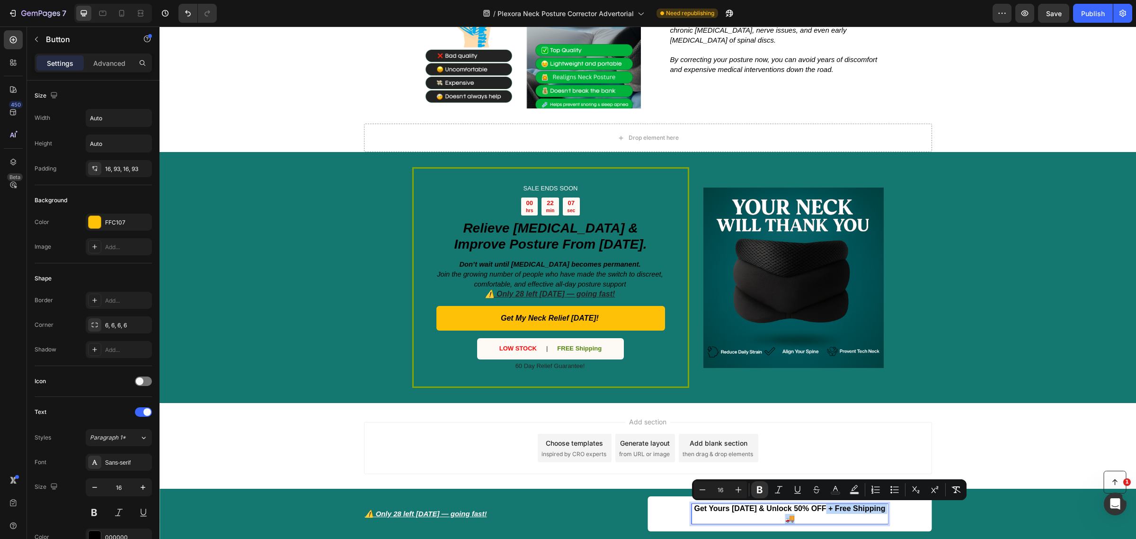
drag, startPoint x: 823, startPoint y: 509, endPoint x: 841, endPoint y: 517, distance: 19.3
click at [841, 517] on p "Get Yours Today & Unlock 50% OFF + Free Shipping 🚚" at bounding box center [790, 514] width 196 height 20
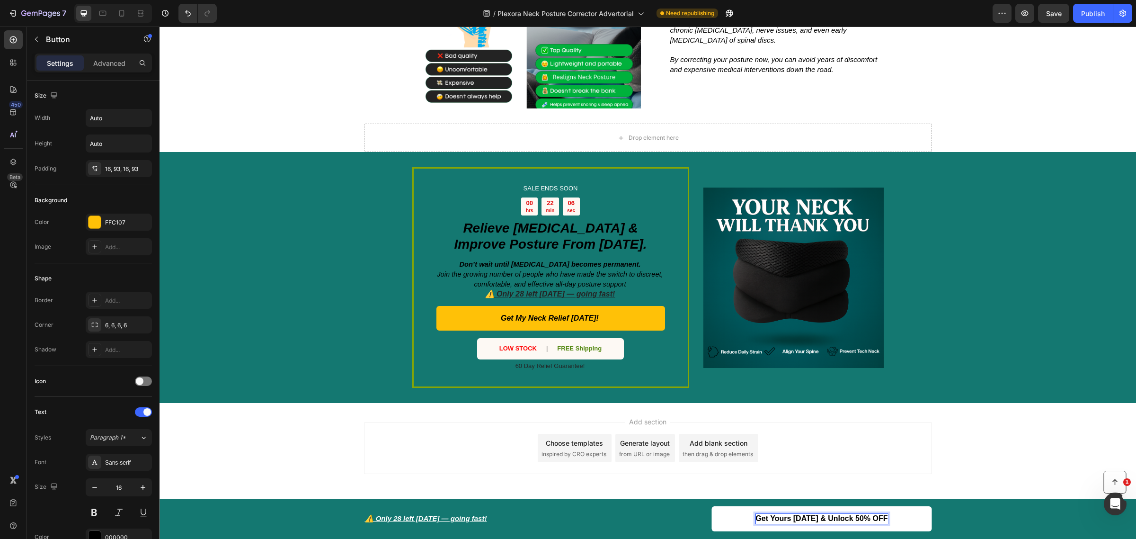
click at [817, 521] on strong "Get Yours Today & Unlock 50% OFF" at bounding box center [822, 518] width 132 height 8
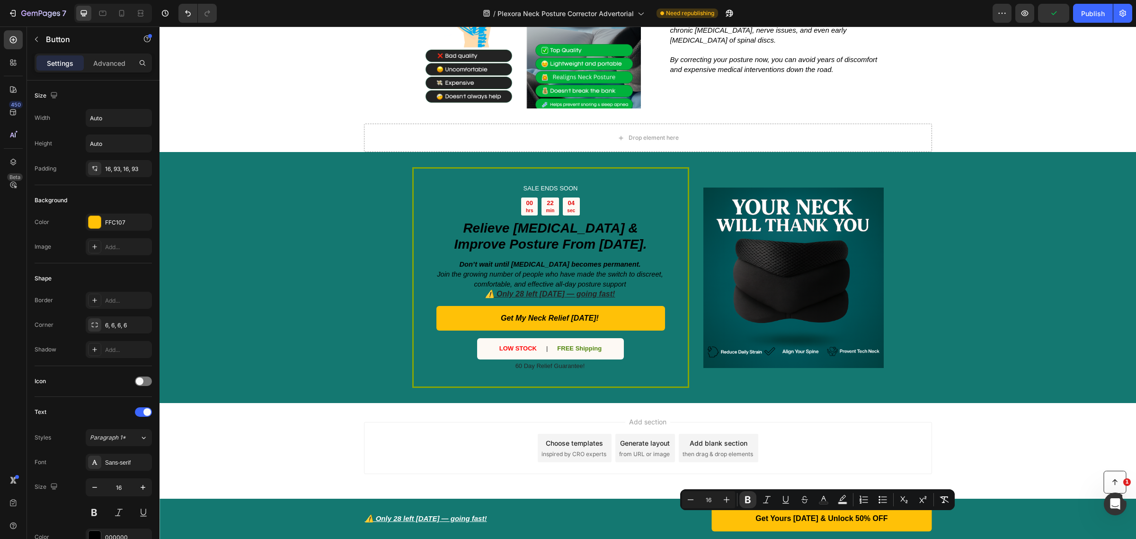
click at [1044, 428] on div "Add section Choose templates inspired by CRO experts Generate layout from URL o…" at bounding box center [648, 461] width 977 height 116
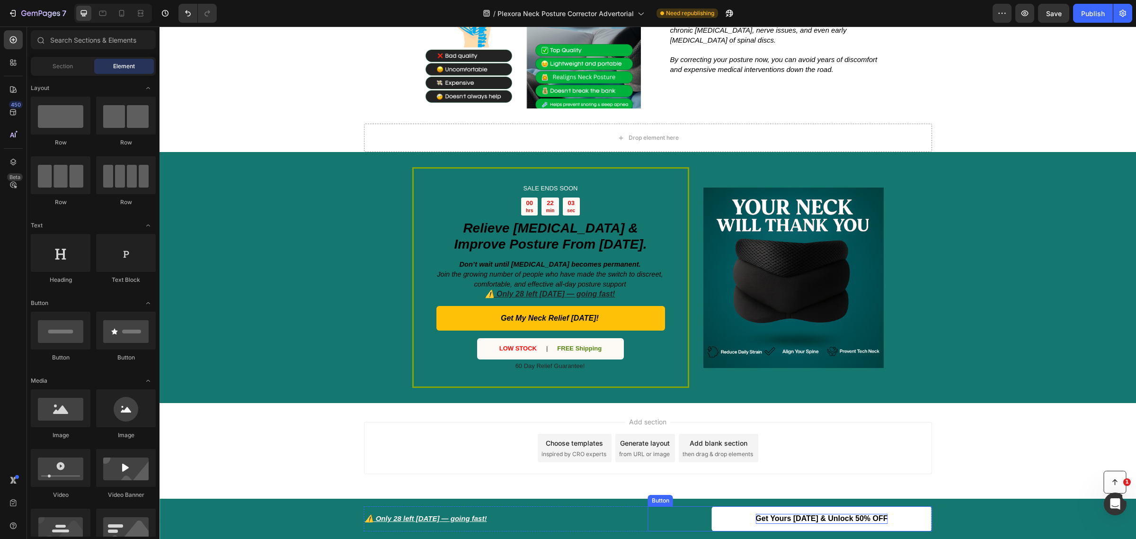
click at [880, 517] on strong "Get Yours Today & Unlock 50% OFF" at bounding box center [822, 518] width 132 height 8
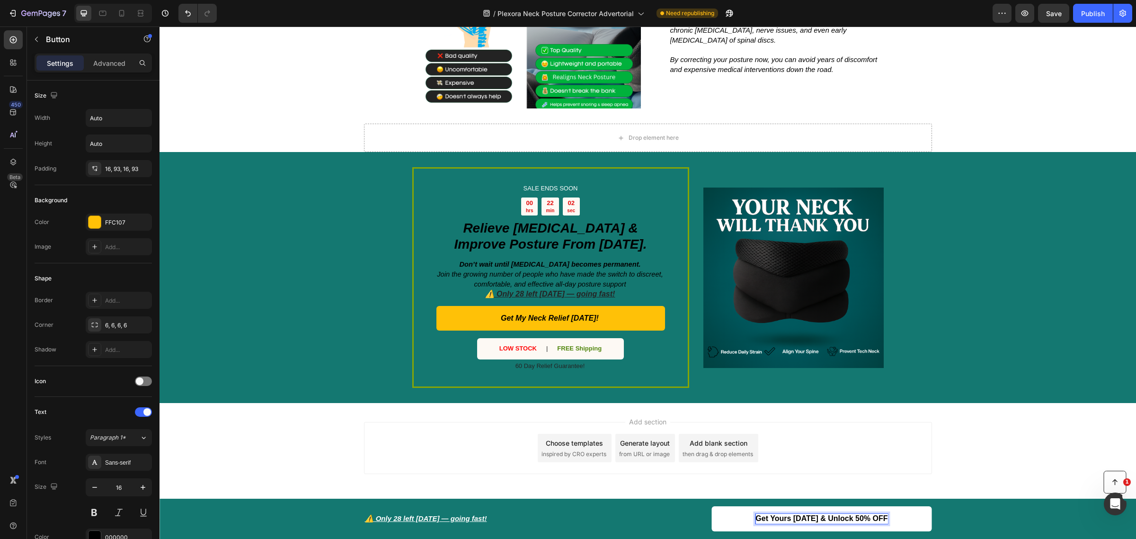
click at [882, 518] on strong "Get Yours Today & Unlock 50% OFF" at bounding box center [822, 518] width 132 height 8
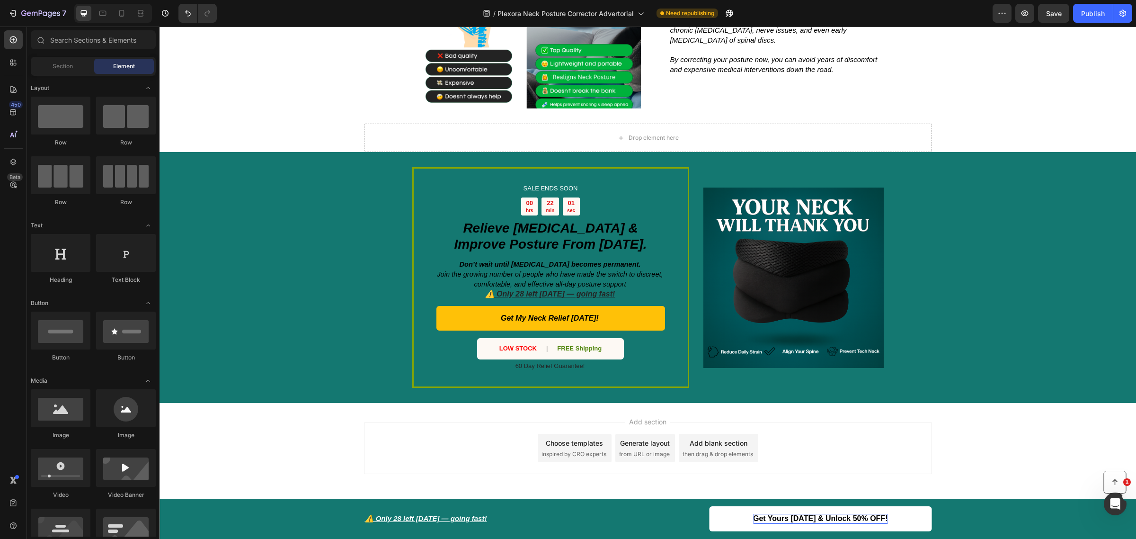
click at [993, 439] on div "Add section Choose templates inspired by CRO experts Generate layout from URL o…" at bounding box center [648, 461] width 977 height 116
click at [853, 517] on strong "Get Yours Today & Unlock 50% OFF!" at bounding box center [820, 518] width 134 height 8
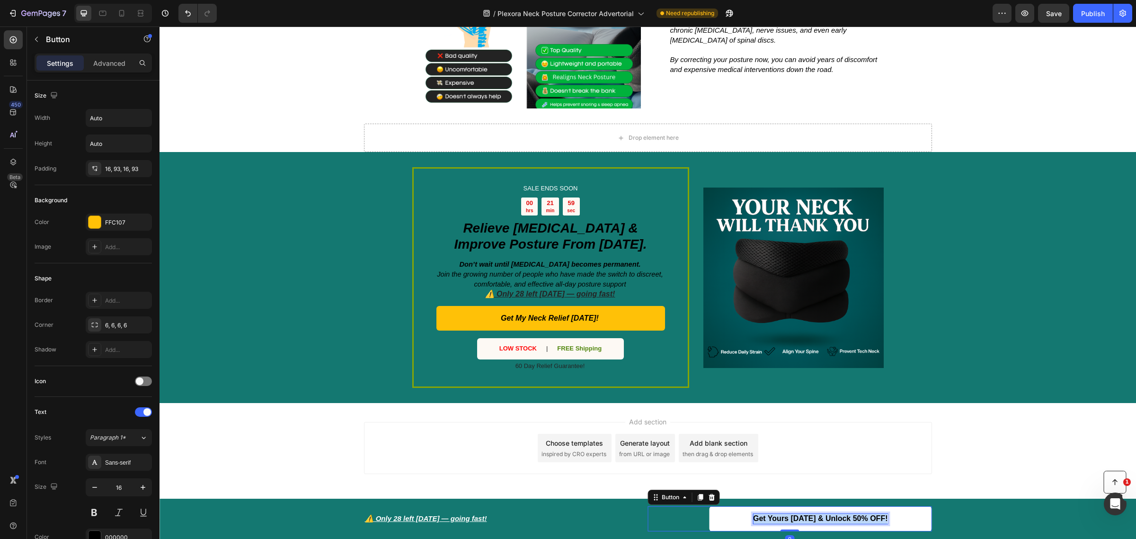
click at [853, 517] on strong "Get Yours Today & Unlock 50% OFF!" at bounding box center [820, 518] width 134 height 8
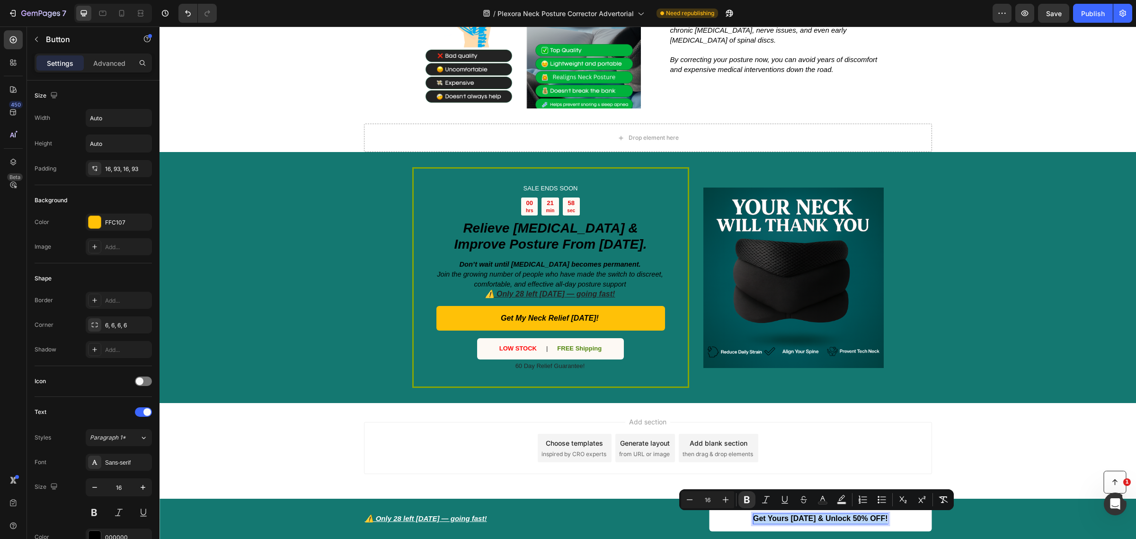
click at [881, 518] on strong "Get Yours Today & Unlock 50% OFF!" at bounding box center [820, 518] width 134 height 8
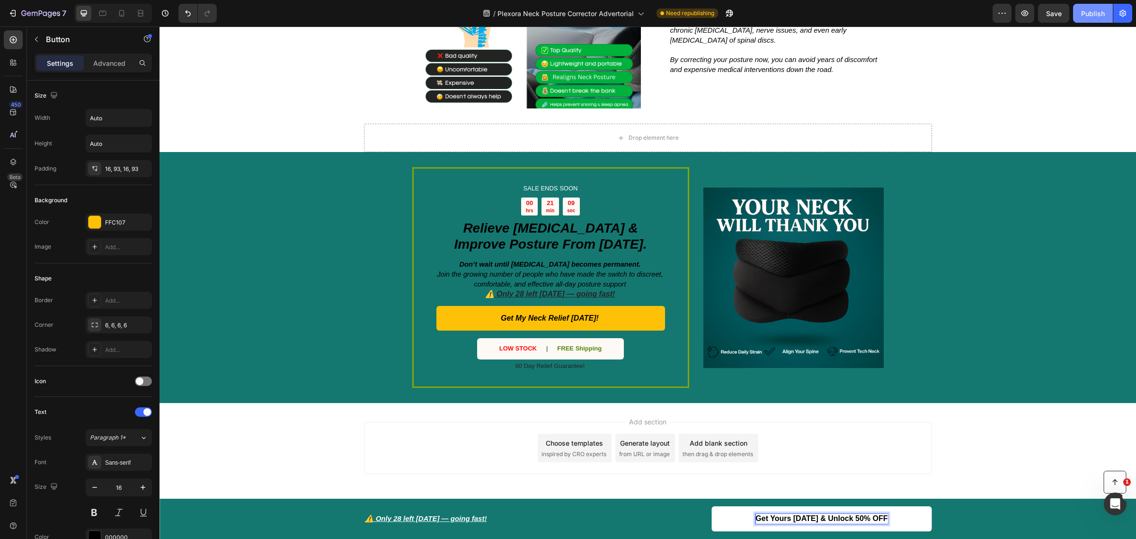
click at [1091, 13] on div "Publish" at bounding box center [1093, 14] width 24 height 10
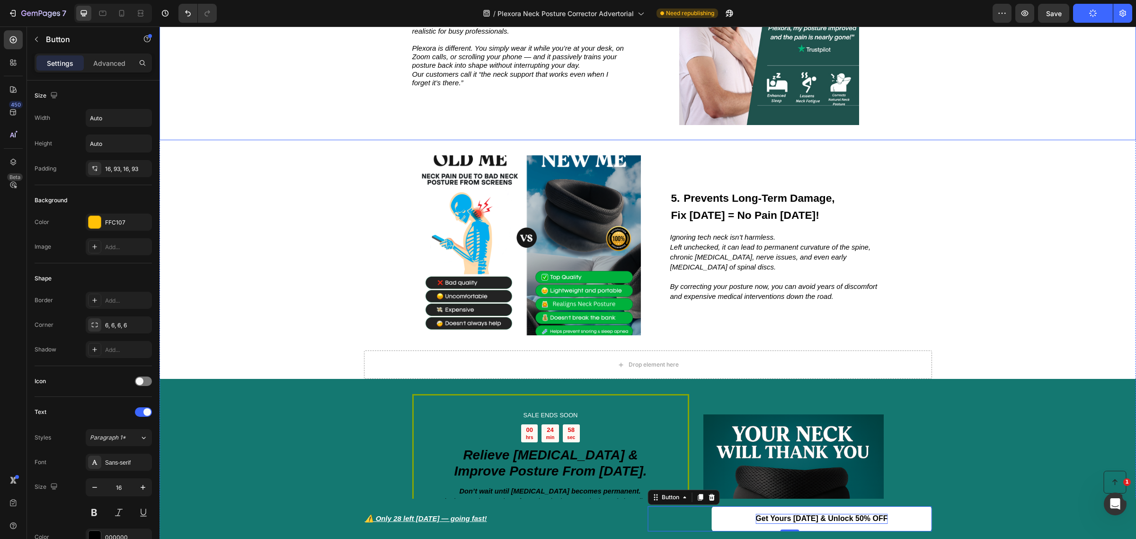
scroll to position [1731, 0]
click at [1073, 4] on button "Publish" at bounding box center [1093, 13] width 40 height 19
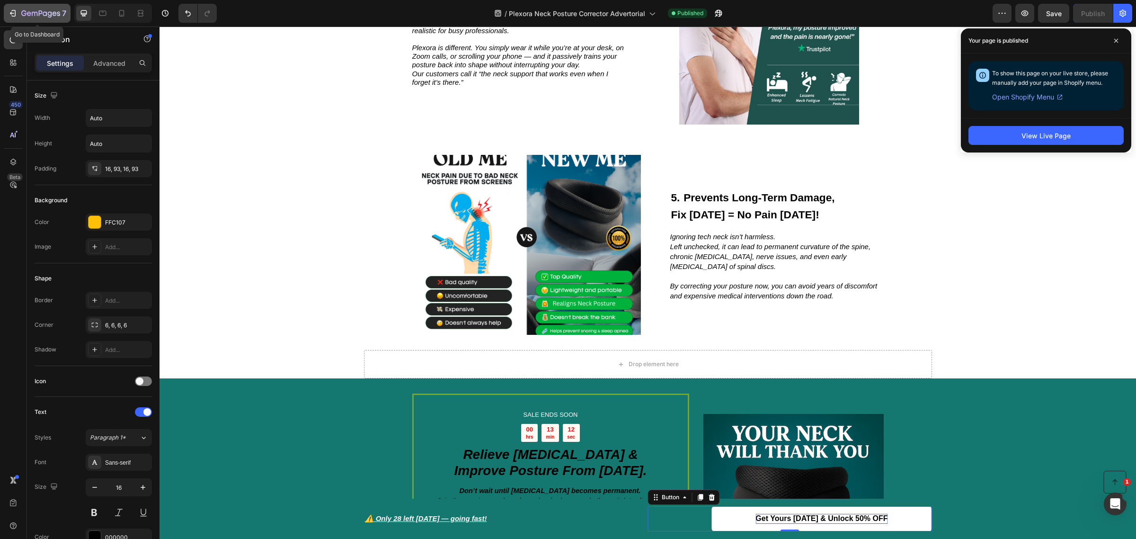
click at [13, 14] on icon "button" at bounding box center [12, 13] width 9 height 9
